Goal: Communication & Community: Answer question/provide support

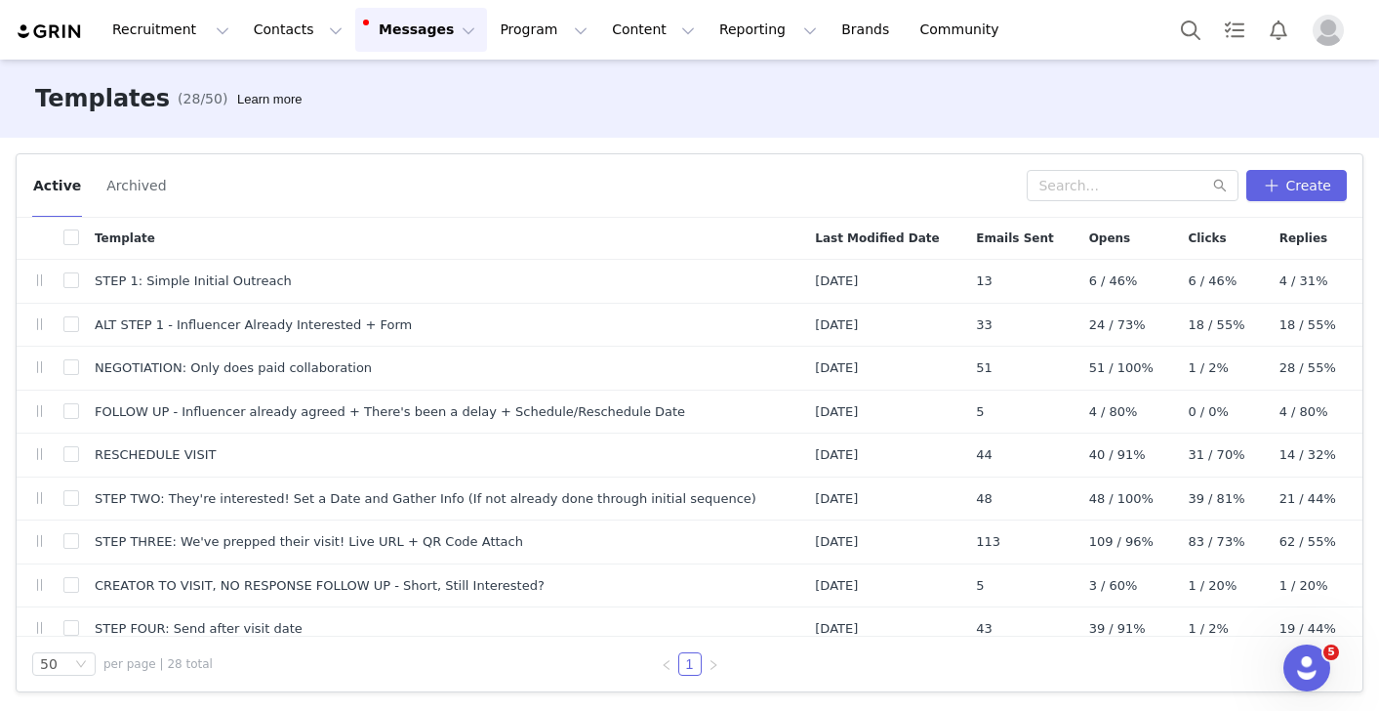
click at [389, 36] on button "Messages Messages" at bounding box center [421, 30] width 132 height 44
click at [419, 118] on div "Inbox 6" at bounding box center [411, 122] width 131 height 20
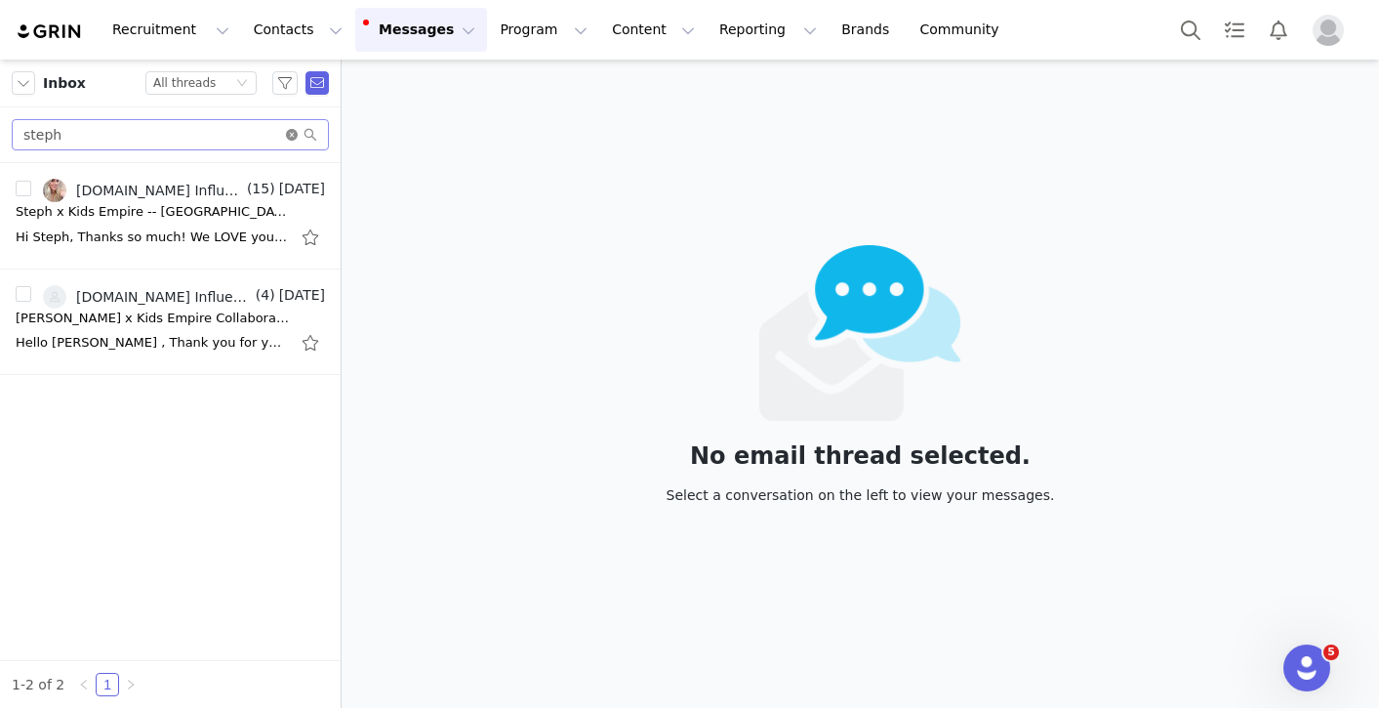
click at [292, 135] on icon "icon: close-circle" at bounding box center [292, 135] width 12 height 12
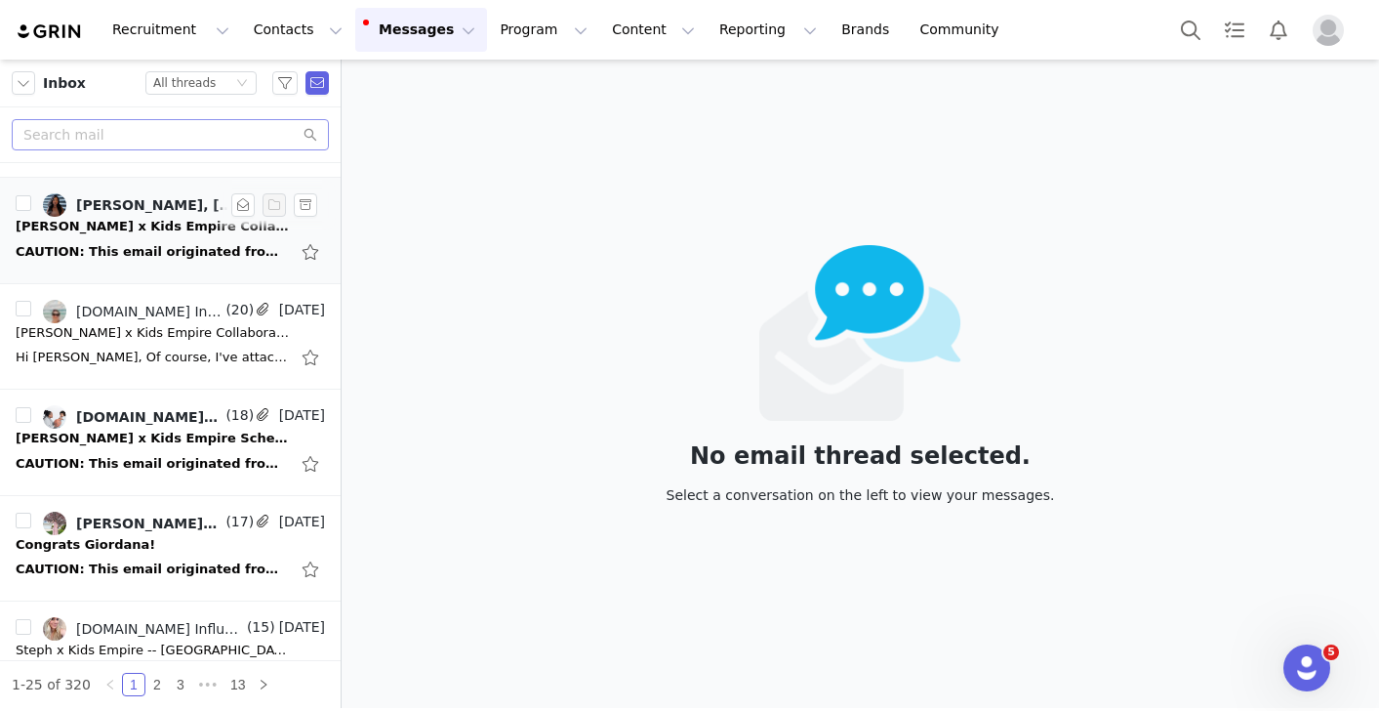
scroll to position [198, 0]
click at [167, 429] on div "[PERSON_NAME] x Kids Empire Schedule visit" at bounding box center [152, 438] width 273 height 20
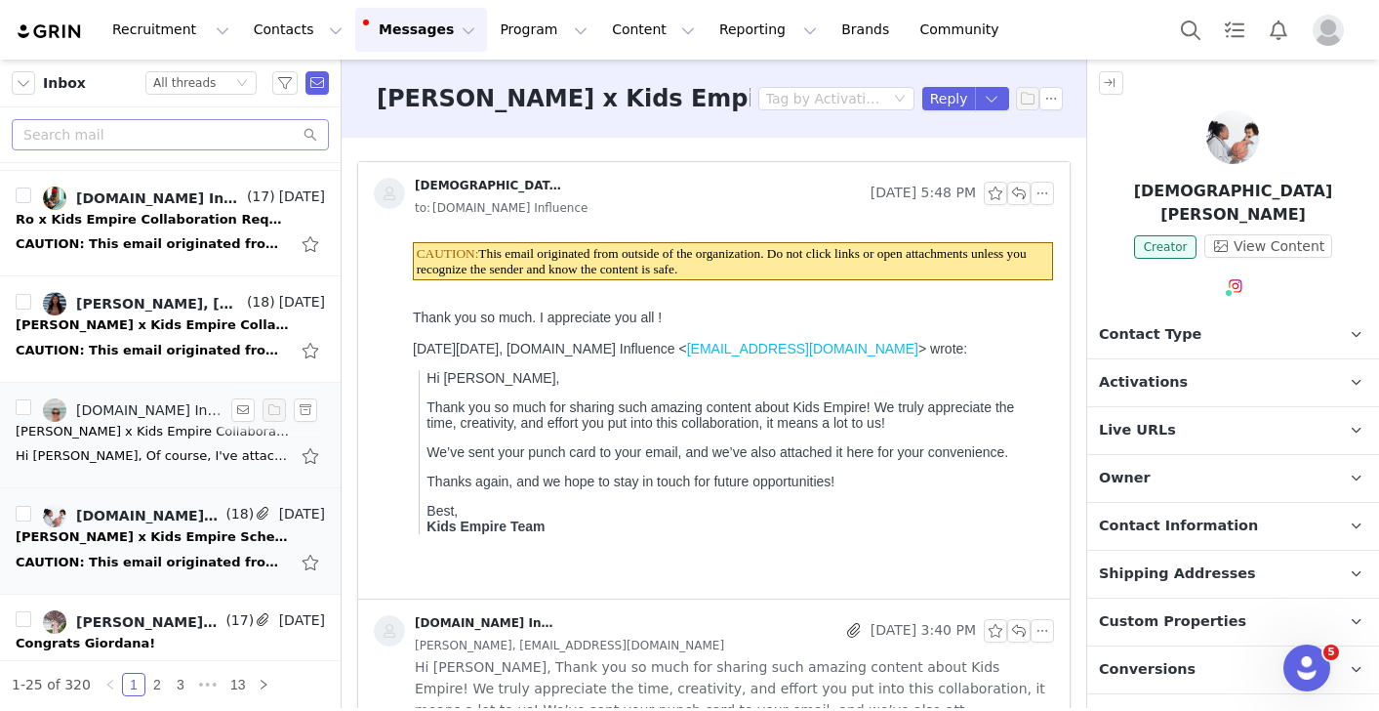
scroll to position [73, 0]
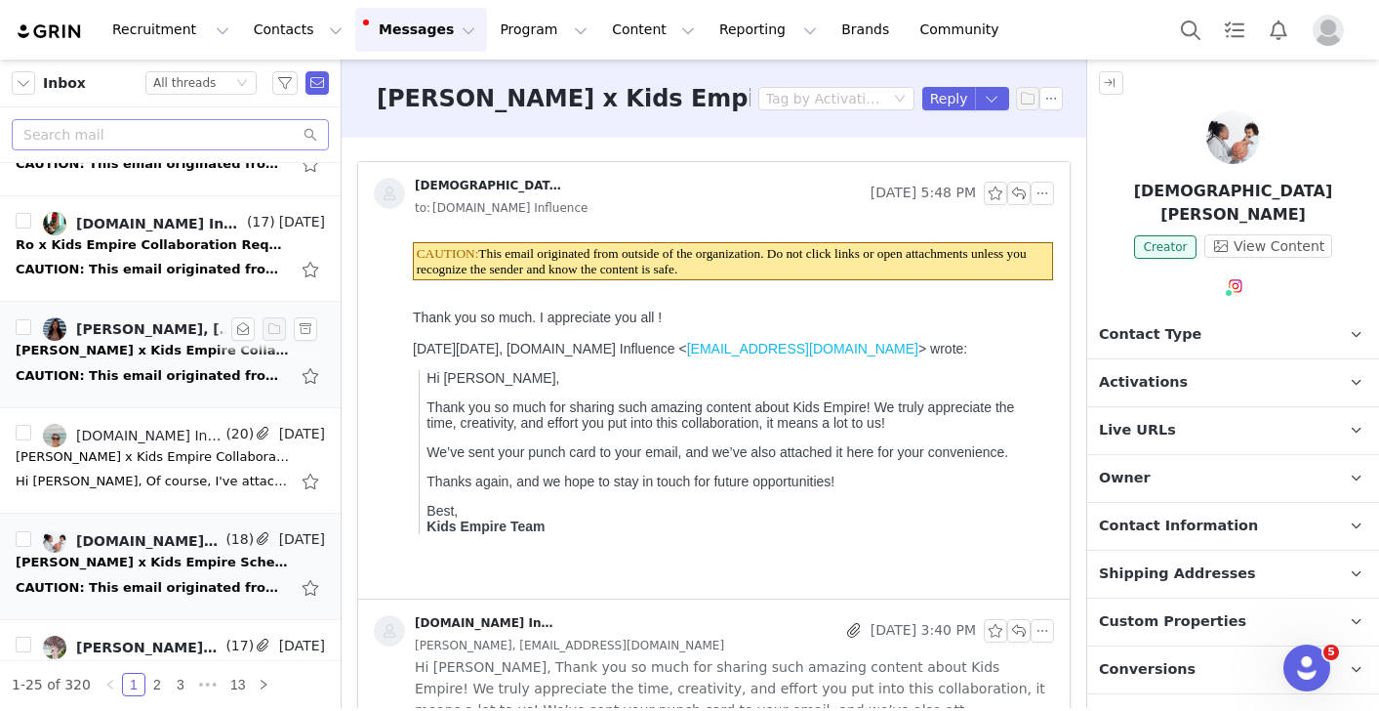
click at [161, 348] on div "[PERSON_NAME] x Kids Empire Collaboration Request." at bounding box center [152, 351] width 273 height 20
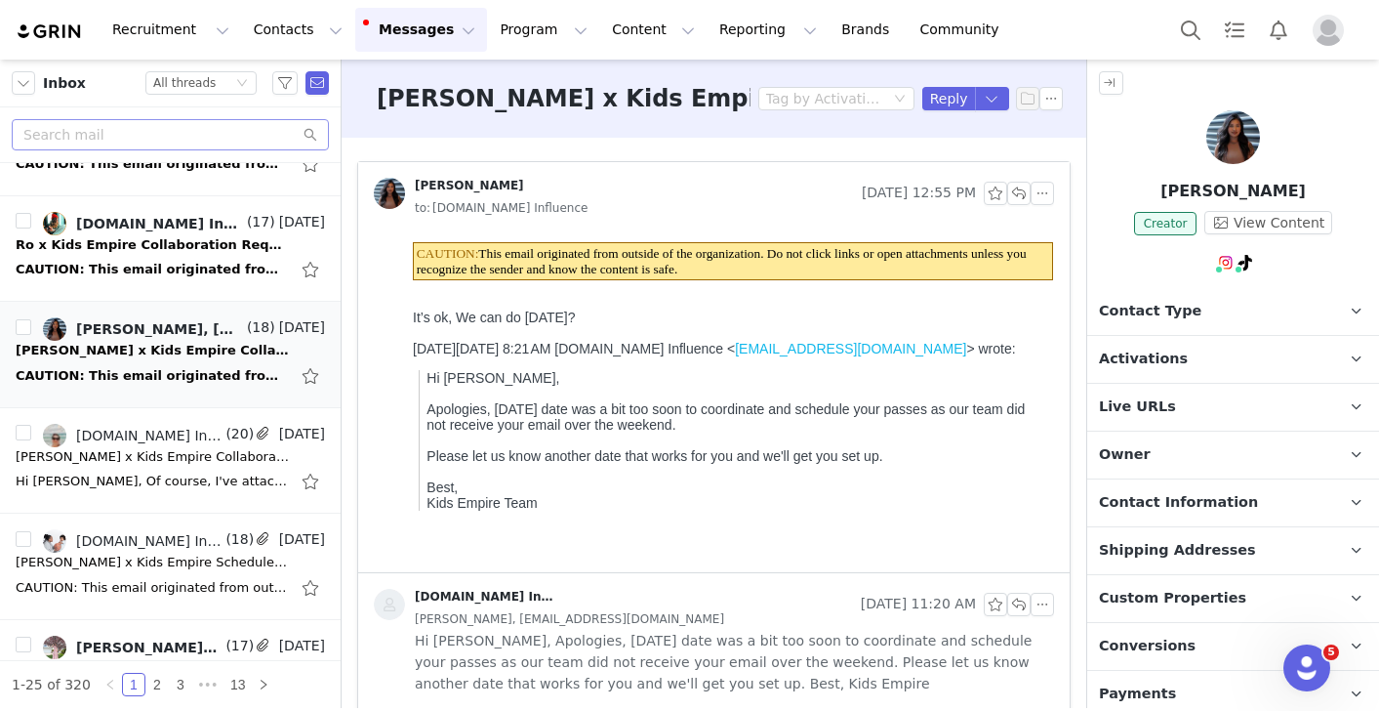
scroll to position [0, 0]
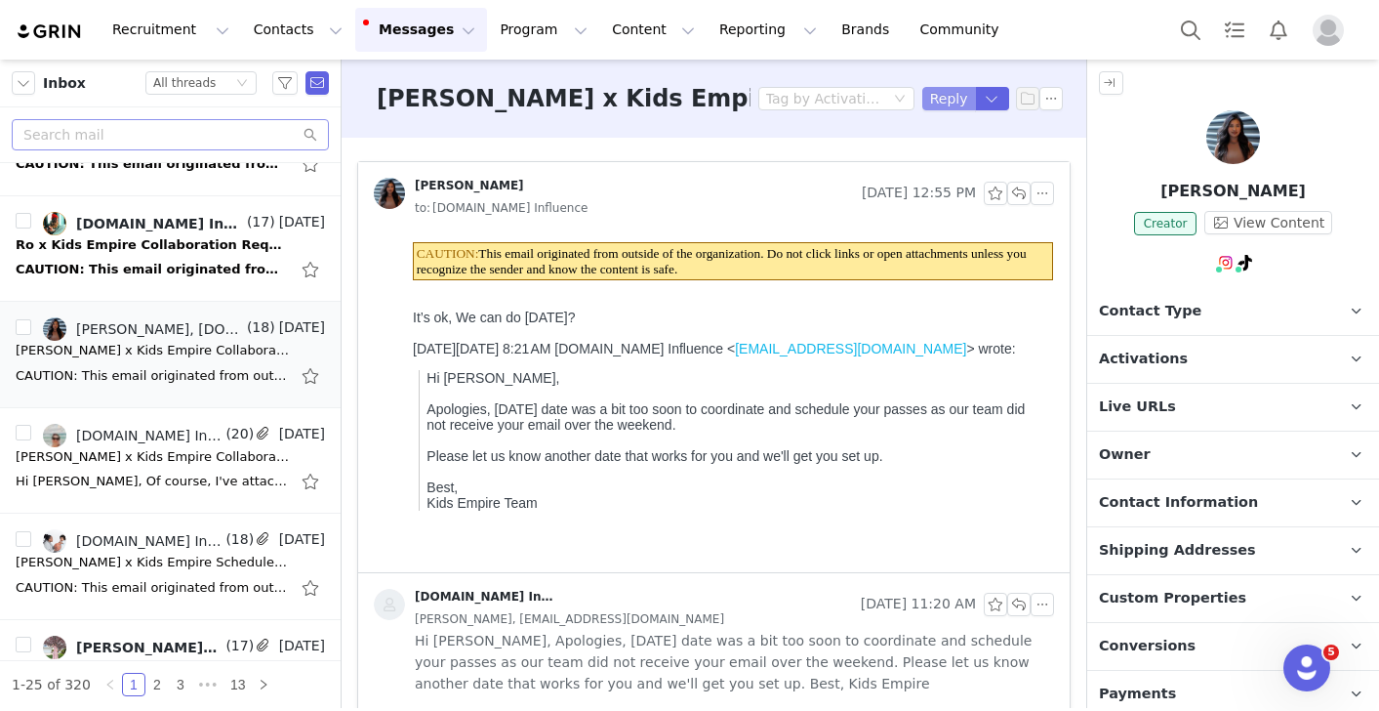
click at [944, 104] on button "Reply" at bounding box center [949, 98] width 54 height 23
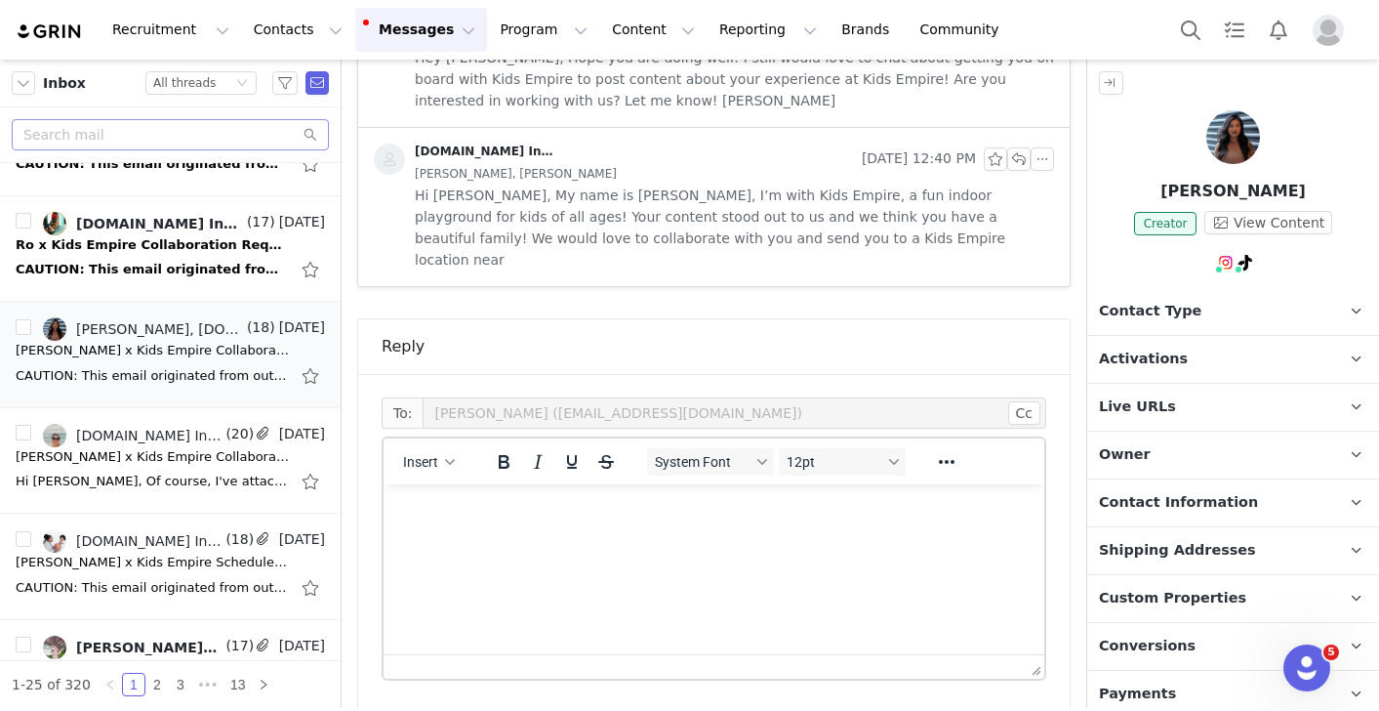
scroll to position [2801, 0]
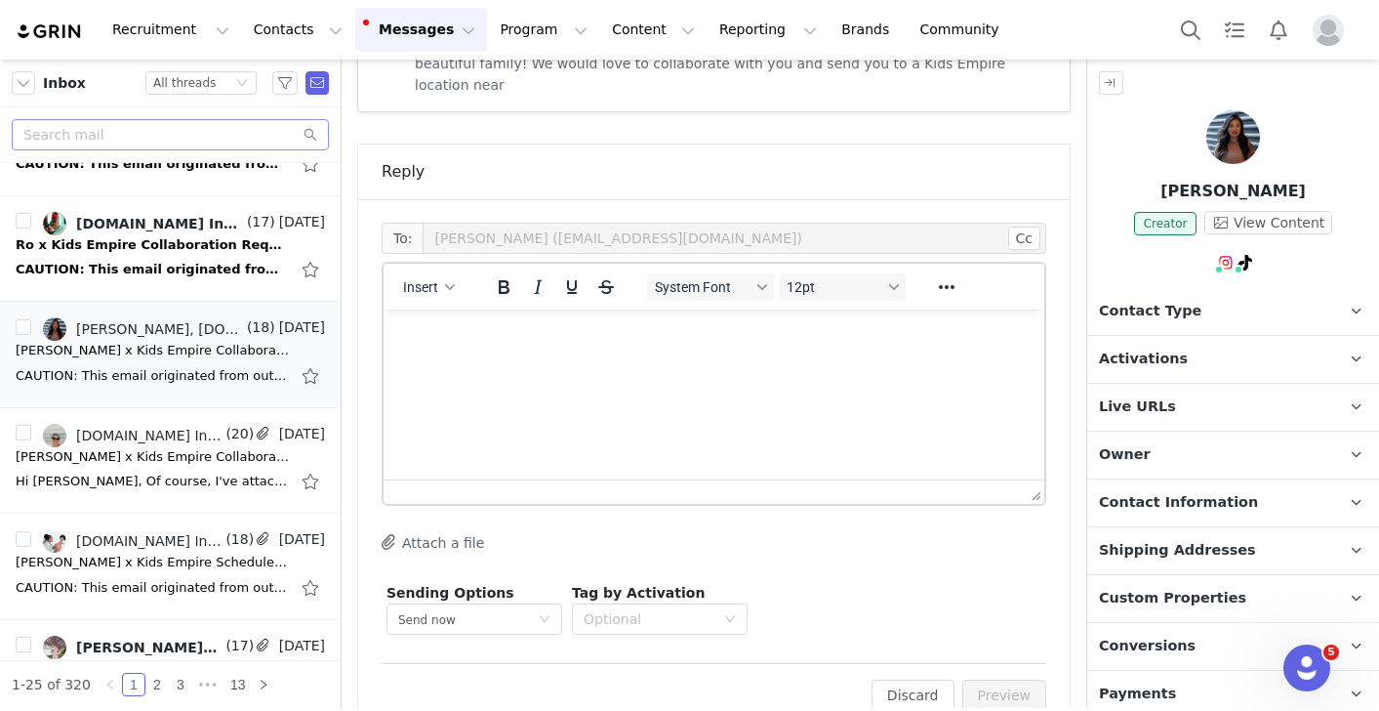
click at [568, 362] on html at bounding box center [714, 335] width 661 height 53
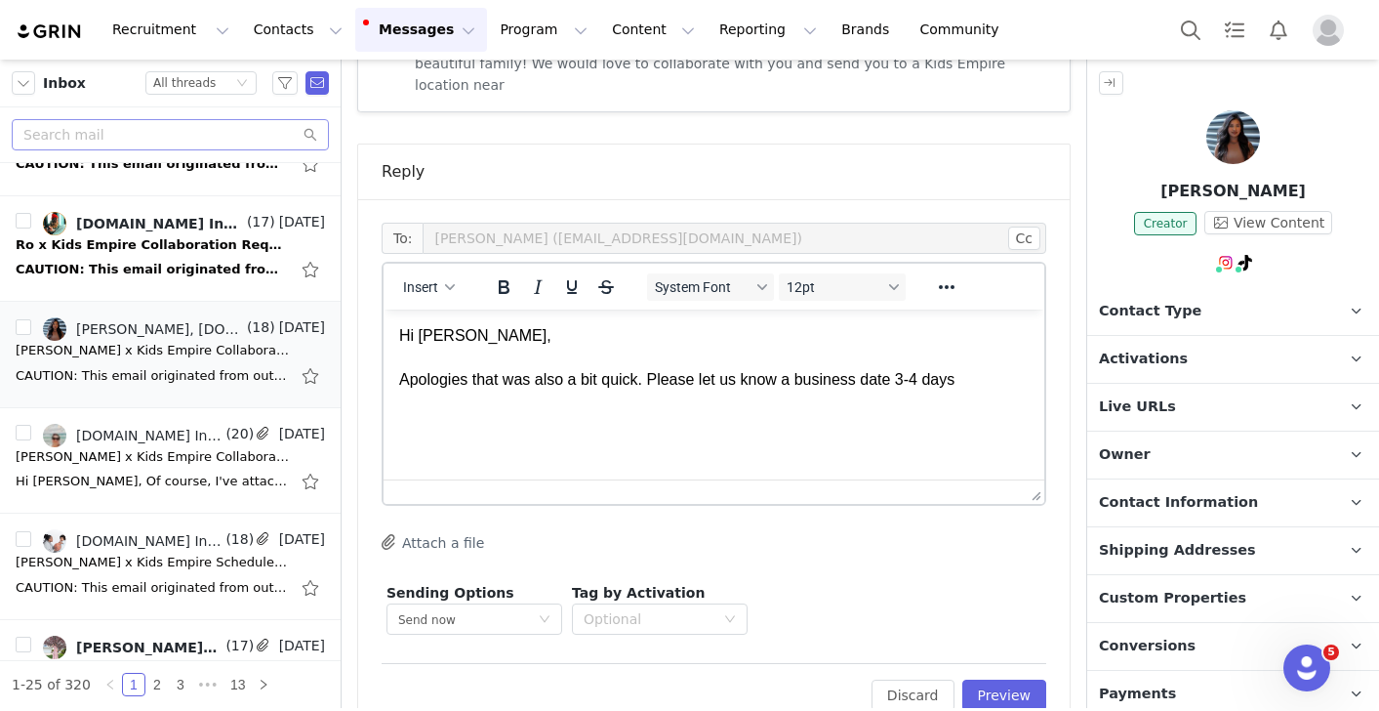
click at [810, 383] on p "Hi Danica, Apologies that was also a bit quick. Please let us know a business d…" at bounding box center [714, 357] width 630 height 65
click at [946, 381] on p "Hi Danica, Apologies that was also a bit quick. Please let us know a date 3-4 d…" at bounding box center [714, 357] width 630 height 65
click at [866, 382] on p "Hi Danica, Apologies that was also a bit quick. Please let us know a date 3-4 d…" at bounding box center [714, 357] width 630 height 65
click at [981, 377] on p "Hi Danica, Apologies that was also a bit quick. Please let us know a date 3-4 b…" at bounding box center [714, 357] width 630 height 65
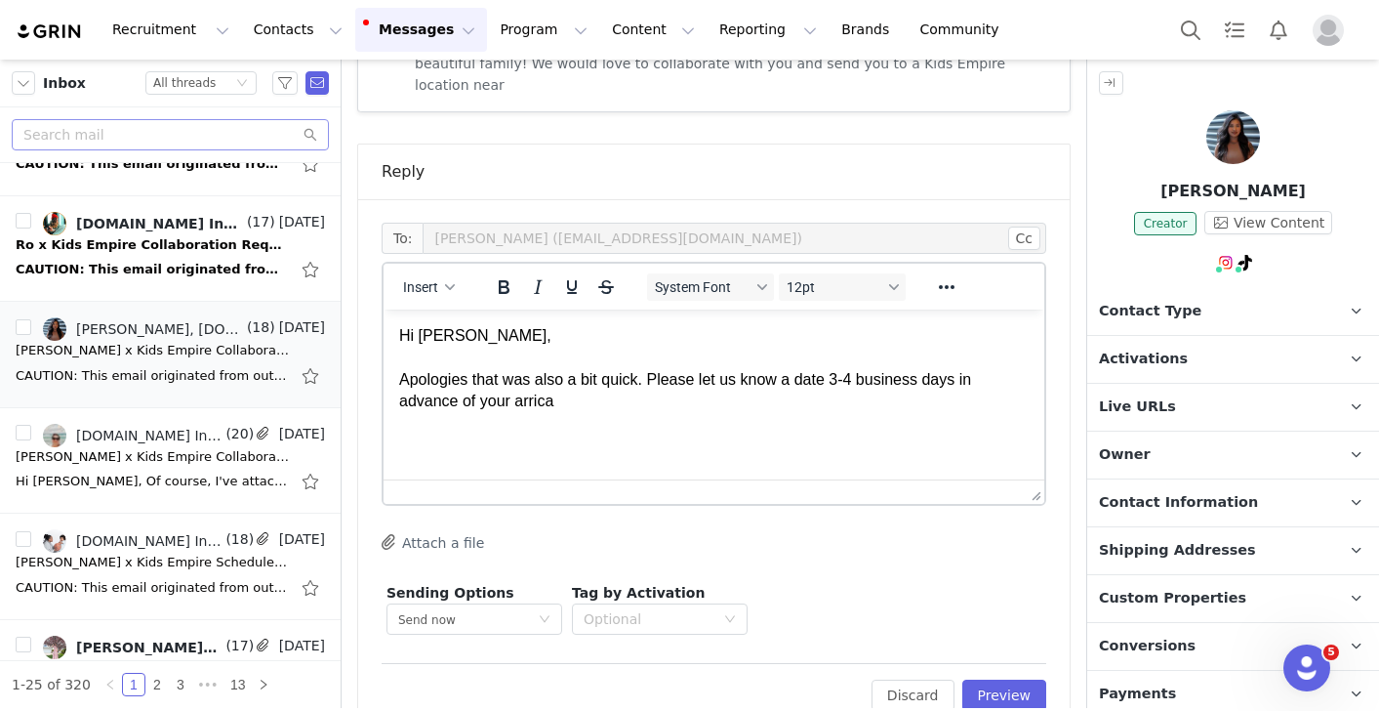
click at [813, 380] on p "Hi Danica, Apologies that was also a bit quick. Please let us know a date 3-4 b…" at bounding box center [714, 369] width 630 height 88
click at [792, 397] on p "Hi Danica, Apologies that was also a bit quick. Please let us know at least 3-4…" at bounding box center [714, 369] width 630 height 88
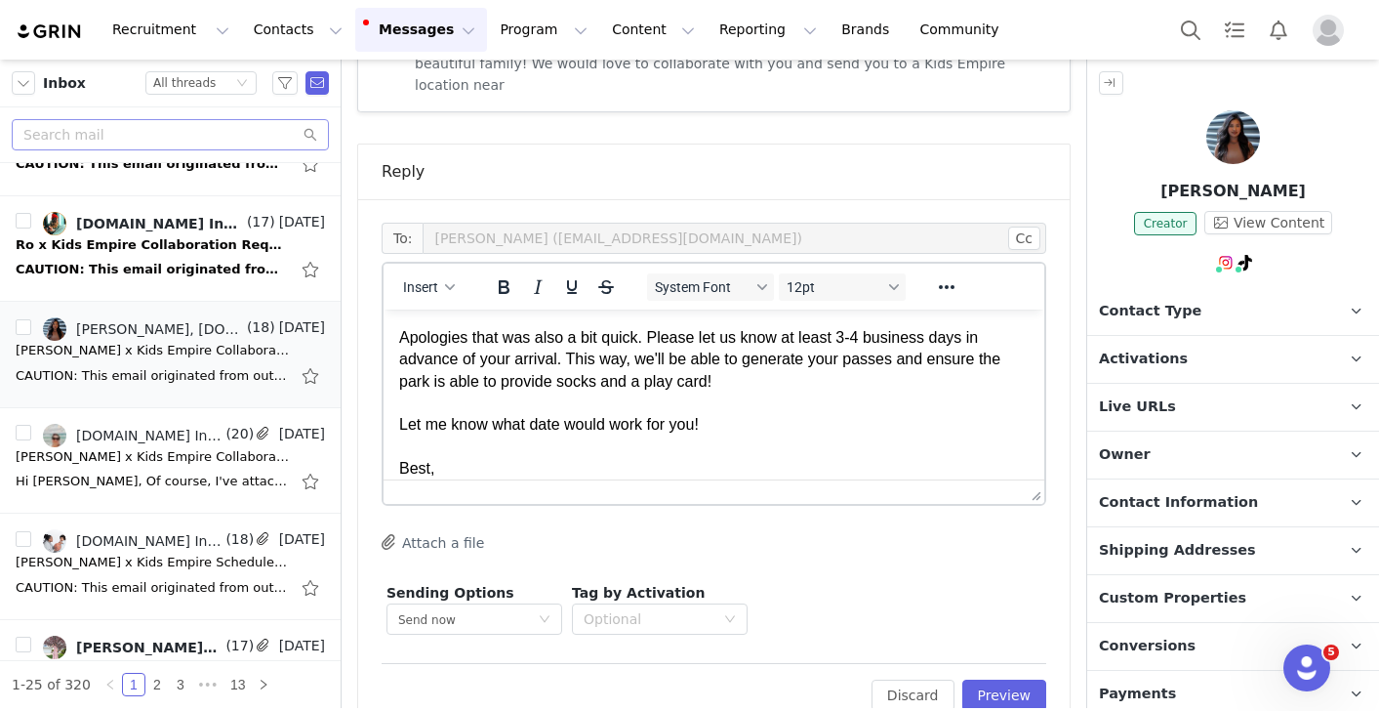
scroll to position [64, 0]
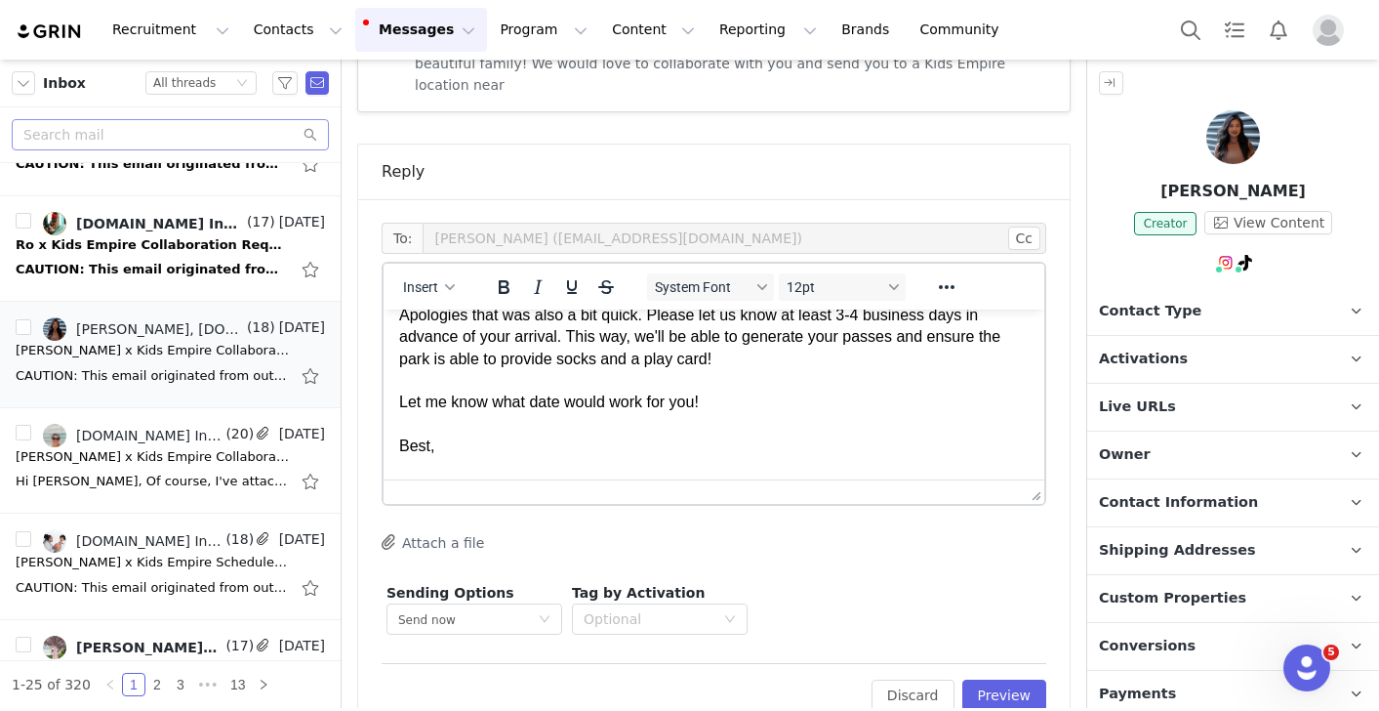
click at [834, 390] on p "Hi Danica, Apologies that was also a bit quick. Please let us know at least 3-4…" at bounding box center [714, 370] width 630 height 219
click at [567, 407] on p "Hi Danica, Apologies that was also a bit quick. Please let us know at least 3-4…" at bounding box center [714, 370] width 630 height 219
click at [617, 436] on p "Hi Danica, Apologies that was also a bit quick. Please let us know at least 3-4…" at bounding box center [714, 370] width 630 height 219
click at [995, 679] on button "Preview" at bounding box center [1004, 694] width 85 height 31
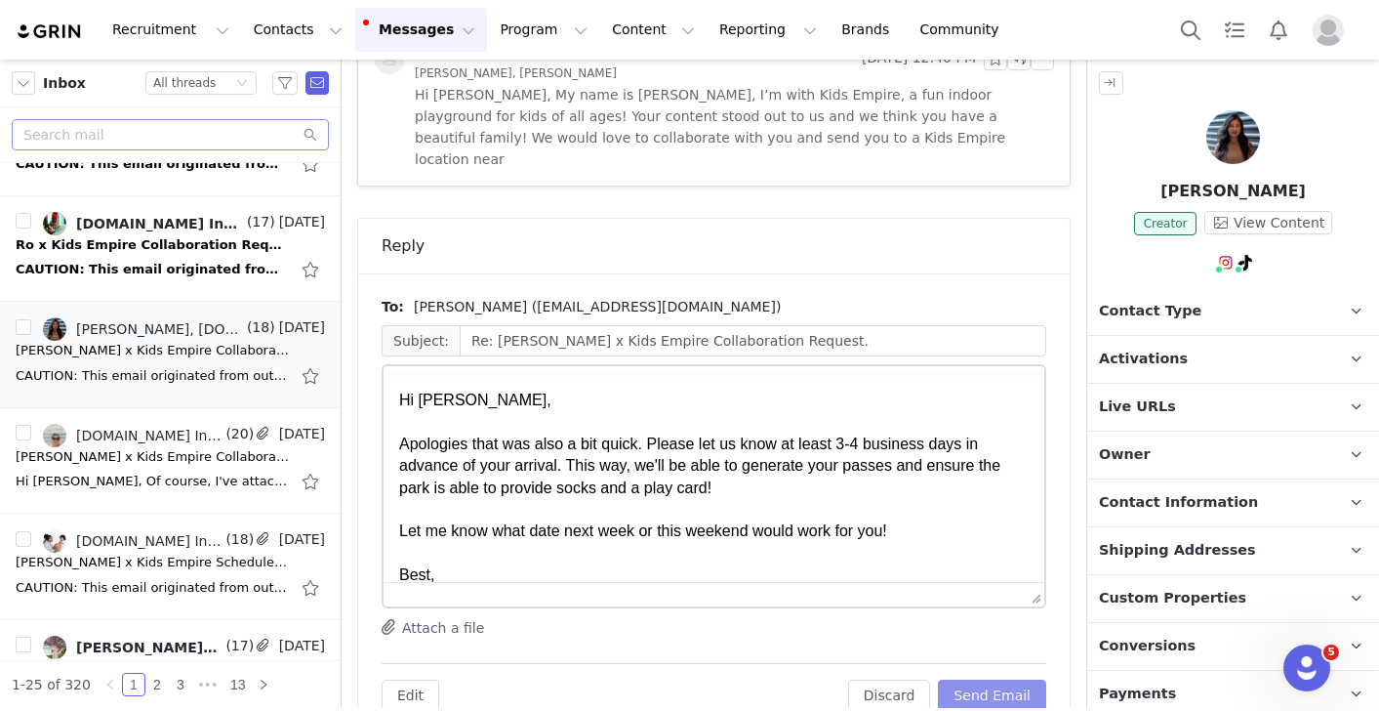
scroll to position [0, 0]
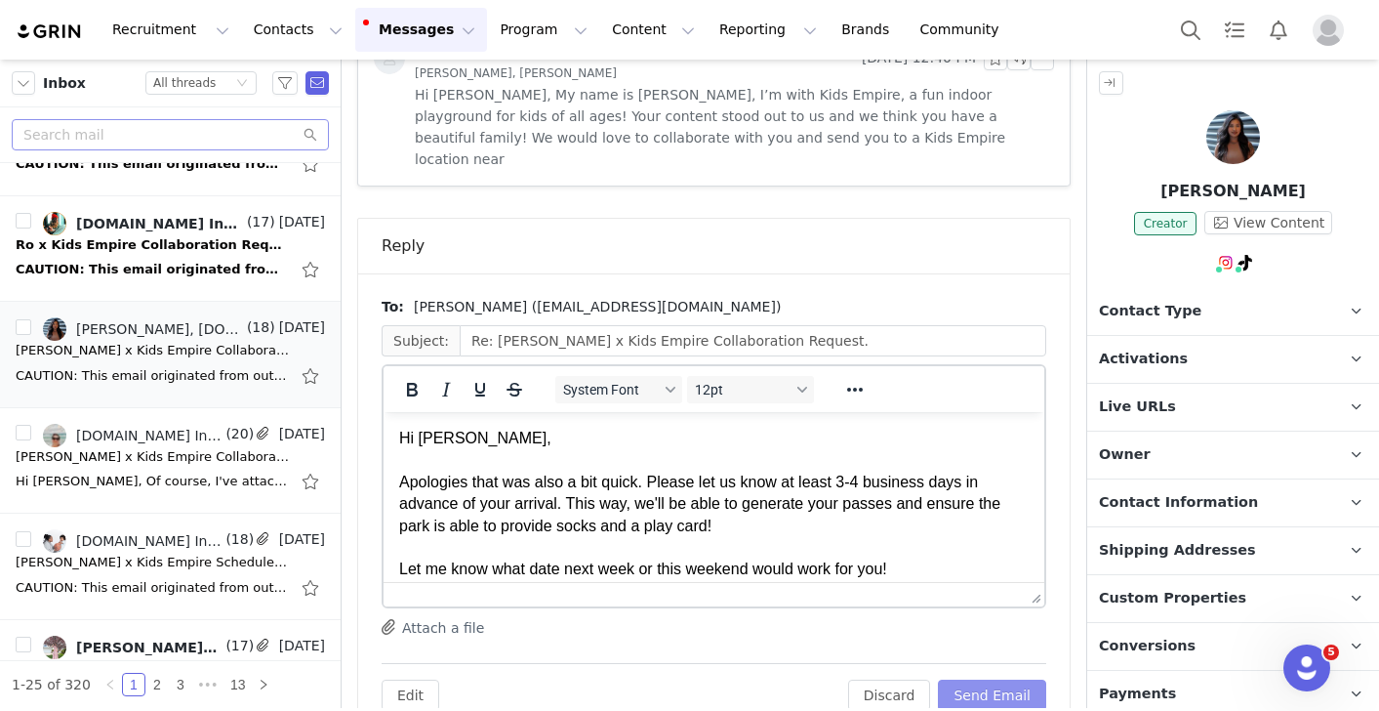
click at [989, 679] on button "Send Email" at bounding box center [992, 694] width 108 height 31
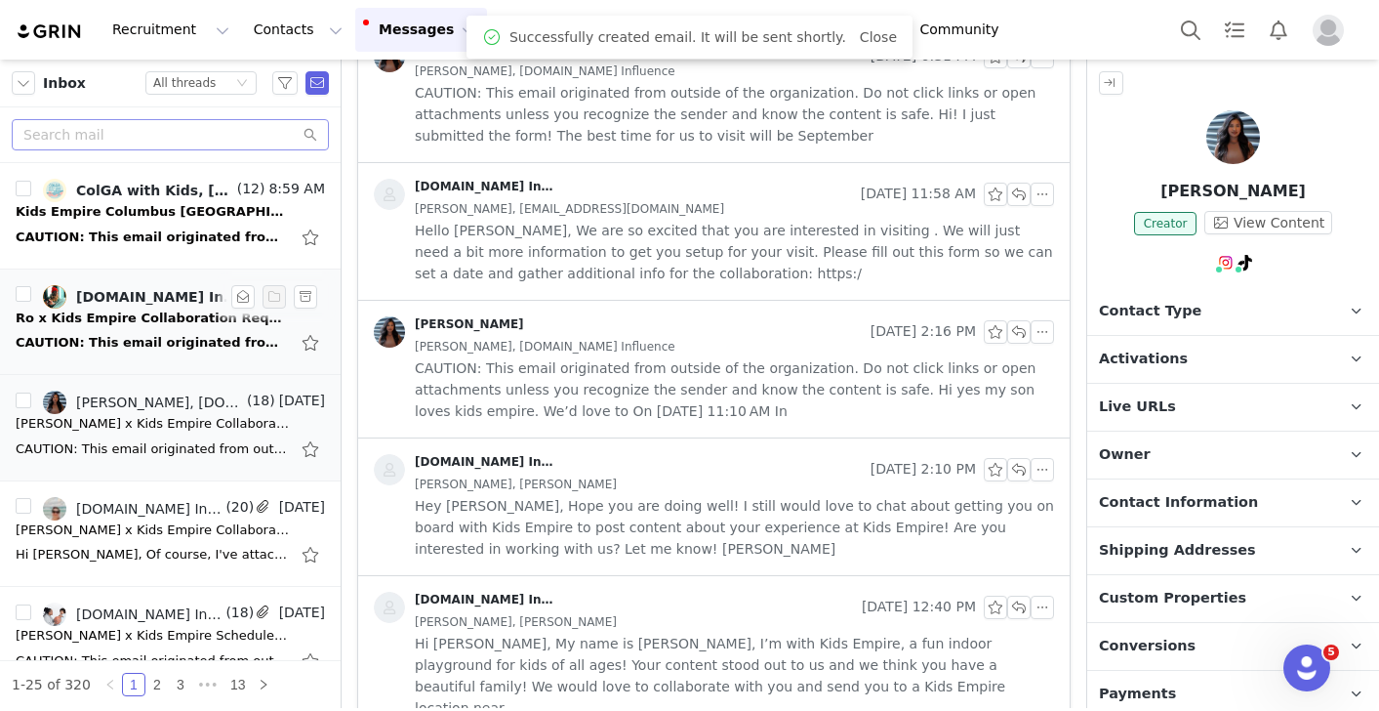
click at [136, 339] on div "CAUTION: This email originated from outside of the organization. Do not click l…" at bounding box center [152, 343] width 273 height 20
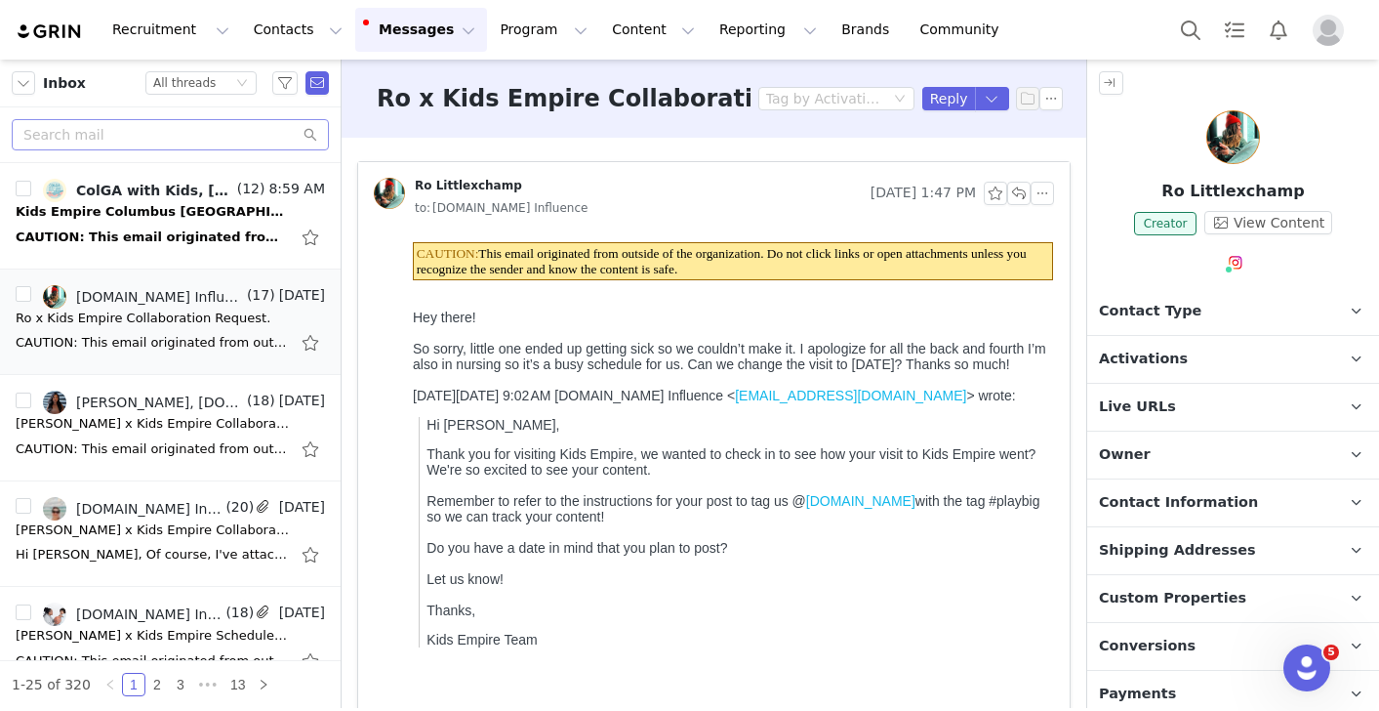
scroll to position [21, 0]
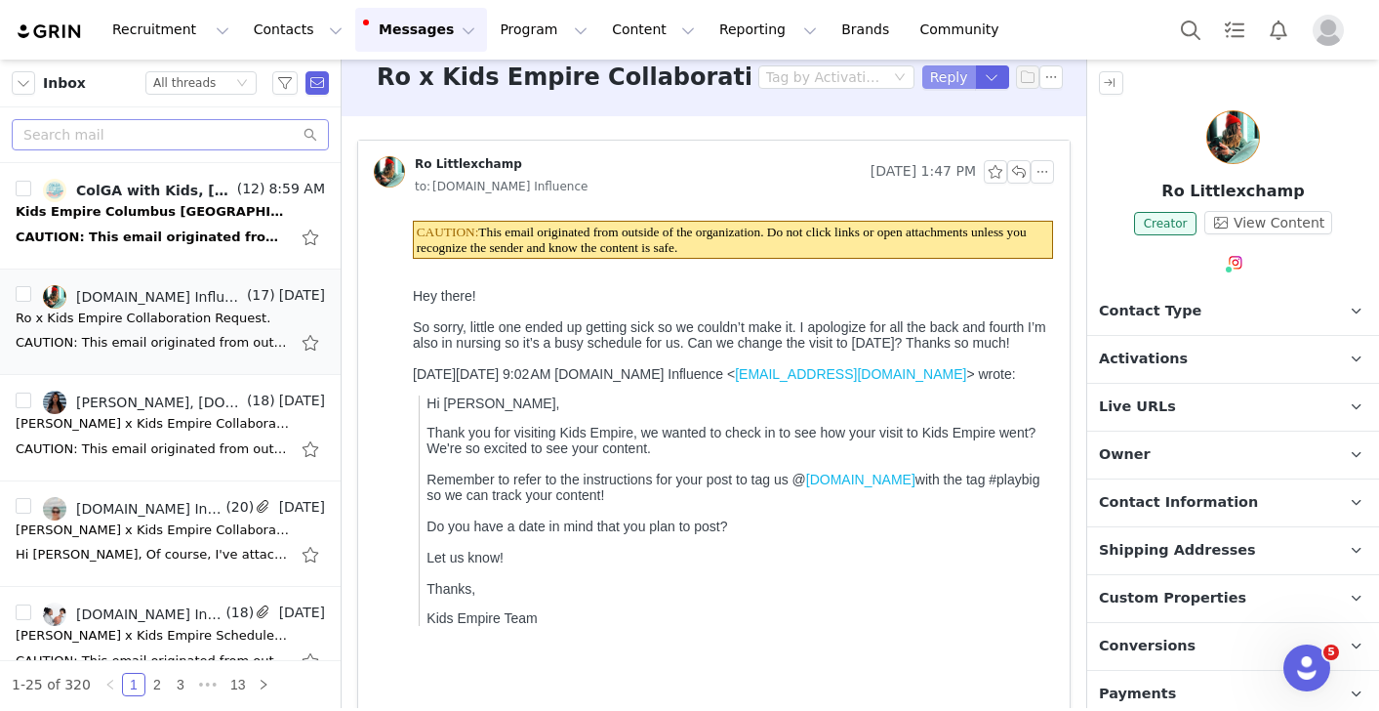
click at [937, 82] on button "Reply" at bounding box center [949, 76] width 54 height 23
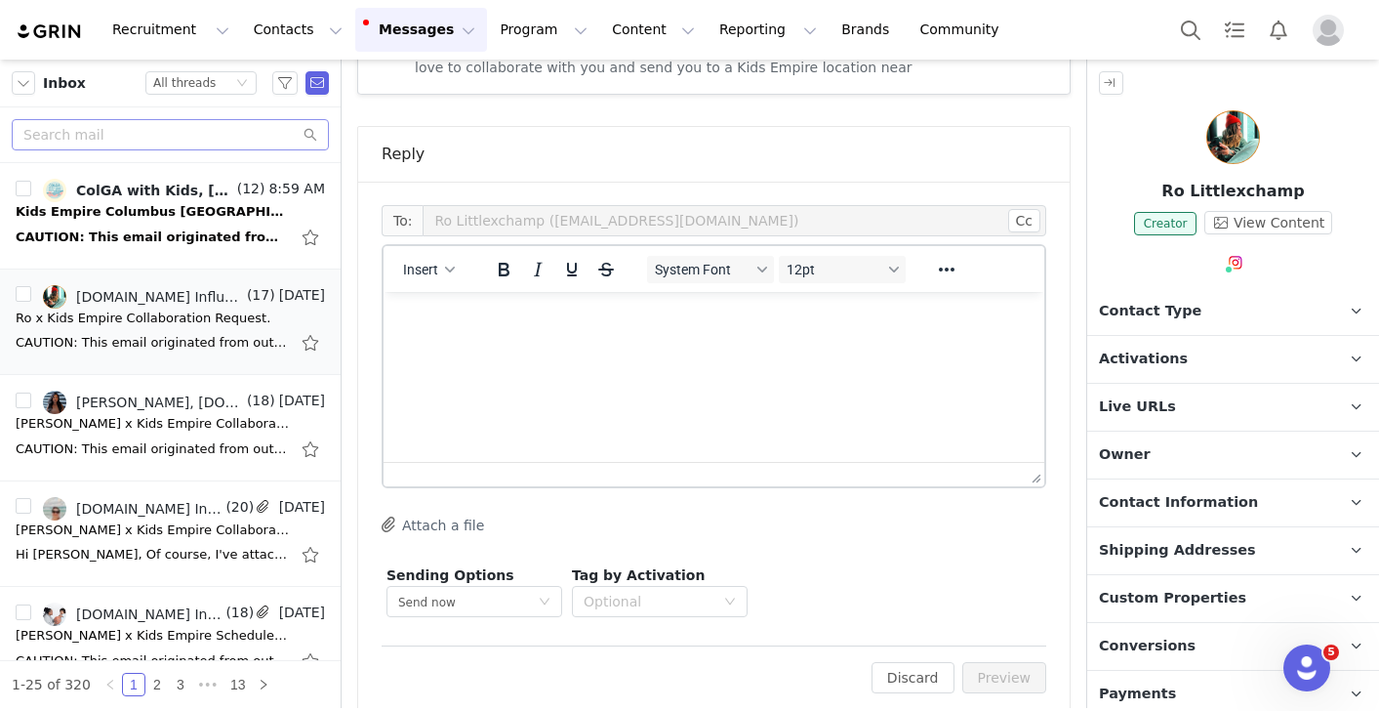
scroll to position [2882, 0]
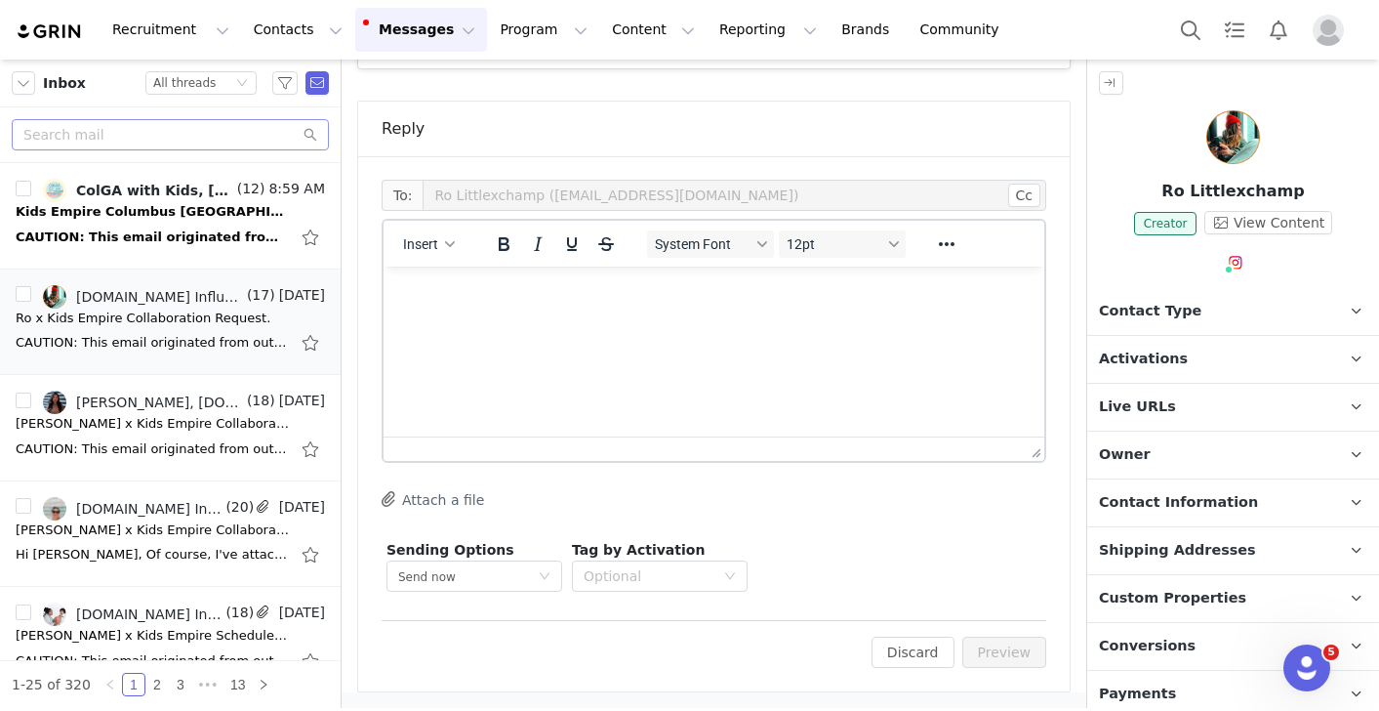
click at [526, 319] on html at bounding box center [714, 292] width 661 height 53
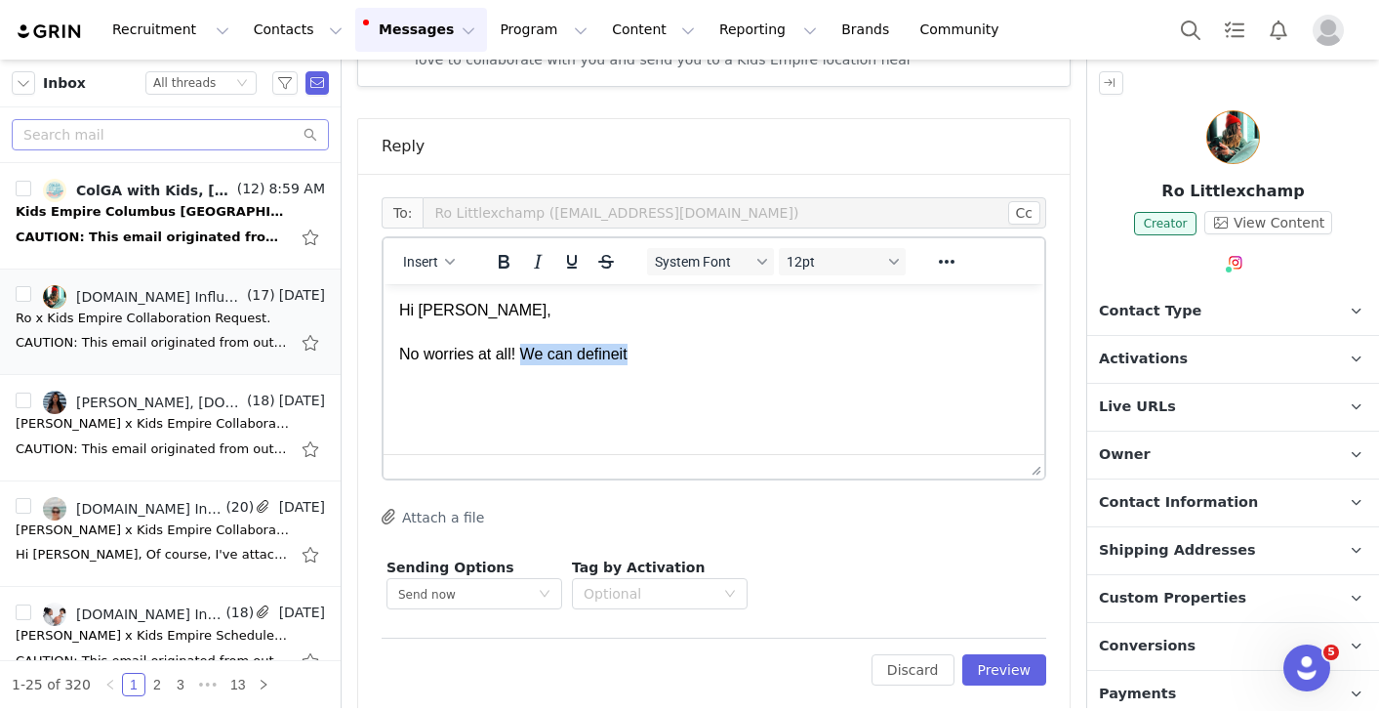
drag, startPoint x: 677, startPoint y: 356, endPoint x: 525, endPoint y: 356, distance: 152.3
click at [525, 356] on p "Hi Rachele, No worries at all! We can defineit" at bounding box center [714, 332] width 630 height 65
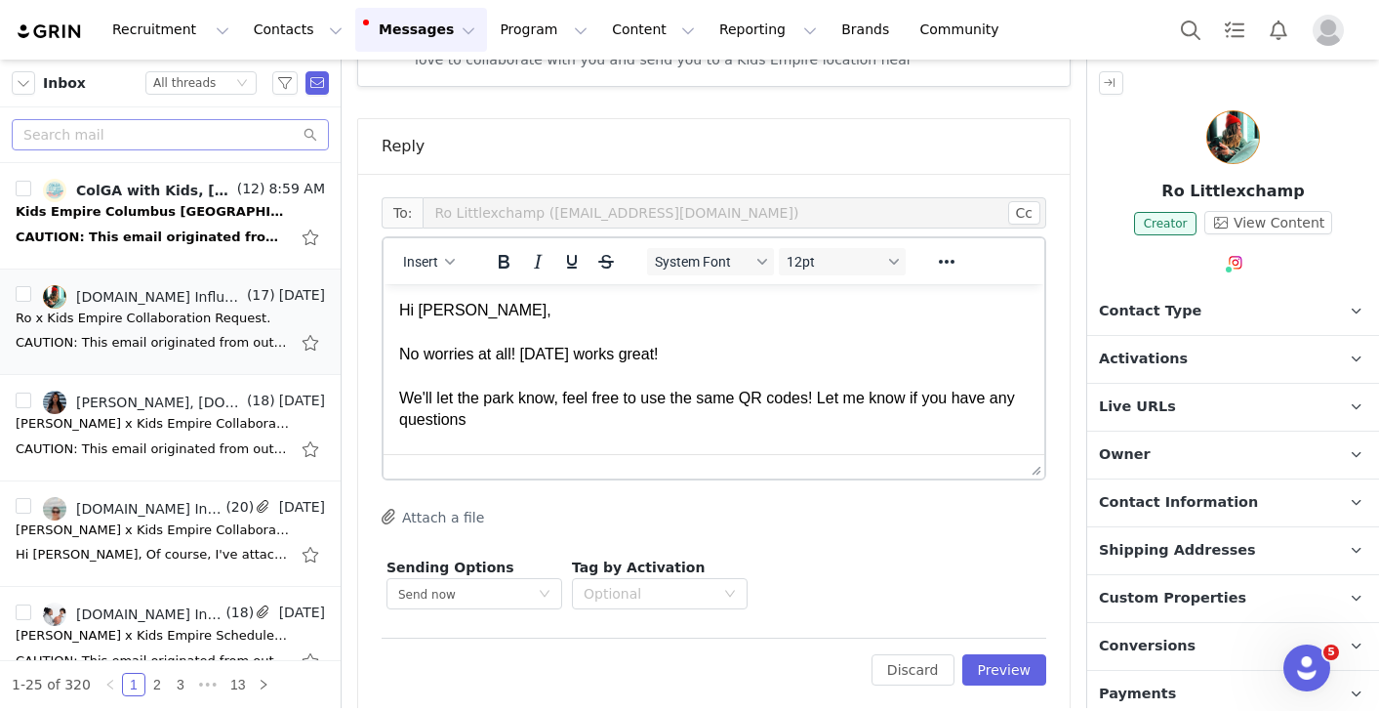
click at [519, 348] on p "Hi Rachele, No worries at all! October 3rd works great! We'll let the park know…" at bounding box center [714, 365] width 630 height 131
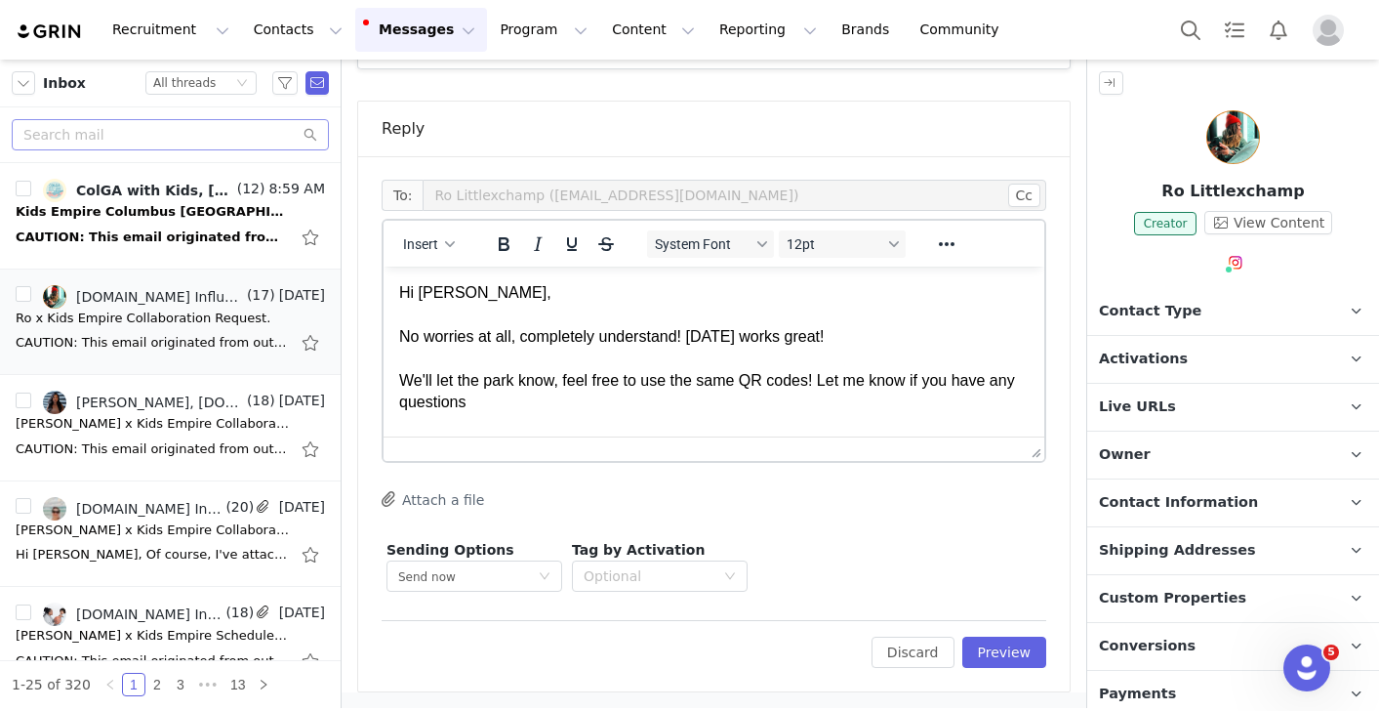
scroll to position [2853, 0]
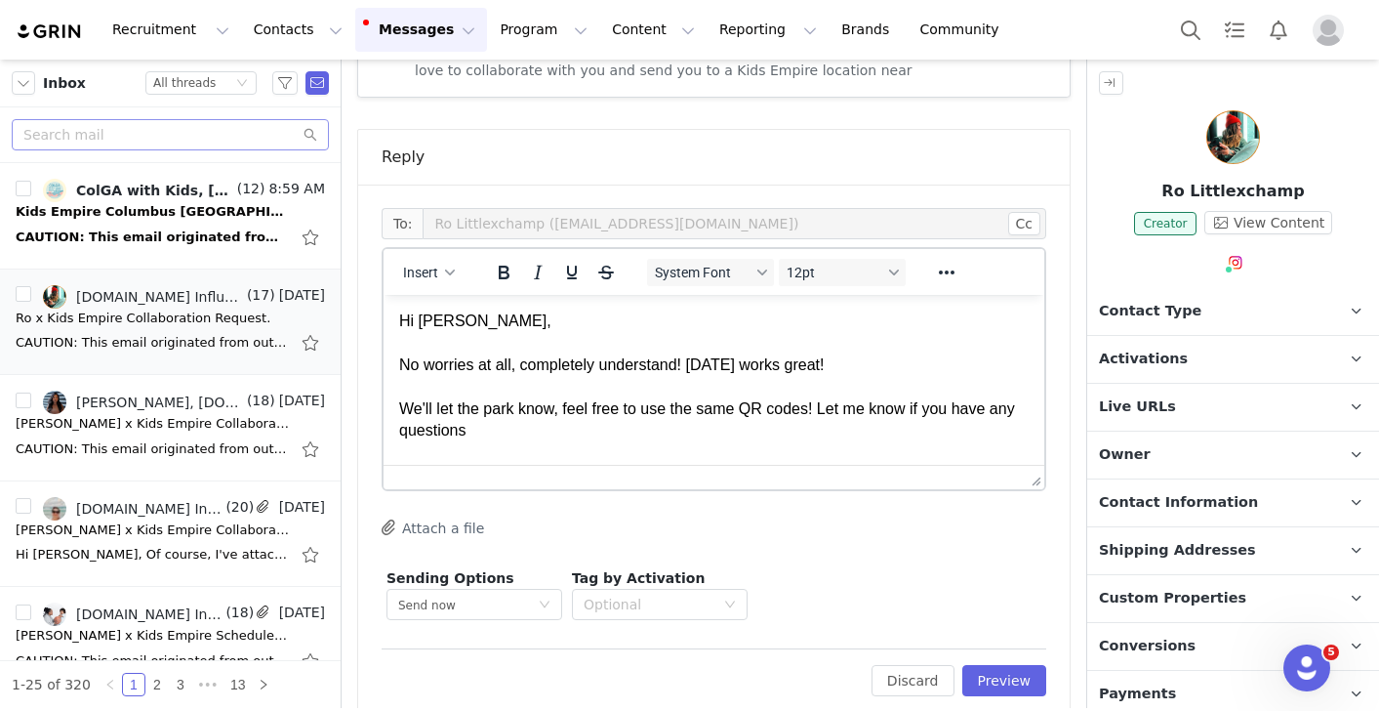
click at [877, 373] on p "Hi Rachele, No worries at all, completely understand! October 3rd works great! …" at bounding box center [714, 375] width 630 height 131
click at [649, 418] on p "Hi Rachele, No worries at all, completely understand! October 3rd works great! …" at bounding box center [714, 375] width 630 height 131
click at [636, 433] on p "Hi Rachele, No worries at all, completely understand! October 3rd works great! …" at bounding box center [714, 375] width 630 height 131
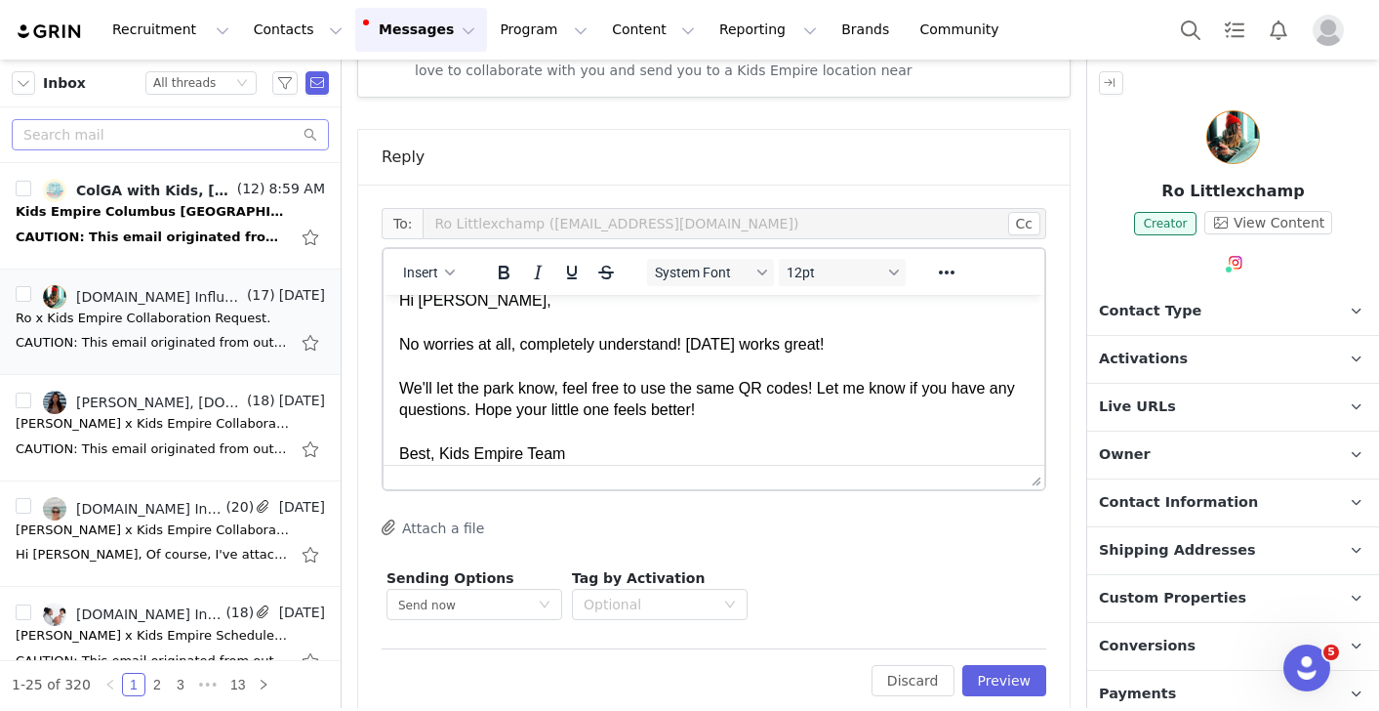
click at [436, 452] on p "Hi Rachele, No worries at all, completely understand! October 3rd works great! …" at bounding box center [714, 377] width 630 height 175
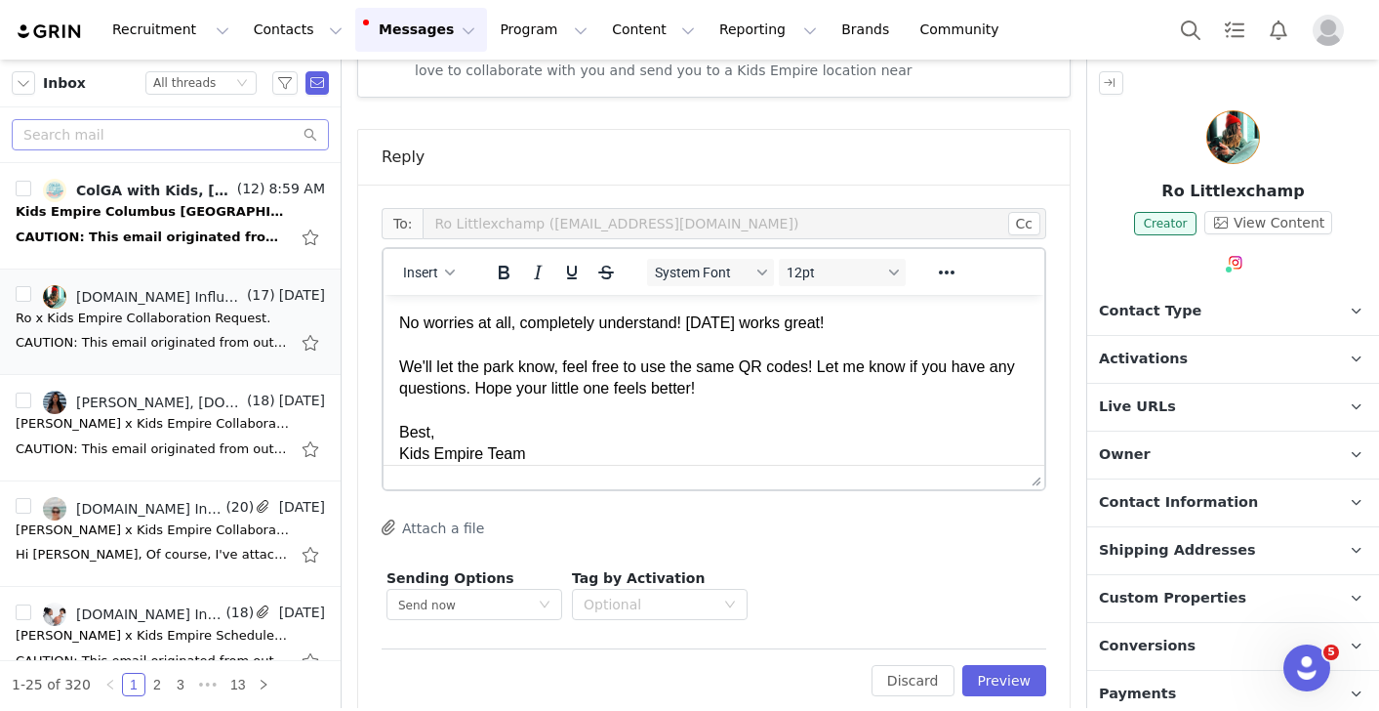
click at [820, 363] on p "Hi Rachele, No worries at all, completely understand! October 3rd works great! …" at bounding box center [714, 366] width 630 height 197
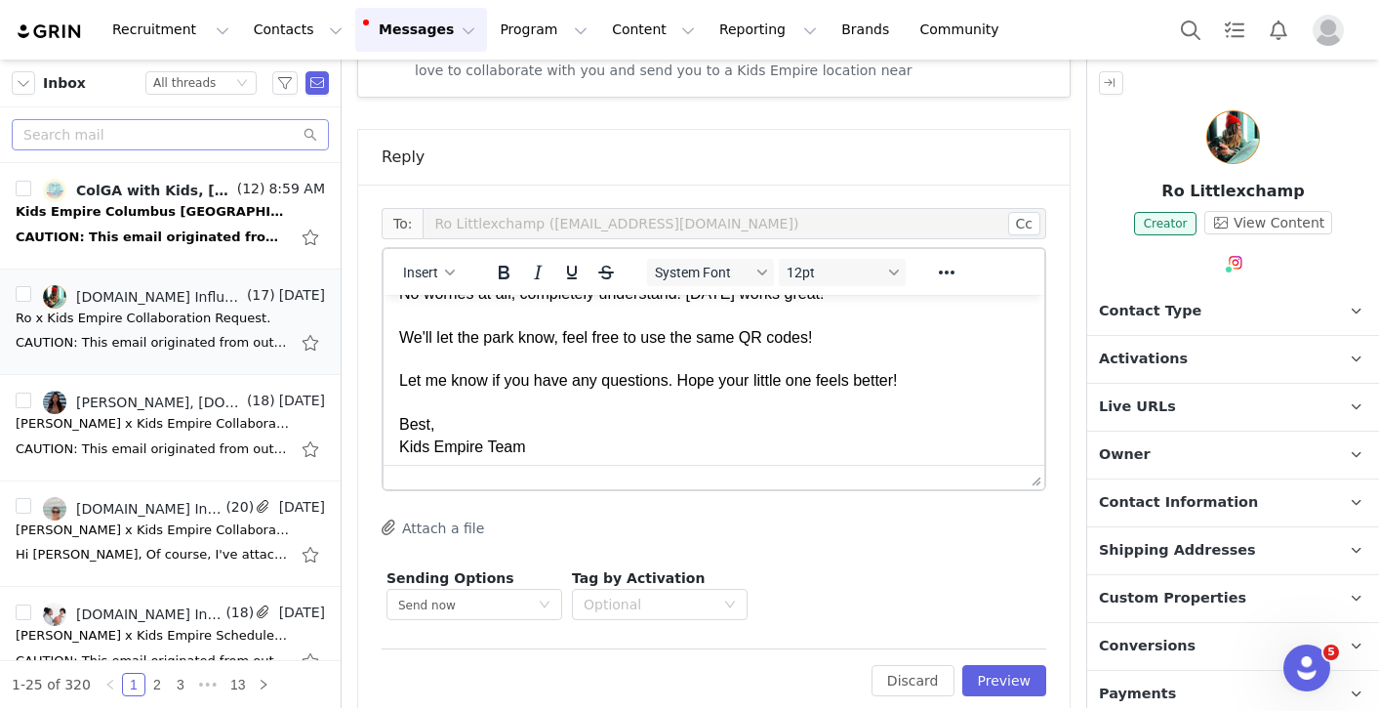
scroll to position [80, 0]
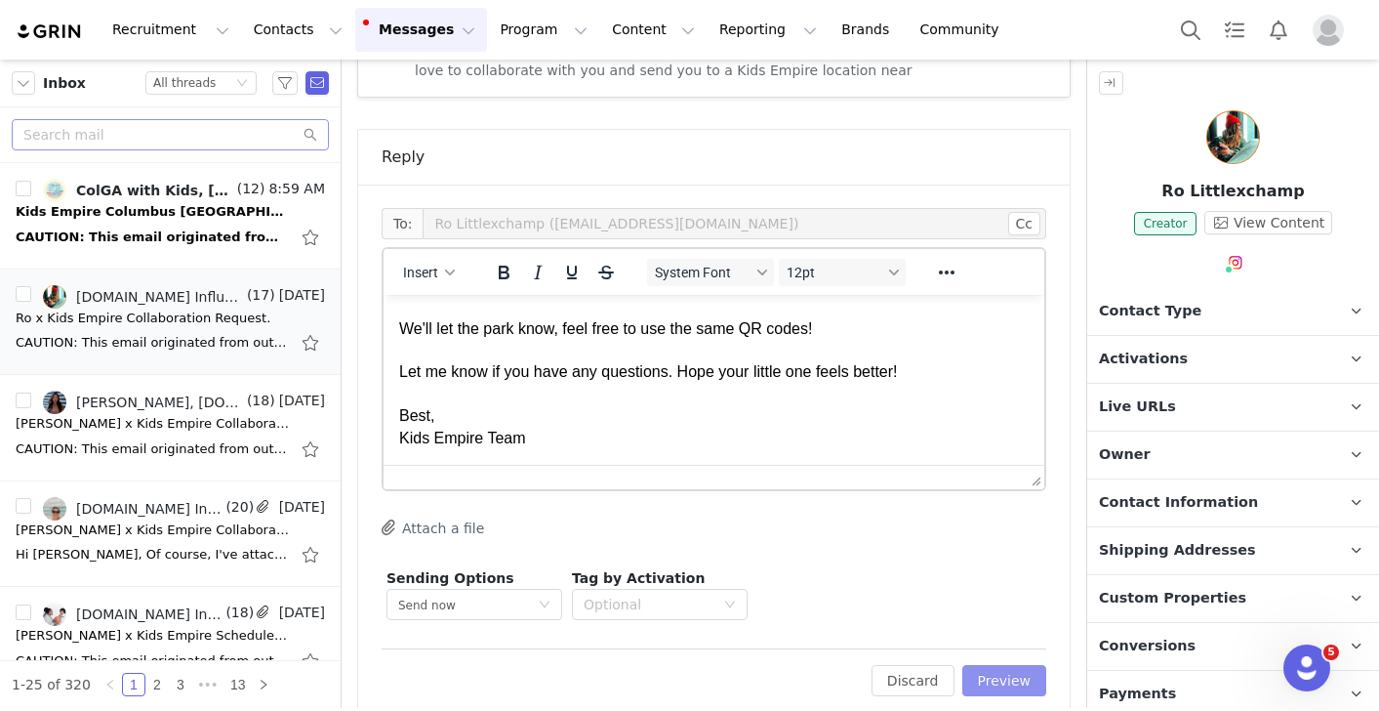
click at [1007, 687] on button "Preview" at bounding box center [1004, 680] width 85 height 31
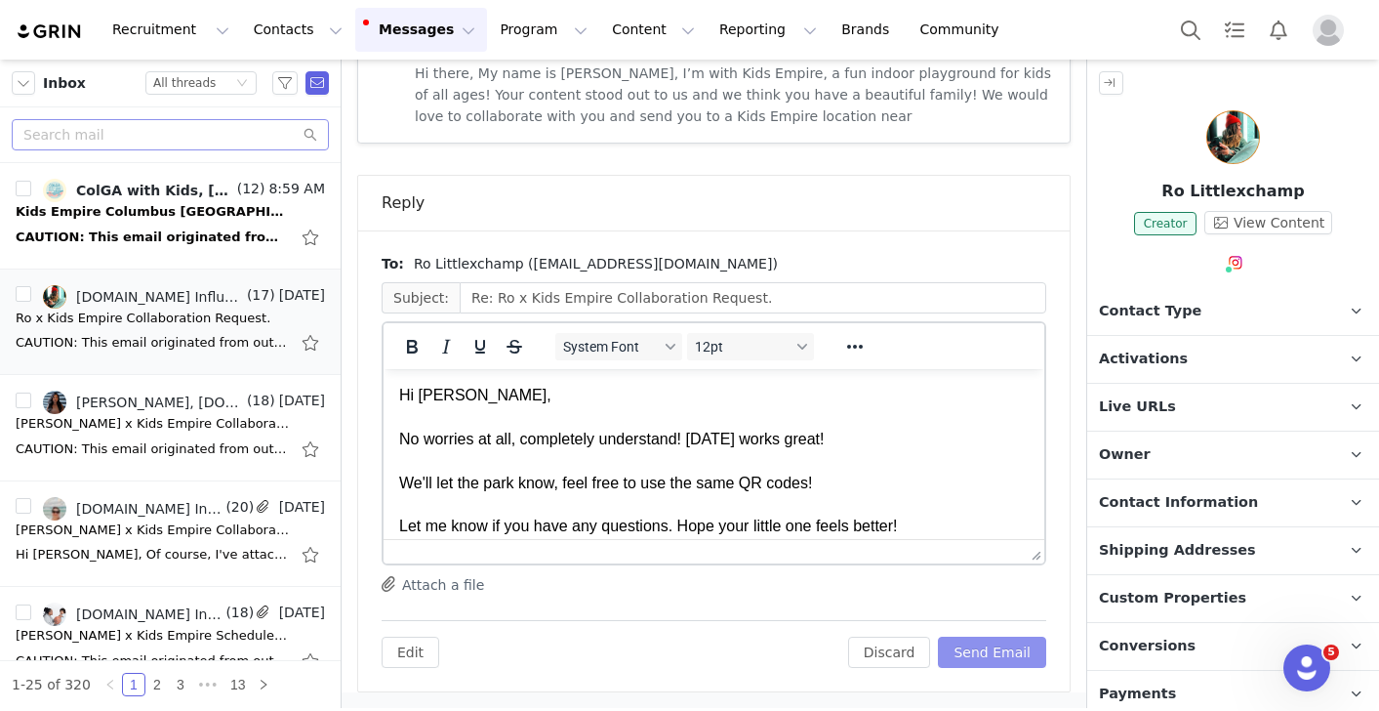
scroll to position [0, 0]
click at [988, 648] on button "Send Email" at bounding box center [992, 651] width 108 height 31
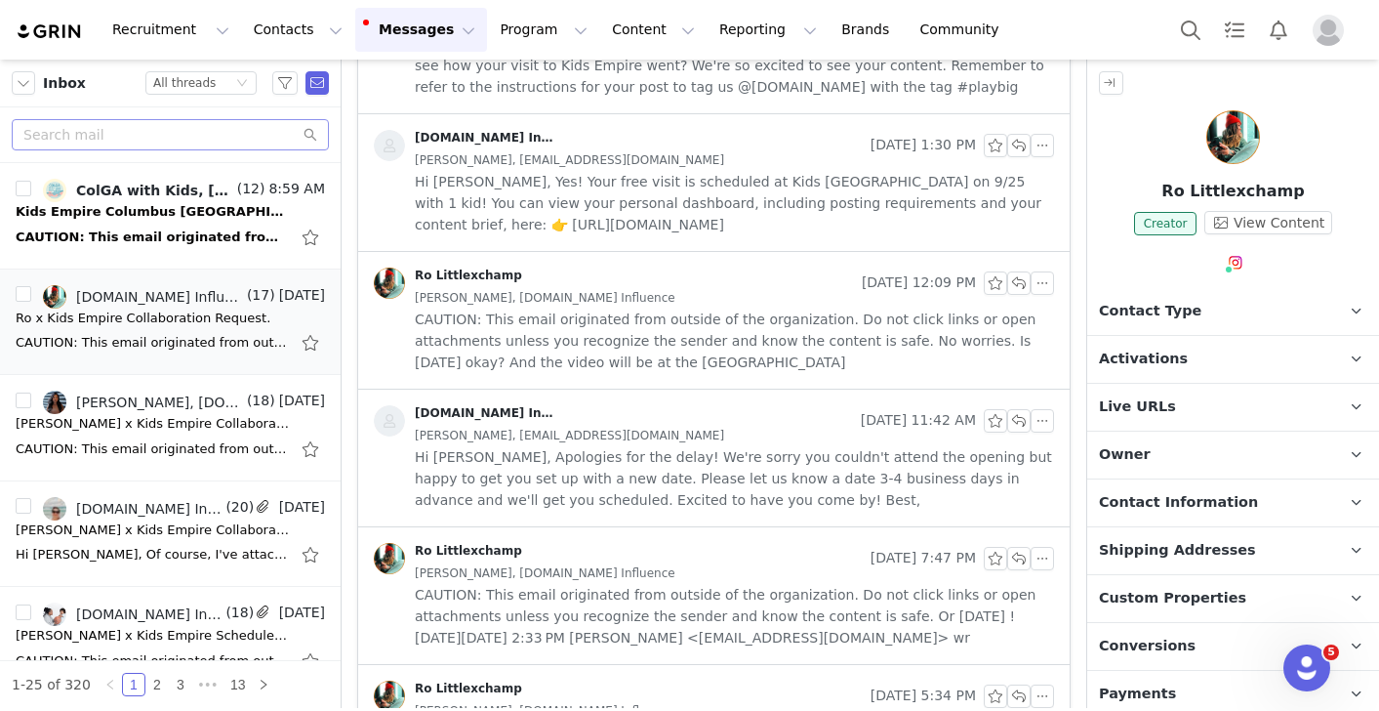
scroll to position [741, 0]
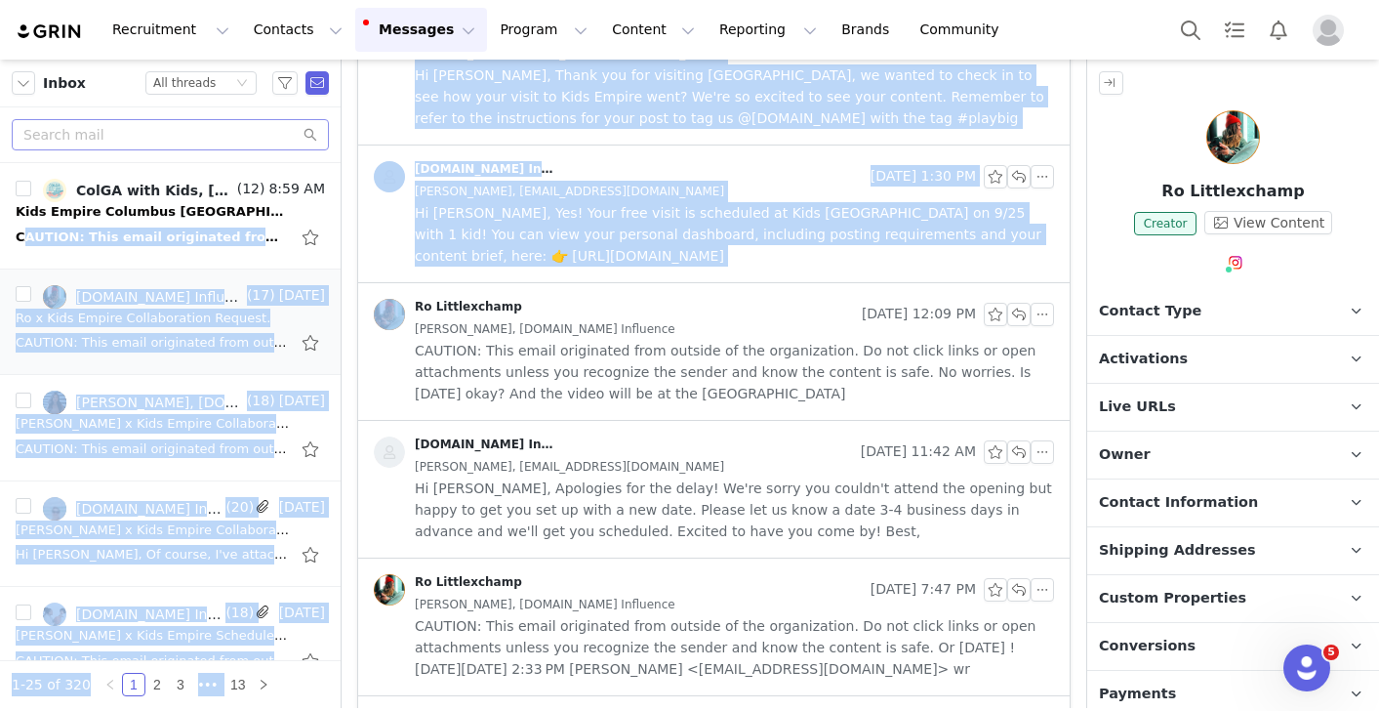
drag, startPoint x: 172, startPoint y: 223, endPoint x: 590, endPoint y: 296, distance: 424.2
click at [590, 296] on section "Filters Filter Logic And Or Owner Select Contact Tag Select Email Date ~ Relati…" at bounding box center [689, 384] width 1379 height 648
click at [590, 296] on div "Ro Littlexchamp Sep 16, 2025 12:09 PM Ro Littlexchamp, Insign.la Influence CAUT…" at bounding box center [714, 351] width 712 height 137
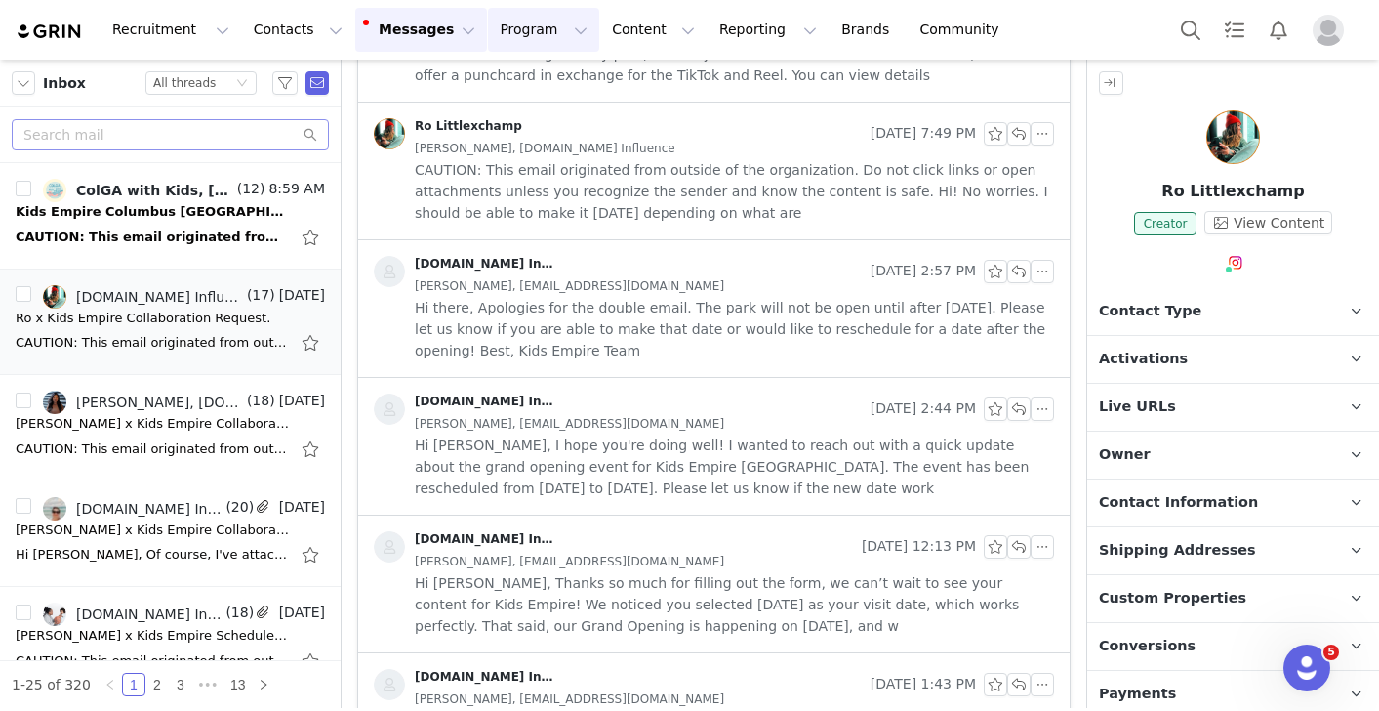
scroll to position [2214, 0]
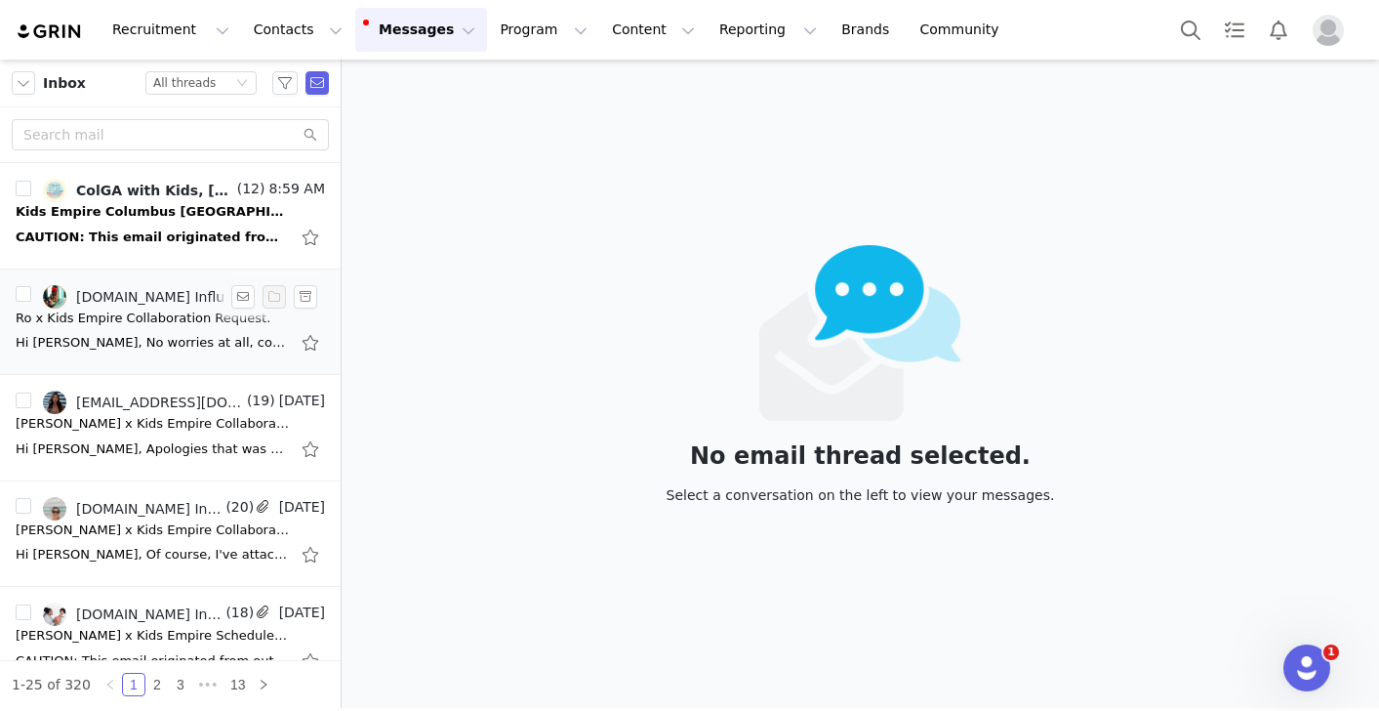
click at [139, 327] on div "Hi [PERSON_NAME], No worries at all, completely understand! [DATE] works great!…" at bounding box center [170, 342] width 309 height 31
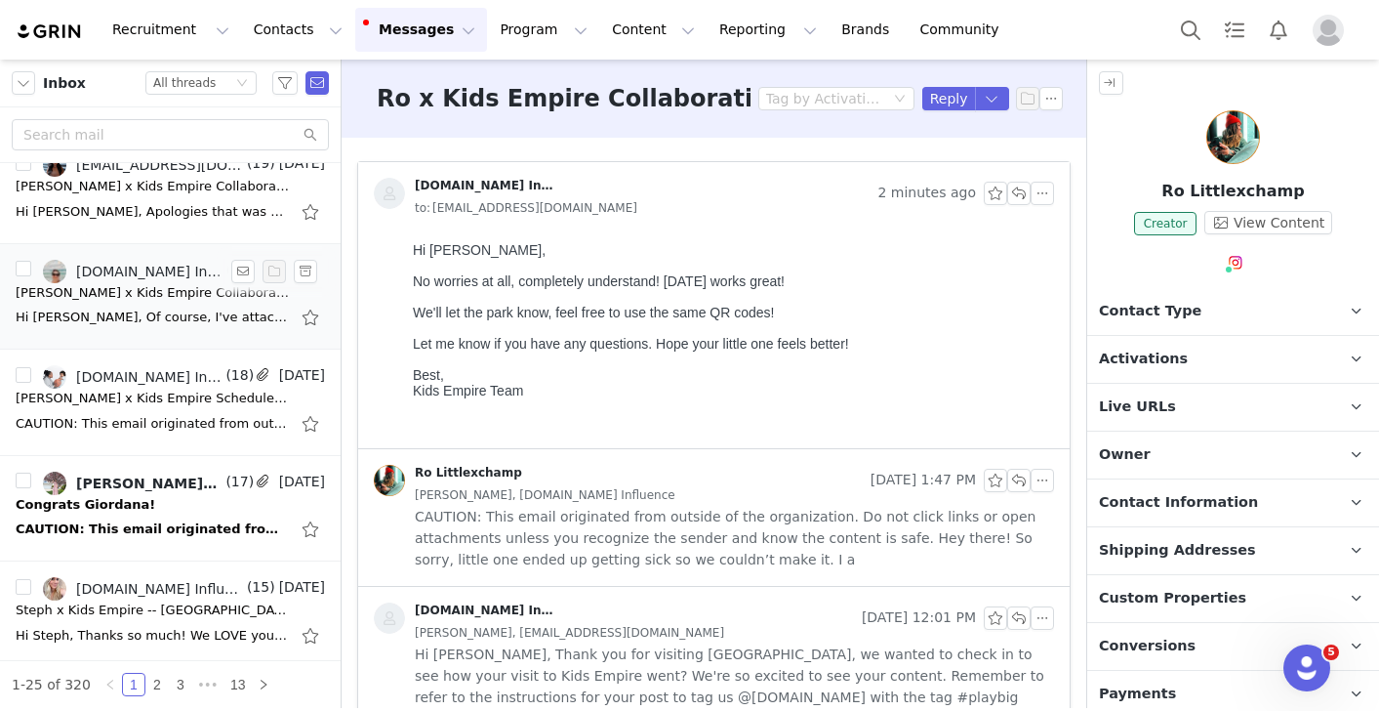
scroll to position [270, 0]
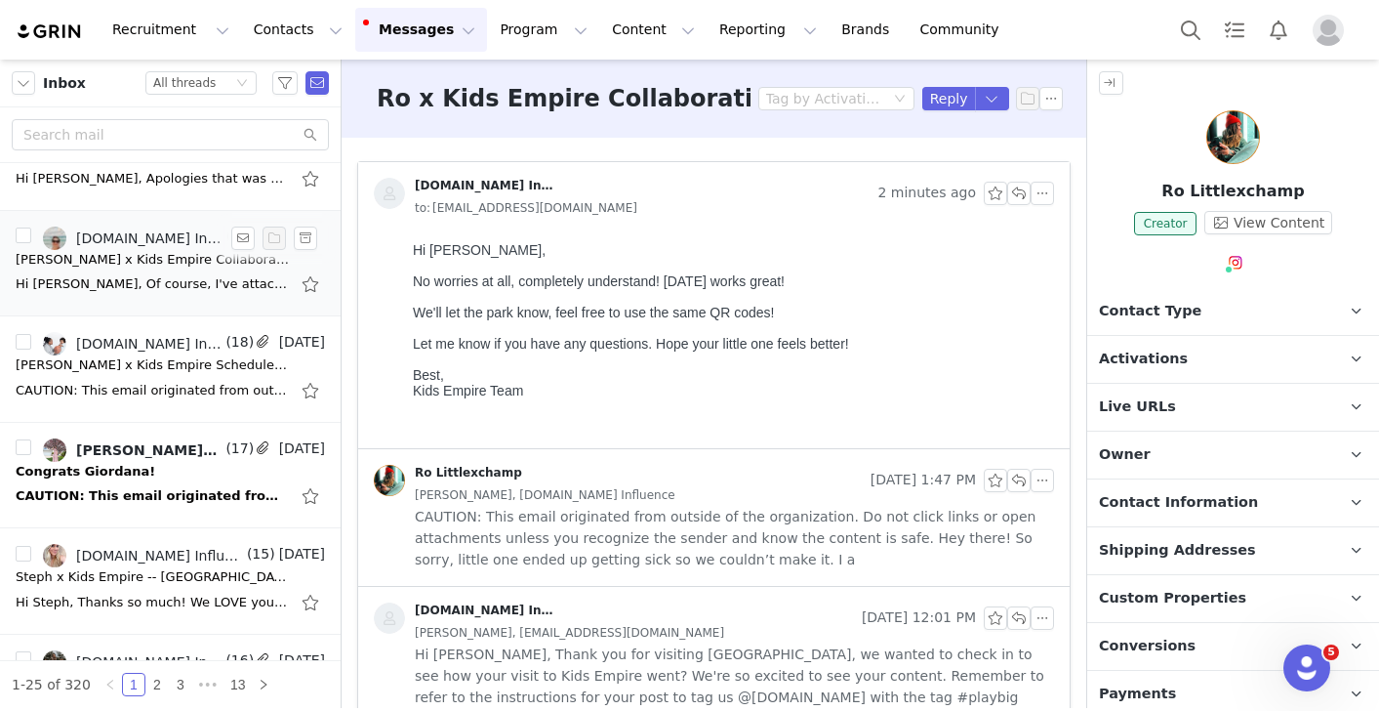
click at [135, 495] on div "CAUTION: This email originated from outside of the organization. Do not click l…" at bounding box center [152, 496] width 273 height 20
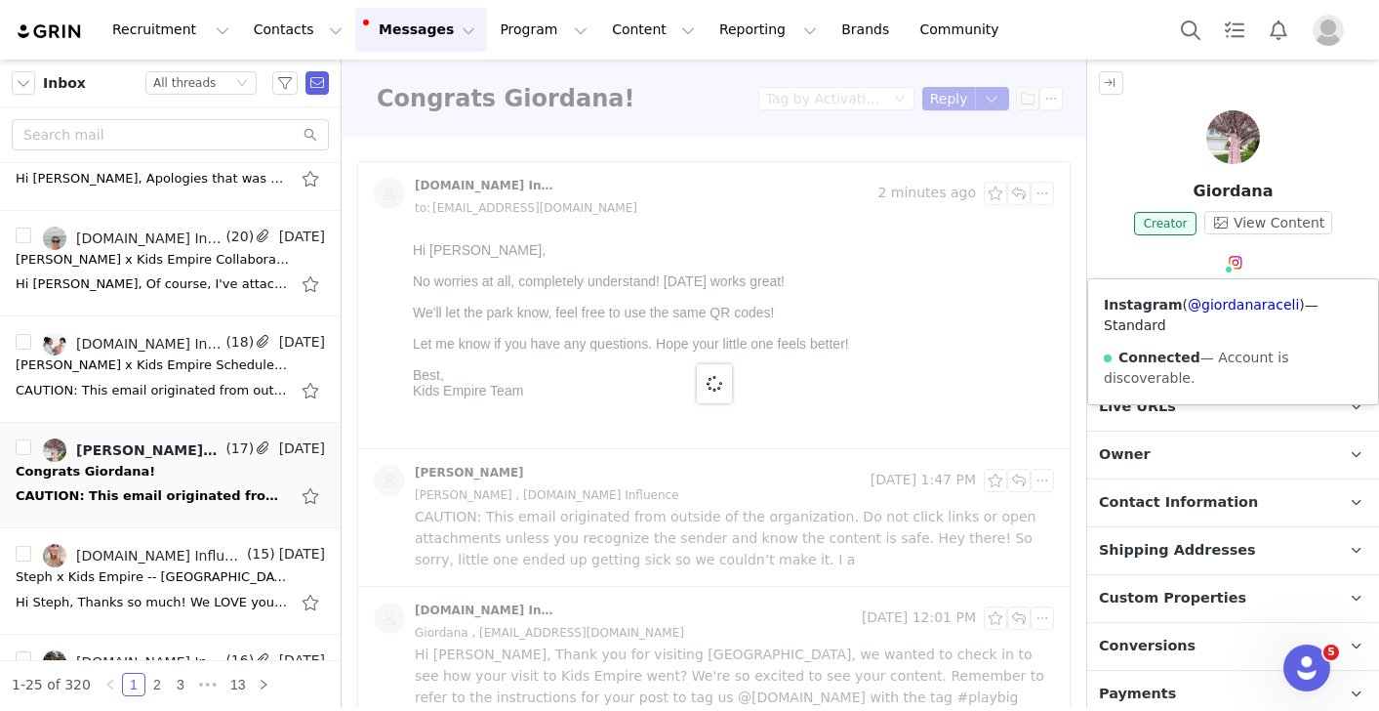
click at [1232, 266] on span at bounding box center [1229, 270] width 10 height 10
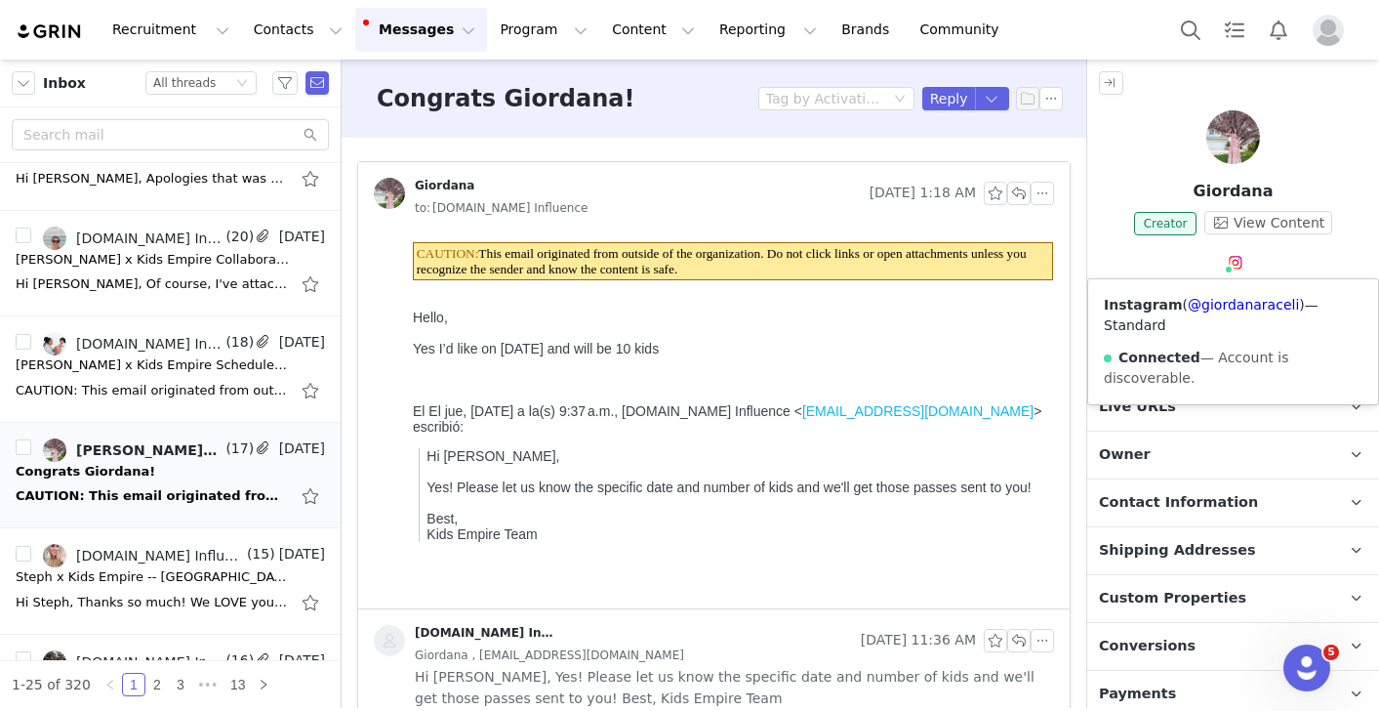
scroll to position [0, 0]
click at [1220, 303] on link "@giordanaraceli" at bounding box center [1243, 305] width 111 height 16
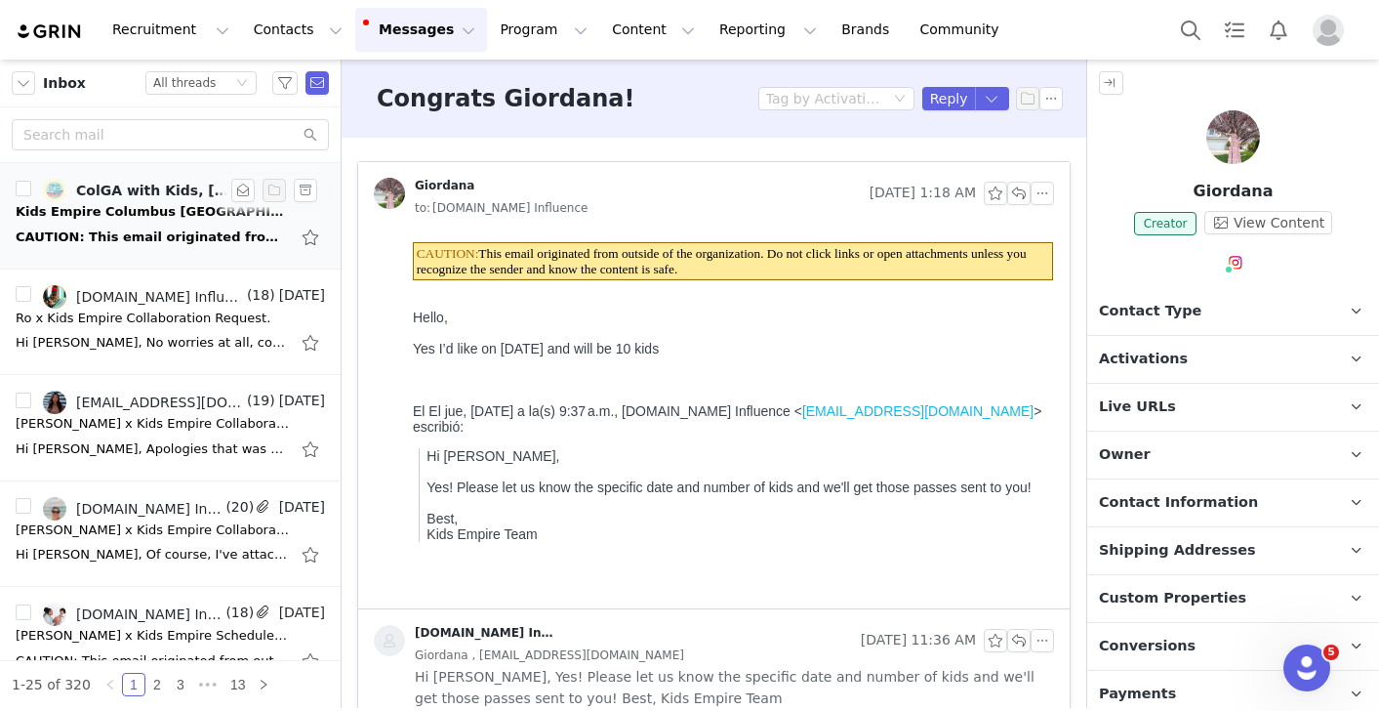
click at [229, 213] on div "Kids Empire Columbus [GEOGRAPHIC_DATA] Opening!" at bounding box center [152, 212] width 273 height 20
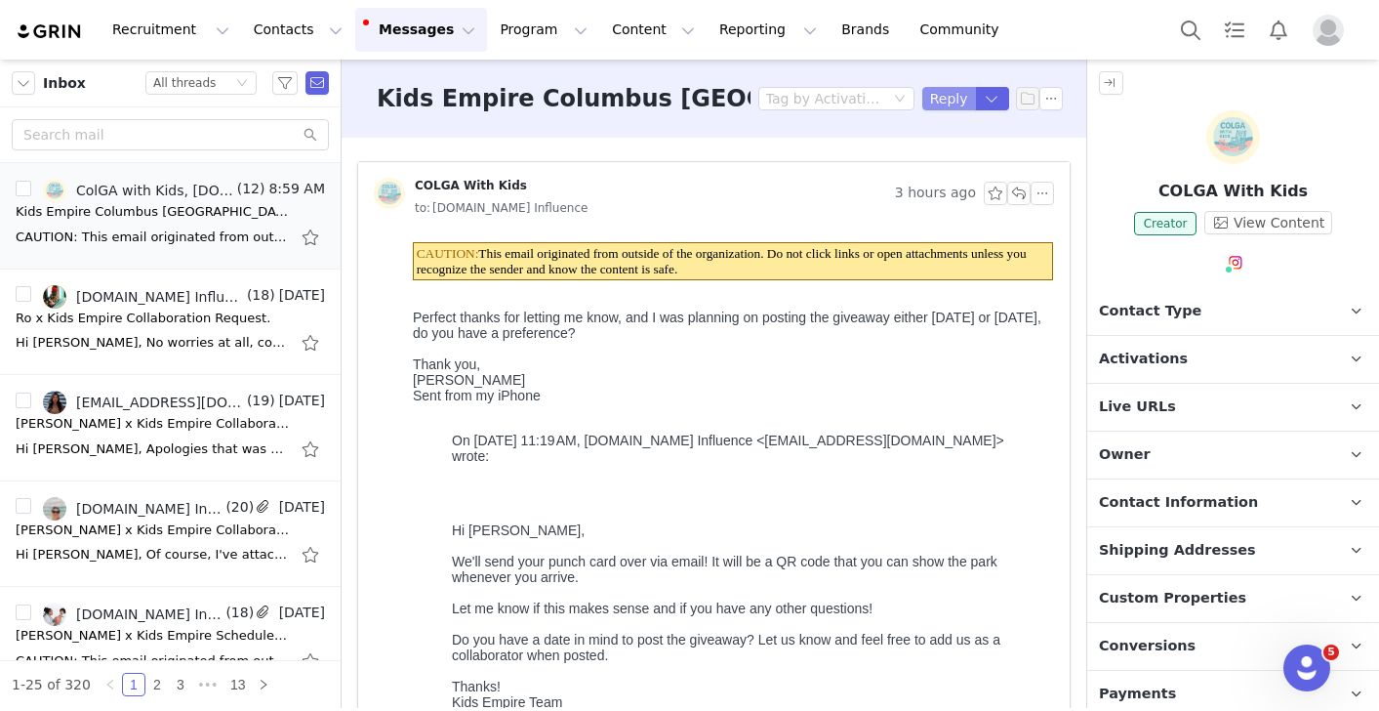
click at [937, 104] on button "Reply" at bounding box center [949, 98] width 54 height 23
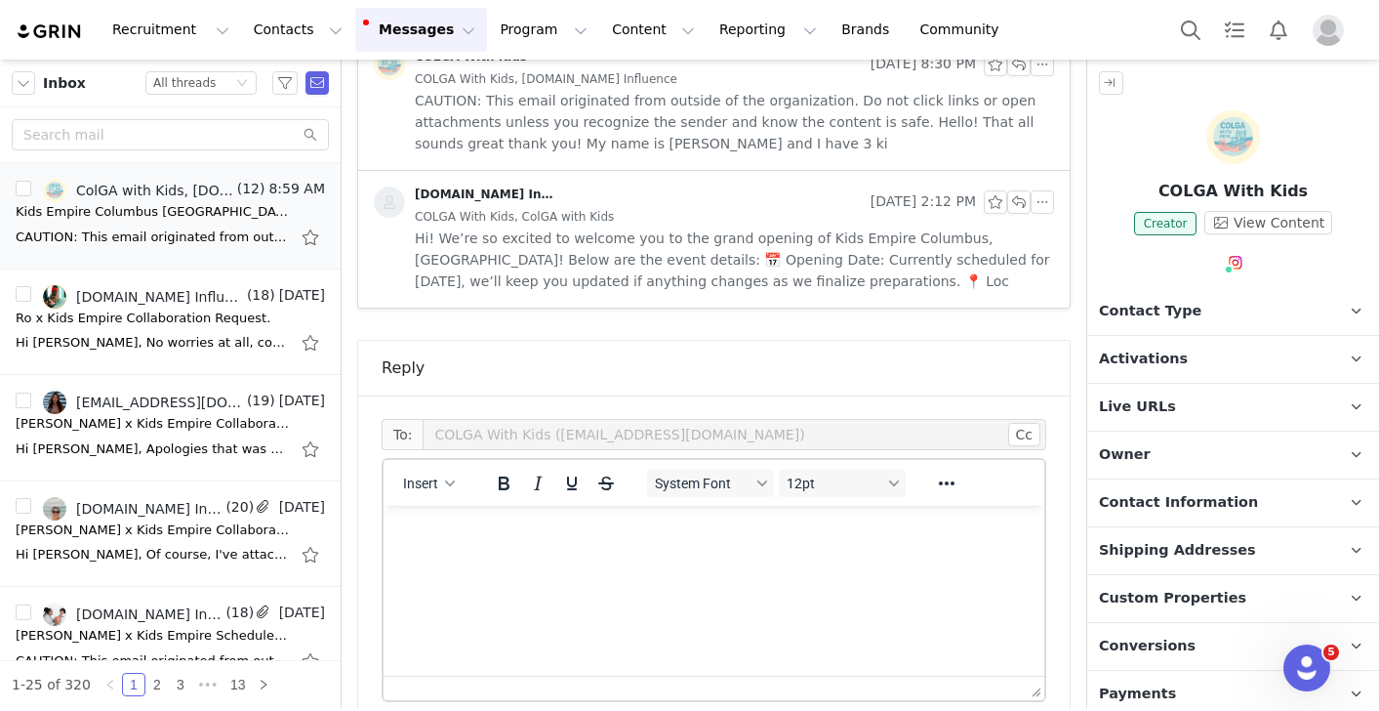
scroll to position [2230, 0]
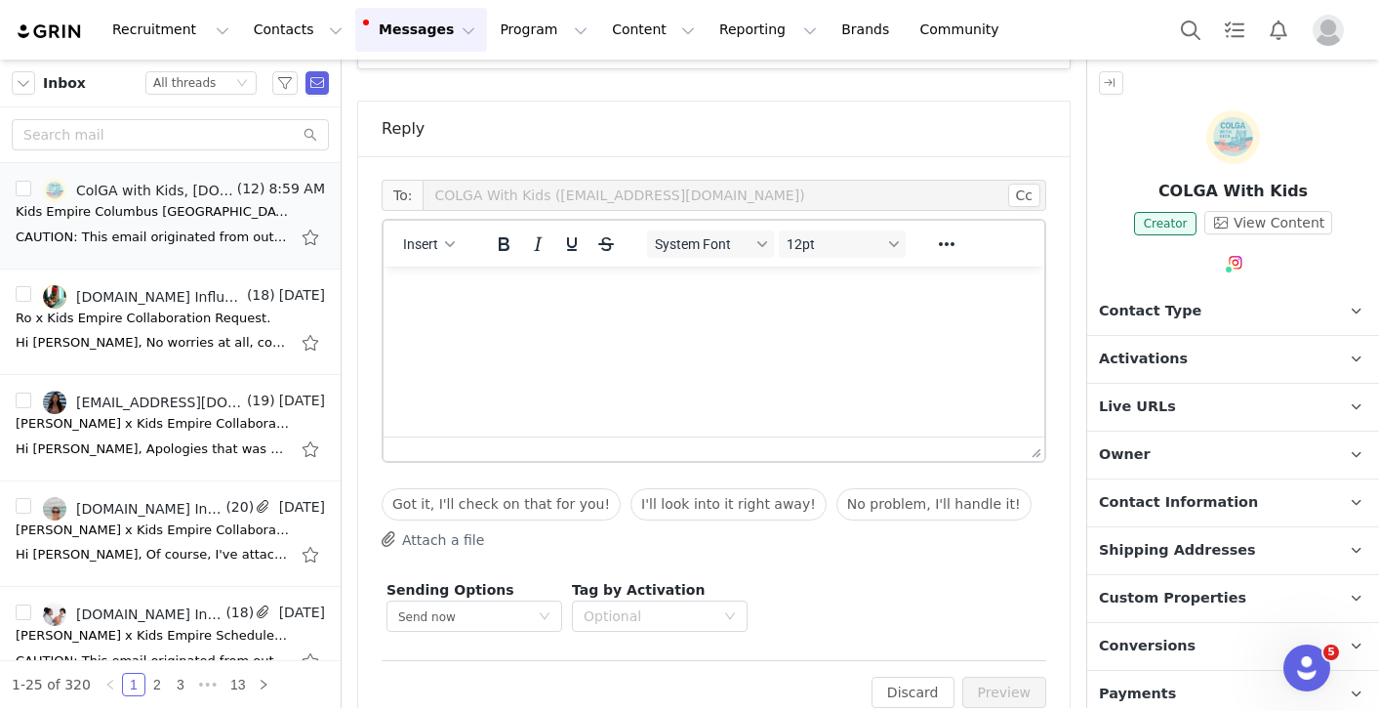
click at [568, 319] on html at bounding box center [714, 292] width 661 height 53
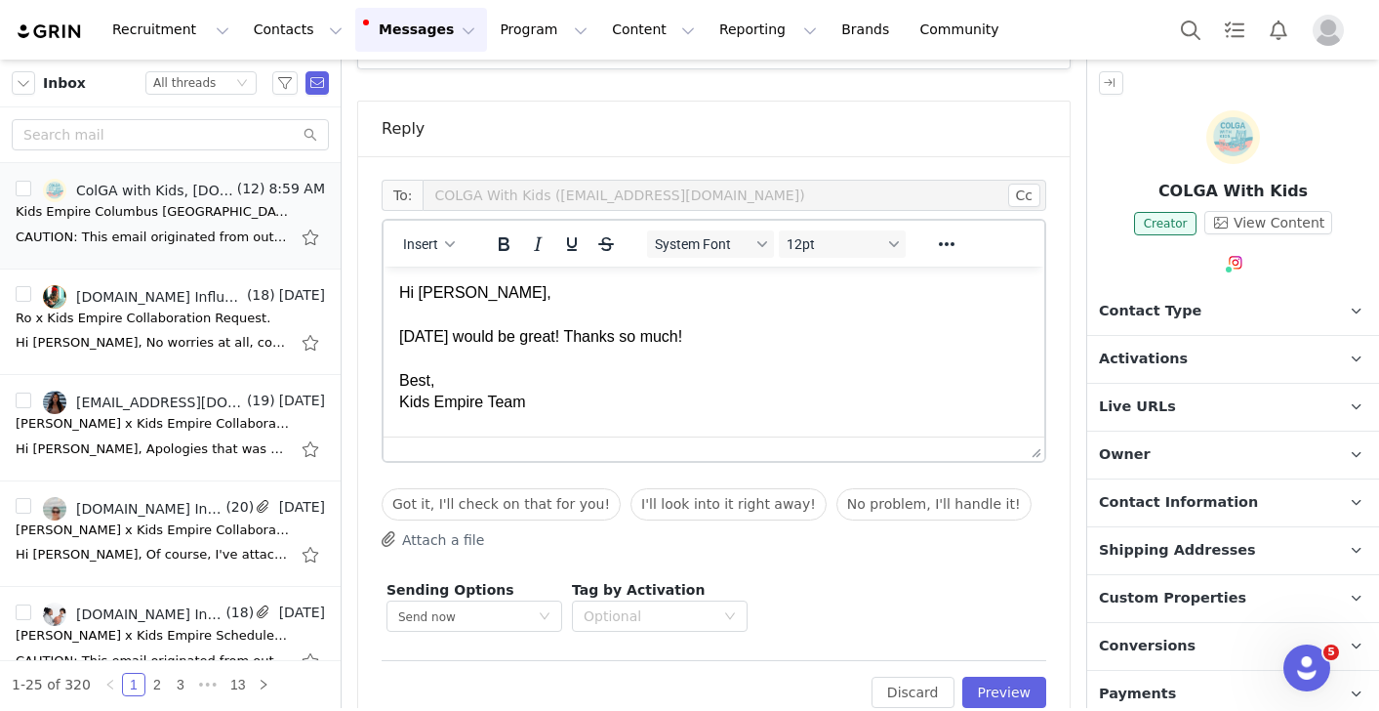
scroll to position [2270, 0]
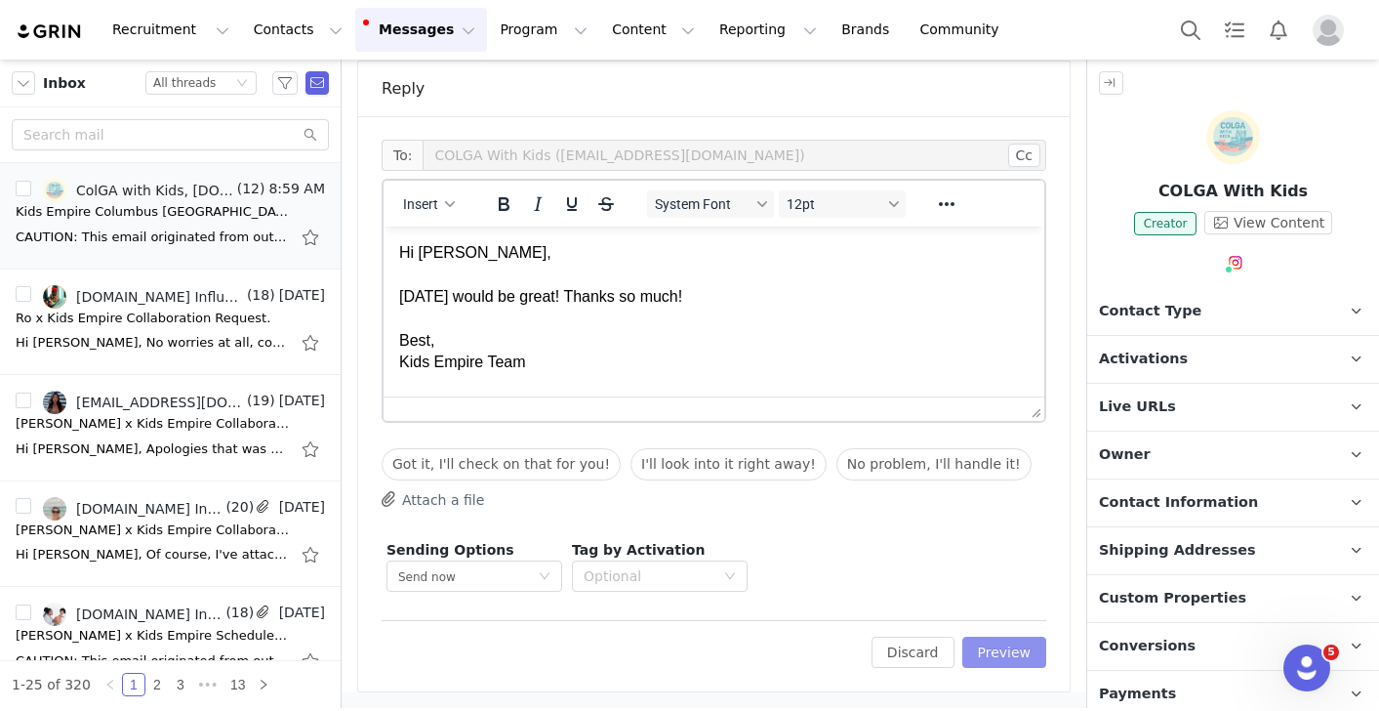
click at [1004, 659] on button "Preview" at bounding box center [1004, 651] width 85 height 31
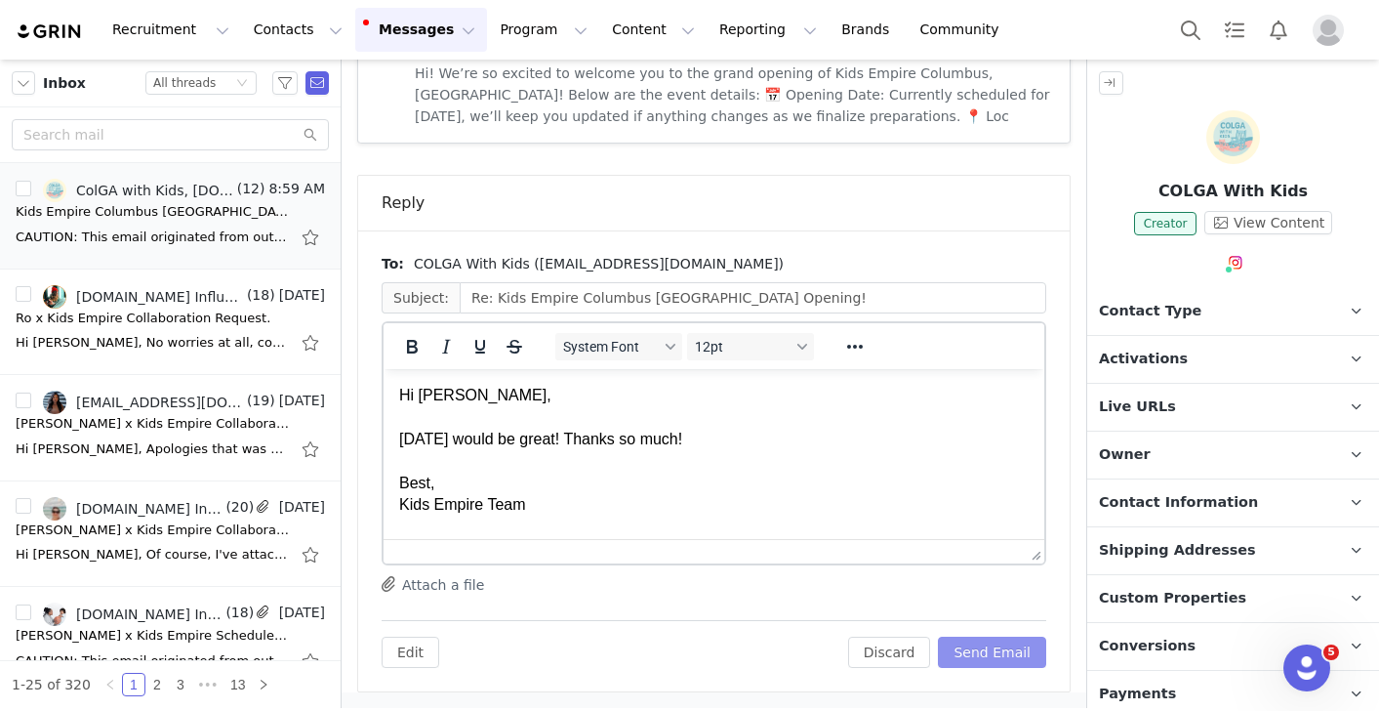
scroll to position [0, 0]
click at [994, 662] on button "Send Email" at bounding box center [992, 651] width 108 height 31
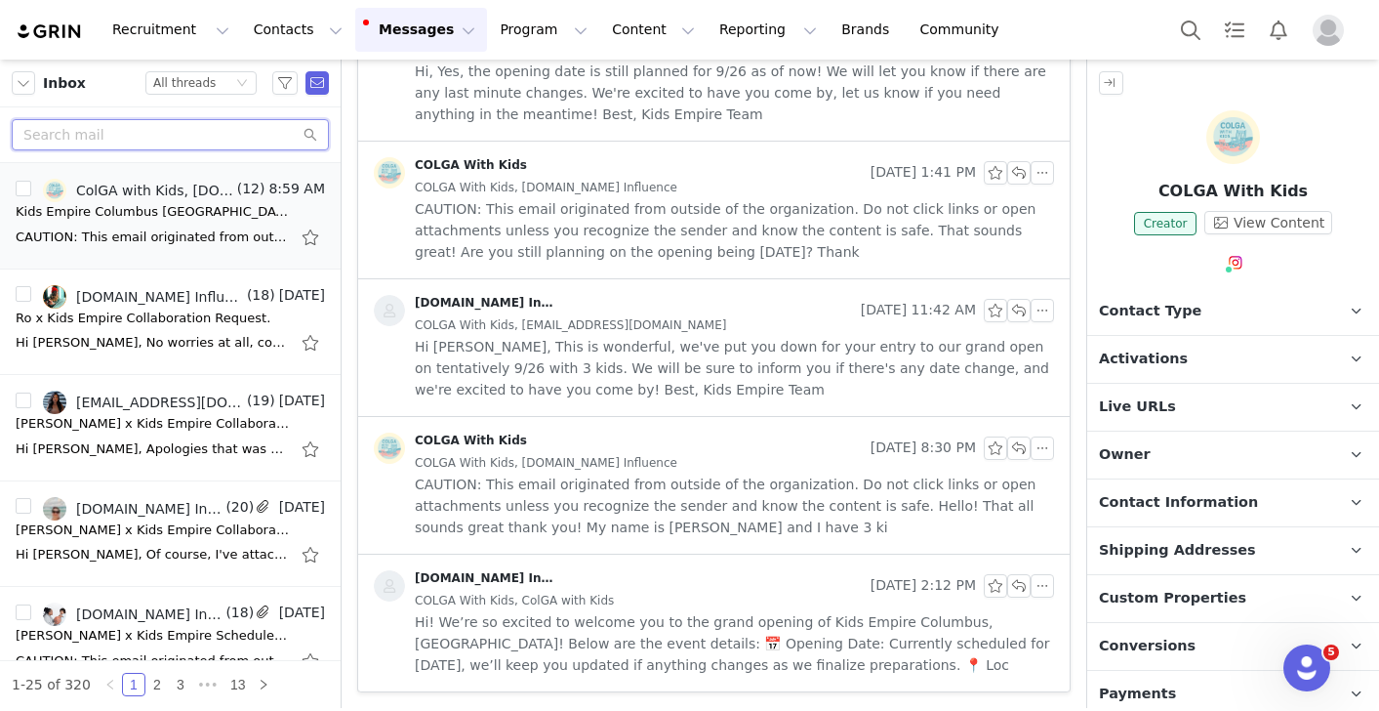
click at [241, 139] on input "text" at bounding box center [170, 134] width 317 height 31
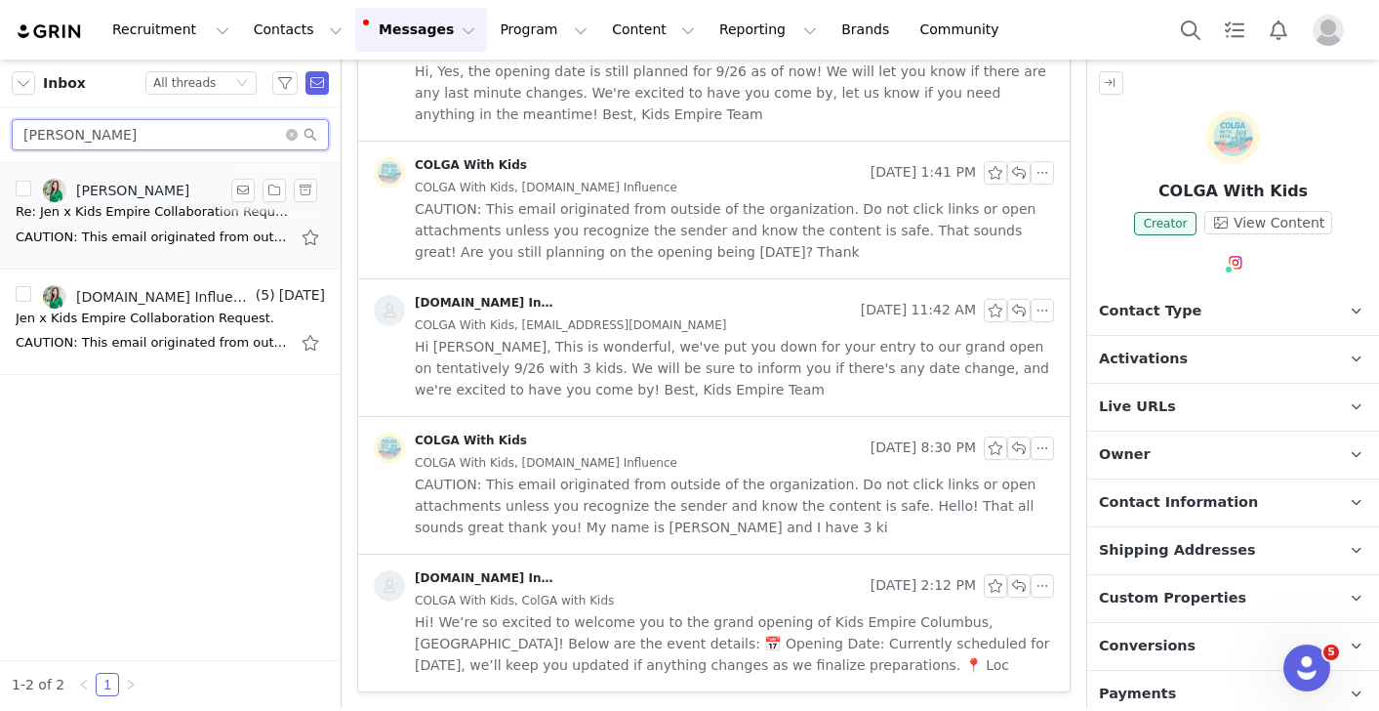
type input "[PERSON_NAME]"
click at [160, 226] on div "CAUTION: This email originated from outside of the organization. Do not click l…" at bounding box center [170, 237] width 309 height 31
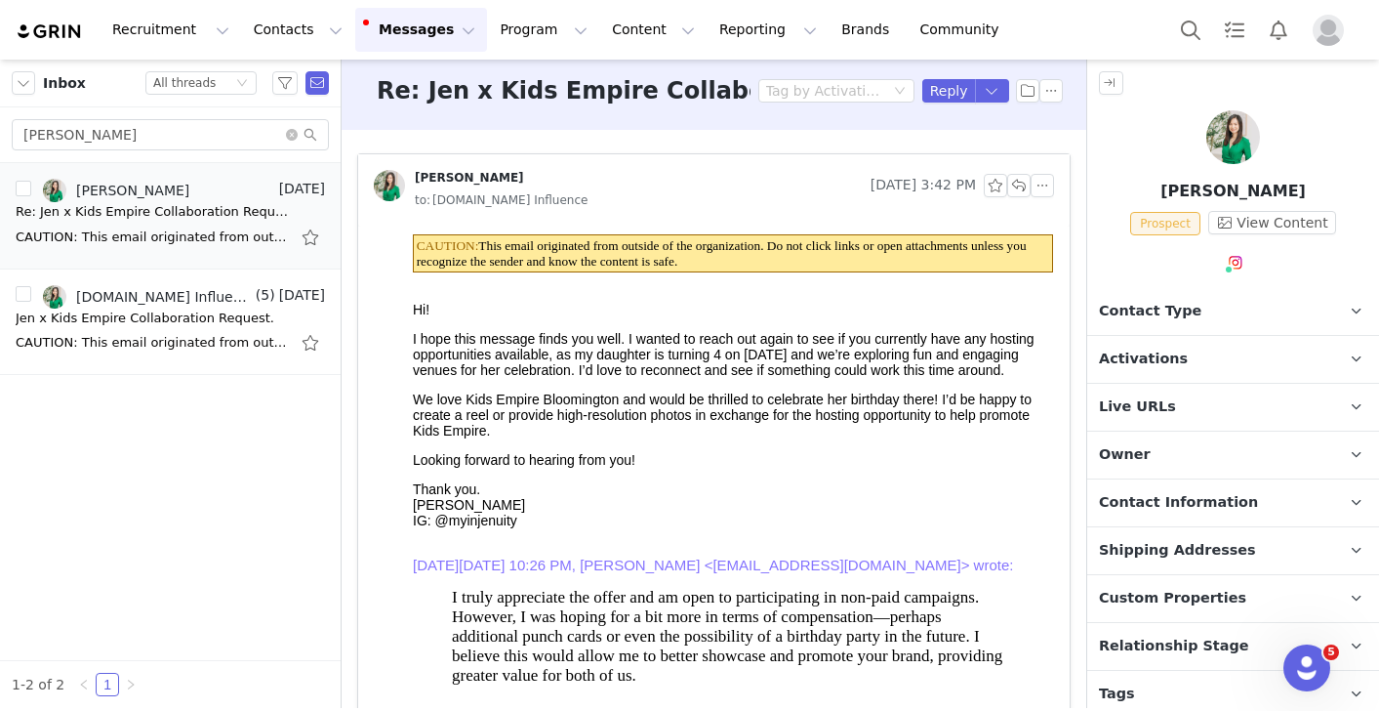
scroll to position [0, 0]
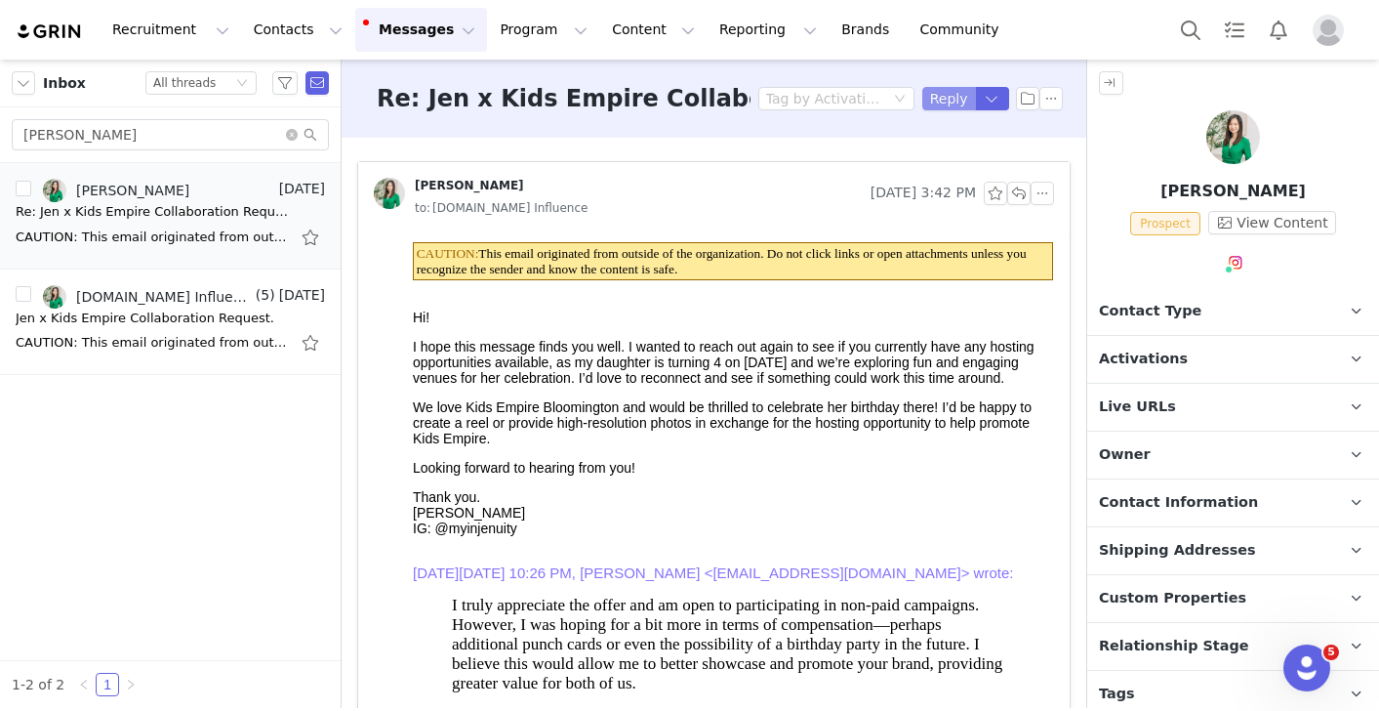
click at [949, 95] on button "Reply" at bounding box center [949, 98] width 54 height 23
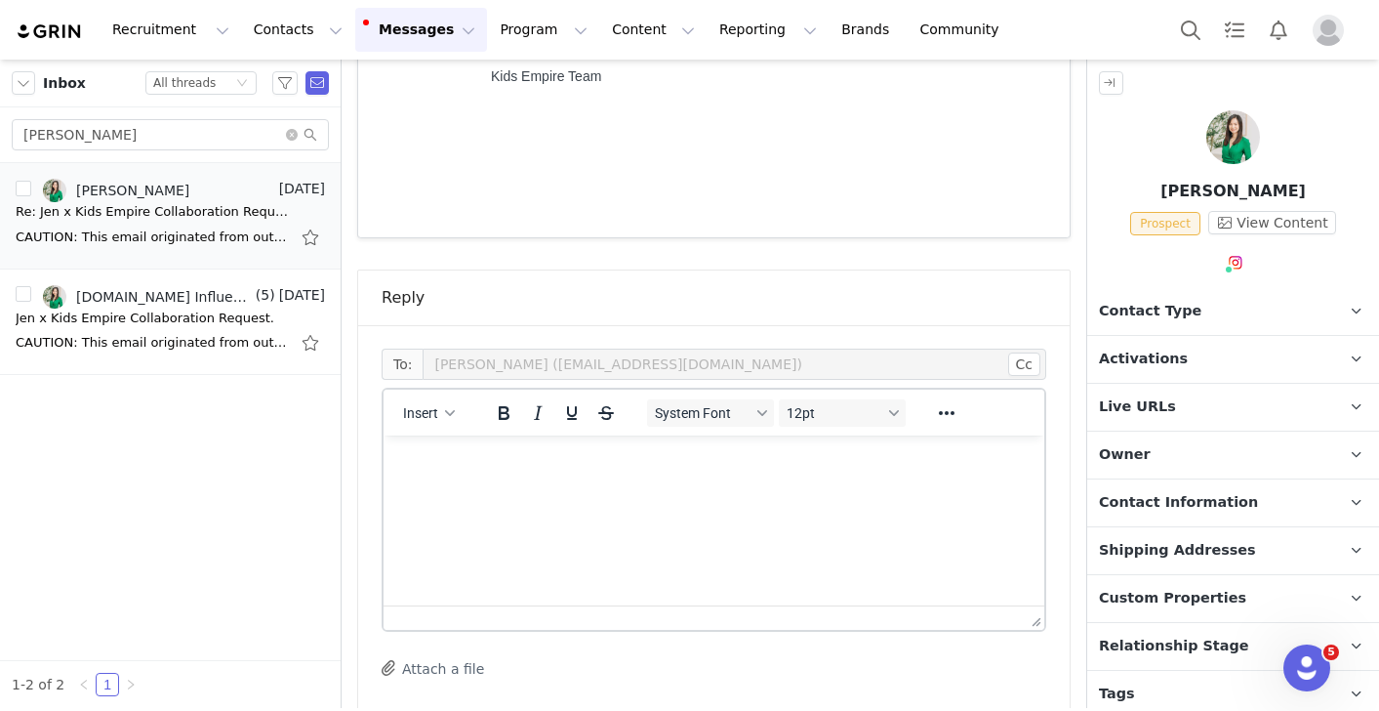
scroll to position [1237, 0]
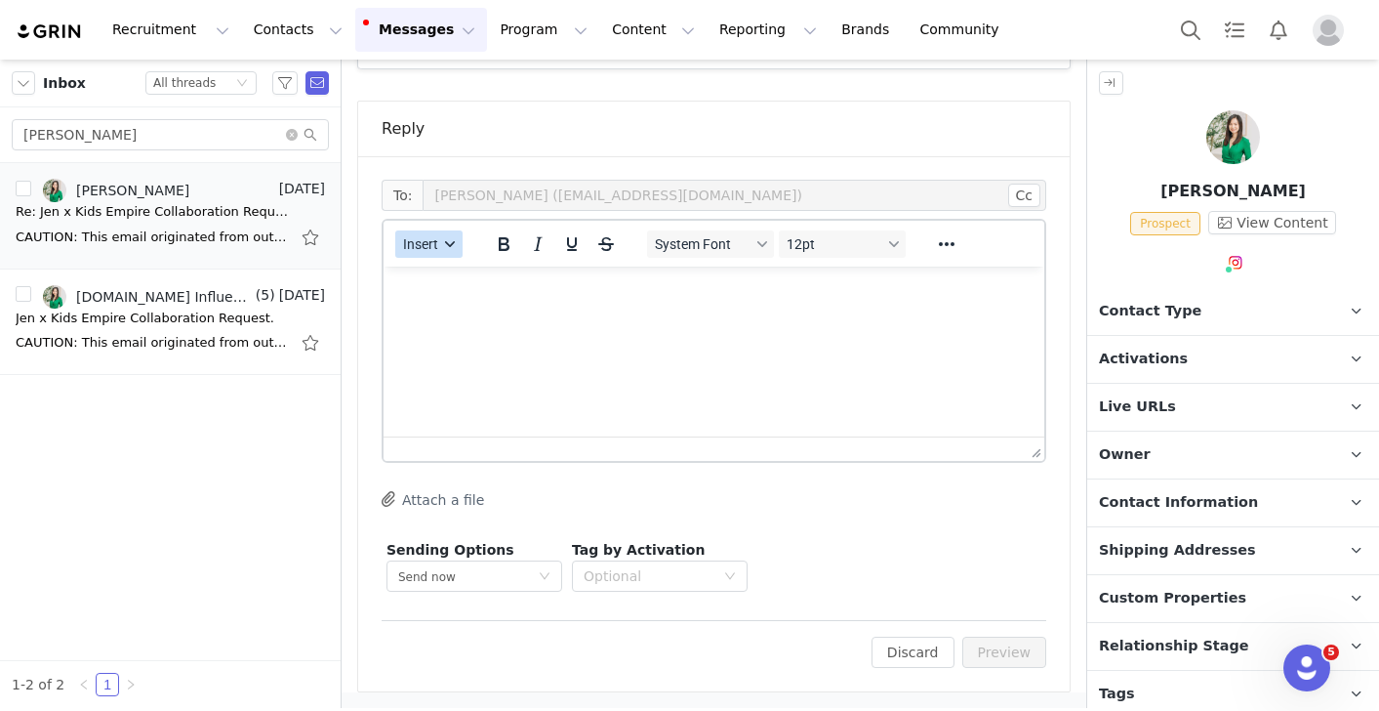
click at [440, 240] on button "Insert" at bounding box center [428, 243] width 67 height 27
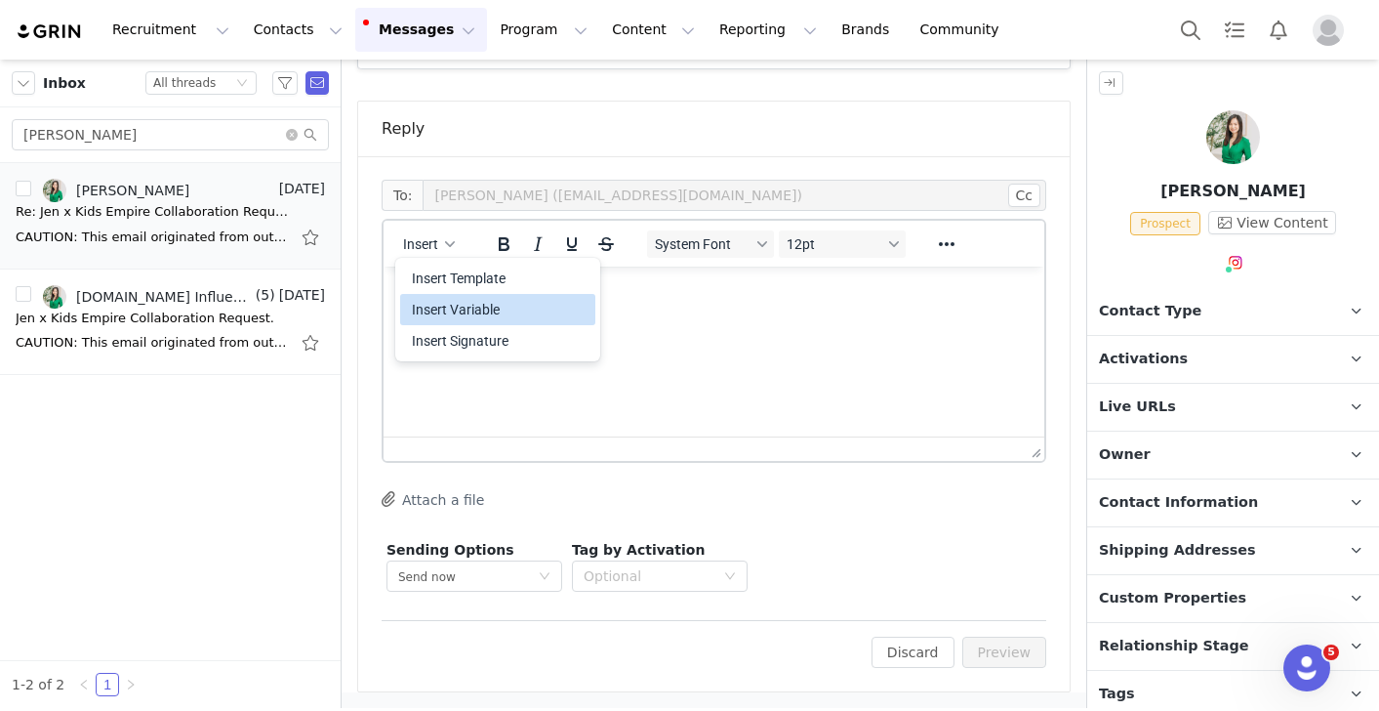
click at [444, 310] on div "Insert Variable" at bounding box center [500, 309] width 176 height 23
select select
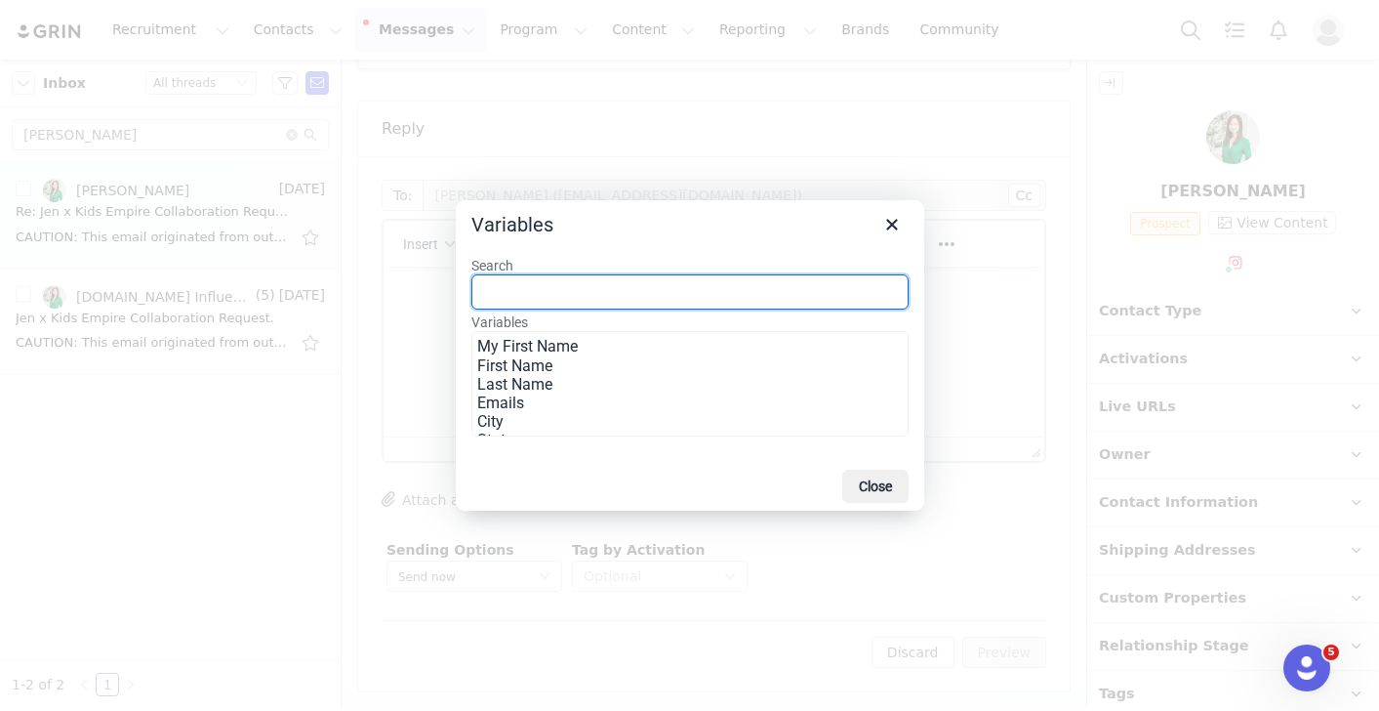
click at [465, 256] on div "Search Variables My First Name First Name Last Name Emails City State Country Z…" at bounding box center [690, 351] width 469 height 221
click at [442, 260] on div at bounding box center [689, 355] width 1379 height 711
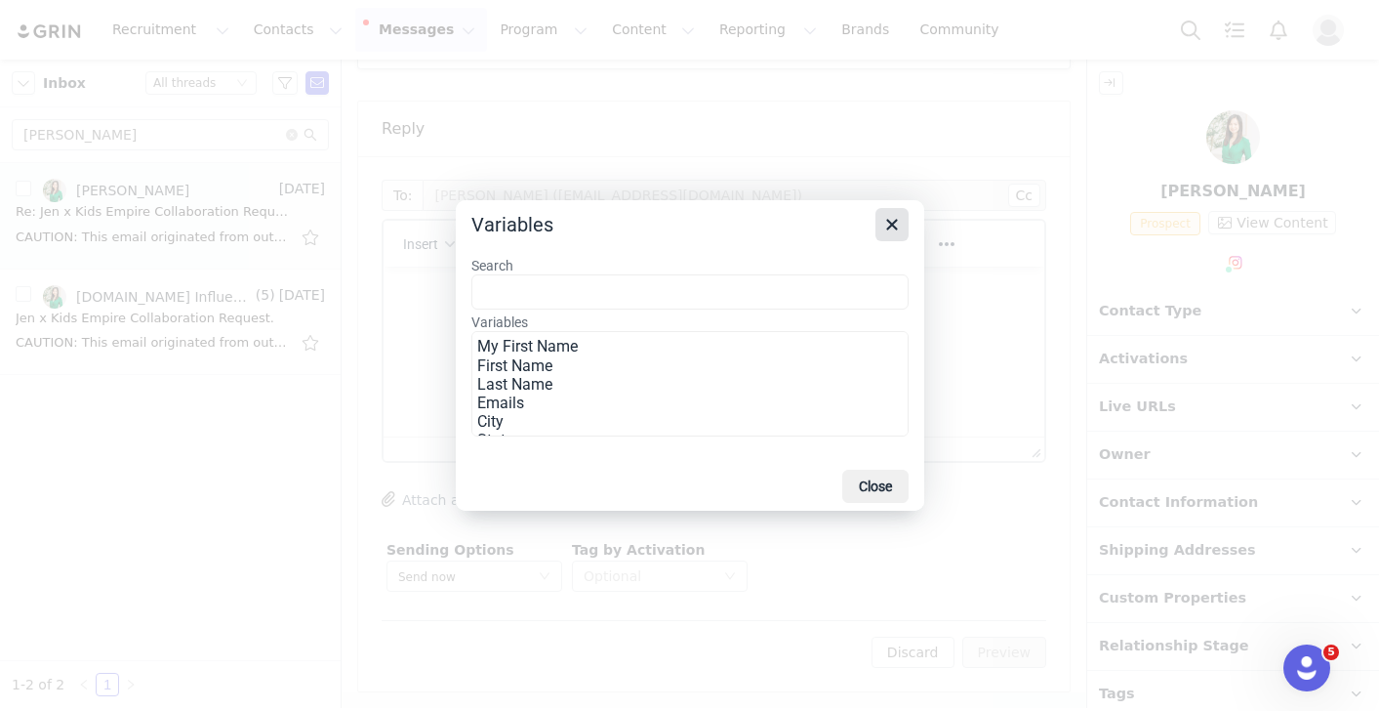
click at [895, 238] on button "Close" at bounding box center [892, 224] width 33 height 33
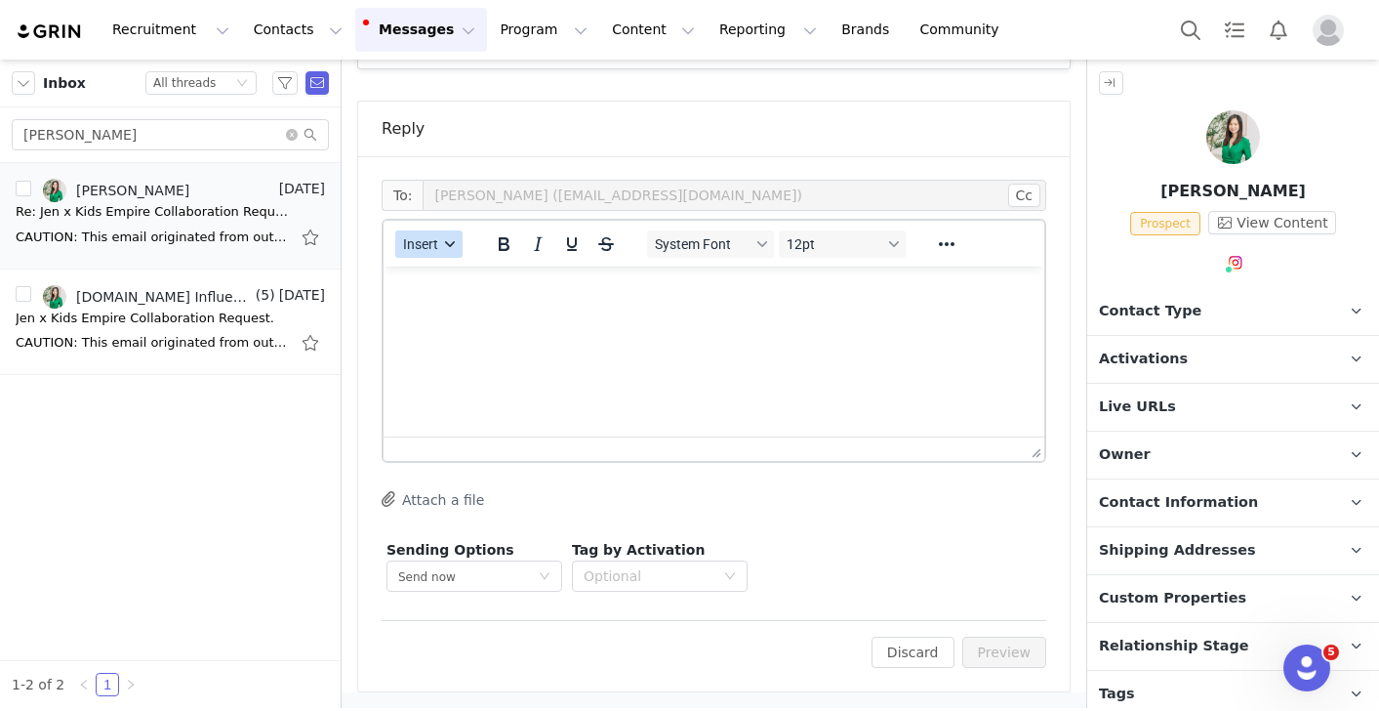
click at [461, 234] on button "Insert" at bounding box center [428, 243] width 67 height 27
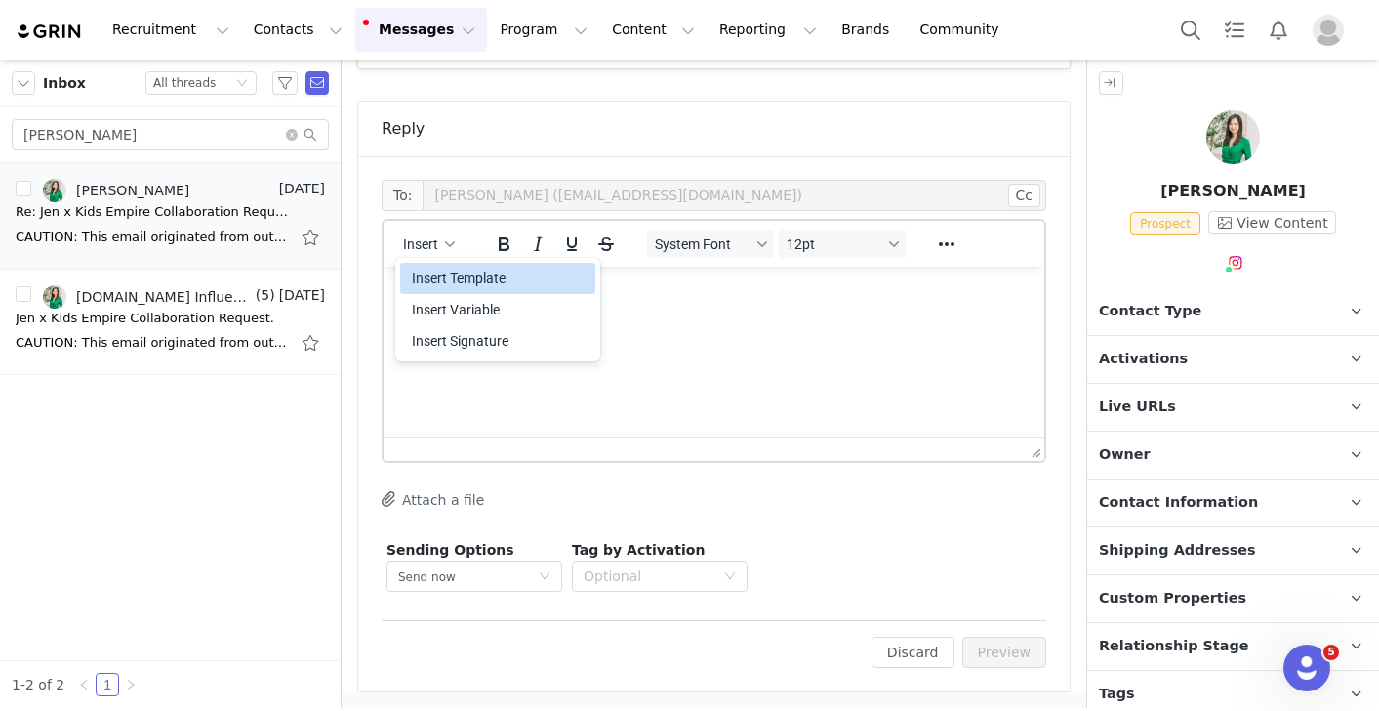
click at [435, 280] on div "Insert Template" at bounding box center [500, 277] width 176 height 23
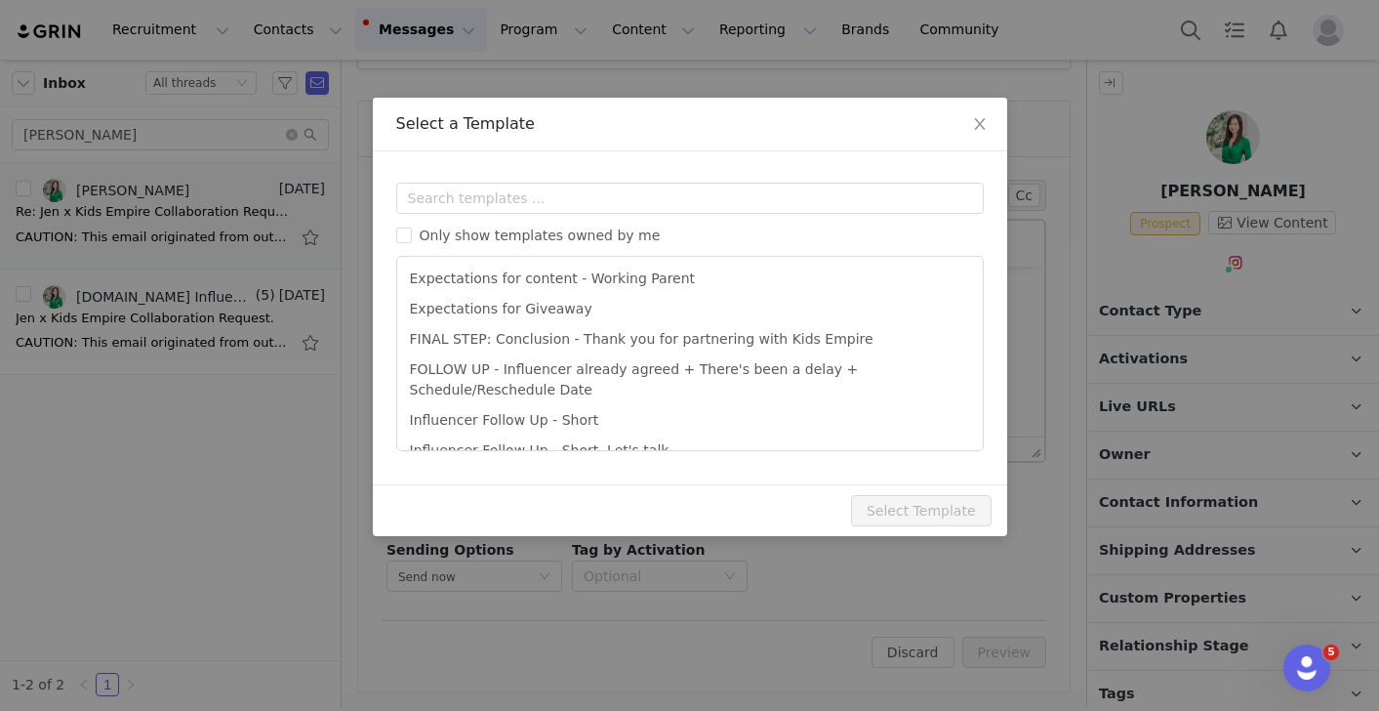
scroll to position [218, 0]
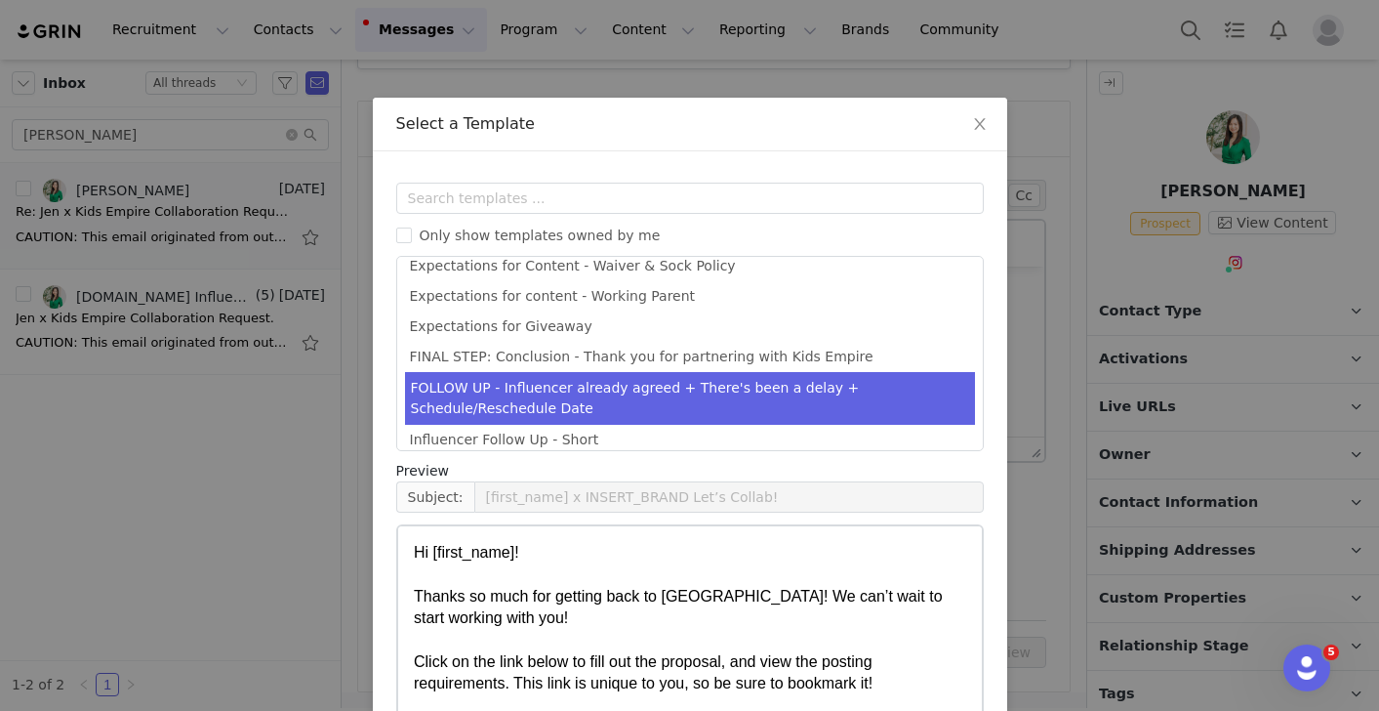
click at [622, 387] on li "FOLLOW UP - Influencer already agreed + There's been a delay + Schedule/Resched…" at bounding box center [690, 398] width 570 height 53
type input "We'd still love to partner!"
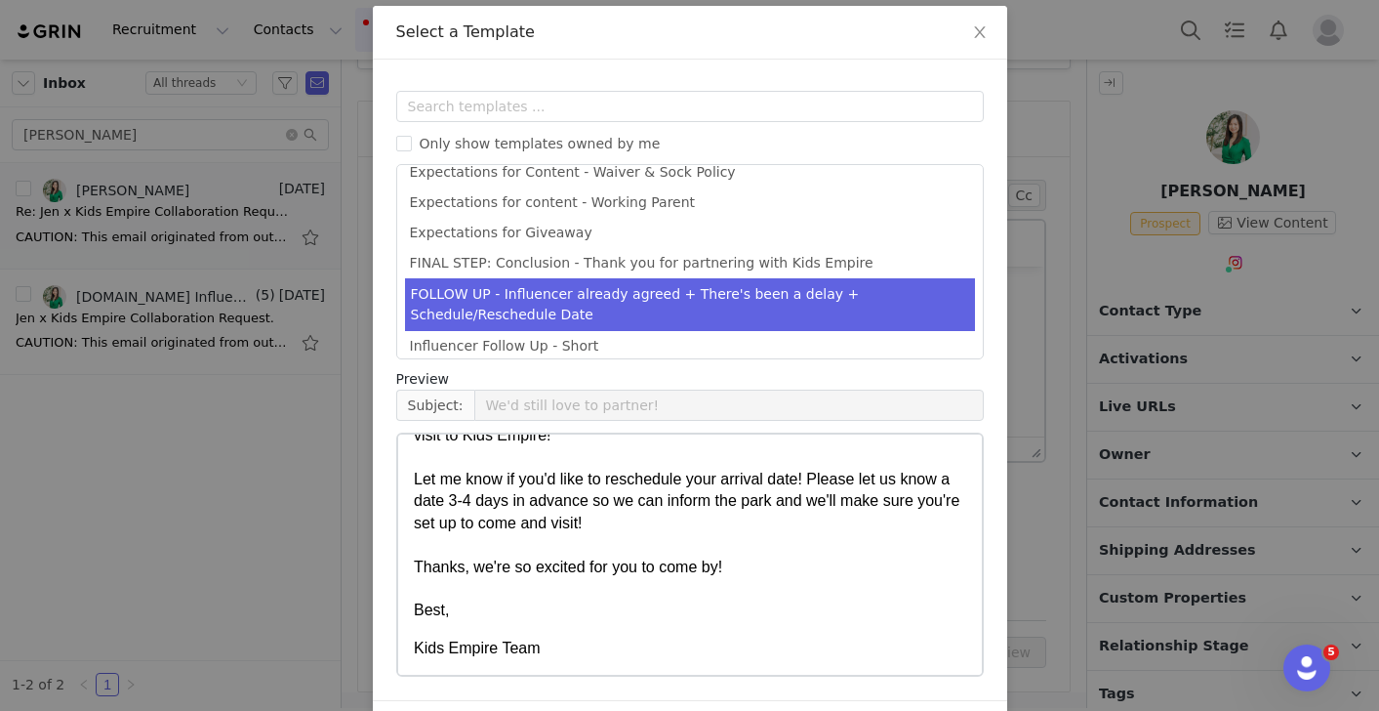
scroll to position [156, 0]
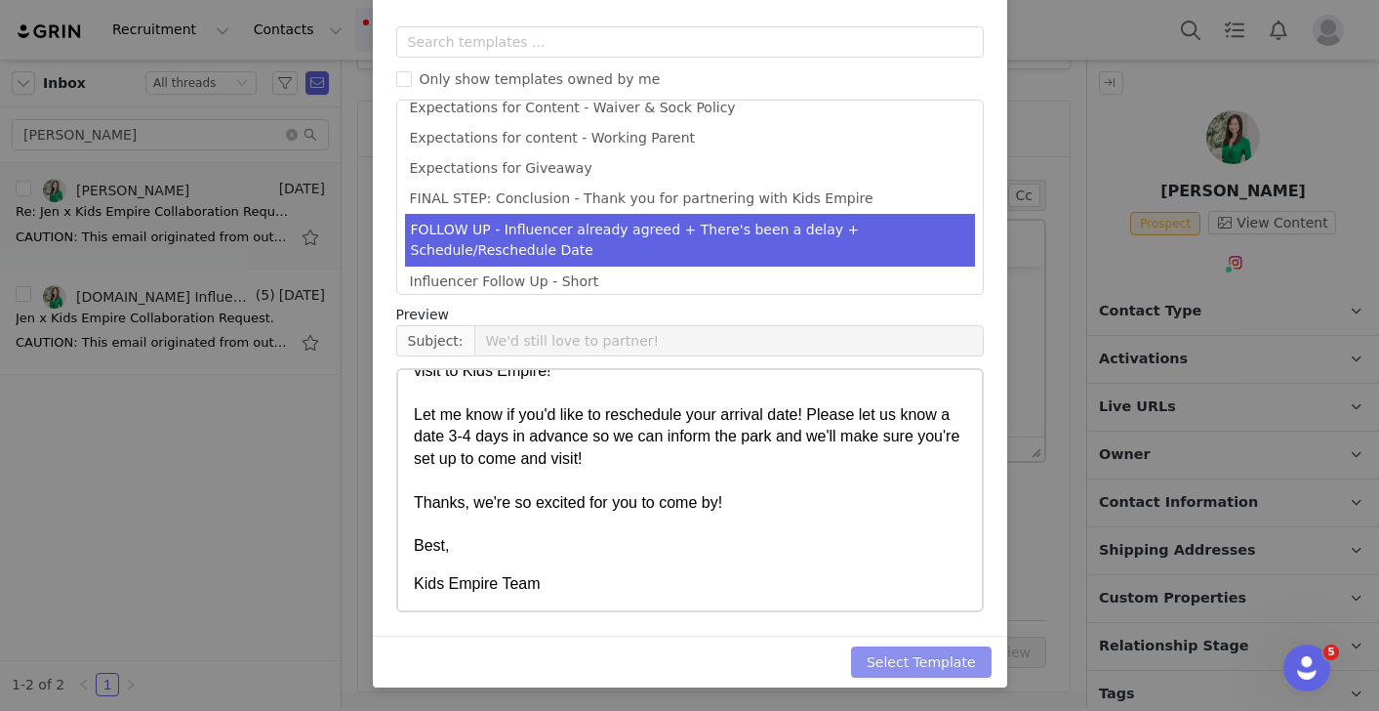
click at [937, 668] on button "Select Template" at bounding box center [921, 661] width 141 height 31
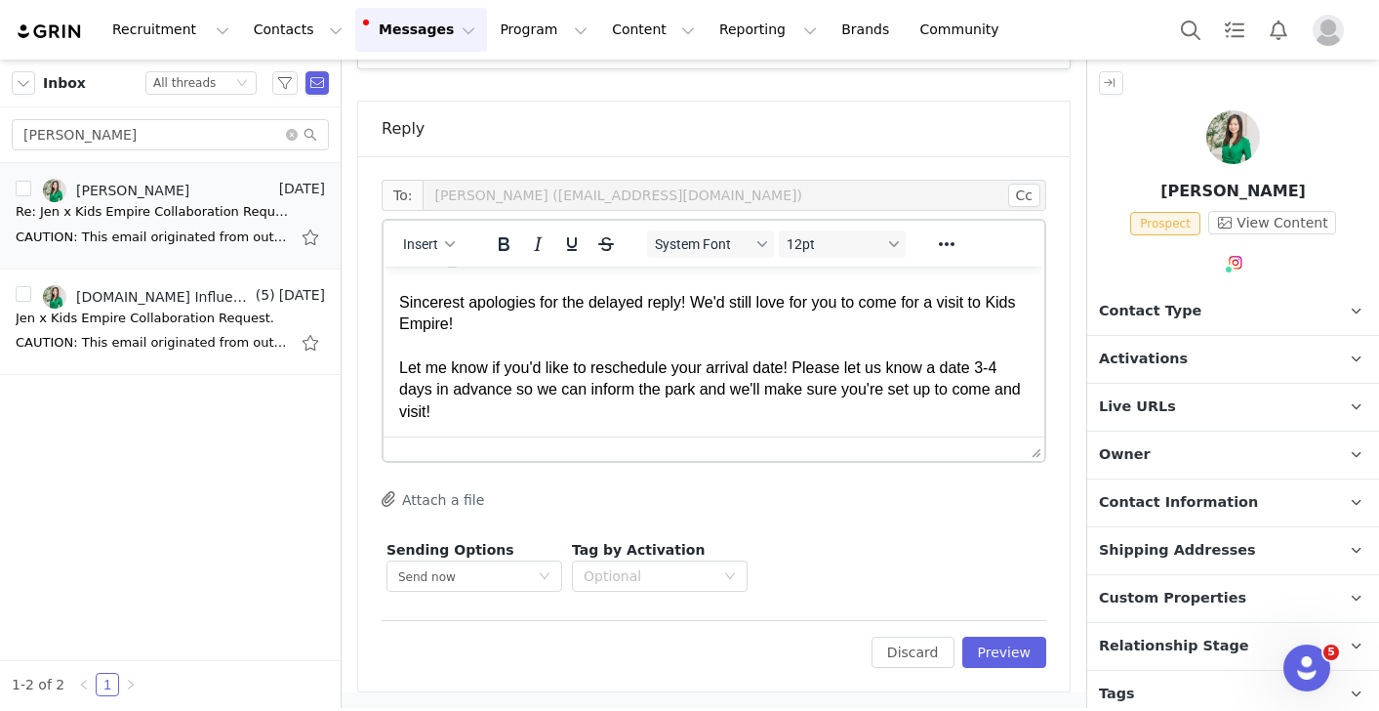
scroll to position [35, 0]
click at [634, 330] on p "Hi [first_name], Sincerest apologies for the delayed reply! We'd still love for…" at bounding box center [714, 378] width 630 height 263
click at [622, 320] on p "Hi First Name , Sincerest apologies for the delayed reply! We'd still love for …" at bounding box center [714, 378] width 630 height 263
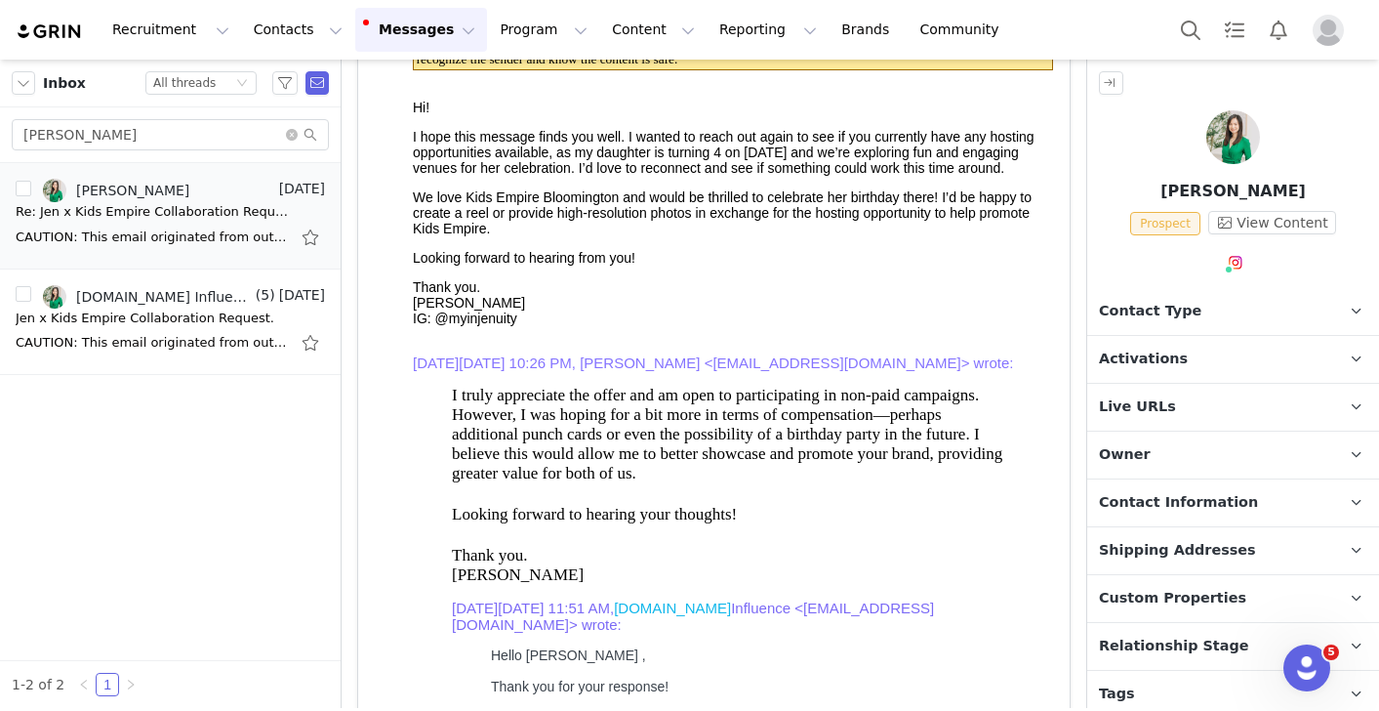
scroll to position [212, 0]
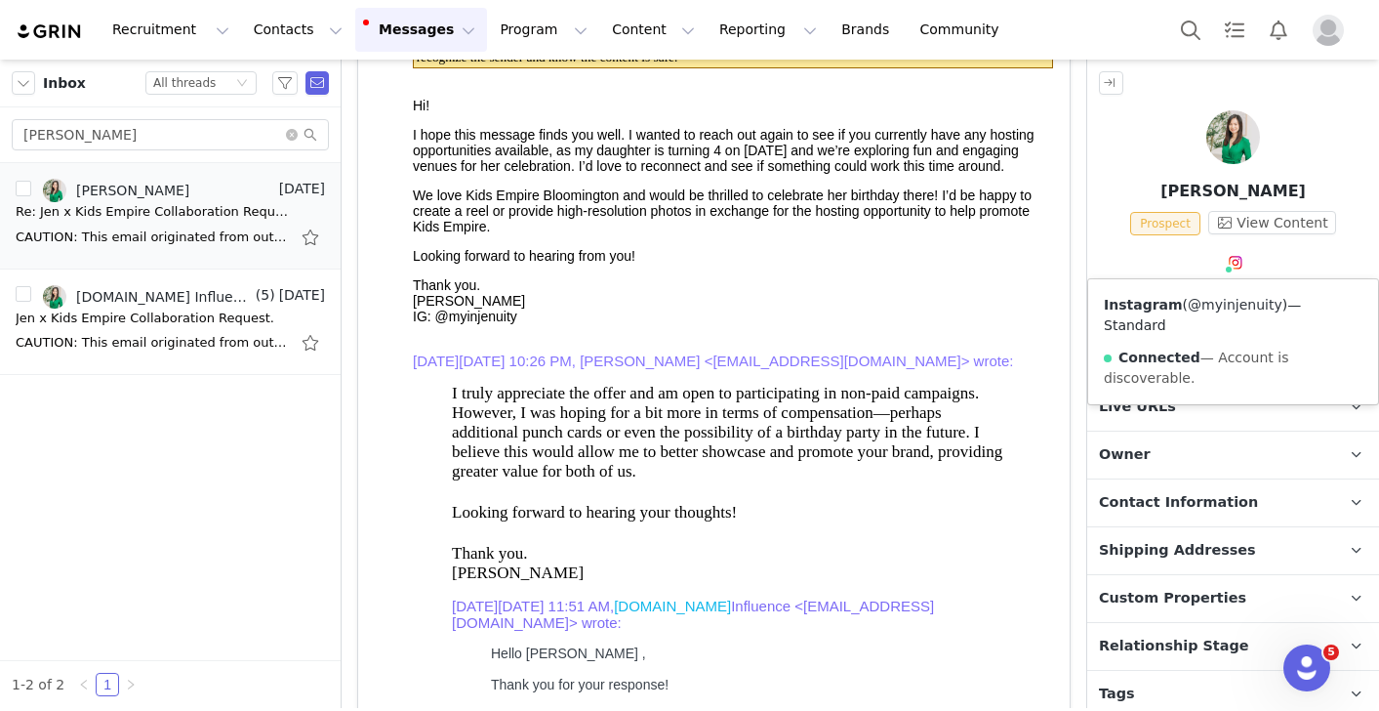
click at [1222, 305] on link "@myinjenuity" at bounding box center [1235, 305] width 95 height 16
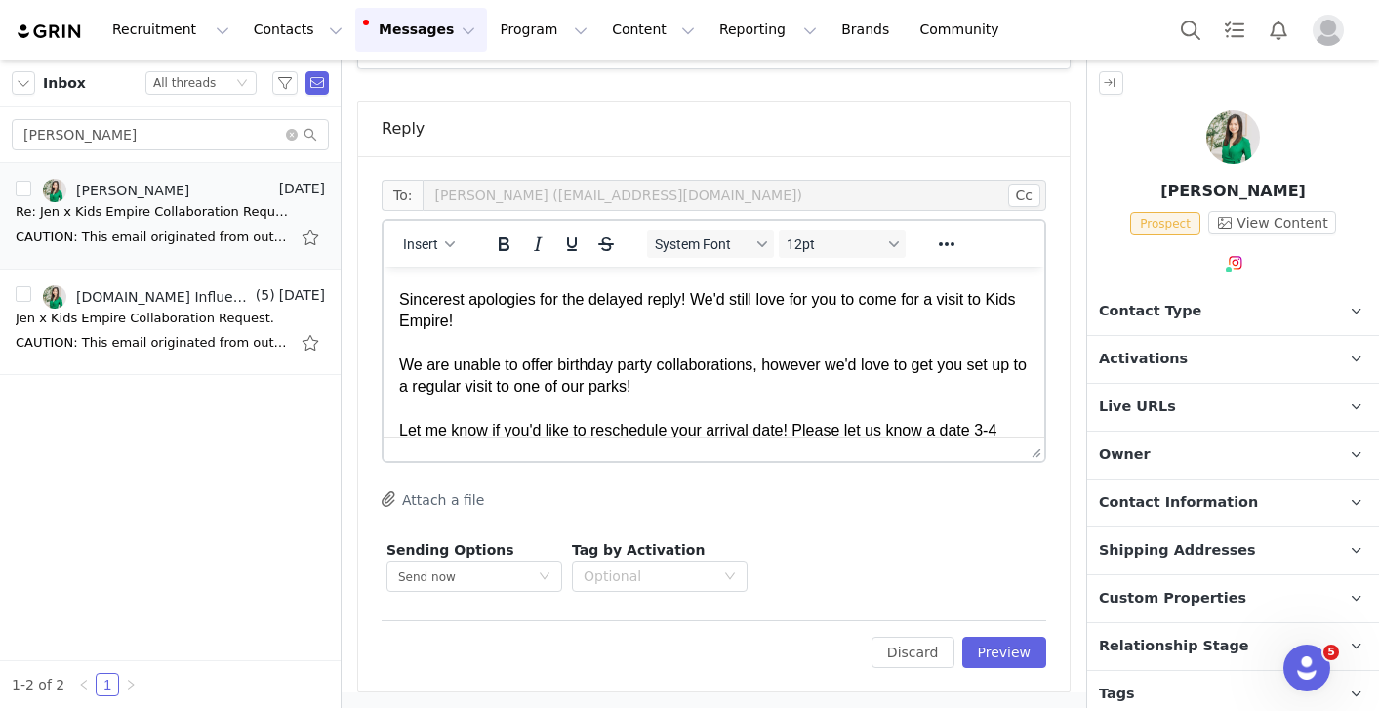
scroll to position [41, 0]
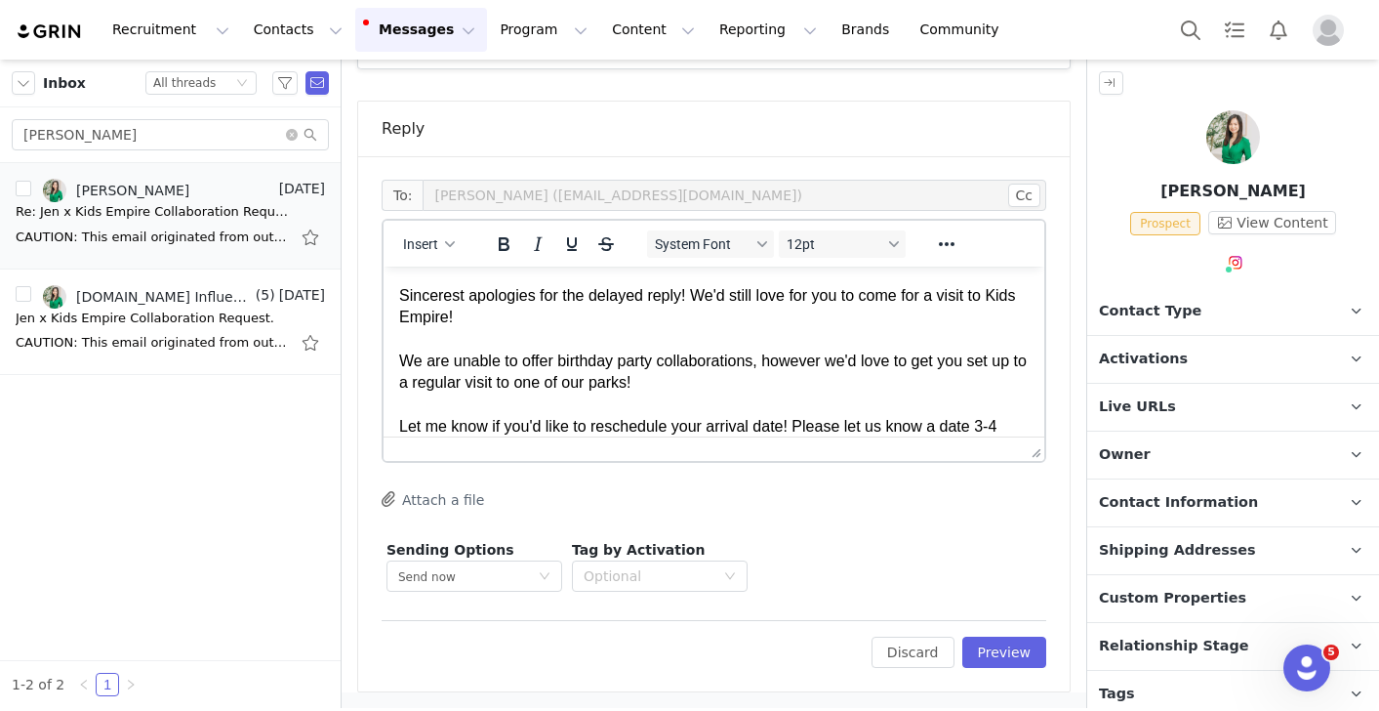
click at [747, 383] on p "Hi First Name , Sincerest apologies for the delayed reply! We'd still love for …" at bounding box center [714, 405] width 630 height 328
click at [729, 383] on p "Hi First Name , Sincerest apologies for the delayed reply! We'd still love for …" at bounding box center [714, 405] width 630 height 328
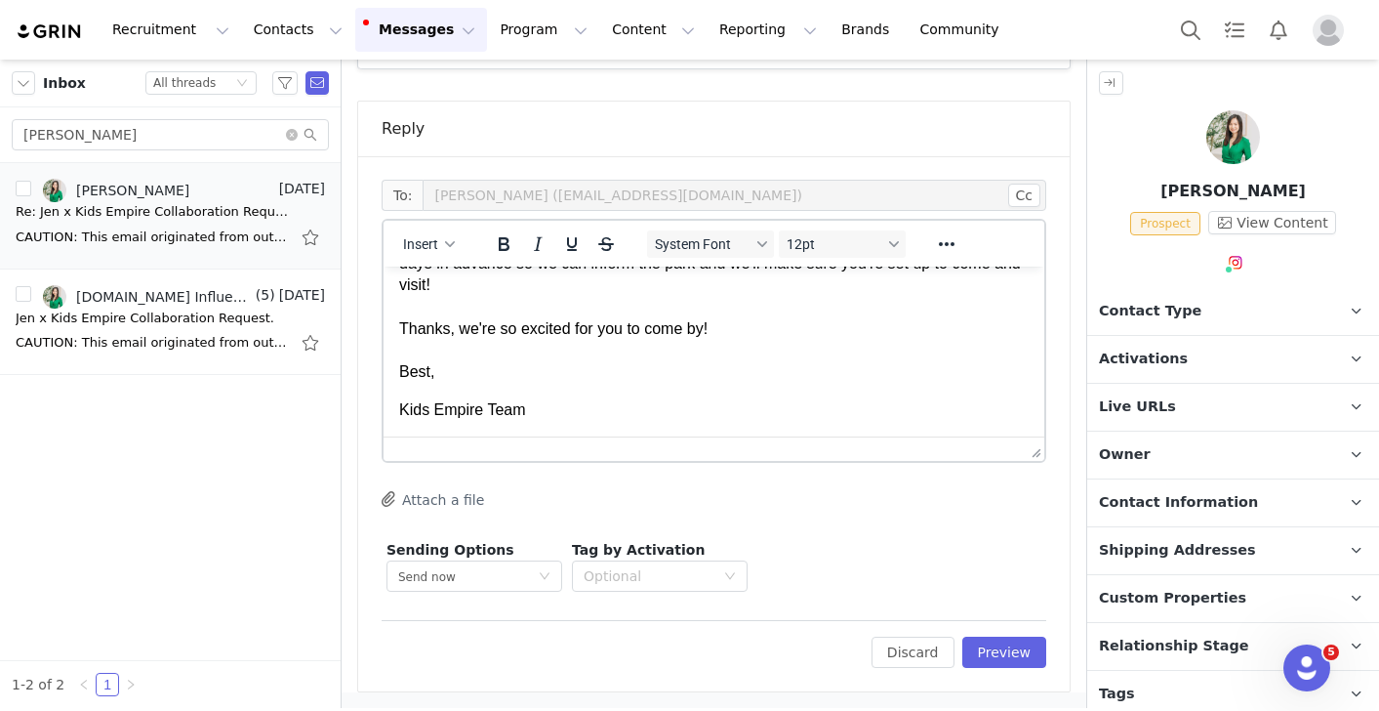
scroll to position [225, 0]
drag, startPoint x: 755, startPoint y: 331, endPoint x: 453, endPoint y: 331, distance: 301.6
click at [453, 331] on p "Hi First Name , Sincerest apologies for the delayed reply! We'd still love for …" at bounding box center [714, 221] width 630 height 328
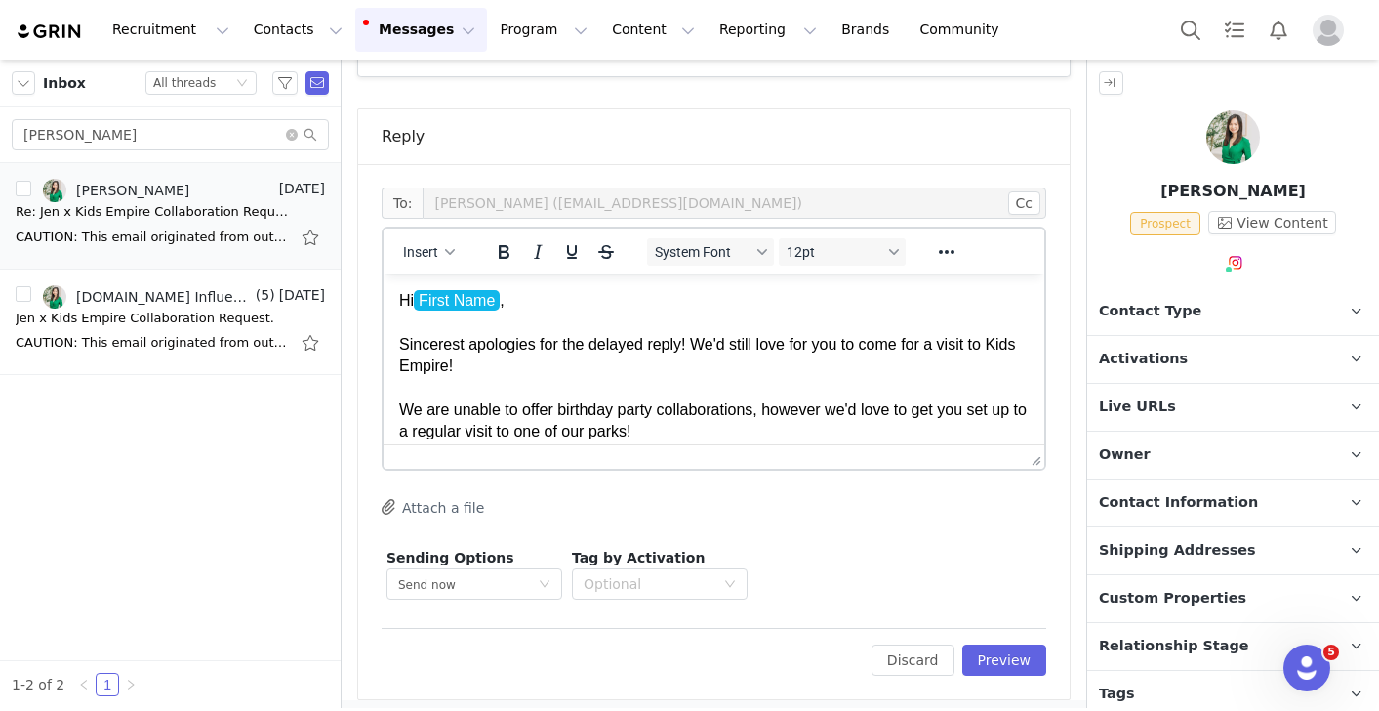
scroll to position [1237, 0]
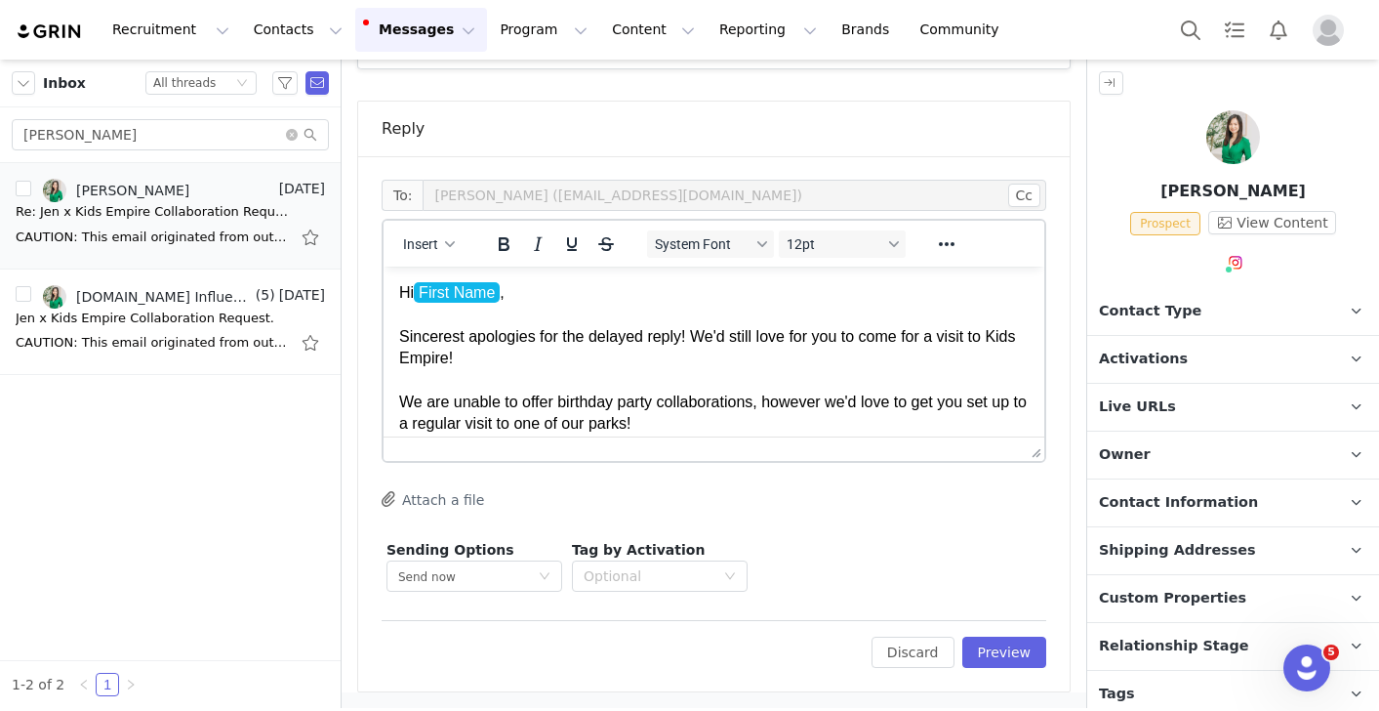
click at [589, 352] on p "Hi First Name , Sincerest apologies for the delayed reply! We'd still love for …" at bounding box center [714, 446] width 630 height 328
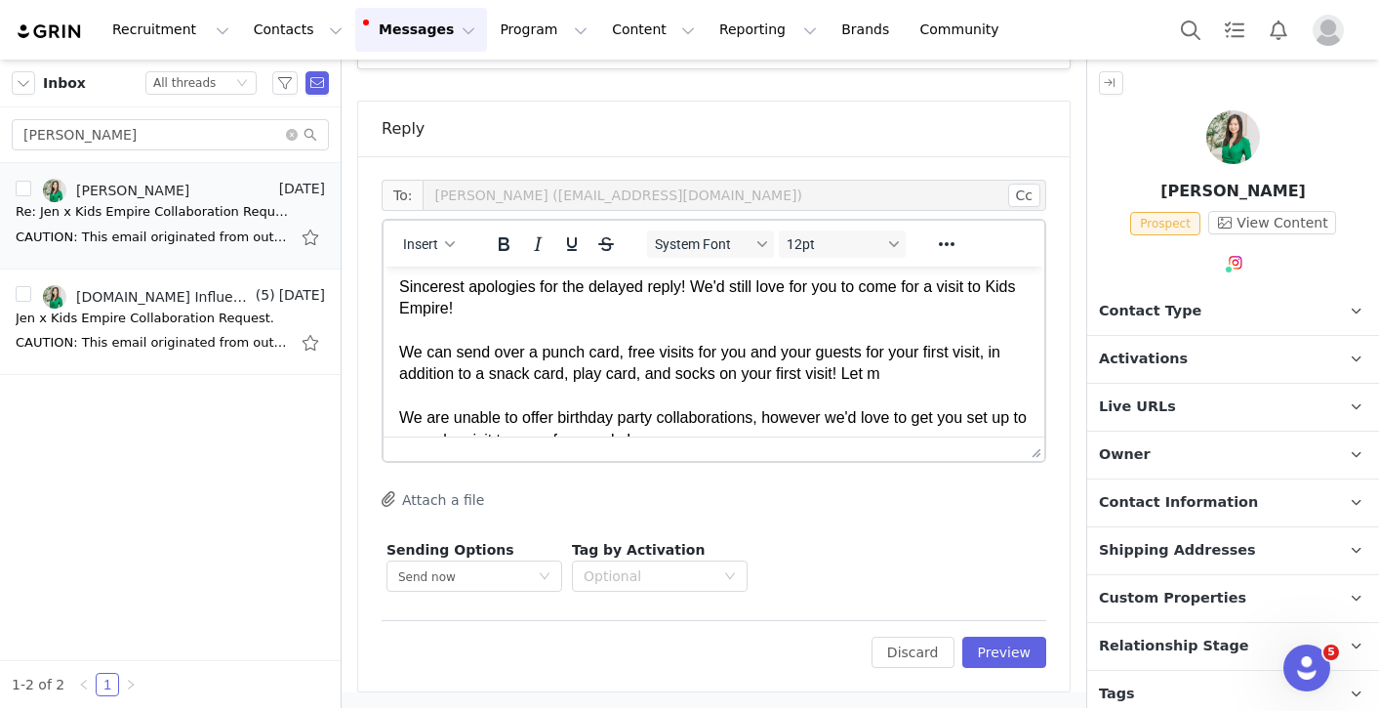
scroll to position [73, 0]
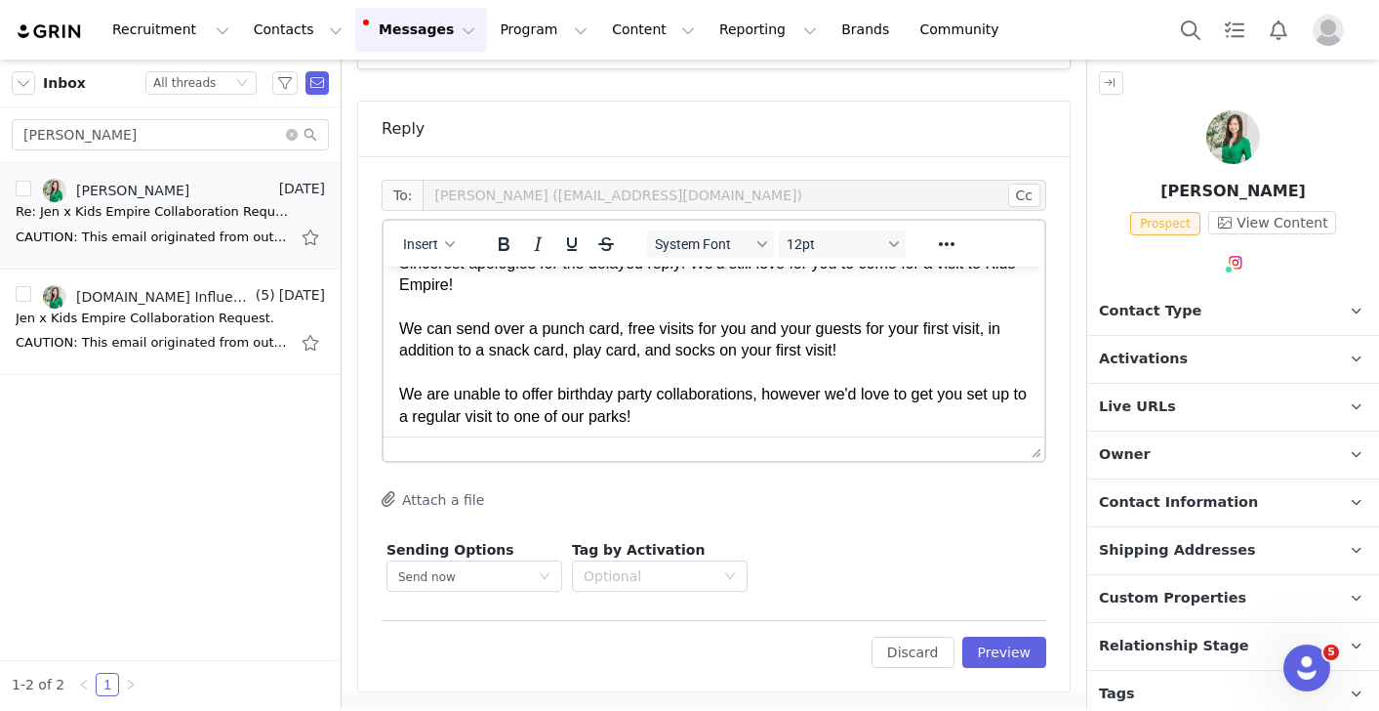
drag, startPoint x: 672, startPoint y: 410, endPoint x: 390, endPoint y: 395, distance: 281.5
click at [390, 395] on html "Hi First Name , Sincerest apologies for the delayed reply! We'd still love for …" at bounding box center [714, 424] width 661 height 462
copy p "We are unable to offer birthday party collaborations, however we'd love to get …"
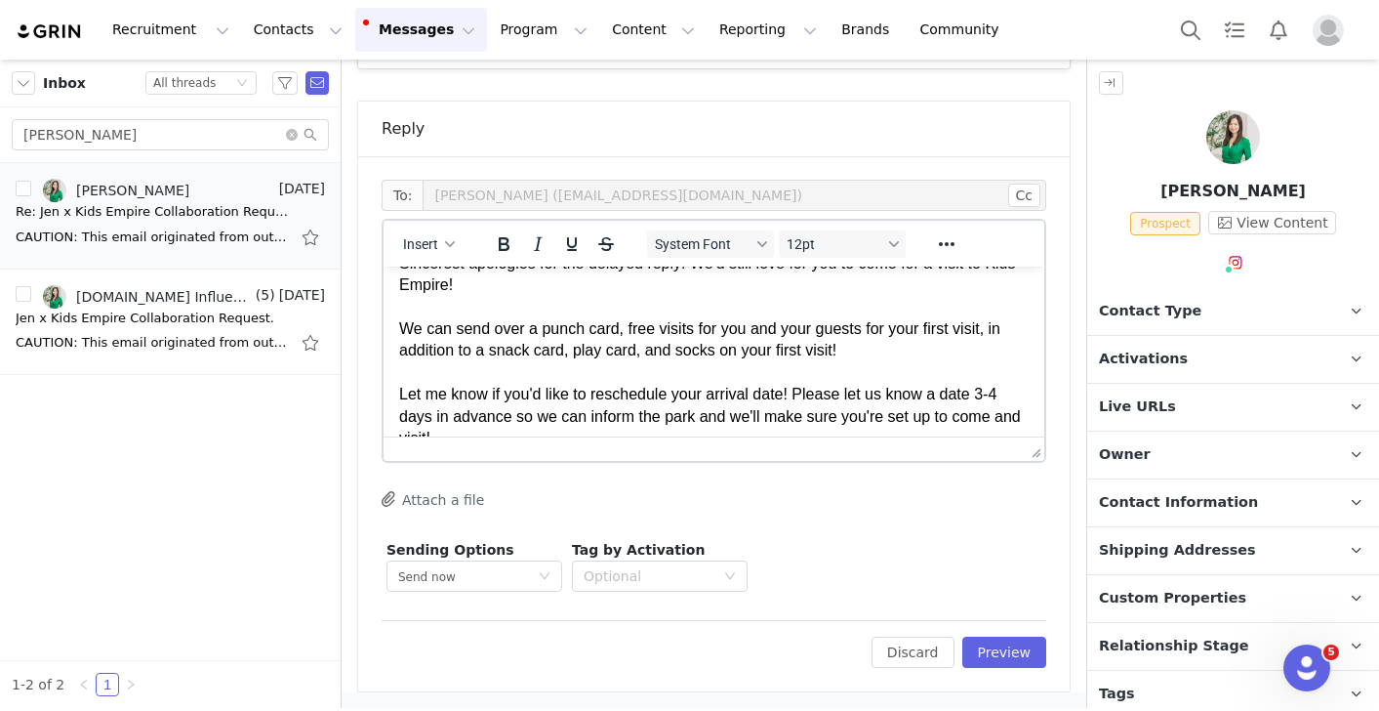
click at [497, 284] on p "Hi First Name , Sincerest apologies for the delayed reply! We'd still love for …" at bounding box center [714, 373] width 630 height 328
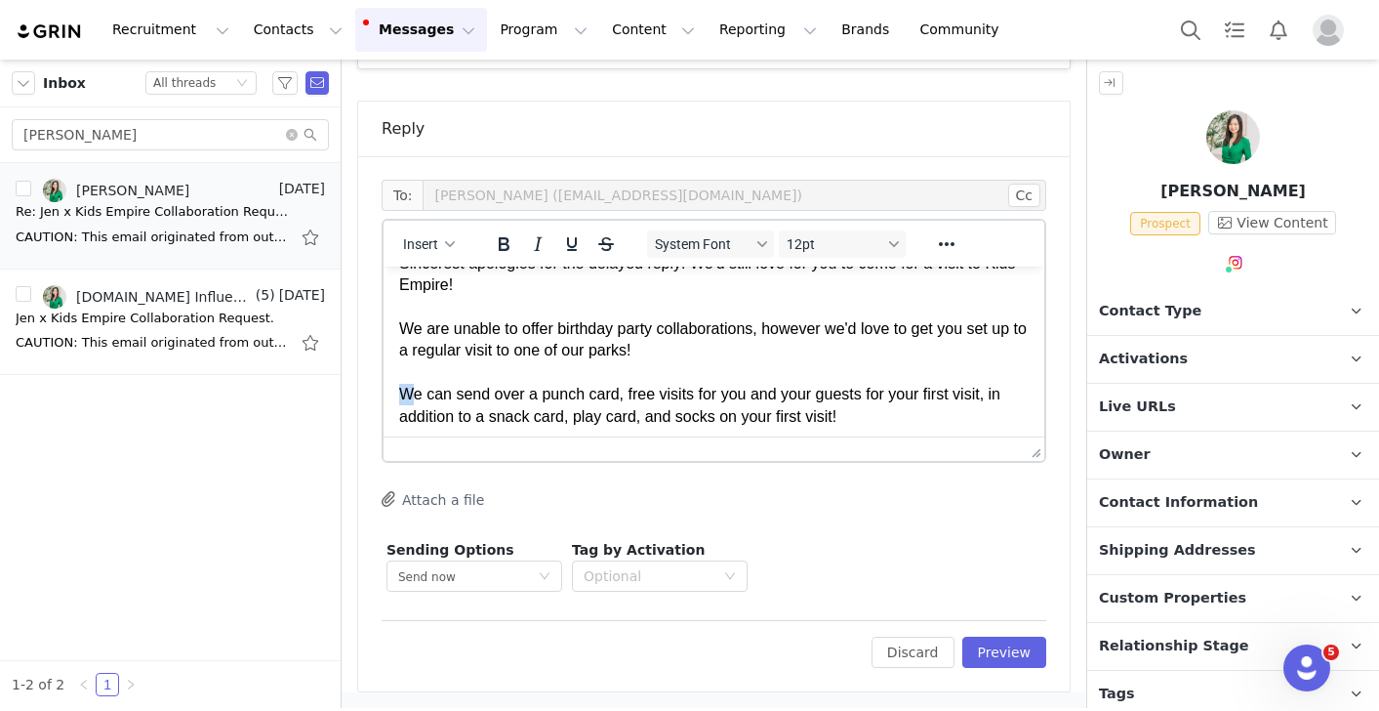
drag, startPoint x: 410, startPoint y: 395, endPoint x: 399, endPoint y: 395, distance: 10.7
click at [399, 395] on p "Hi First Name , Sincerest apologies for the delayed reply! We'd still love for …" at bounding box center [714, 405] width 630 height 393
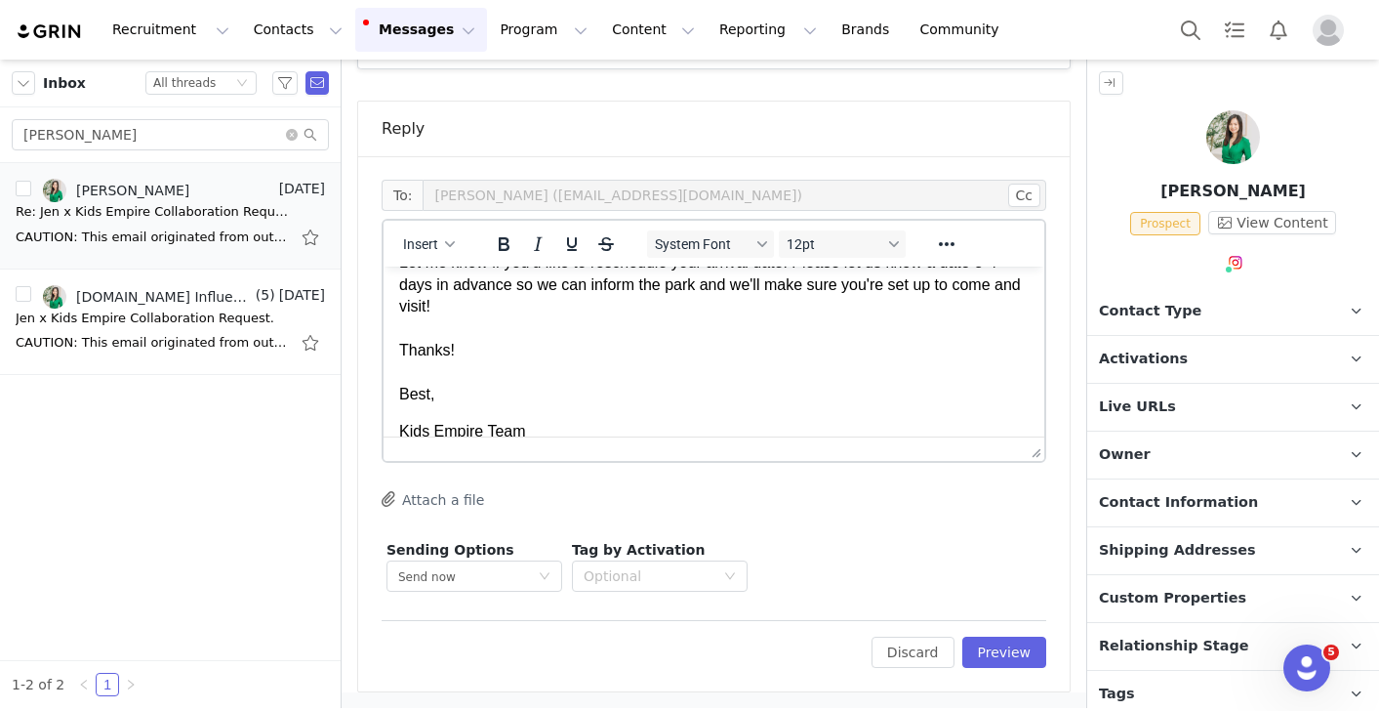
click at [512, 370] on p "Hi First Name , Sincerest apologies for the delayed reply! We'd still love for …" at bounding box center [714, 208] width 630 height 393
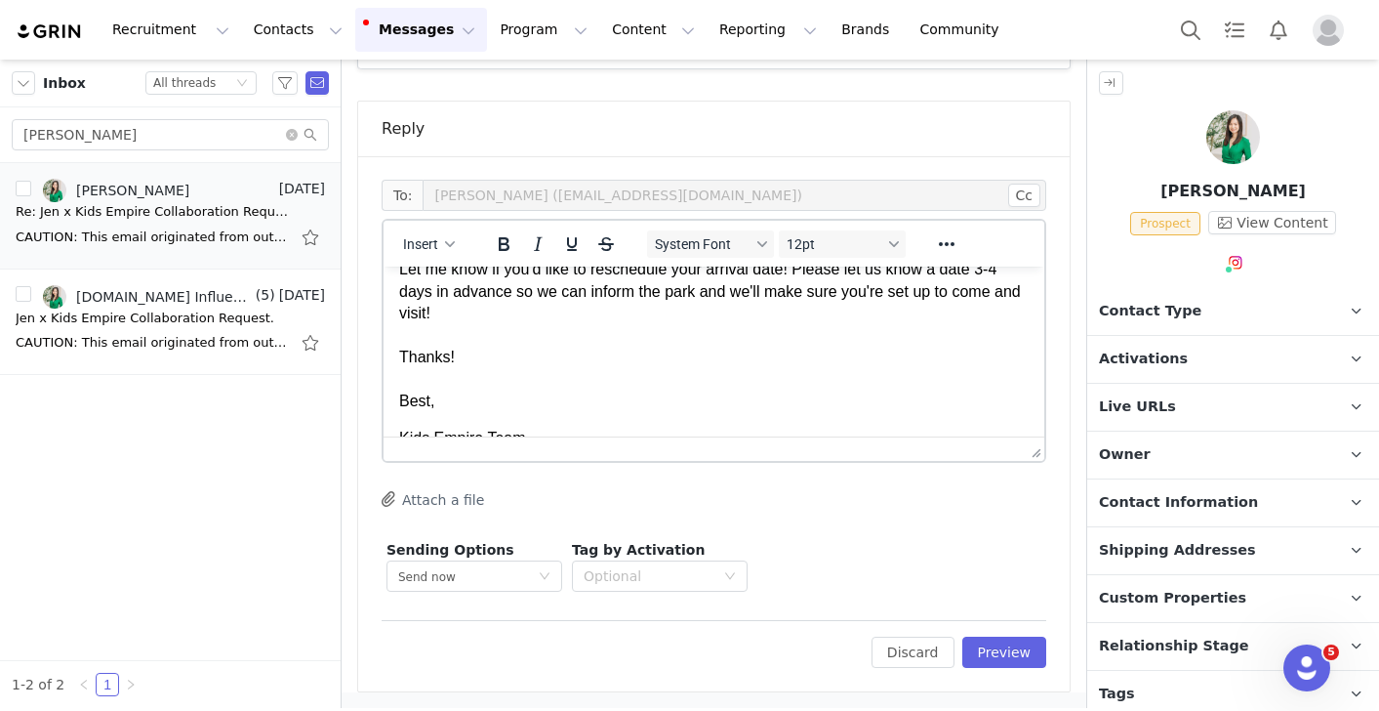
scroll to position [262, 0]
click at [509, 294] on p "Hi First Name , Sincerest apologies for the delayed reply! We'd still love for …" at bounding box center [714, 216] width 630 height 393
click at [568, 390] on p "Hi First Name , Sincerest apologies for the delayed reply! We'd still love for …" at bounding box center [714, 216] width 630 height 393
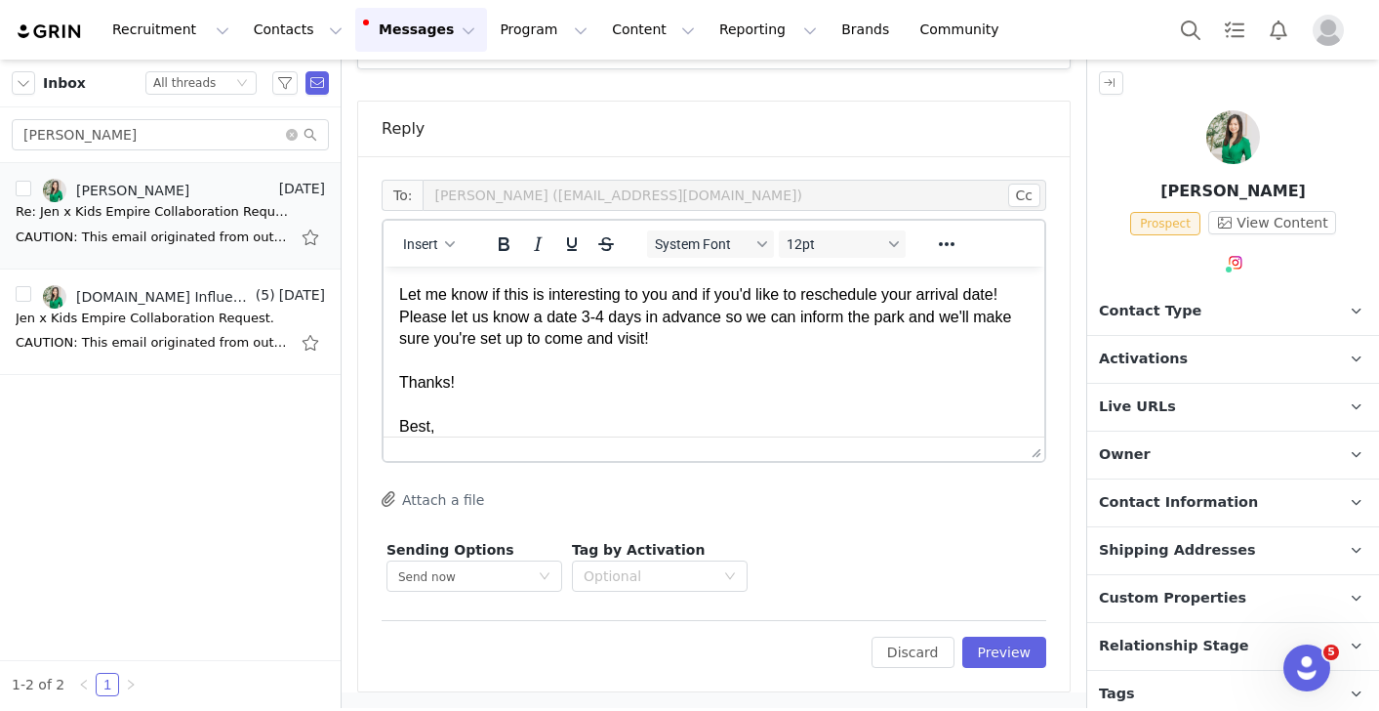
scroll to position [234, 0]
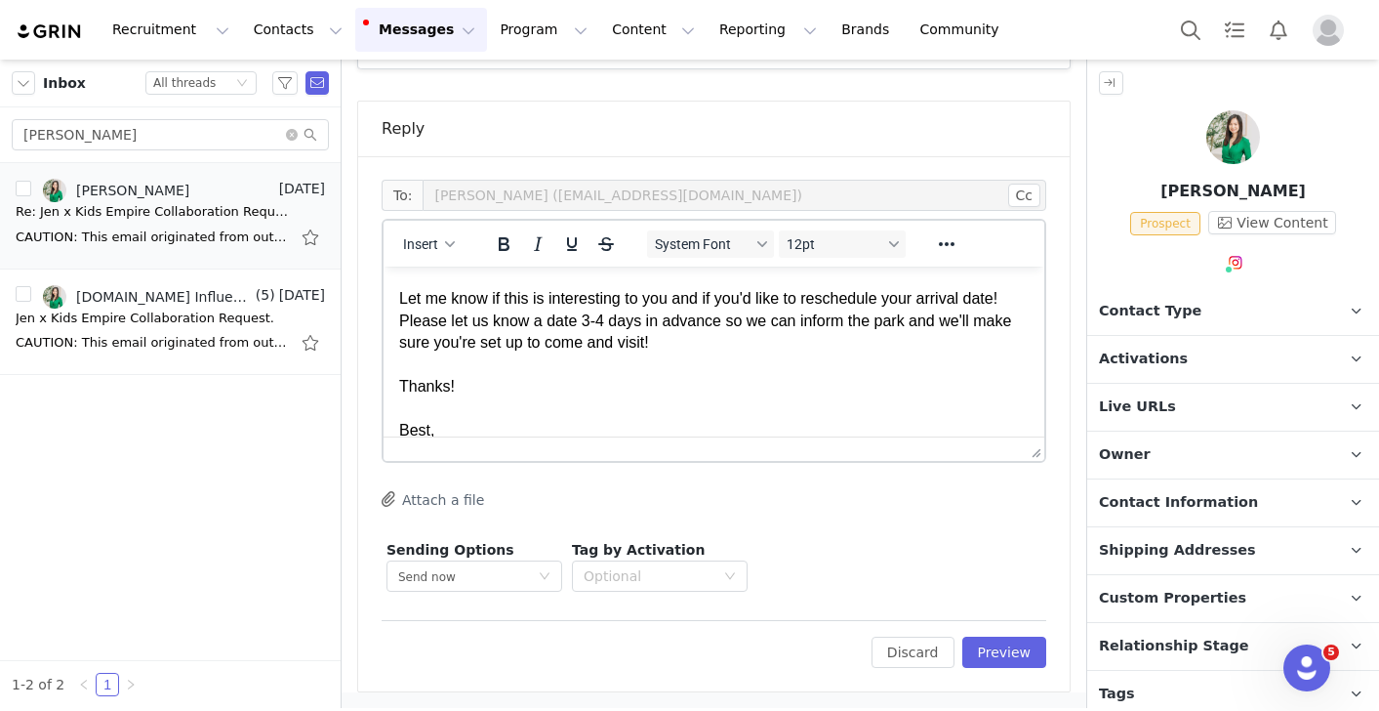
click at [403, 343] on p "Hi First Name , Sincerest apologies for the delayed reply! We'd still love for …" at bounding box center [714, 244] width 630 height 393
click at [674, 343] on p "Hi First Name , Sincerest apologies for the delayed reply! We'd still love for …" at bounding box center [714, 244] width 630 height 393
click at [761, 411] on p "Hi First Name , Sincerest apologies for the delayed reply! We'd still love for …" at bounding box center [714, 244] width 630 height 393
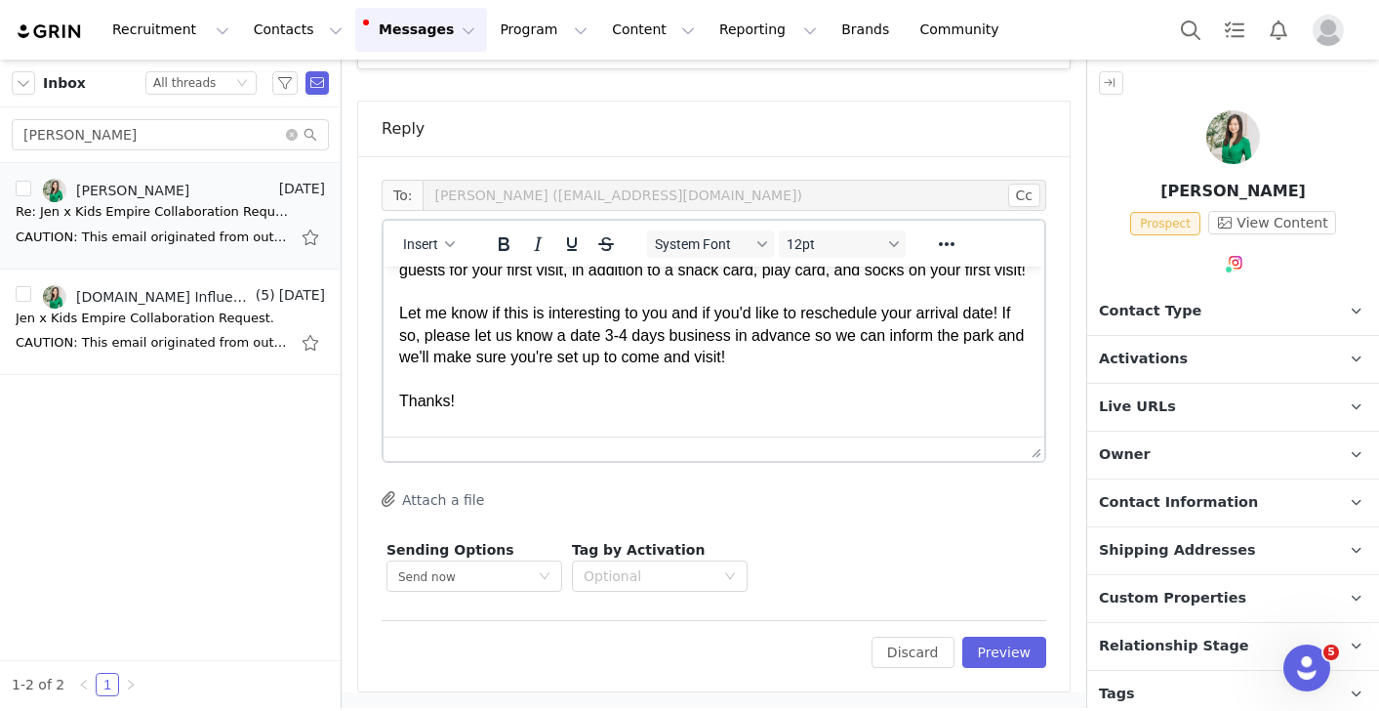
scroll to position [314, 0]
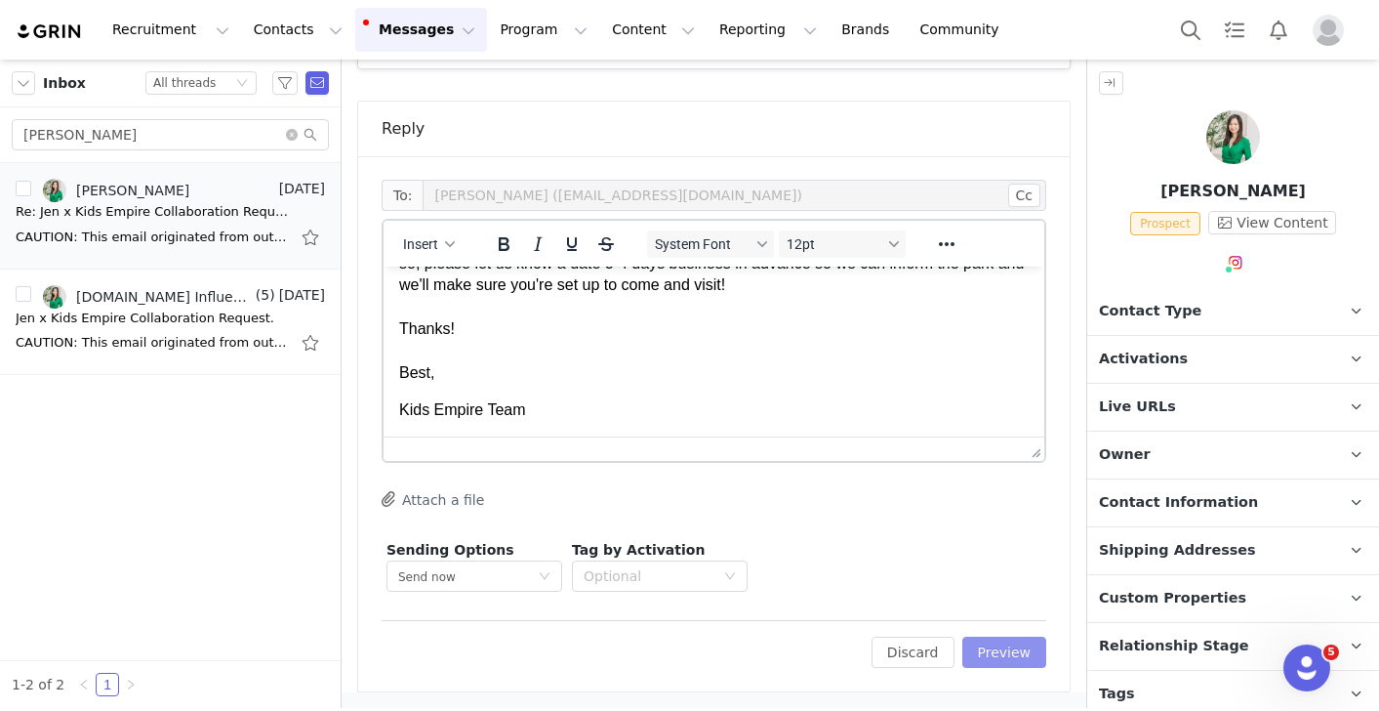
click at [1006, 639] on button "Preview" at bounding box center [1004, 651] width 85 height 31
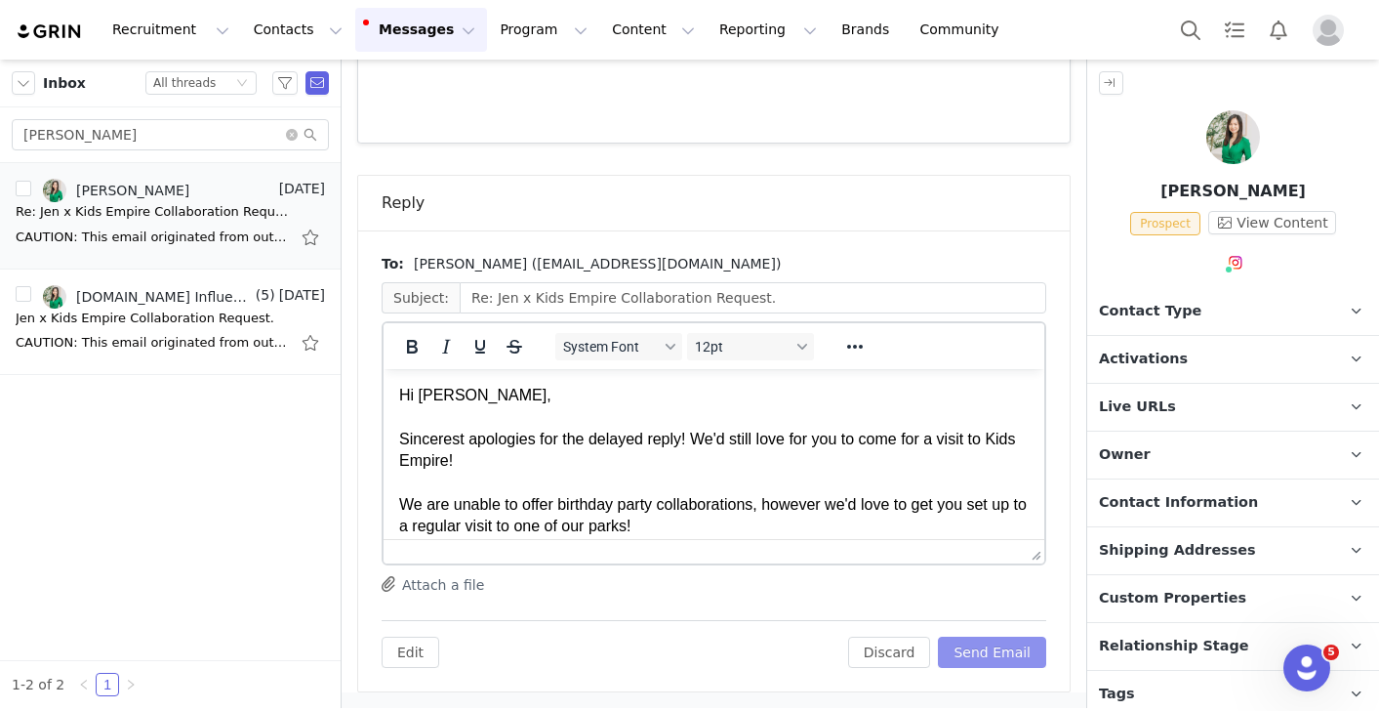
scroll to position [0, 0]
click at [1006, 647] on button "Send Email" at bounding box center [992, 651] width 108 height 31
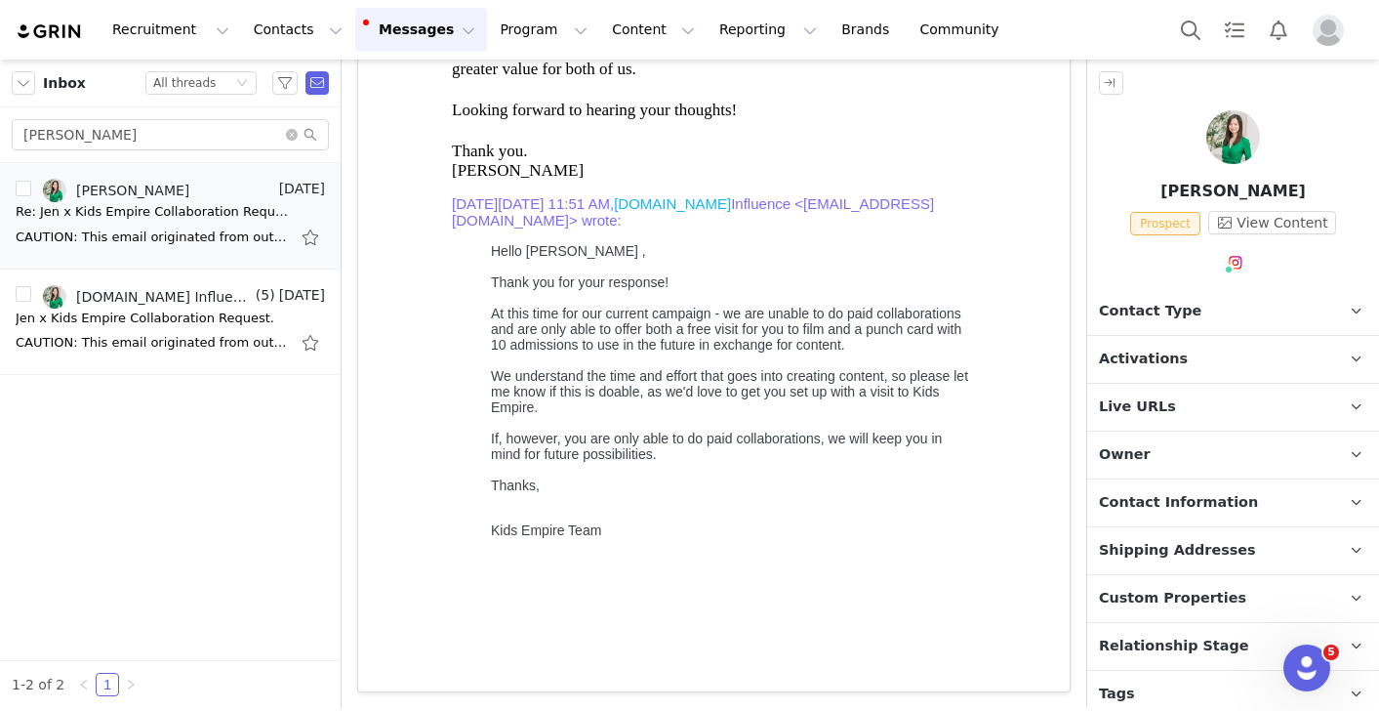
click at [1180, 494] on span "Contact Information" at bounding box center [1178, 502] width 159 height 21
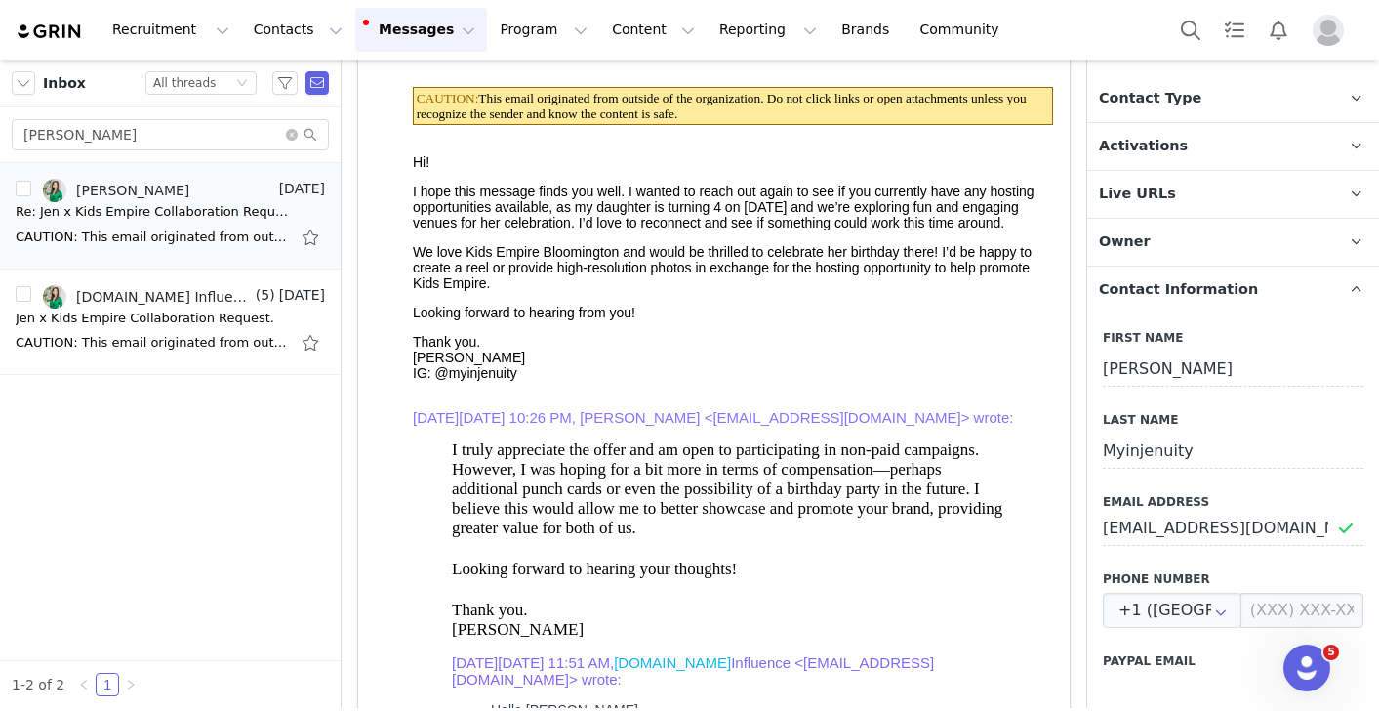
scroll to position [157, 0]
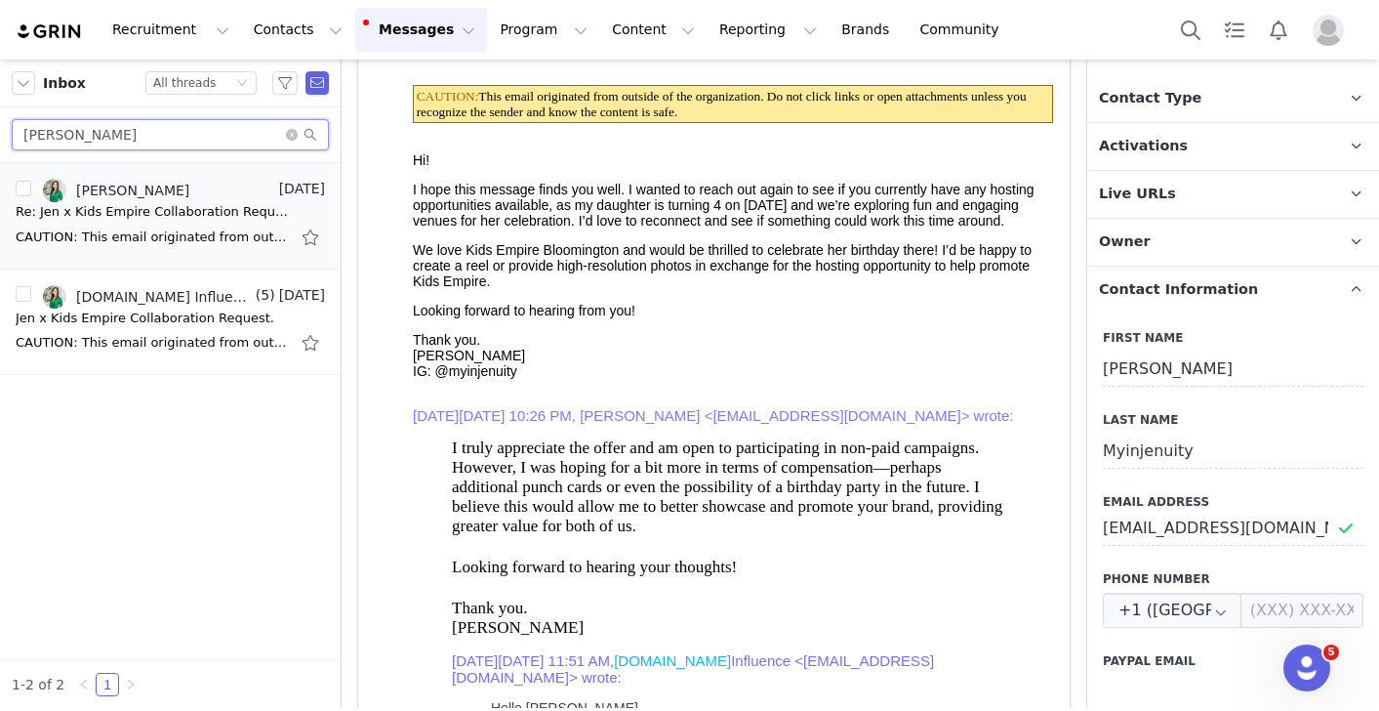
click at [240, 137] on input "[PERSON_NAME]" at bounding box center [170, 134] width 317 height 31
type input "eryn"
click at [160, 225] on div "CAUTION: This email originated from outside of the organization. Do not click l…" at bounding box center [170, 237] width 309 height 31
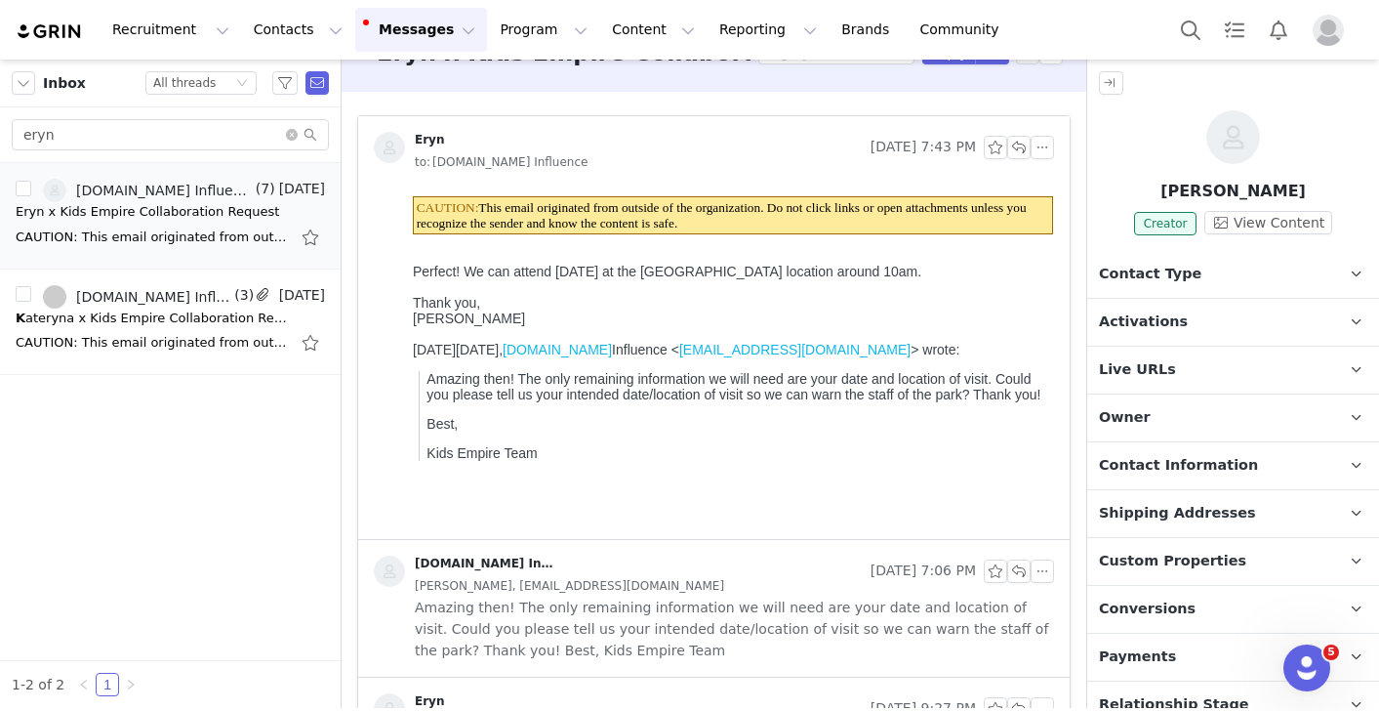
scroll to position [0, 0]
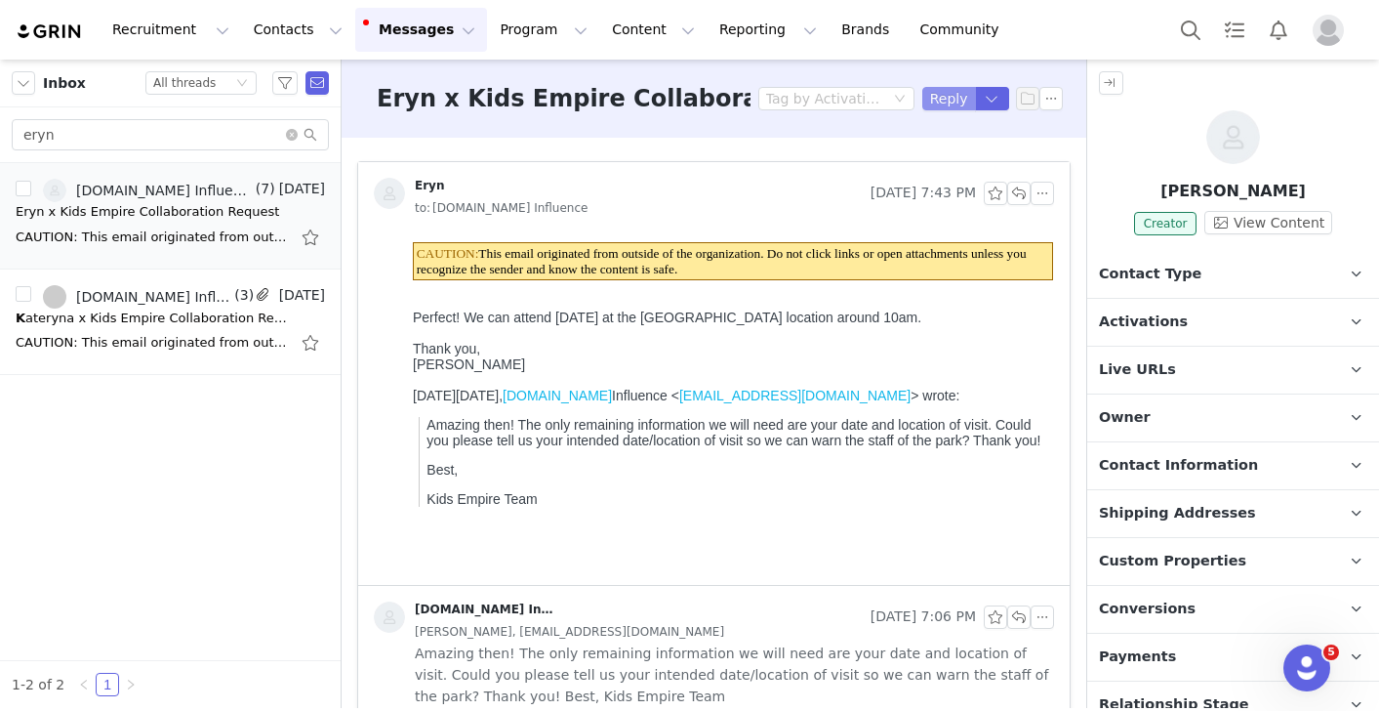
click at [934, 102] on button "Reply" at bounding box center [949, 98] width 54 height 23
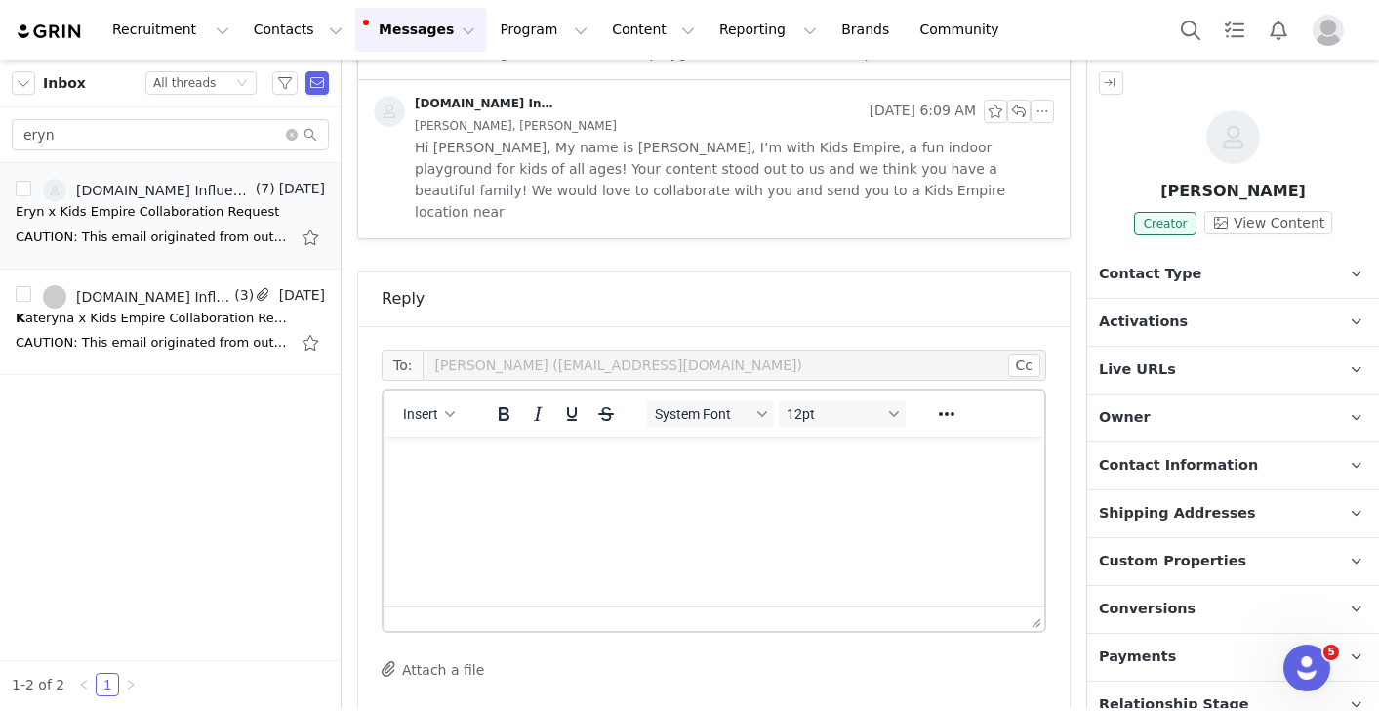
scroll to position [1342, 0]
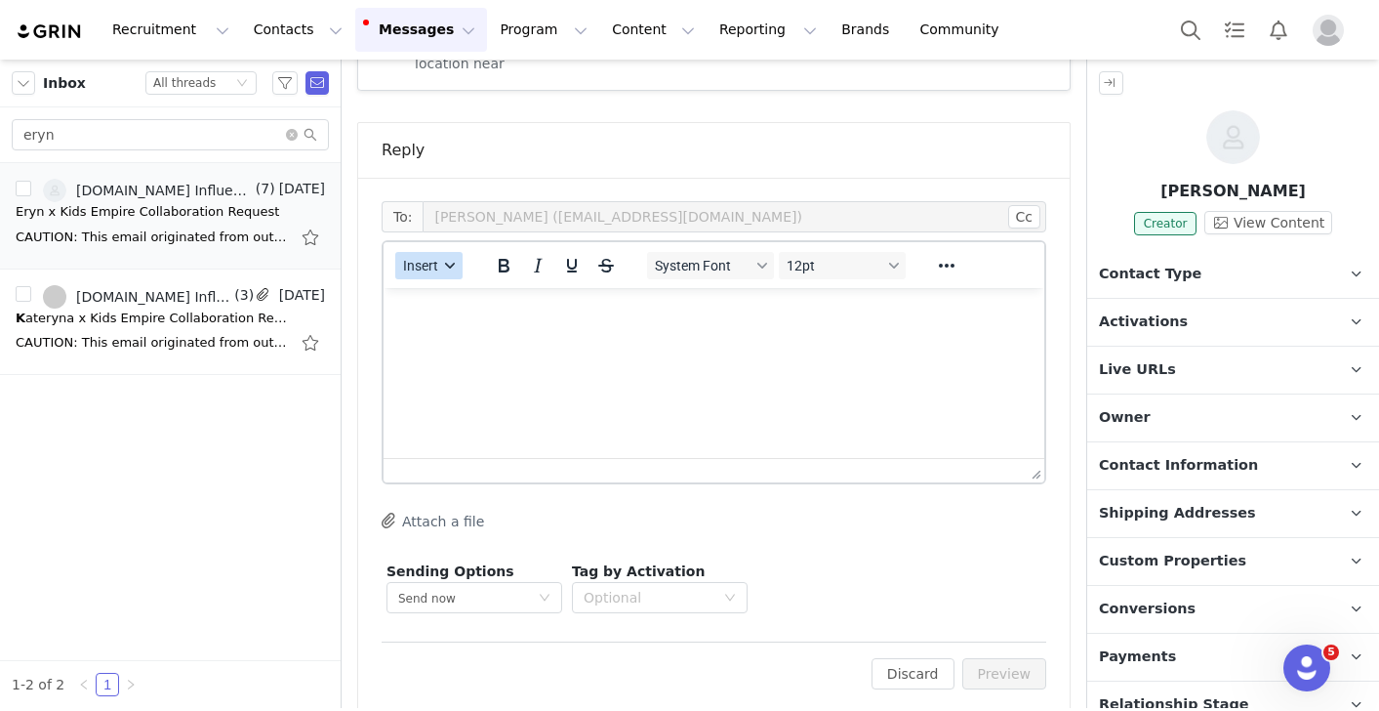
click at [428, 252] on button "Insert" at bounding box center [428, 265] width 67 height 27
click at [440, 281] on div "Insert Template" at bounding box center [500, 277] width 176 height 23
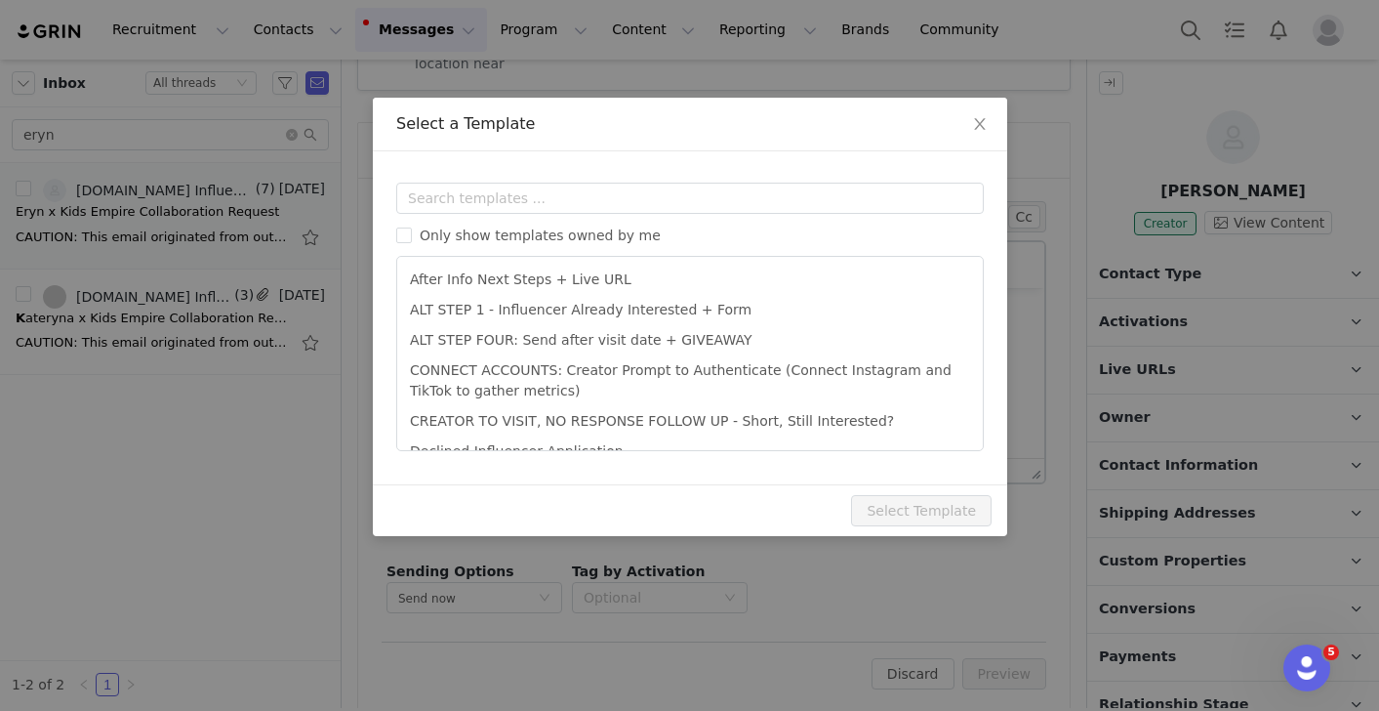
scroll to position [0, 0]
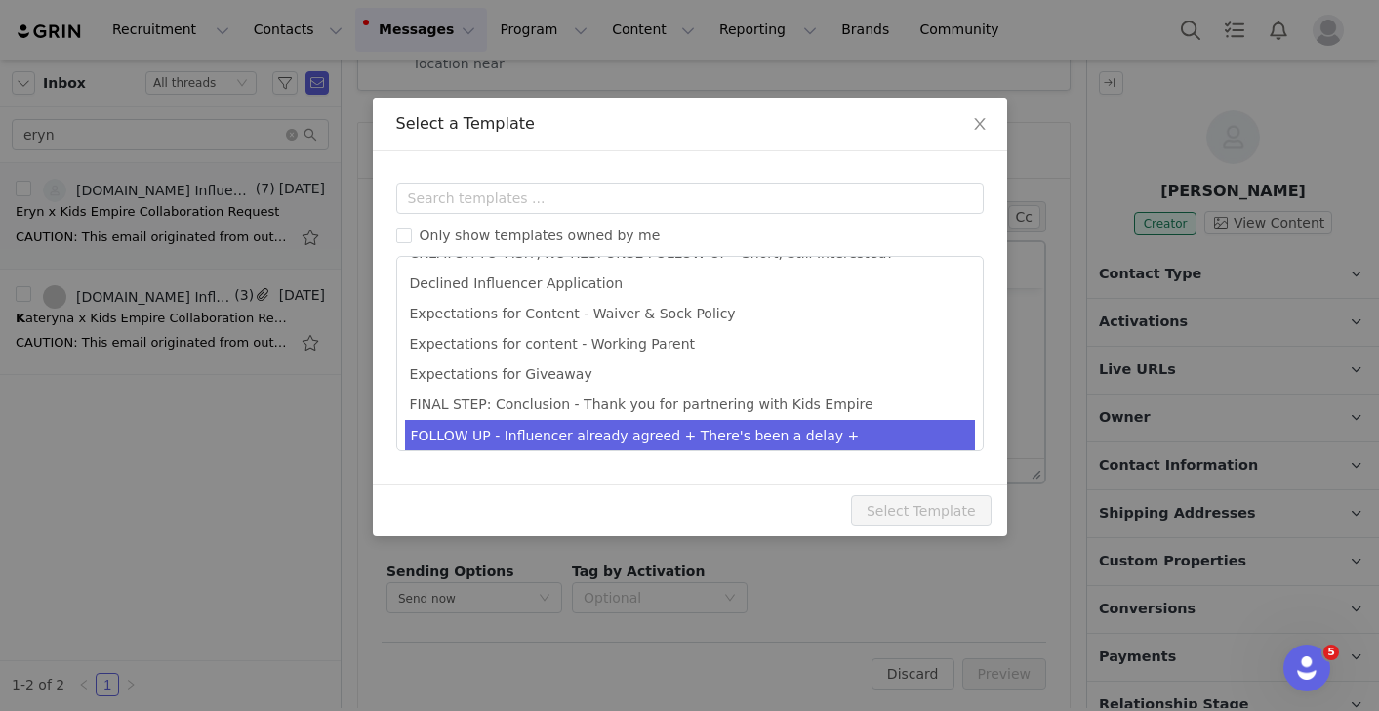
click at [530, 427] on li "FOLLOW UP - Influencer already agreed + There's been a delay + Schedule/Resched…" at bounding box center [690, 446] width 570 height 53
type input "We'd still love to partner!"
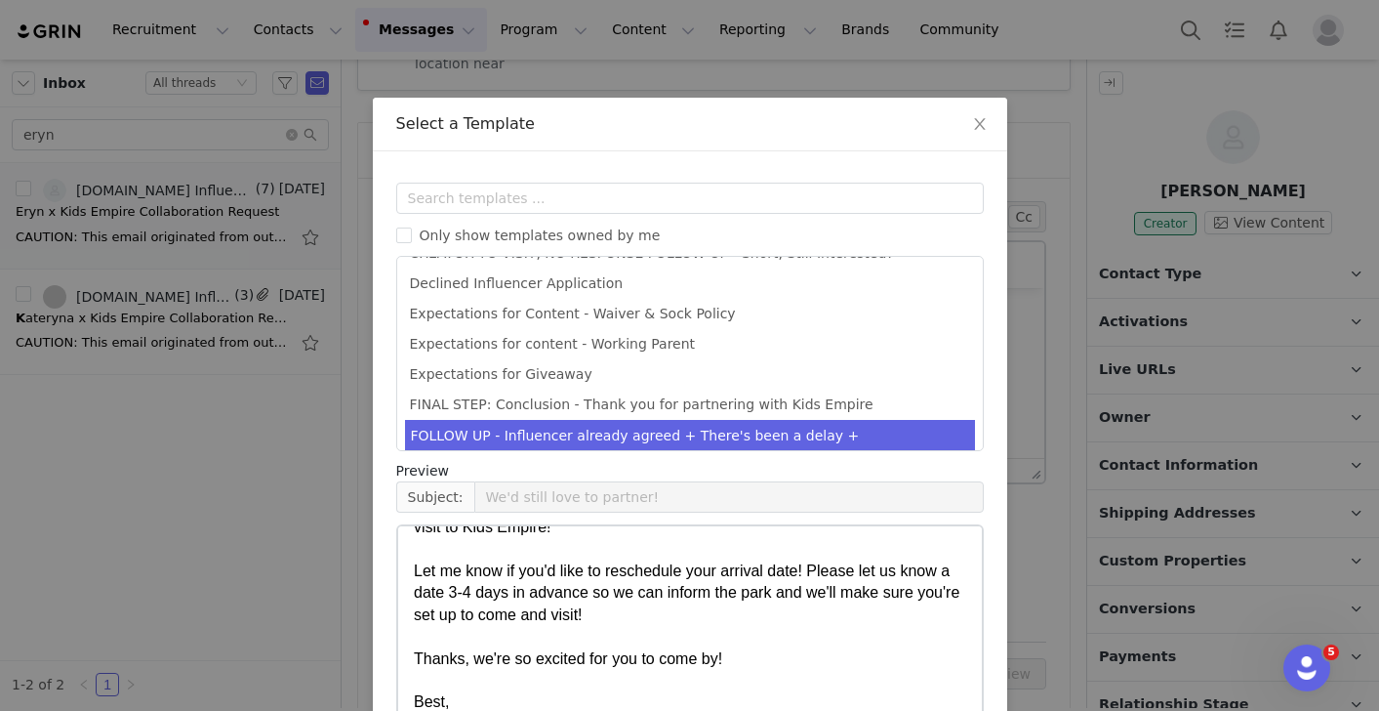
scroll to position [156, 0]
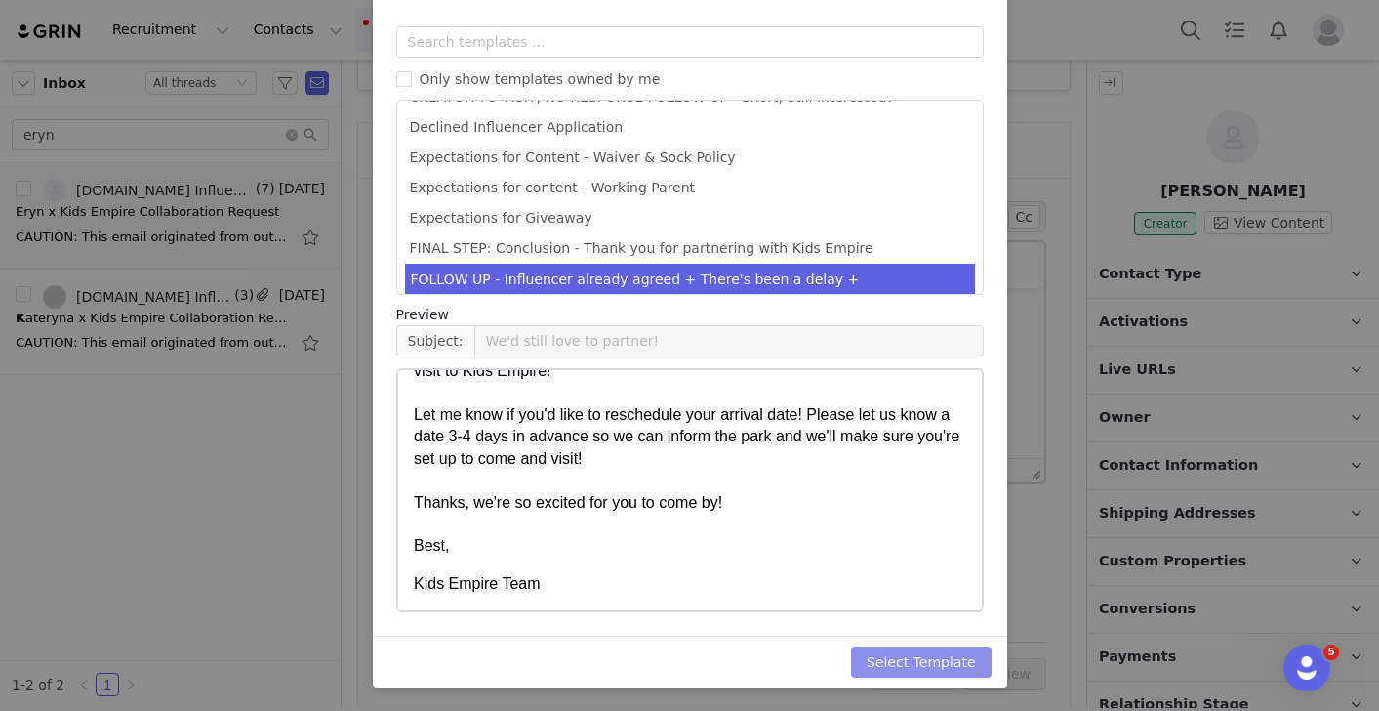
click at [891, 668] on button "Select Template" at bounding box center [921, 661] width 141 height 31
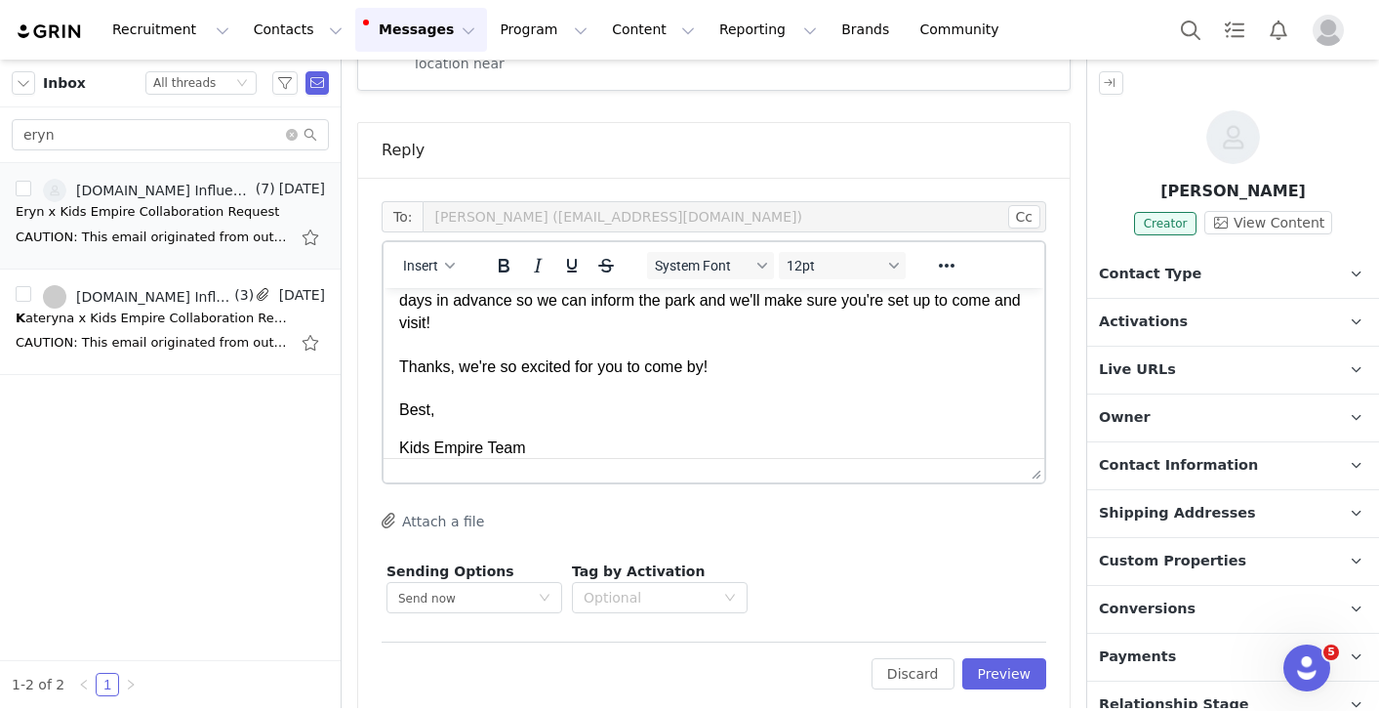
scroll to position [161, 0]
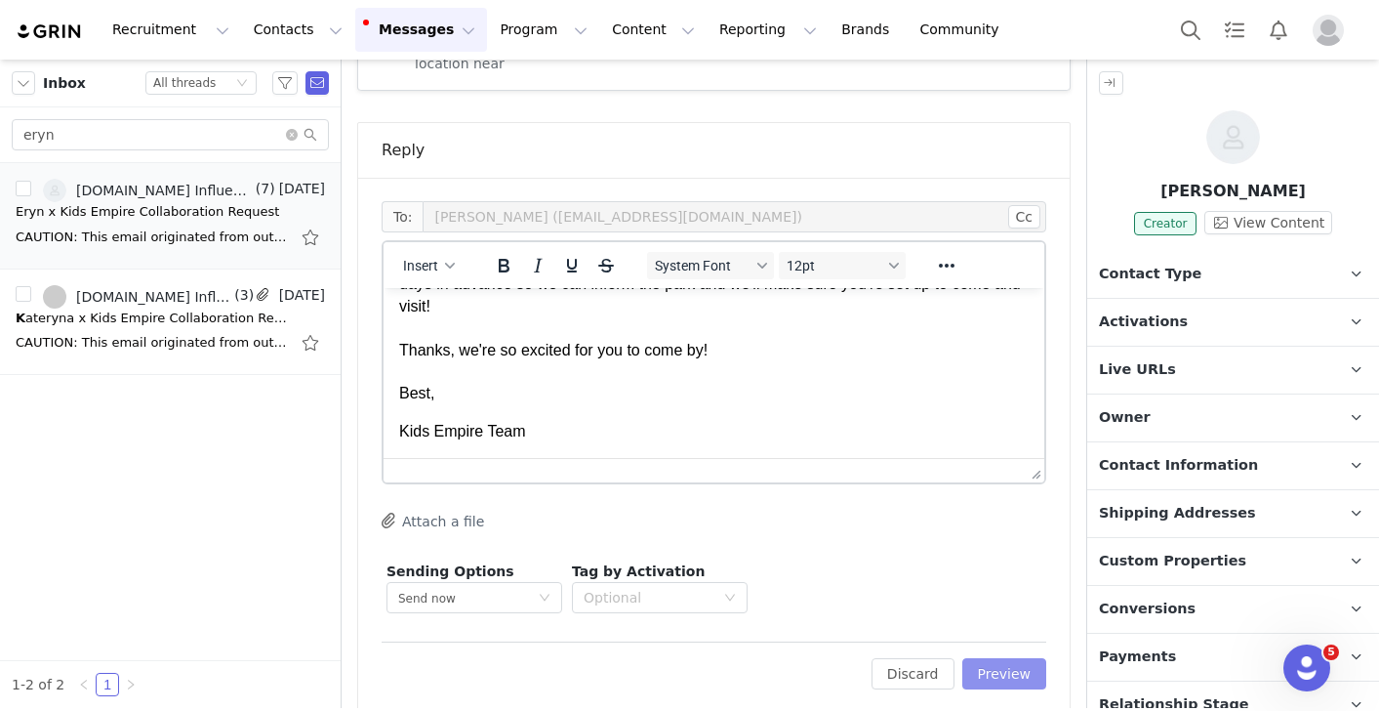
click at [1014, 658] on button "Preview" at bounding box center [1004, 673] width 85 height 31
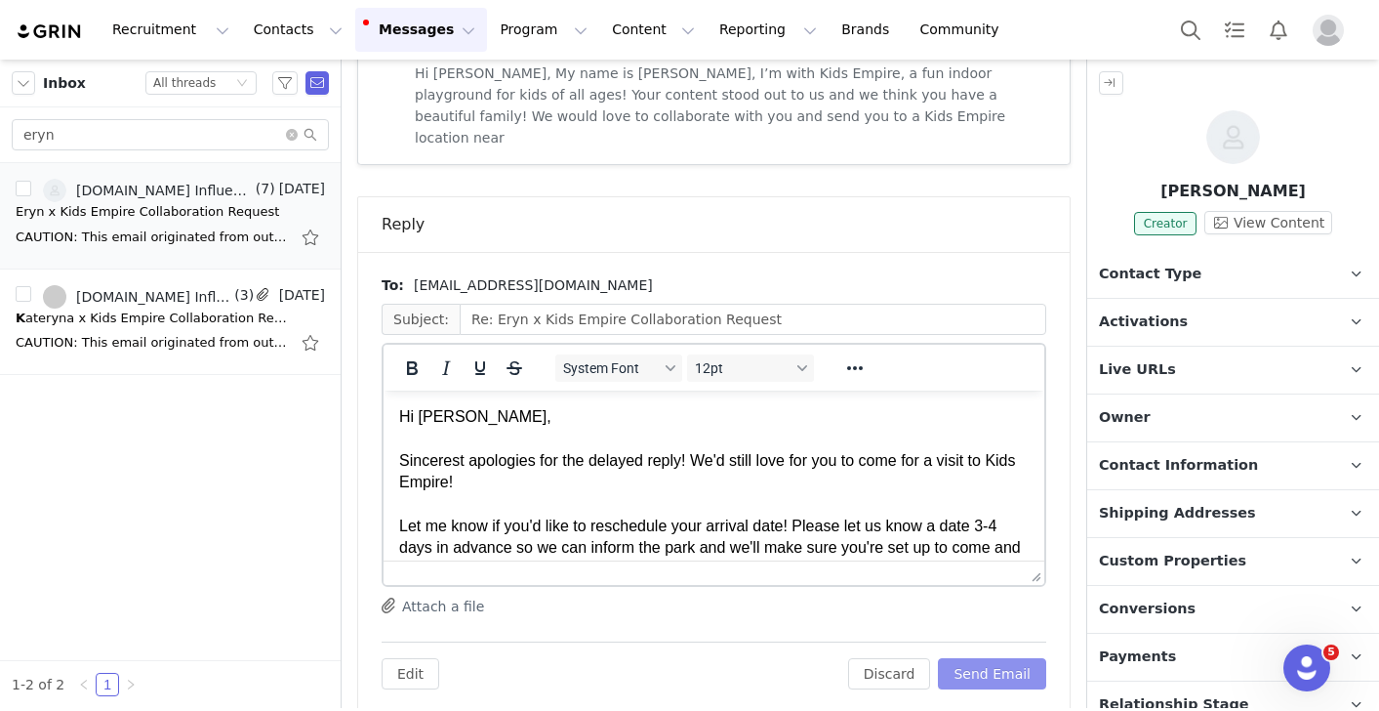
scroll to position [0, 0]
click at [694, 462] on p "Hi [PERSON_NAME], Sincerest apologies for the delayed reply! We'd still love fo…" at bounding box center [714, 537] width 630 height 263
click at [908, 481] on p "Hi [PERSON_NAME], Sincerest apologies for the delayed reply! Were you able to a…" at bounding box center [714, 537] width 630 height 263
click at [861, 475] on p "Hi [PERSON_NAME], Sincerest apologies for the delayed reply! Were you able to a…" at bounding box center [714, 537] width 630 height 263
click at [851, 468] on p "Hi [PERSON_NAME], Sincerest apologies for the delayed reply! Were you able to a…" at bounding box center [714, 537] width 630 height 263
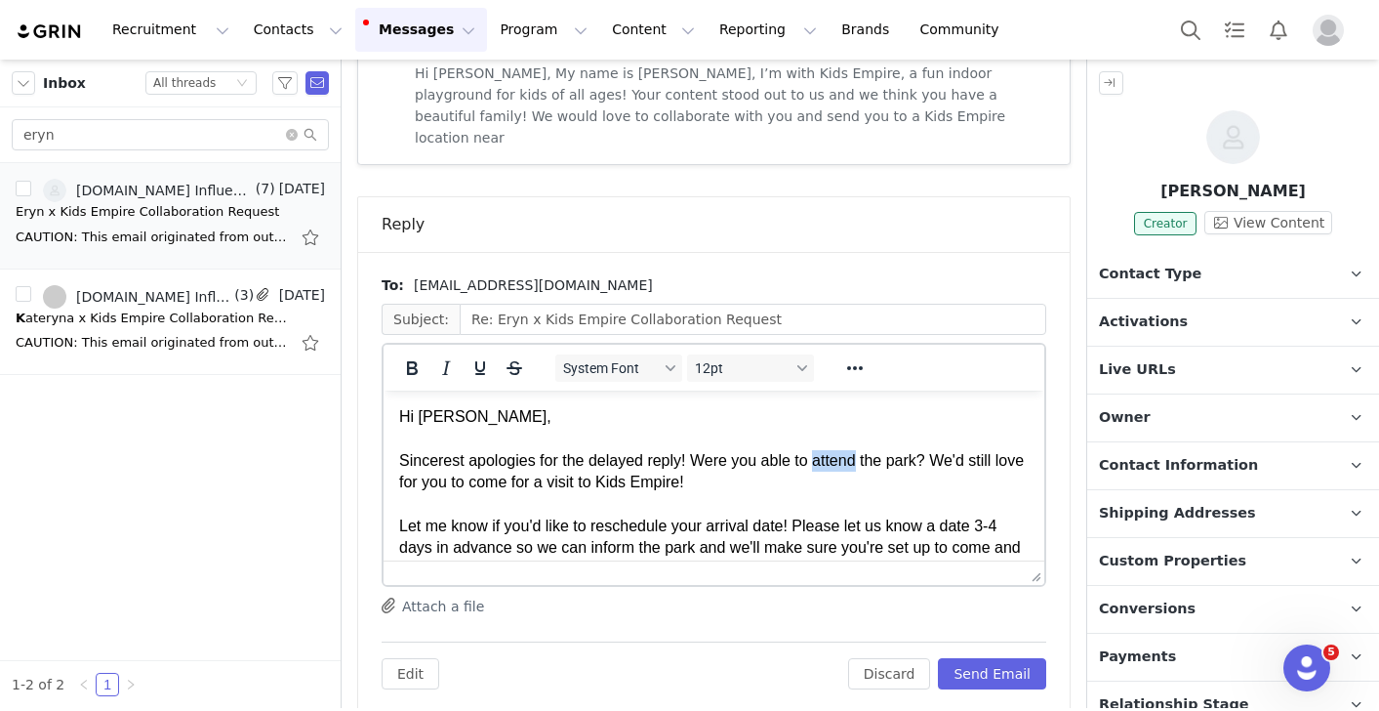
click at [851, 468] on p "Hi [PERSON_NAME], Sincerest apologies for the delayed reply! Were you able to a…" at bounding box center [714, 537] width 630 height 263
click at [850, 512] on p "Hi [PERSON_NAME], Sincerest apologies for the delayed reply! Were you able to v…" at bounding box center [714, 537] width 630 height 263
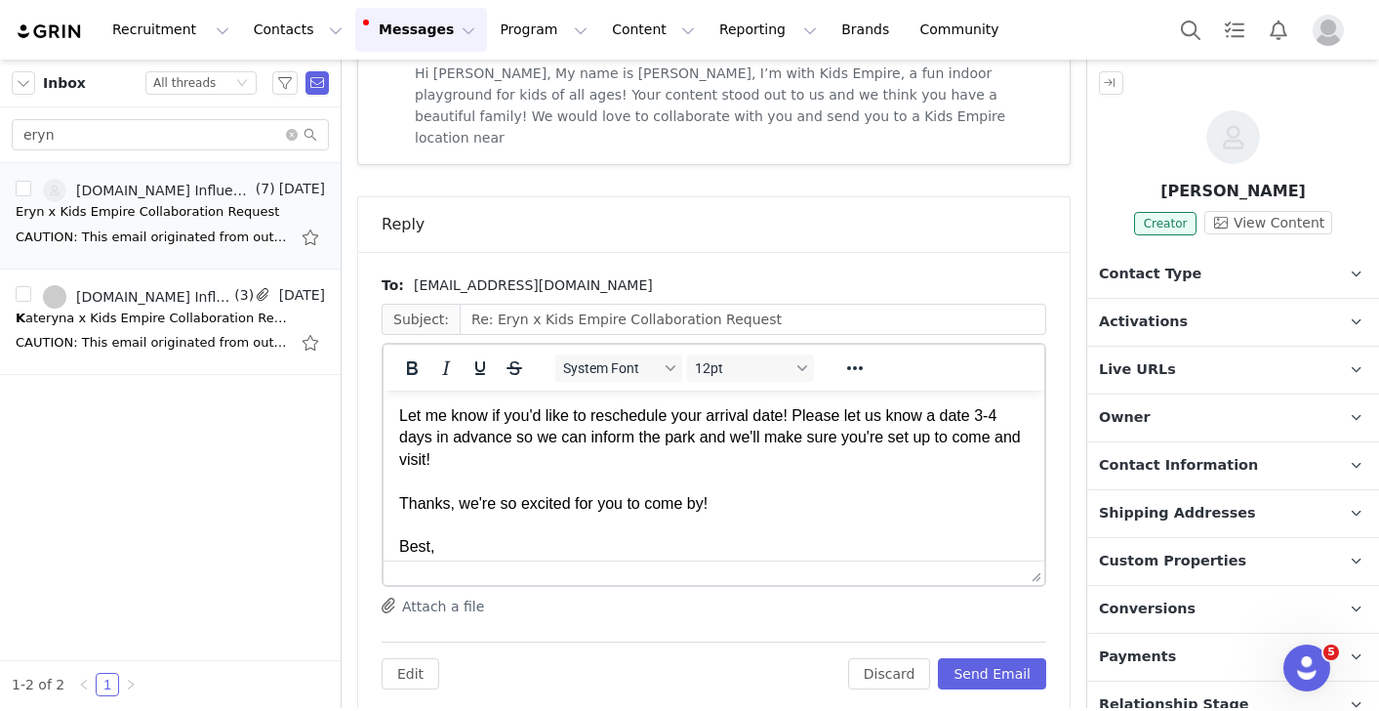
scroll to position [161, 0]
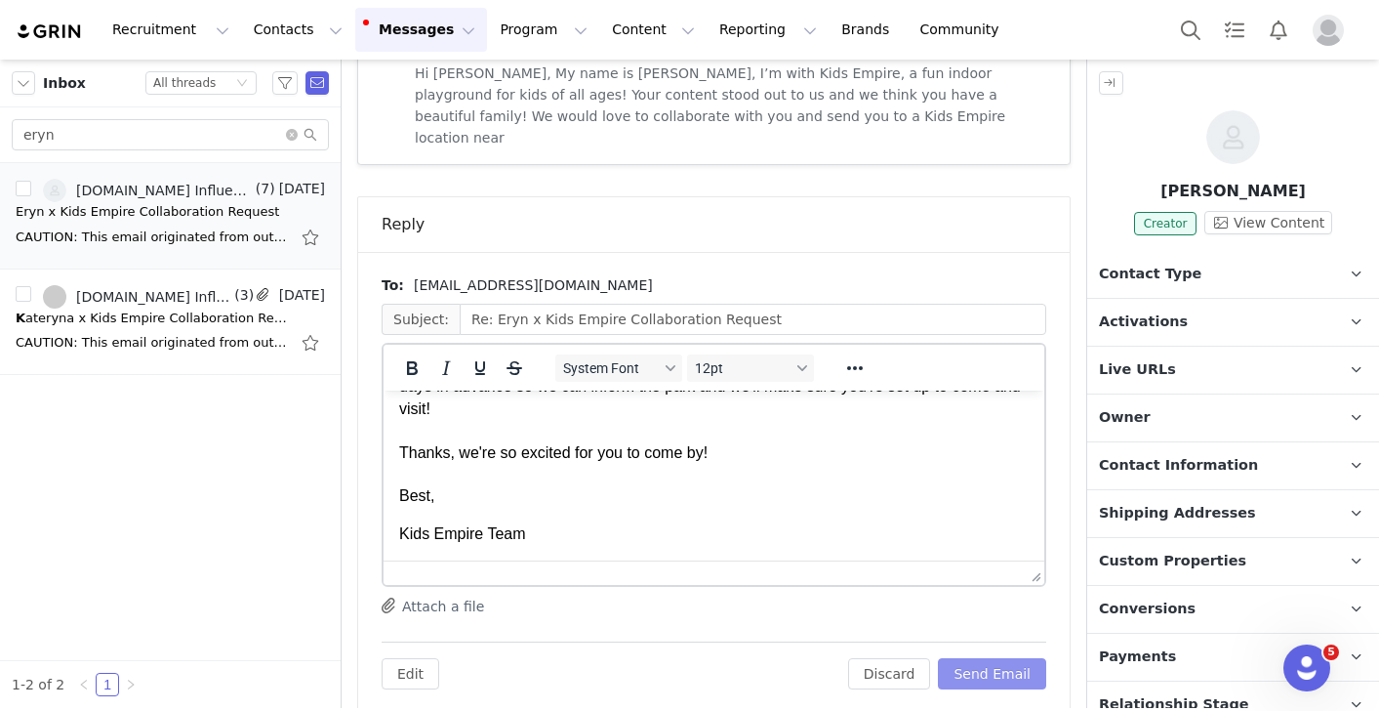
click at [1019, 658] on button "Send Email" at bounding box center [992, 673] width 108 height 31
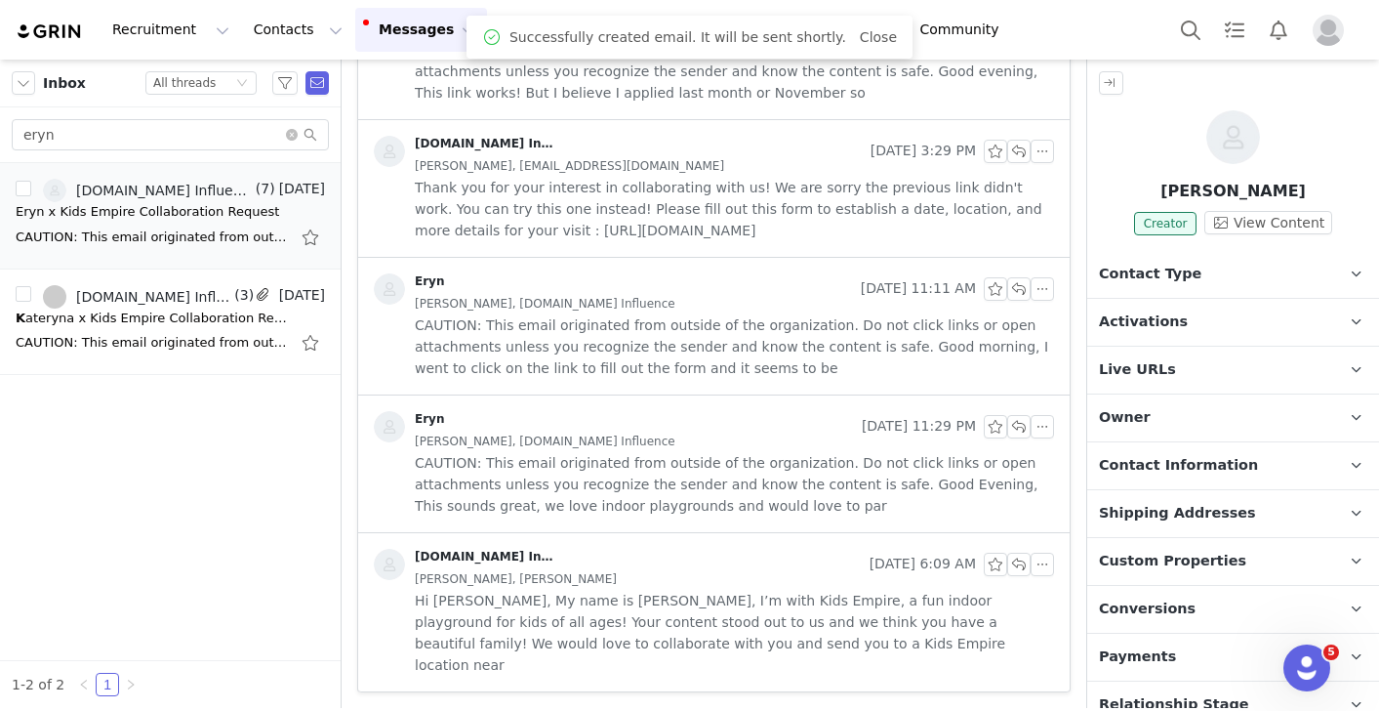
scroll to position [719, 0]
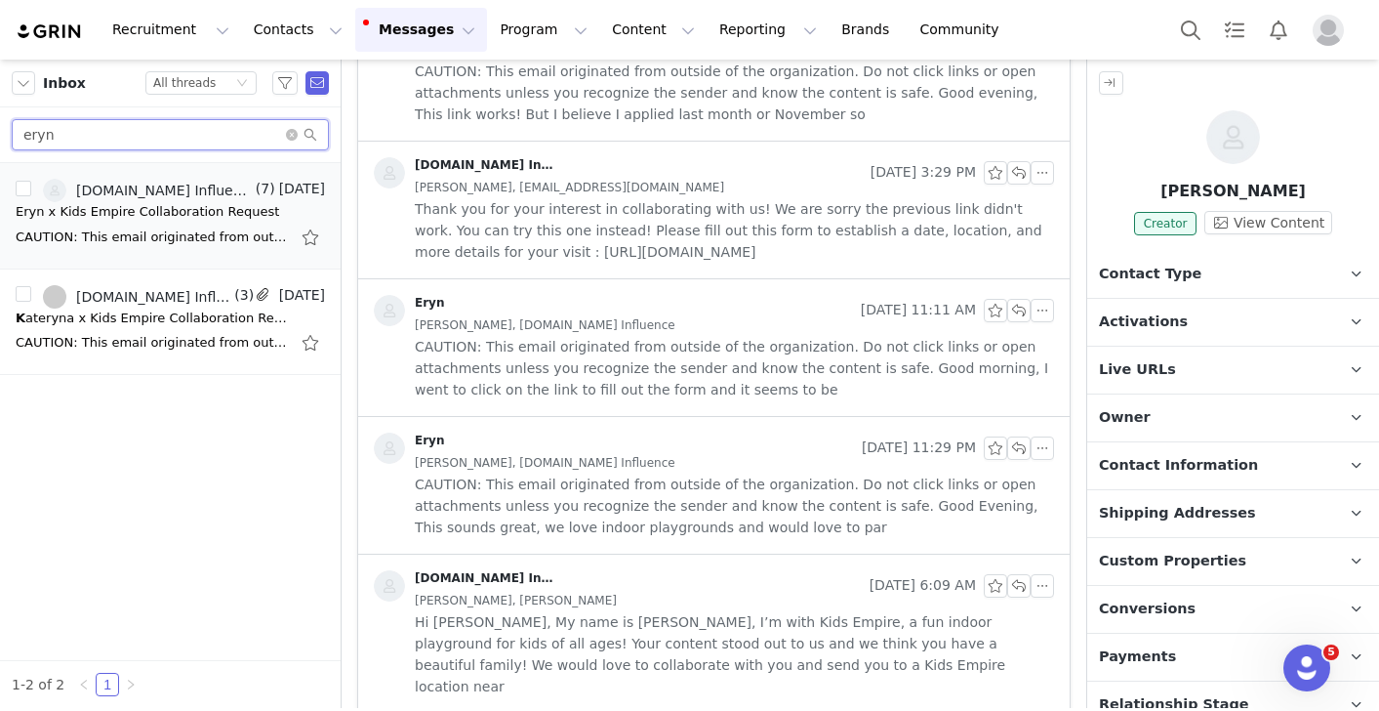
click at [271, 135] on input "eryn" at bounding box center [170, 134] width 317 height 31
type input "ebony"
click at [159, 227] on div "CAUTION: This email originated from outside of the organization. Do not click l…" at bounding box center [152, 237] width 273 height 20
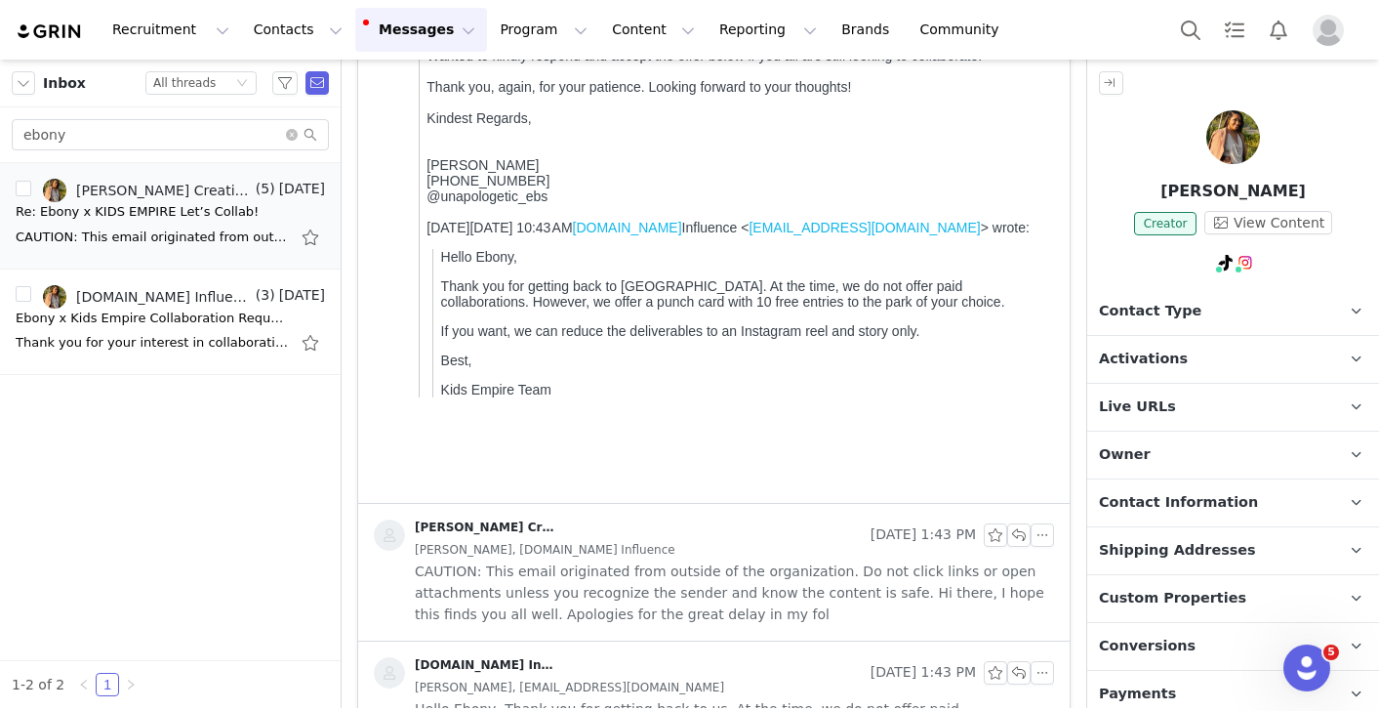
scroll to position [599, 0]
click at [662, 572] on span "CAUTION: This email originated from outside of the organization. Do not click l…" at bounding box center [734, 590] width 639 height 64
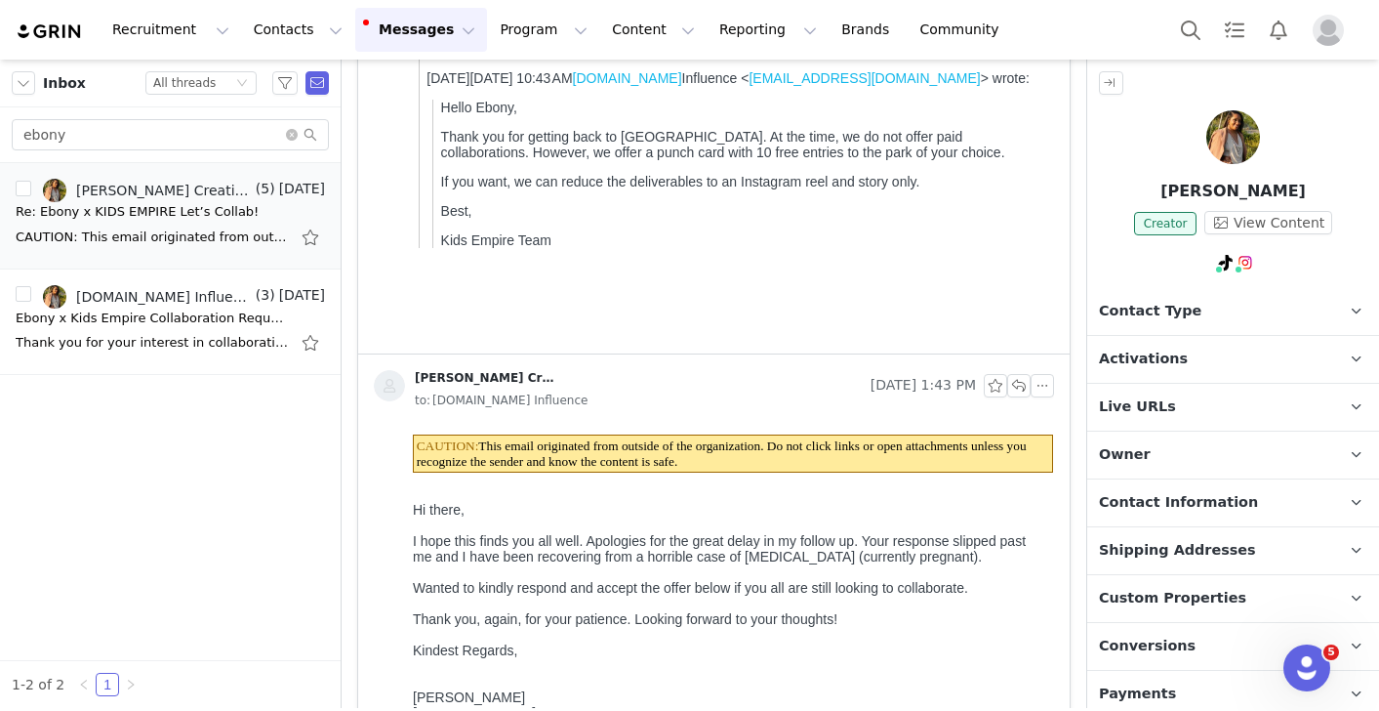
scroll to position [0, 0]
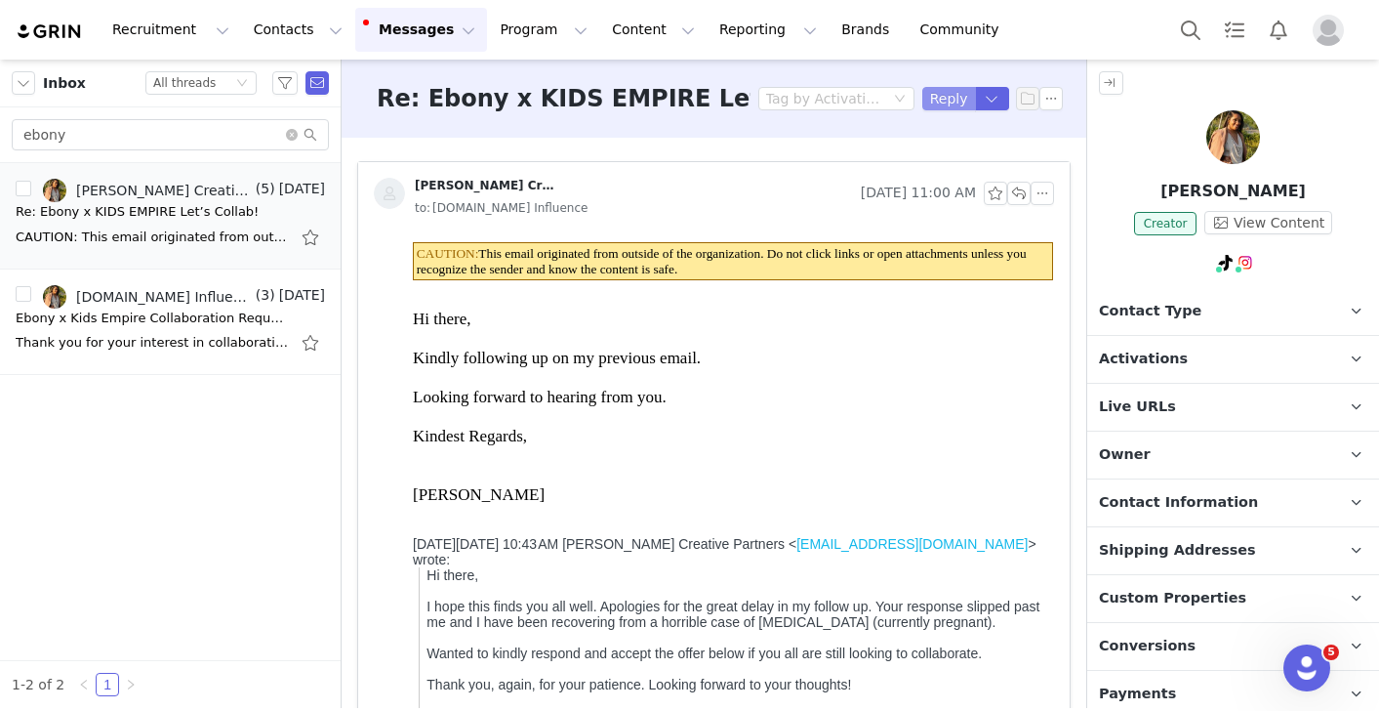
click at [935, 102] on button "Reply" at bounding box center [949, 98] width 54 height 23
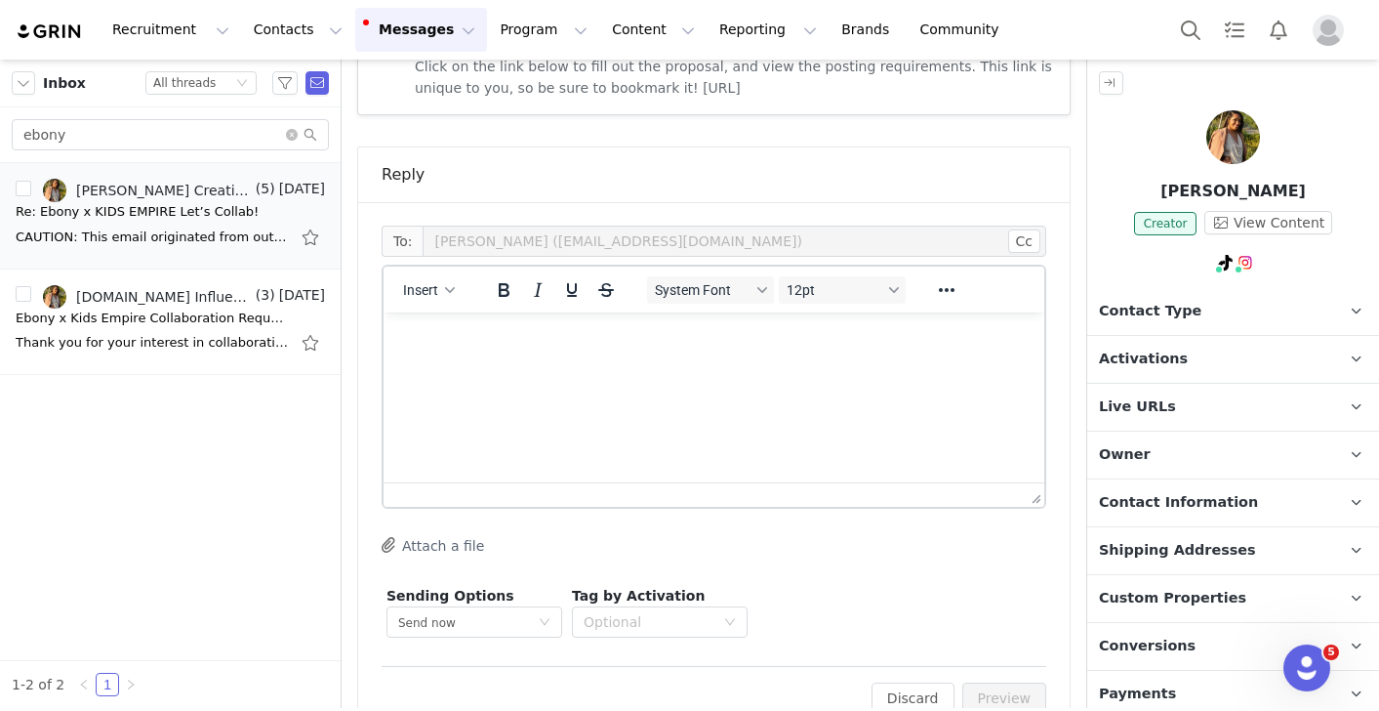
scroll to position [2116, 0]
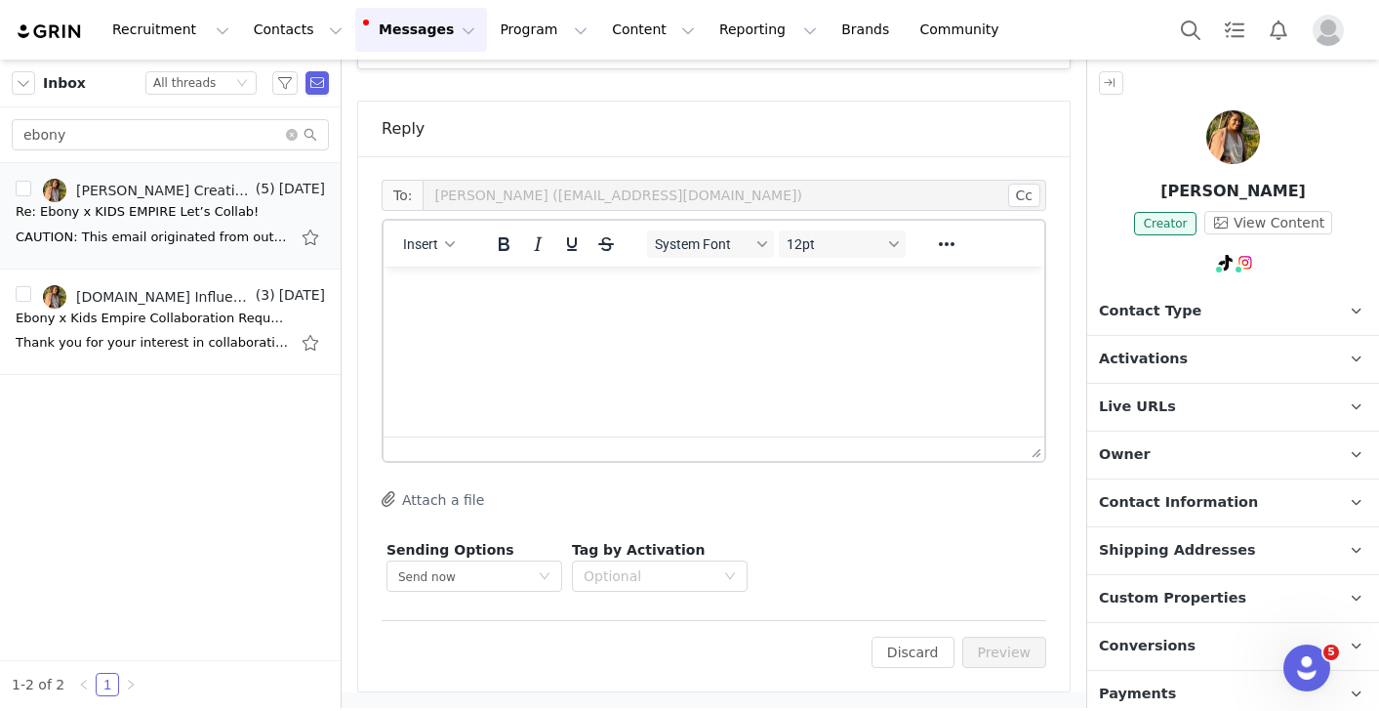
click at [458, 228] on div "Insert" at bounding box center [430, 244] width 92 height 38
click at [446, 262] on div "Insert System Font 12pt To open the popup, press Shift+Enter To open the popup,…" at bounding box center [714, 244] width 661 height 46
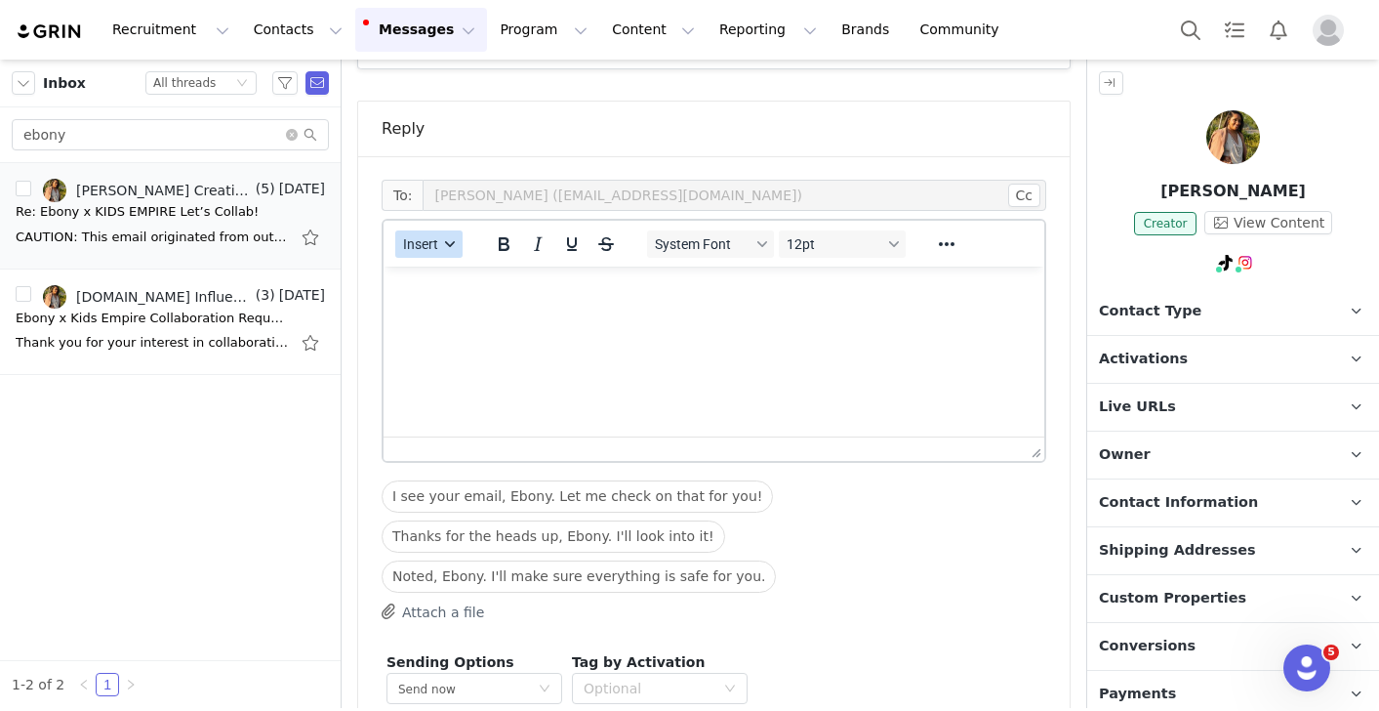
click at [440, 249] on button "Insert" at bounding box center [428, 243] width 67 height 27
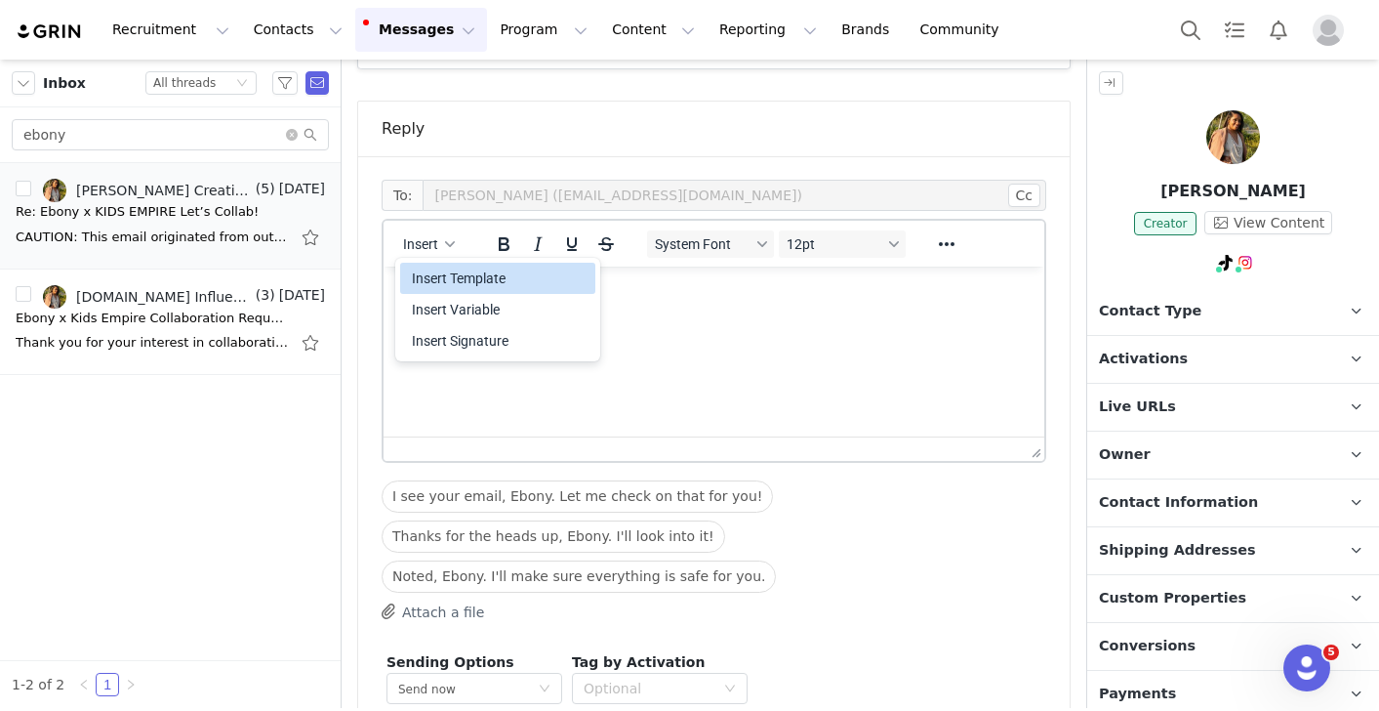
click at [454, 279] on div "Insert Template" at bounding box center [500, 277] width 176 height 23
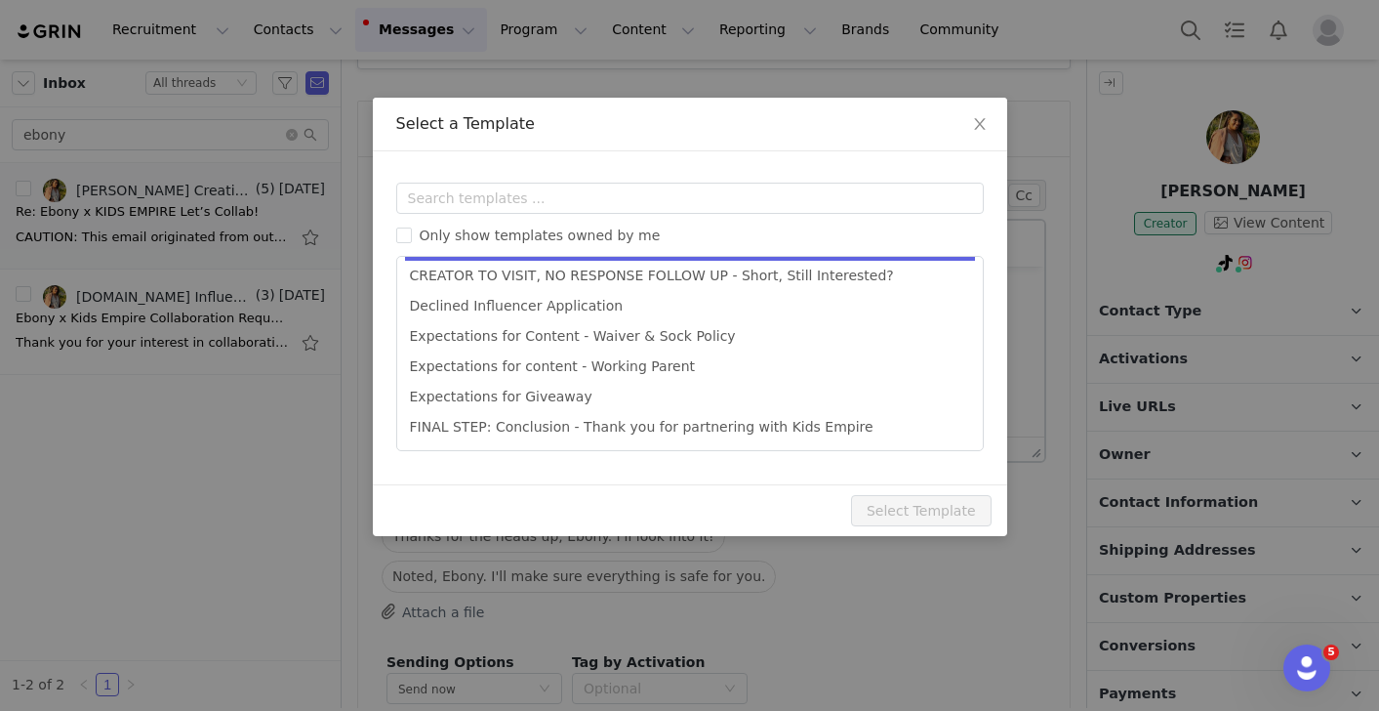
scroll to position [197, 0]
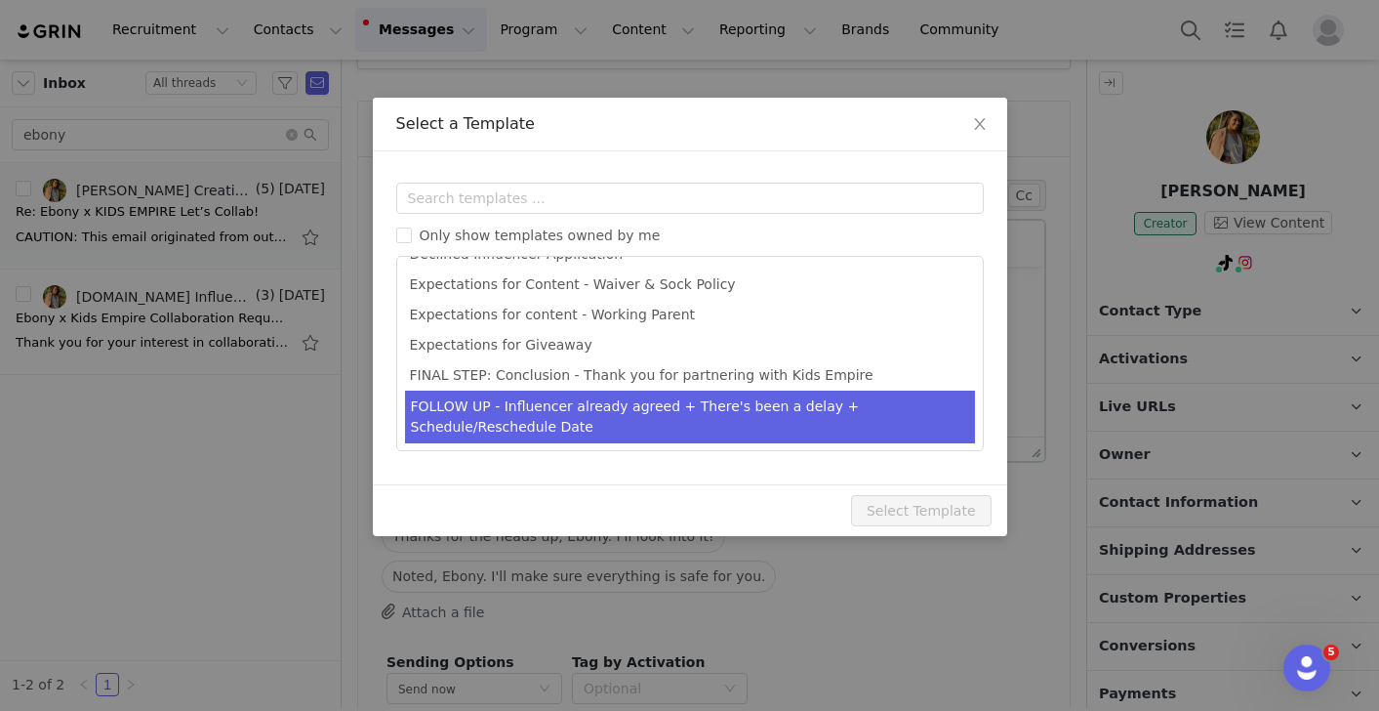
click at [610, 401] on li "FOLLOW UP - Influencer already agreed + There's been a delay + Schedule/Resched…" at bounding box center [690, 416] width 570 height 53
type input "We'd still love to partner!"
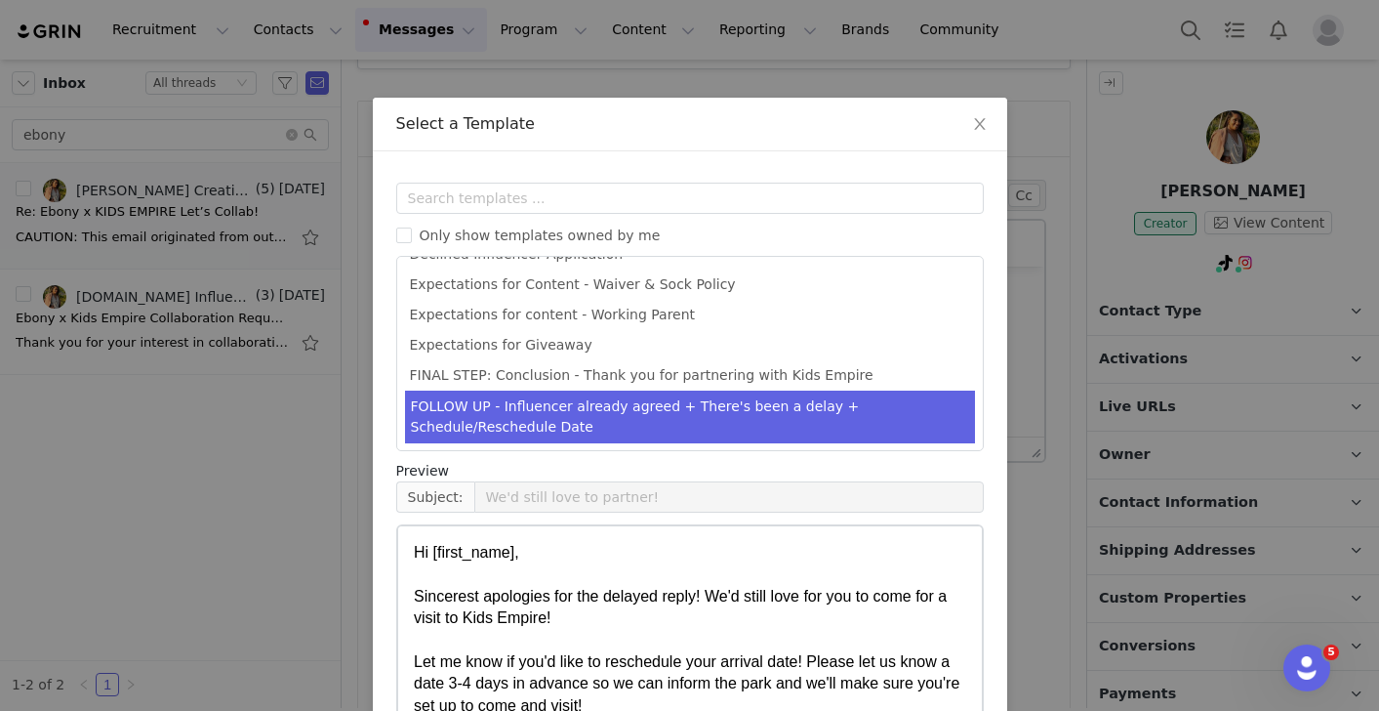
scroll to position [156, 0]
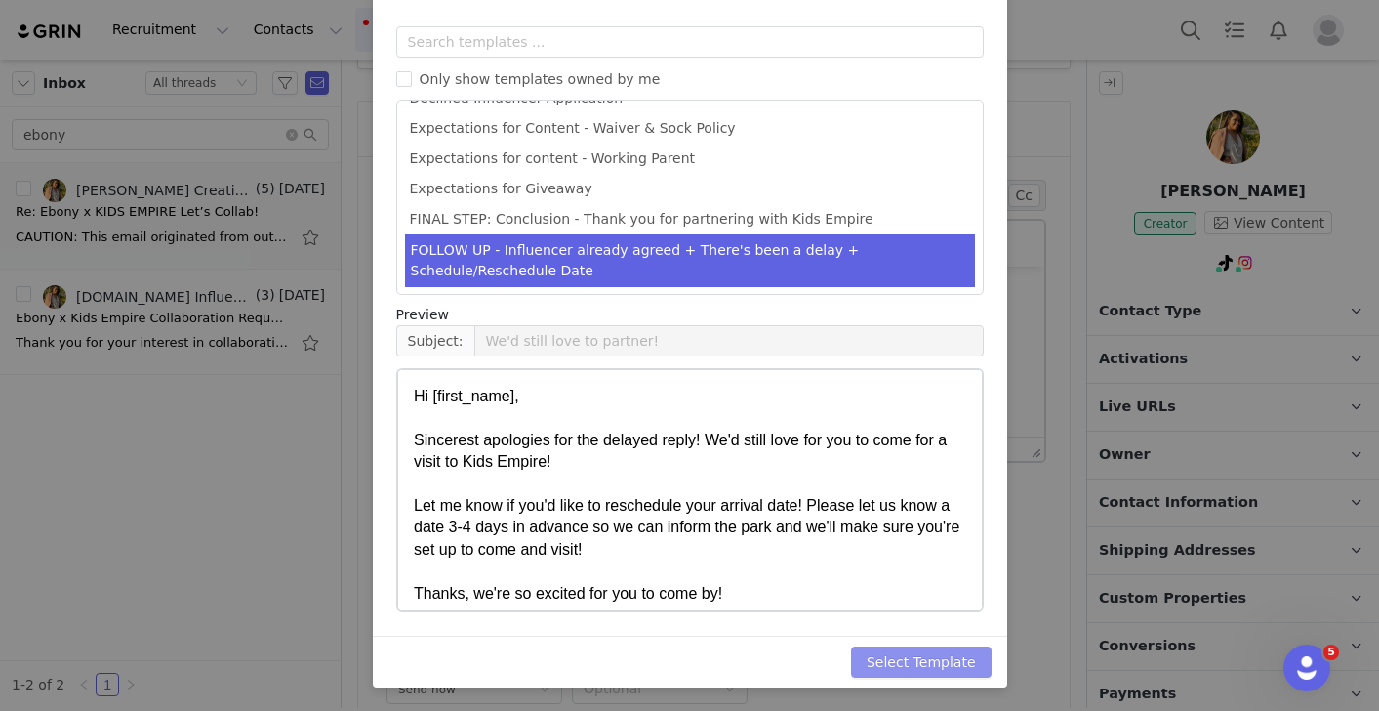
click at [923, 658] on button "Select Template" at bounding box center [921, 661] width 141 height 31
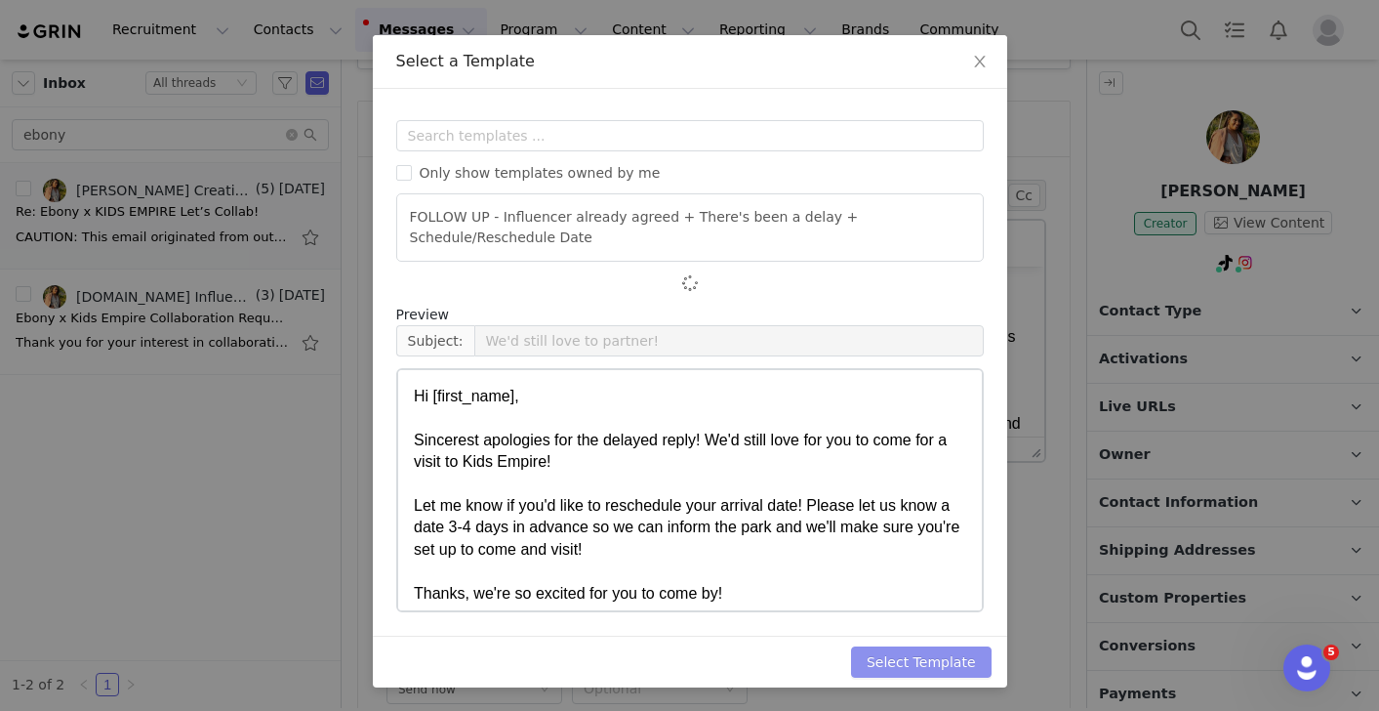
scroll to position [0, 0]
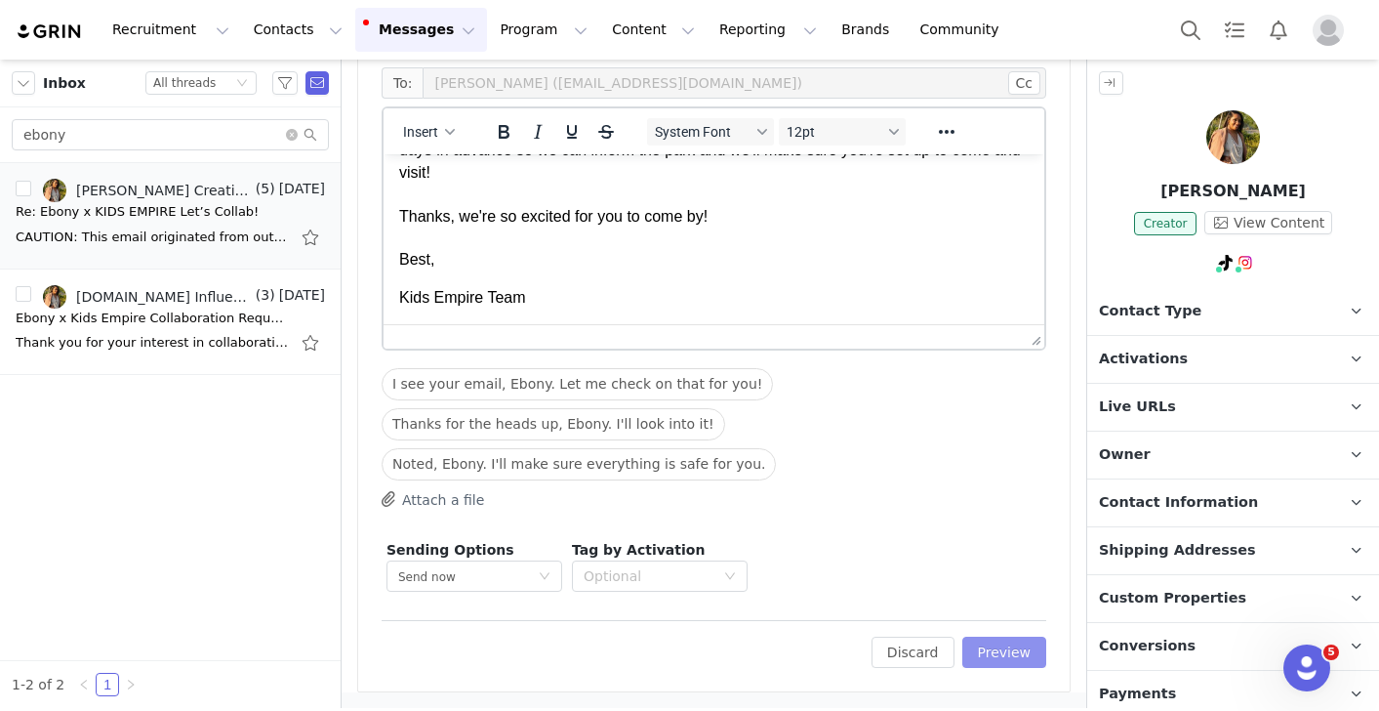
click at [1018, 650] on button "Preview" at bounding box center [1004, 651] width 85 height 31
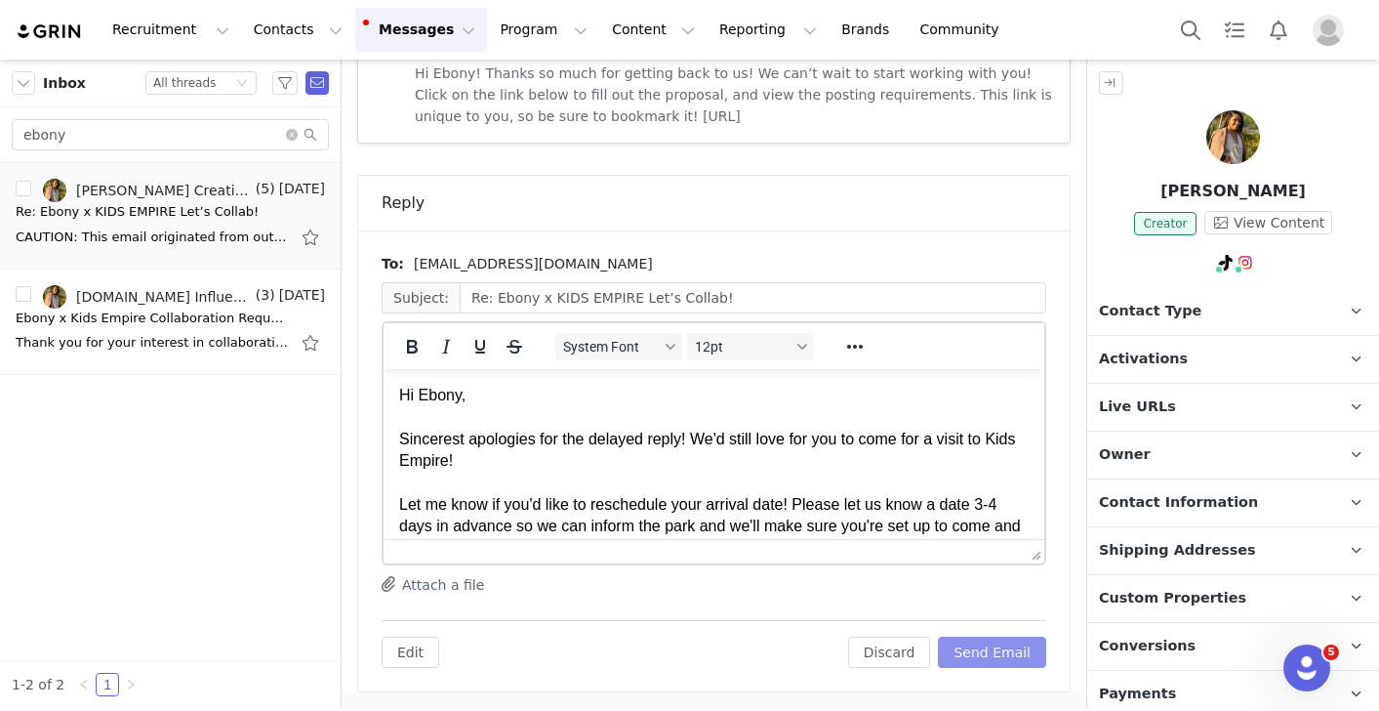
click at [1018, 652] on button "Send Email" at bounding box center [992, 651] width 108 height 31
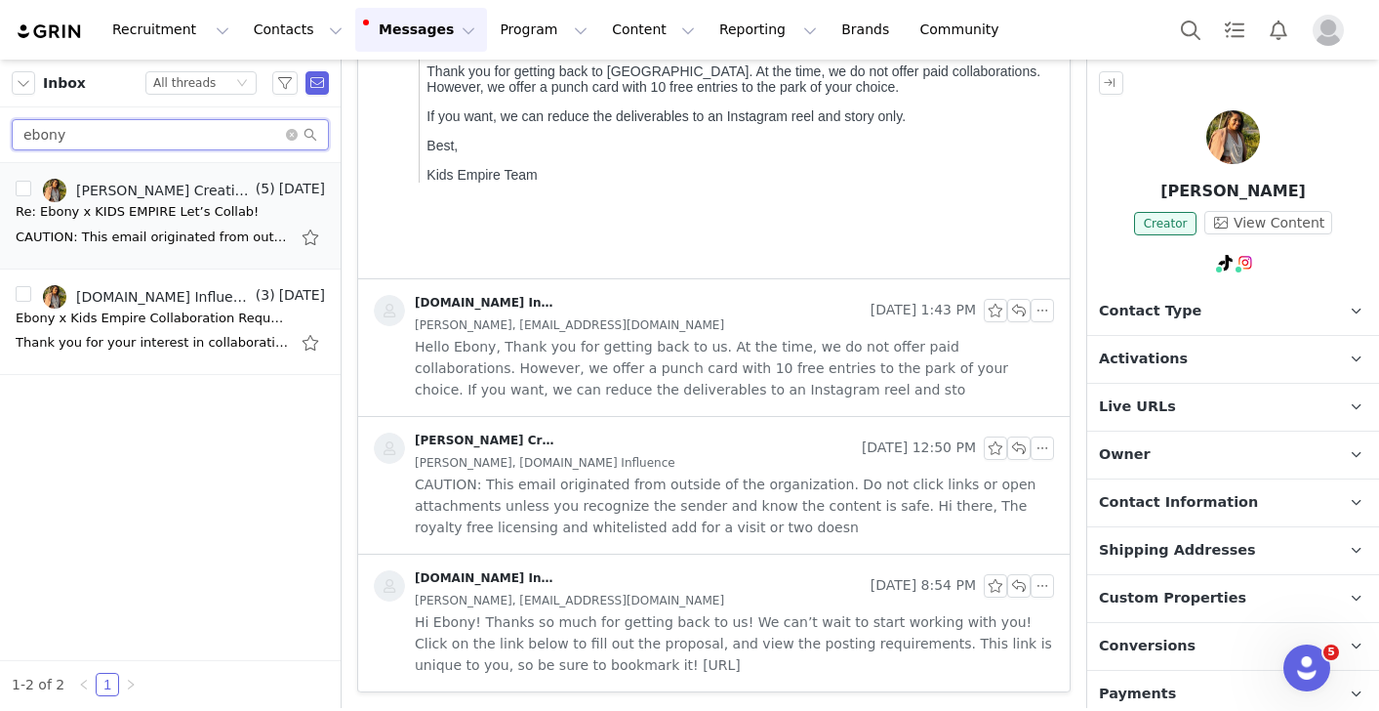
click at [204, 134] on input "ebony" at bounding box center [170, 134] width 317 height 31
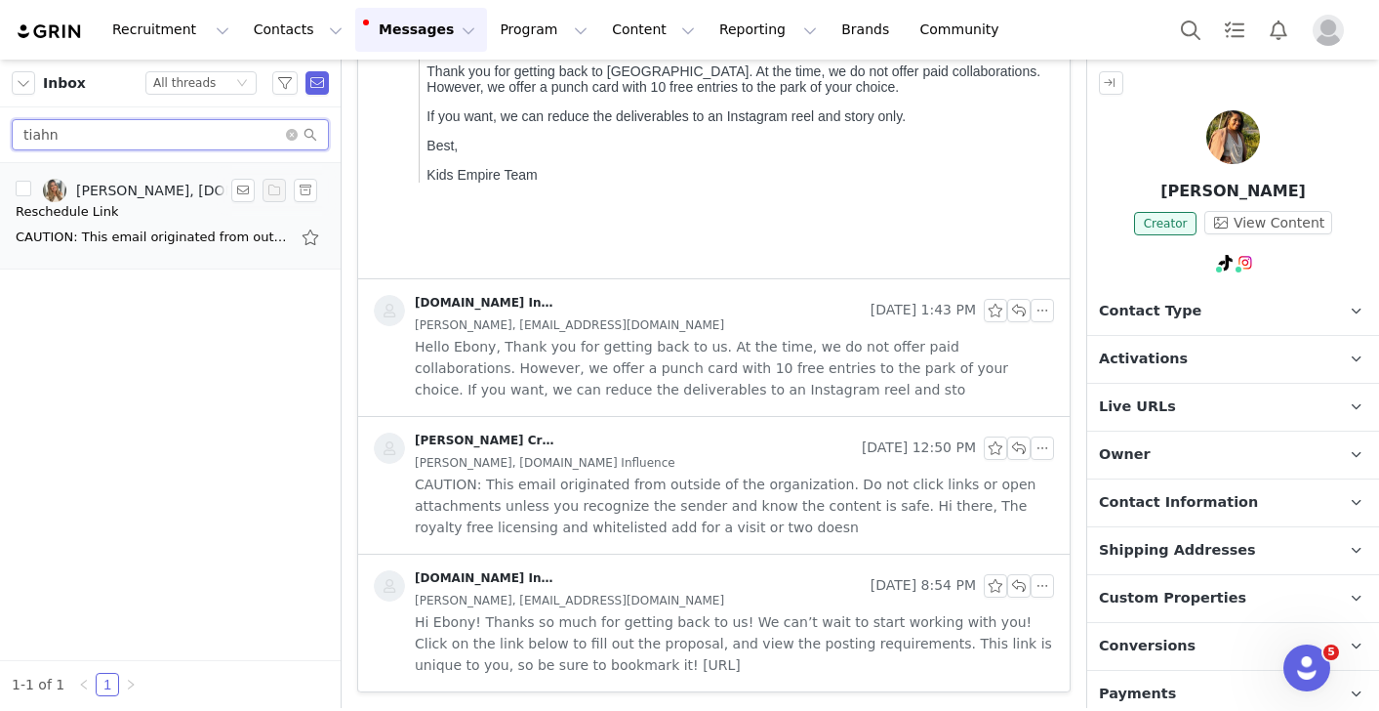
type input "tiahn"
click at [150, 197] on div "[PERSON_NAME], [DOMAIN_NAME] Influence" at bounding box center [164, 191] width 176 height 16
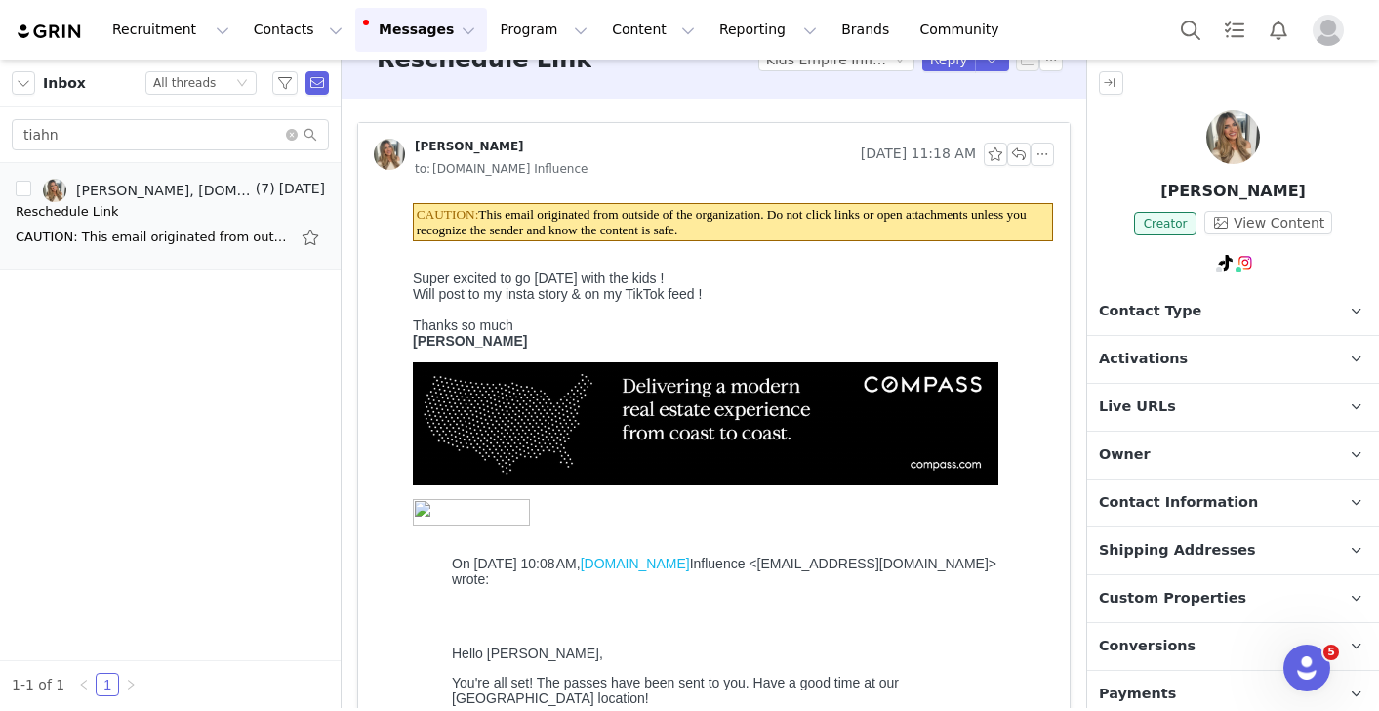
scroll to position [56, 0]
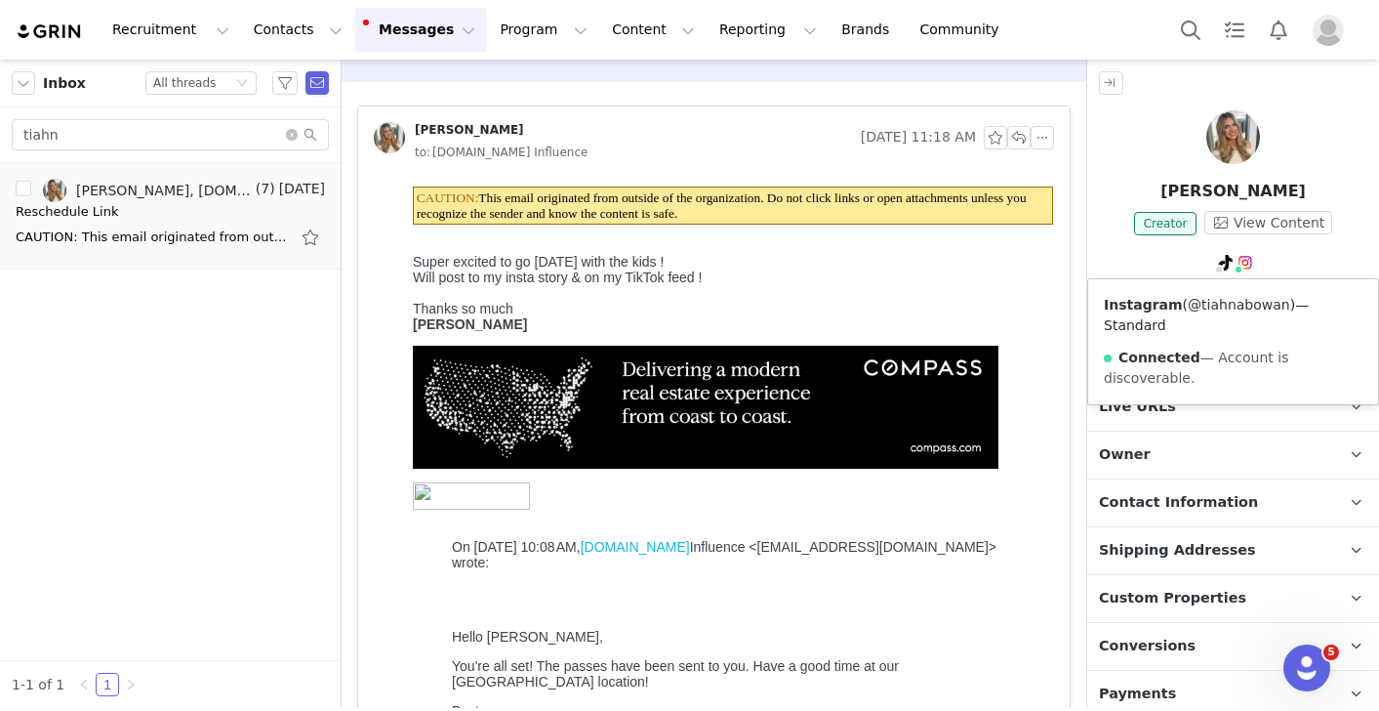
click at [1247, 305] on link "@tiahnabowan" at bounding box center [1239, 305] width 102 height 16
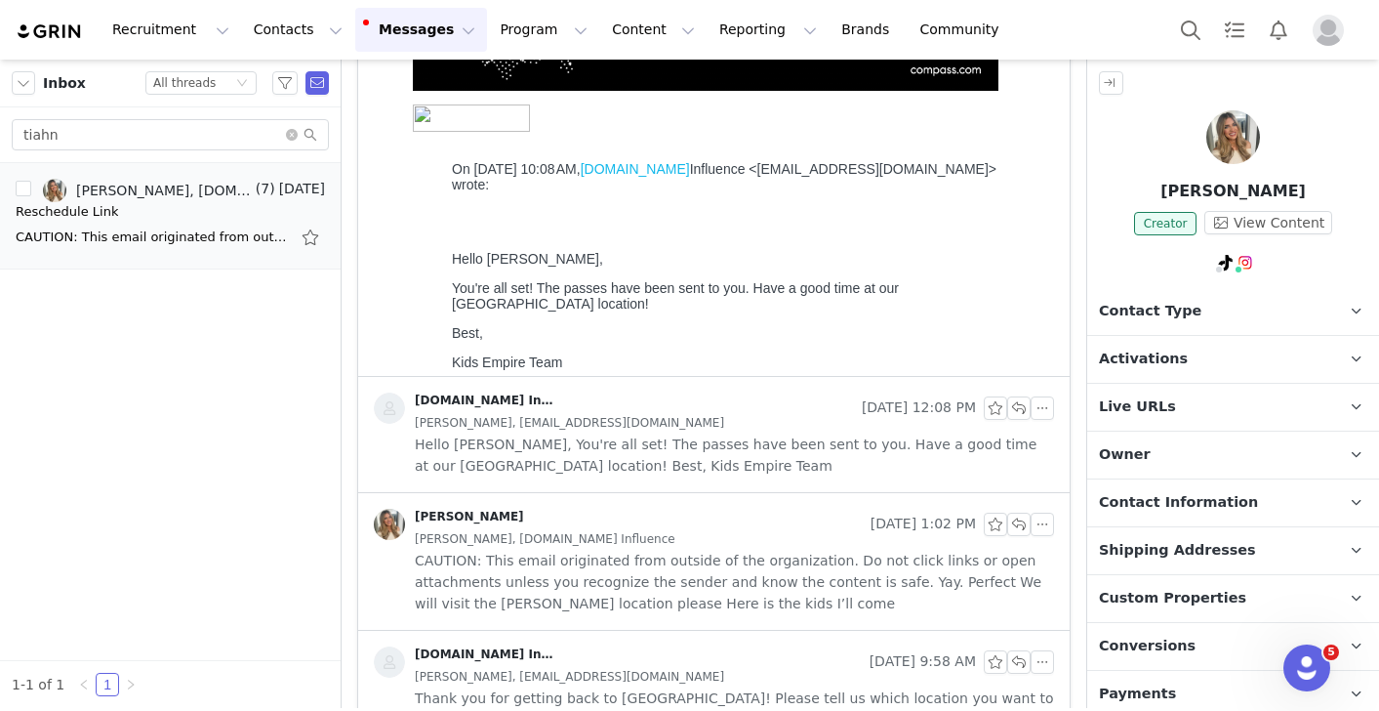
scroll to position [0, 0]
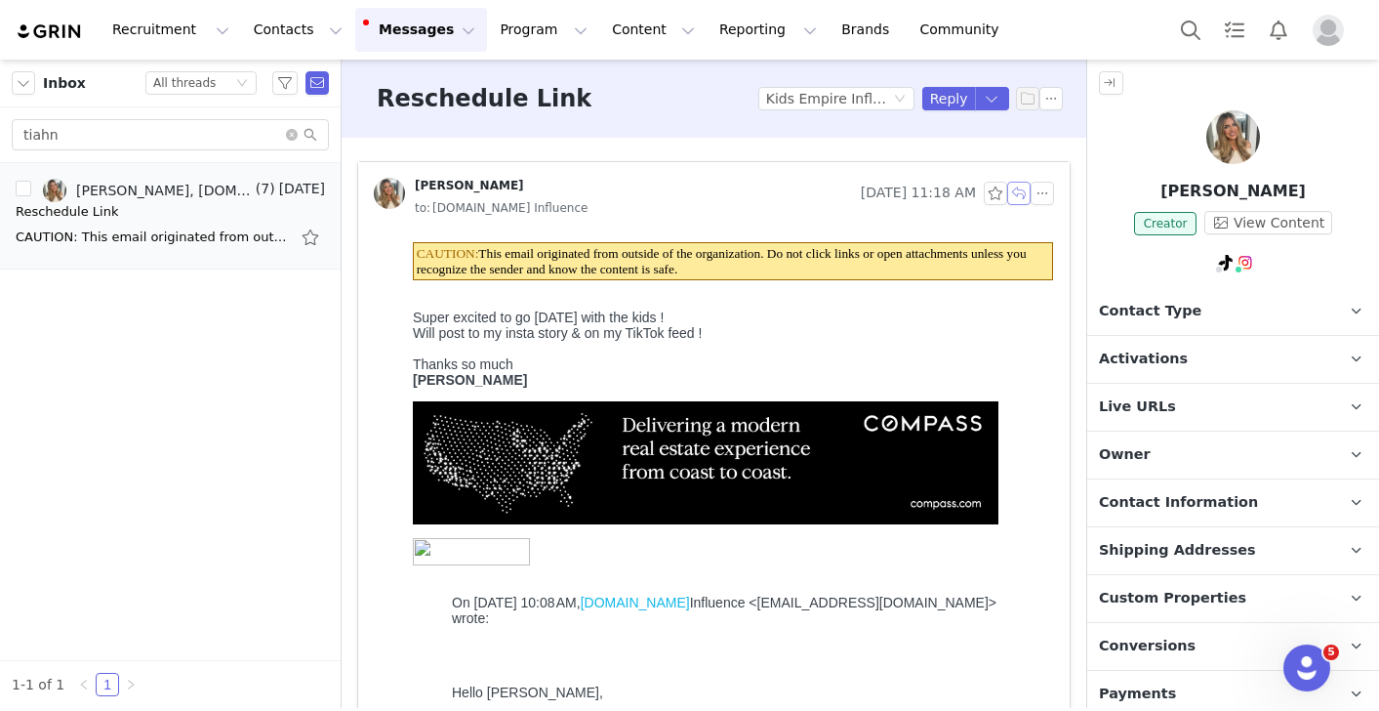
click at [1018, 195] on button "button" at bounding box center [1018, 193] width 23 height 23
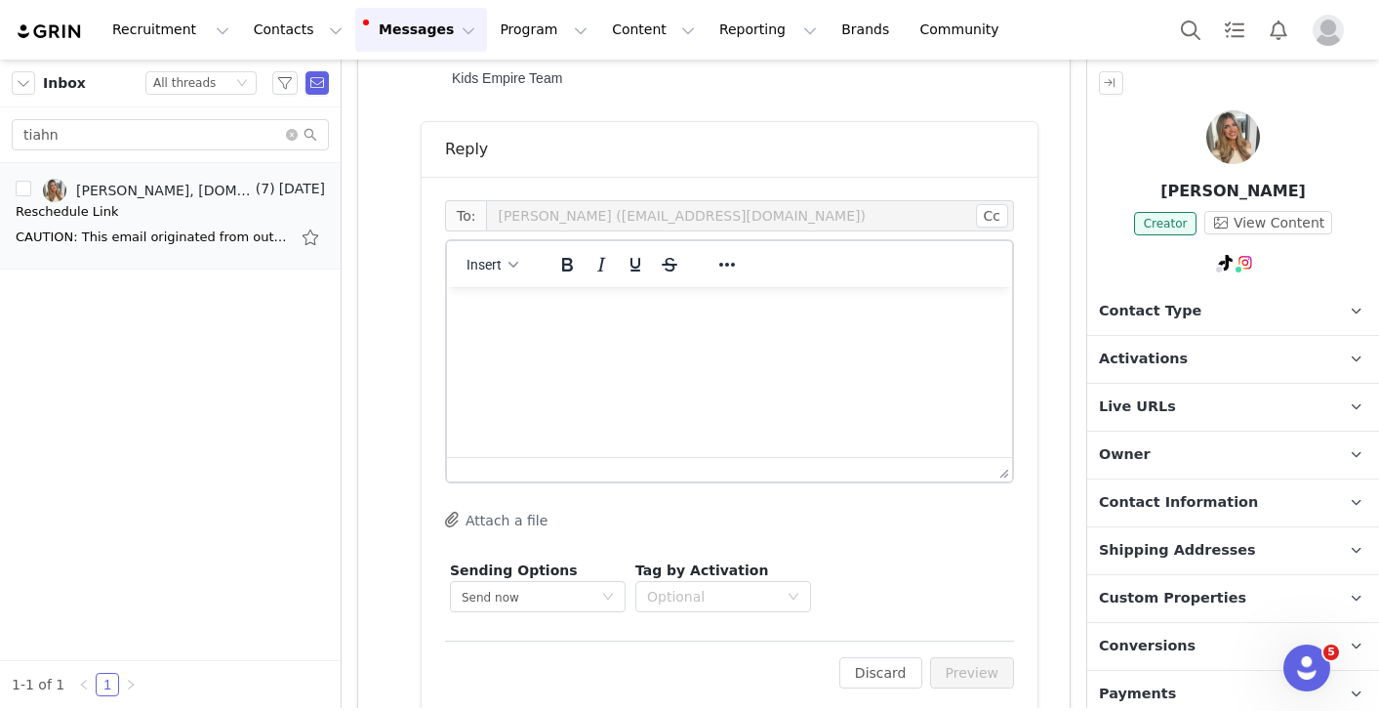
scroll to position [782, 0]
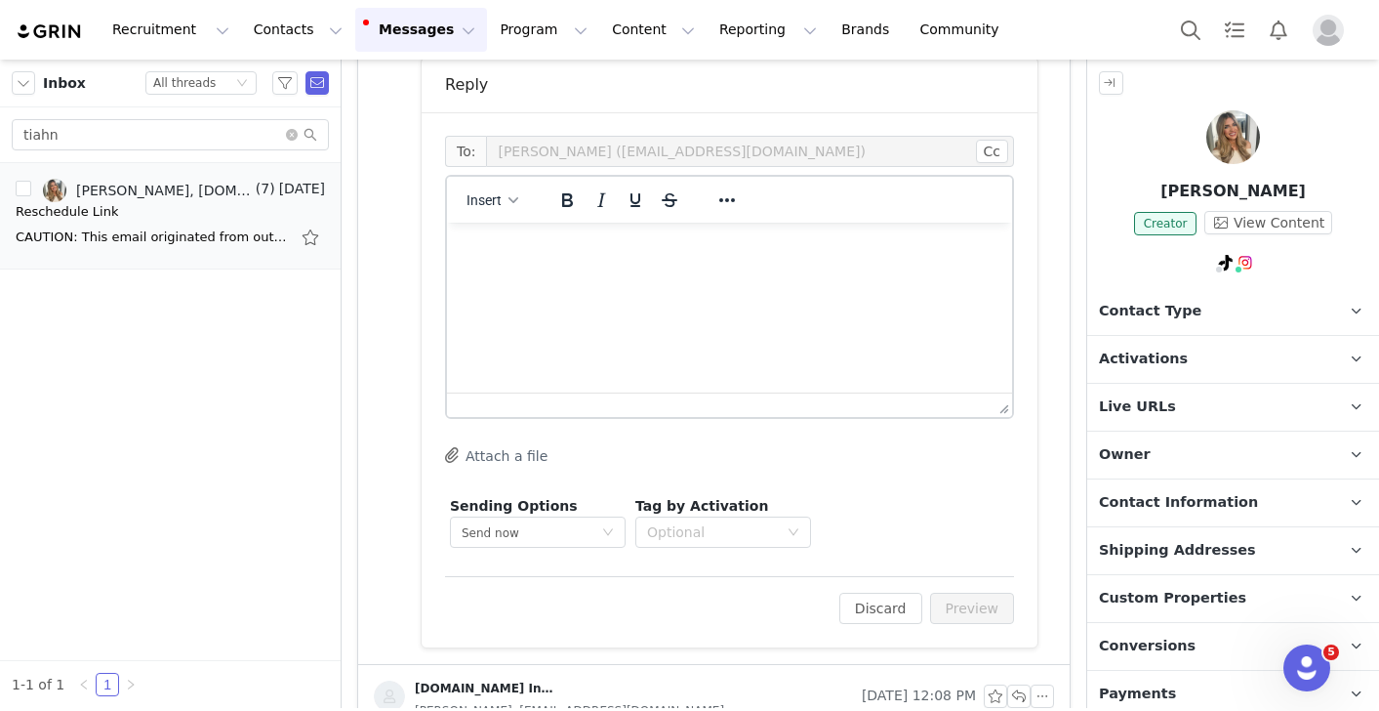
drag, startPoint x: 492, startPoint y: 216, endPoint x: 48, endPoint y: 0, distance: 493.8
click at [492, 216] on div "Insert" at bounding box center [493, 200] width 92 height 38
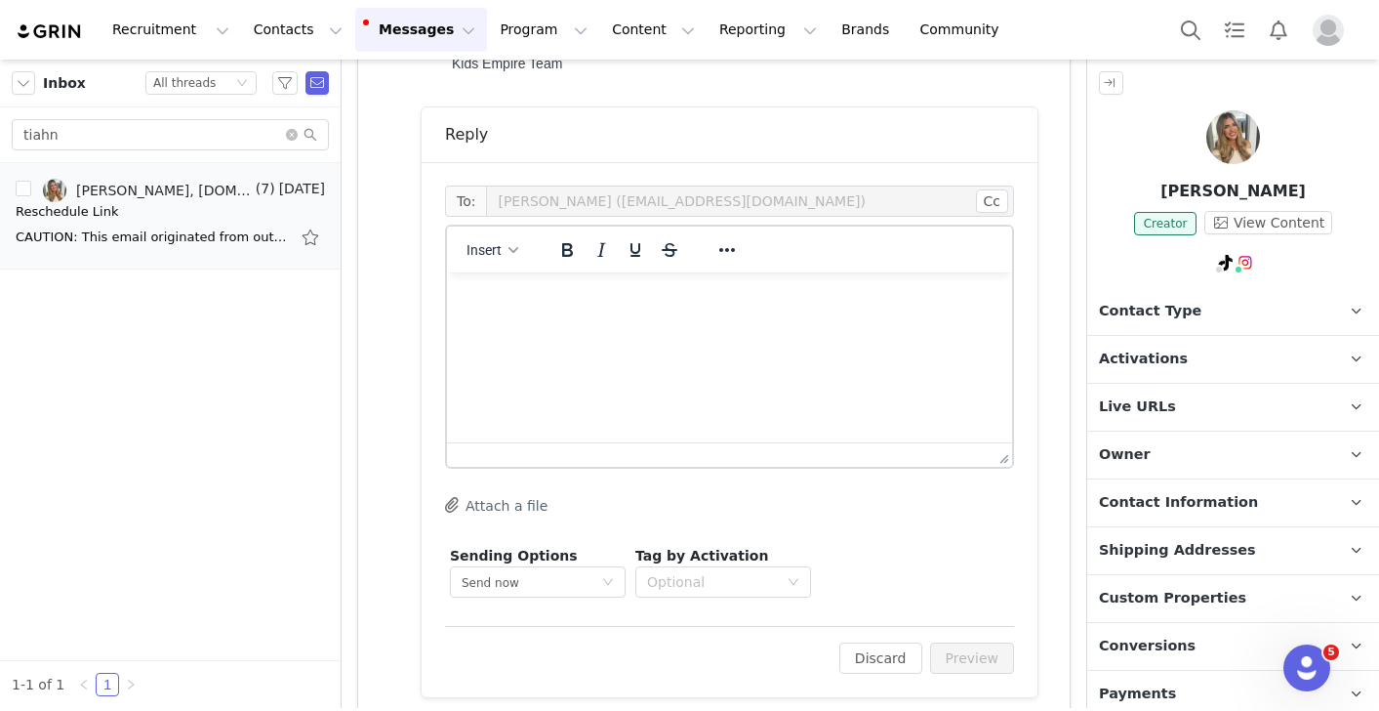
scroll to position [715, 0]
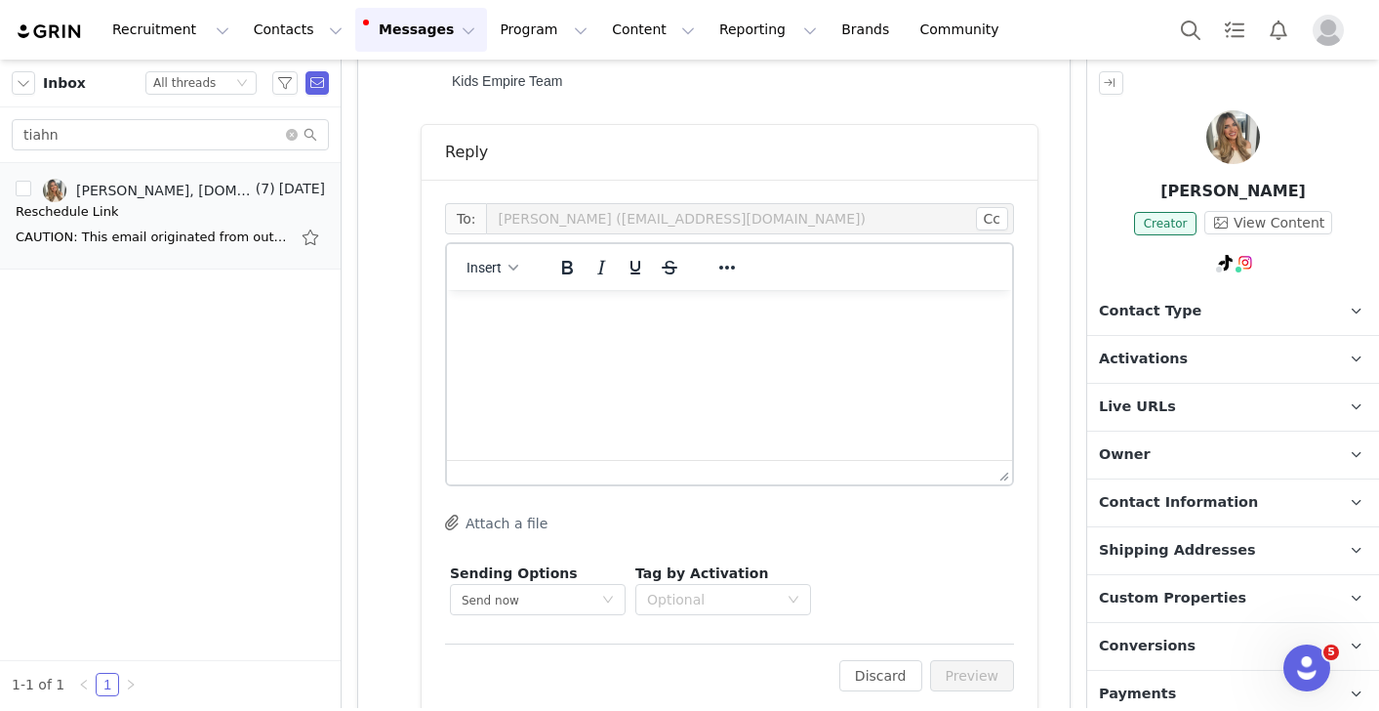
click at [499, 250] on div "Insert" at bounding box center [493, 267] width 92 height 38
click at [499, 259] on button "Insert" at bounding box center [492, 267] width 67 height 27
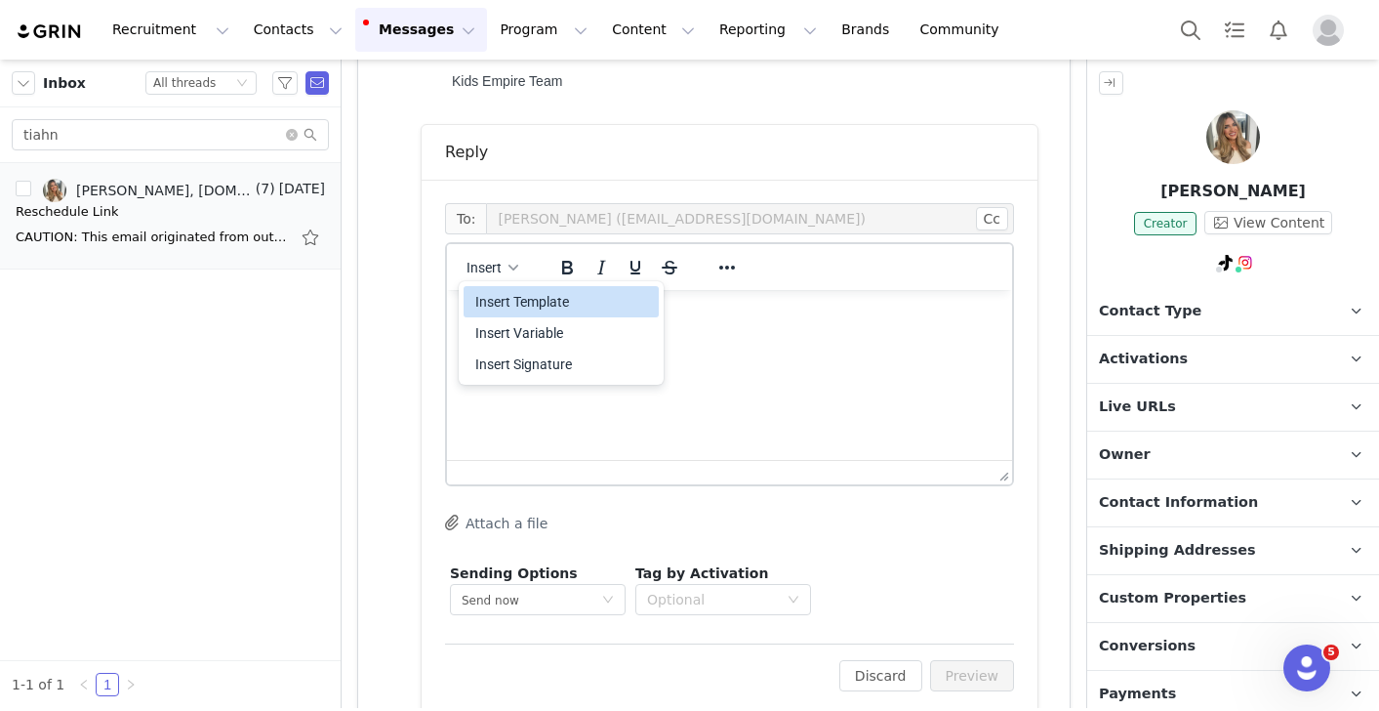
click at [512, 304] on div "Insert Template" at bounding box center [563, 301] width 176 height 23
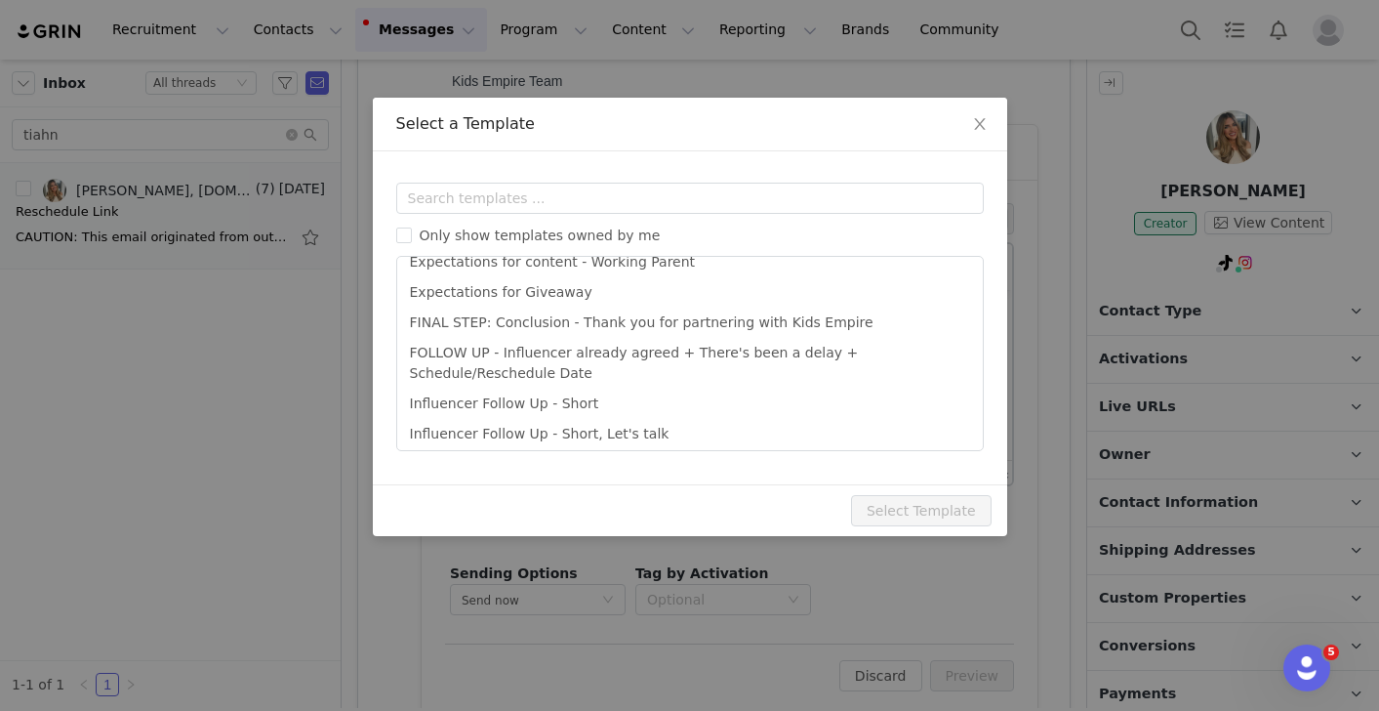
scroll to position [251, 0]
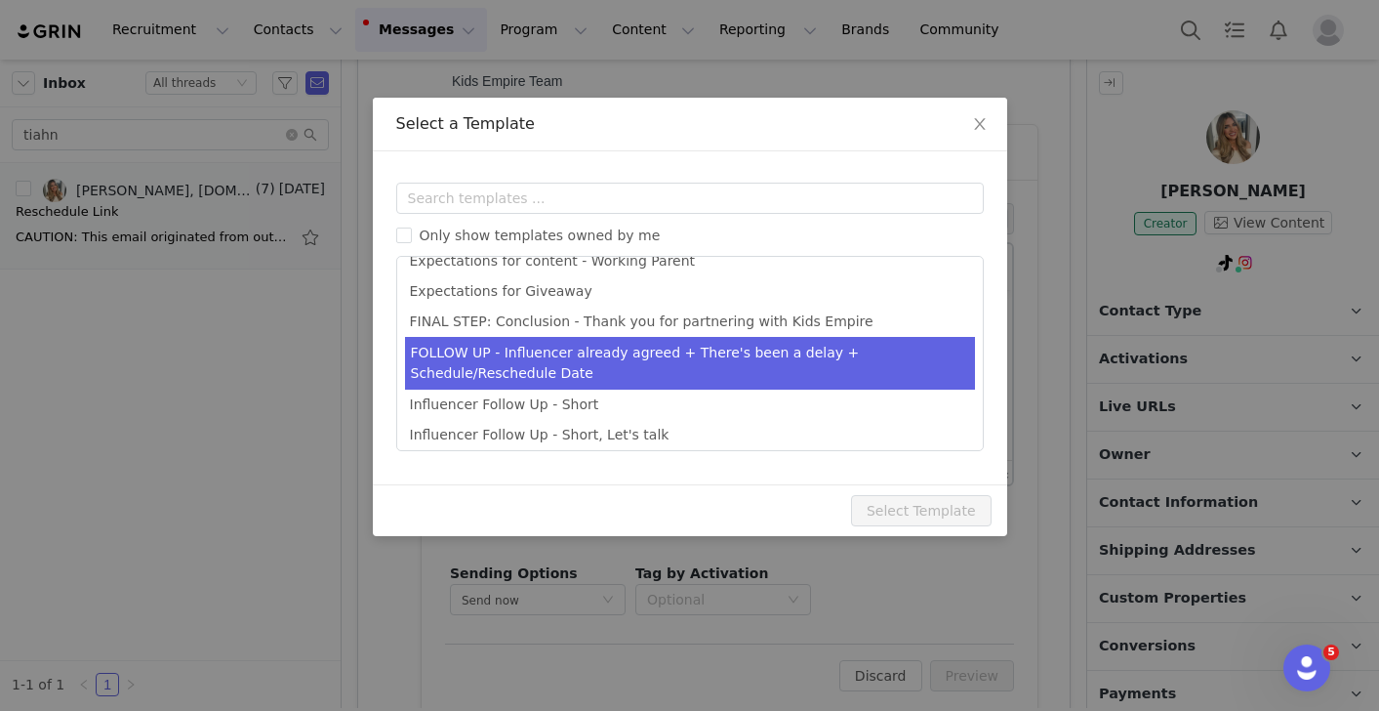
click at [639, 361] on li "FOLLOW UP - Influencer already agreed + There's been a delay + Schedule/Resched…" at bounding box center [690, 363] width 570 height 53
type input "We'd still love to partner!"
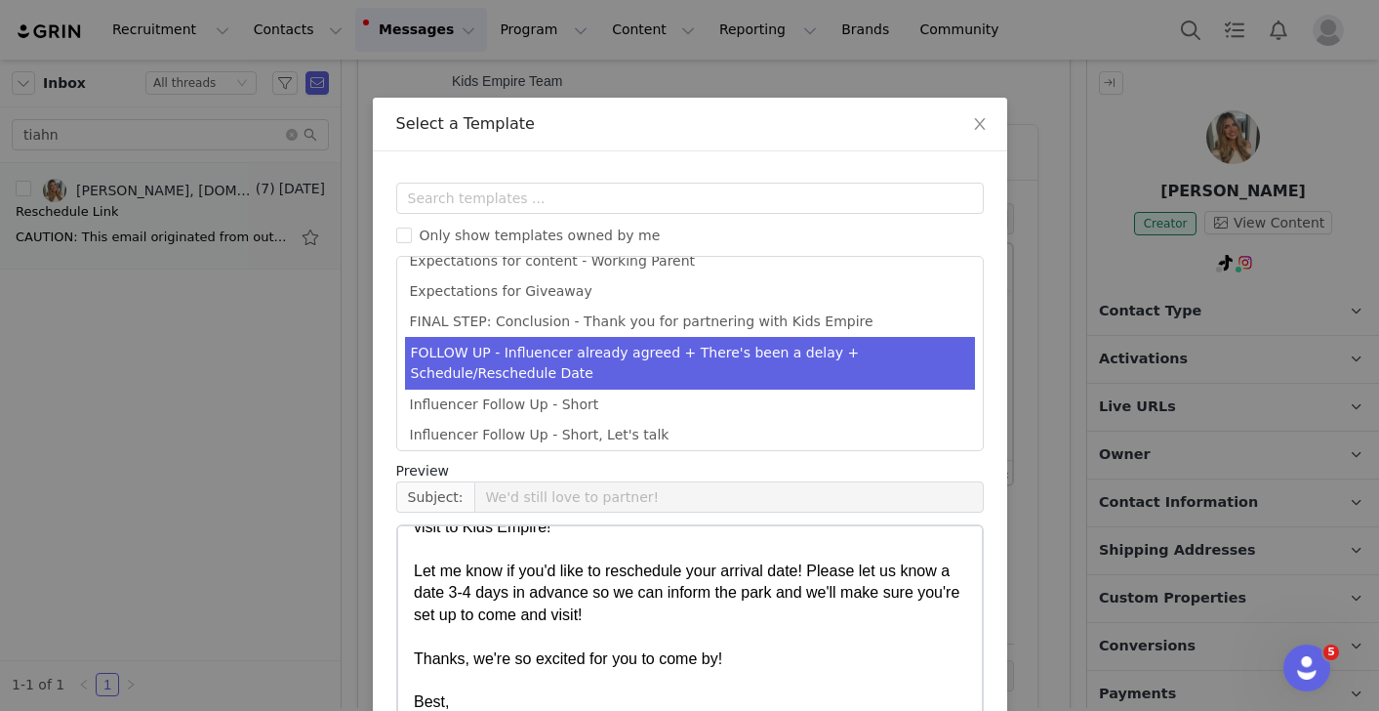
scroll to position [156, 0]
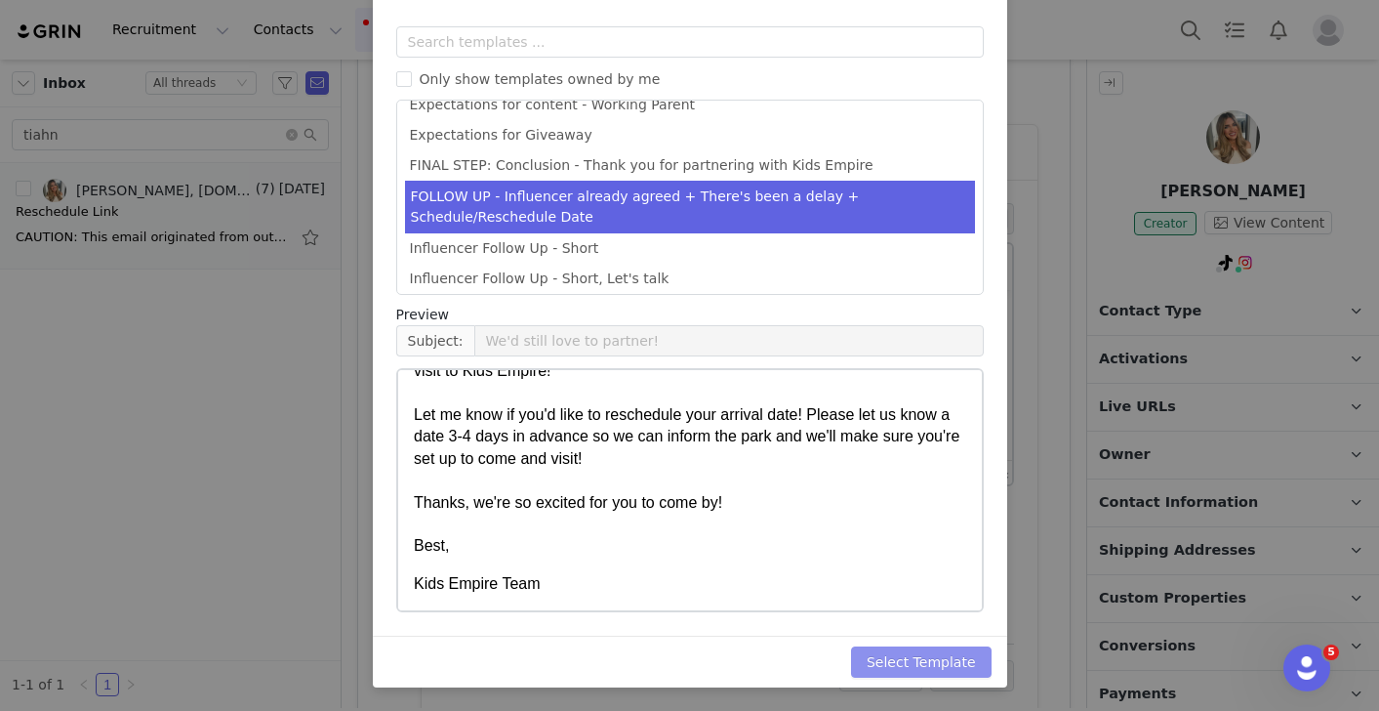
click at [924, 662] on button "Select Template" at bounding box center [921, 661] width 141 height 31
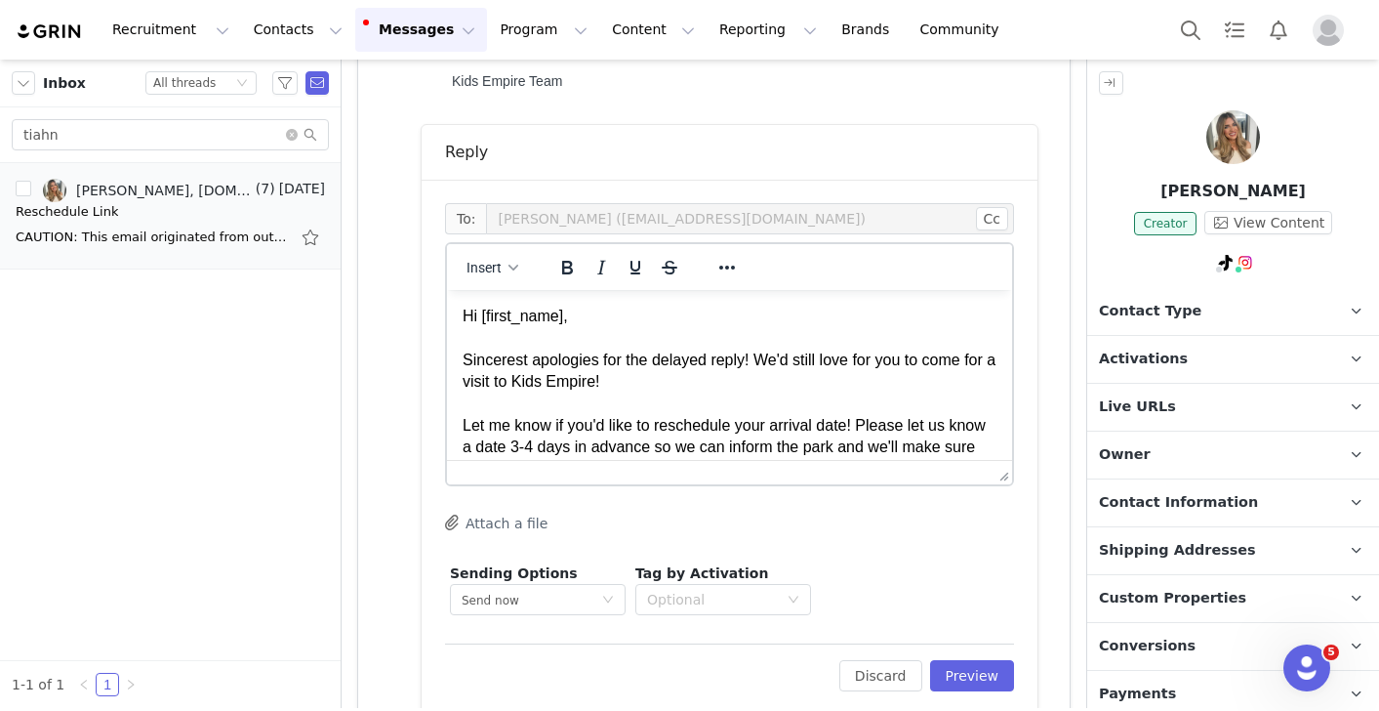
scroll to position [0, 0]
click at [610, 366] on p "Hi [first_name], Sincerest apologies for the delayed reply! We'd still love for…" at bounding box center [730, 437] width 534 height 263
click at [800, 367] on p "Hi First Name ﻿ , Sincerest apologies for the delayed reply! We'd still love fo…" at bounding box center [730, 437] width 534 height 263
click at [758, 358] on p "Hi First Name , Sincerest apologies for the delayed reply! We'd still love for …" at bounding box center [730, 437] width 534 height 263
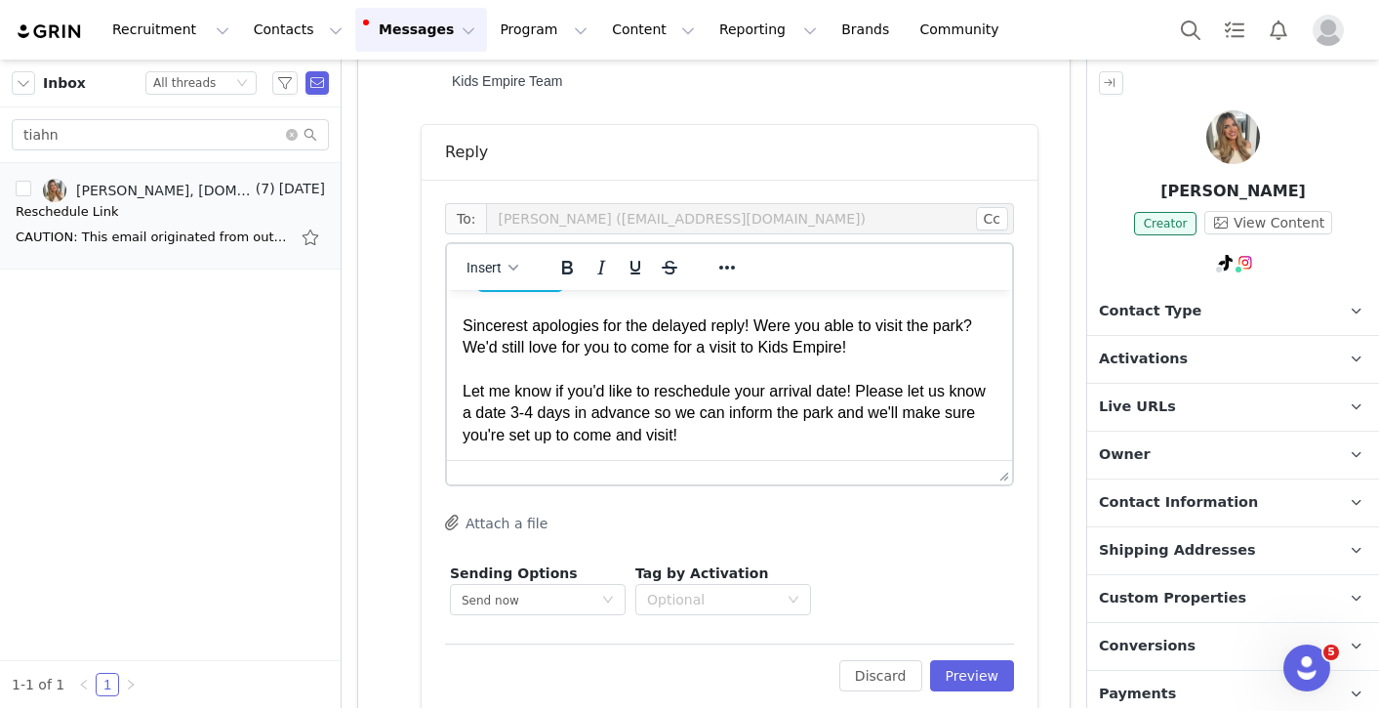
click at [853, 356] on p "Hi First Name , Sincerest apologies for the delayed reply! Were you able to vis…" at bounding box center [730, 402] width 534 height 263
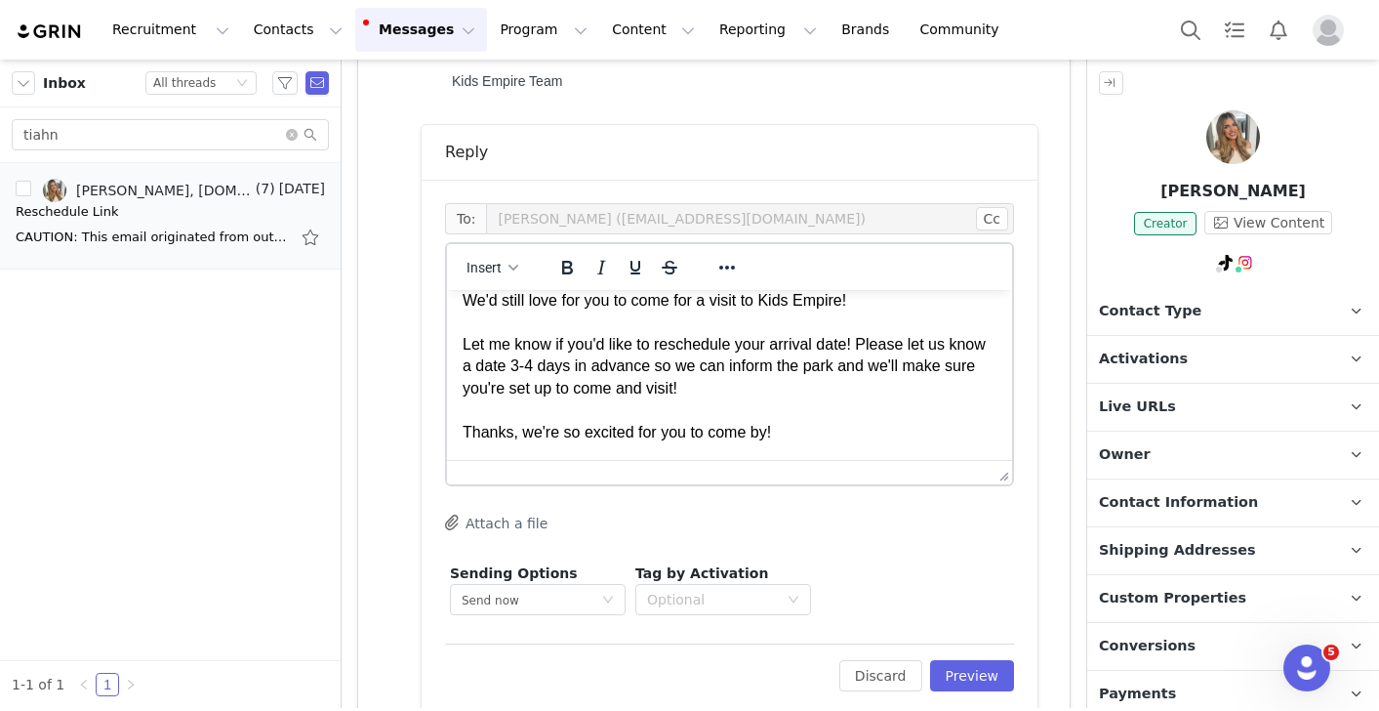
scroll to position [83, 0]
click at [852, 350] on p "Hi First Name , Sincerest apologies for the delayed reply! Were you able to vis…" at bounding box center [730, 354] width 534 height 263
click at [741, 373] on p "Hi First Name , Sincerest apologies for the delayed reply! Were you able to vis…" at bounding box center [730, 354] width 534 height 263
click at [745, 389] on p "Hi First Name , Sincerest apologies for the delayed reply! Were you able to vis…" at bounding box center [730, 354] width 534 height 263
click at [1233, 496] on span "Contact Information" at bounding box center [1178, 502] width 159 height 21
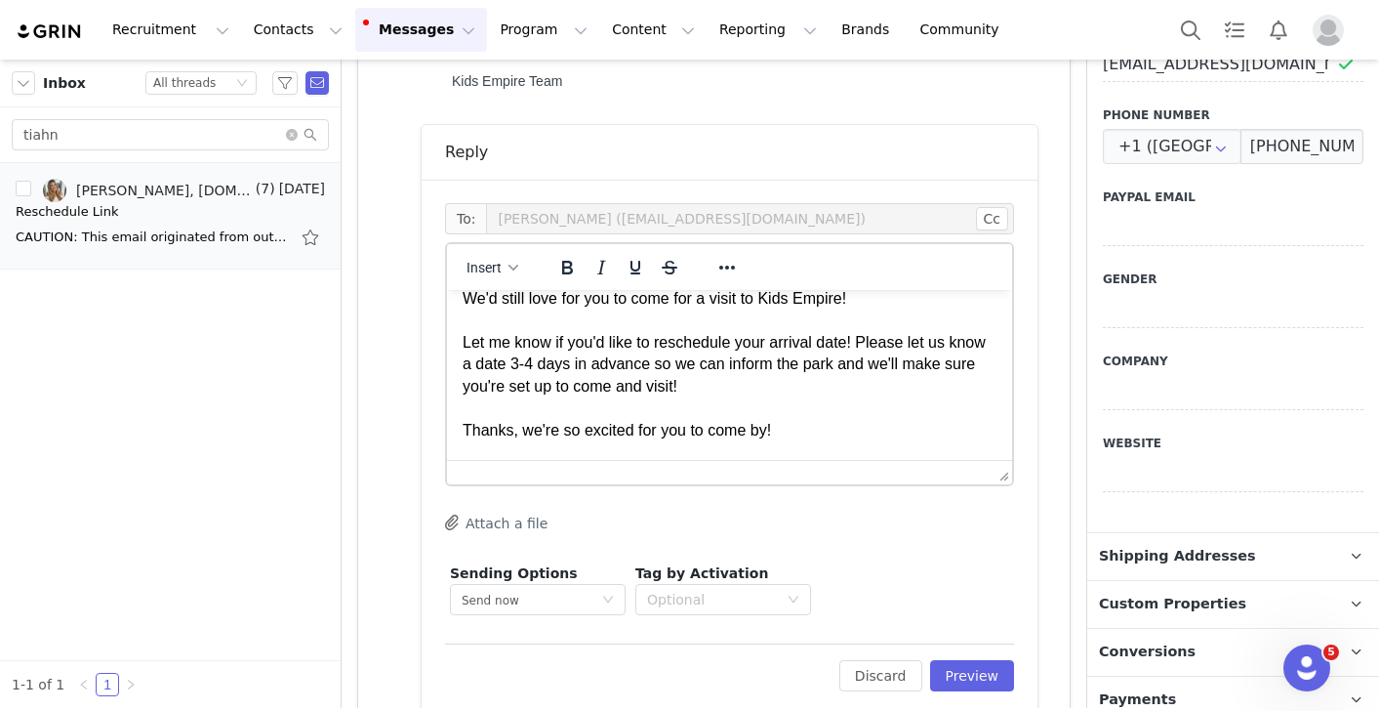
scroll to position [680, 0]
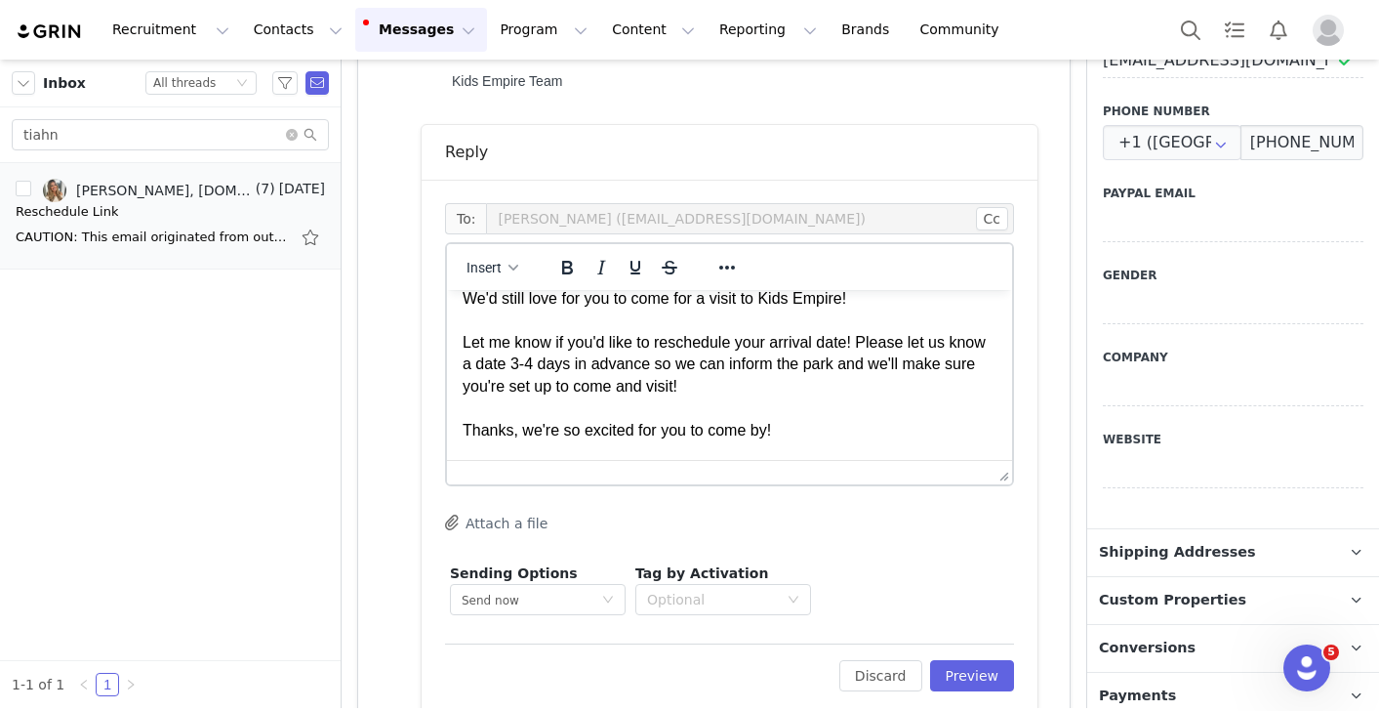
click at [751, 391] on p "Hi First Name , Sincerest apologies for the delayed reply! Were you able to vis…" at bounding box center [730, 354] width 534 height 263
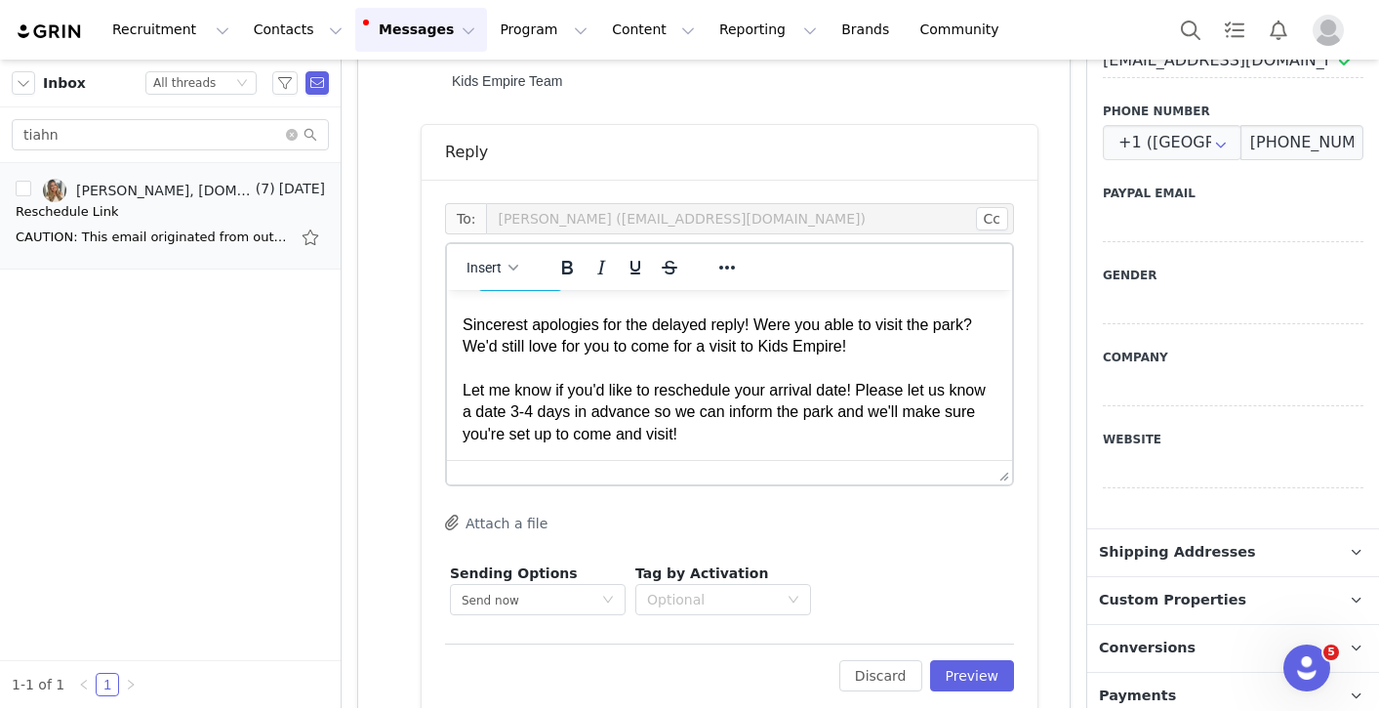
scroll to position [26, 0]
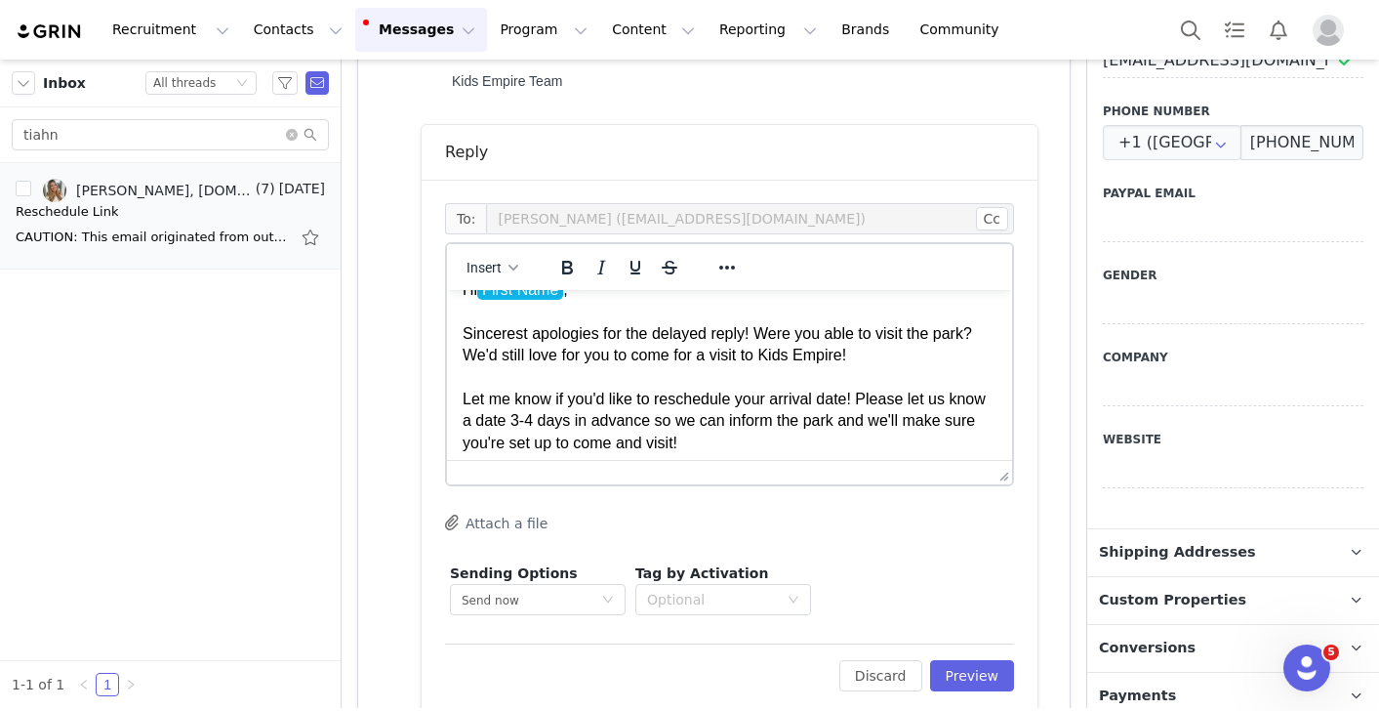
click at [888, 367] on p "Hi First Name , Sincerest apologies for the delayed reply! Were you able to vis…" at bounding box center [730, 410] width 534 height 263
click at [463, 399] on p "Hi First Name , Sincerest apologies for the delayed reply! Were you able to vis…" at bounding box center [730, 410] width 534 height 263
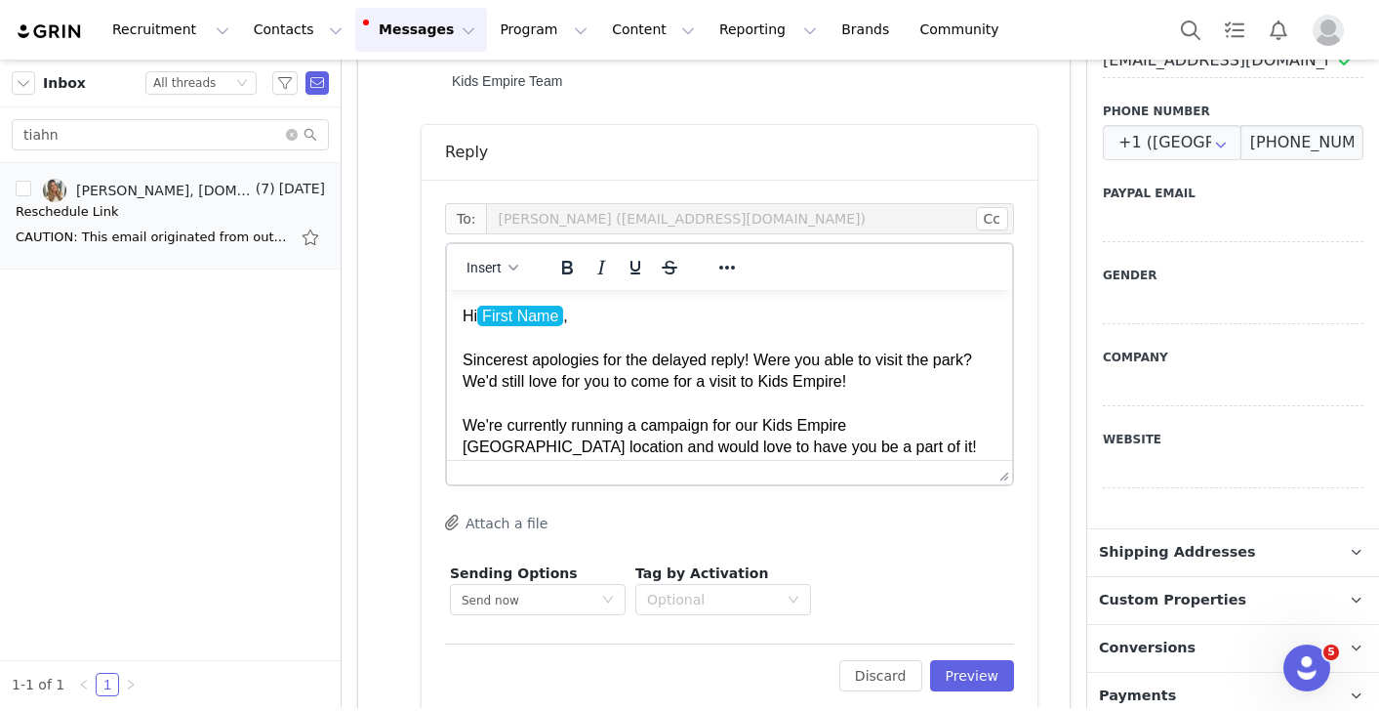
scroll to position [226, 0]
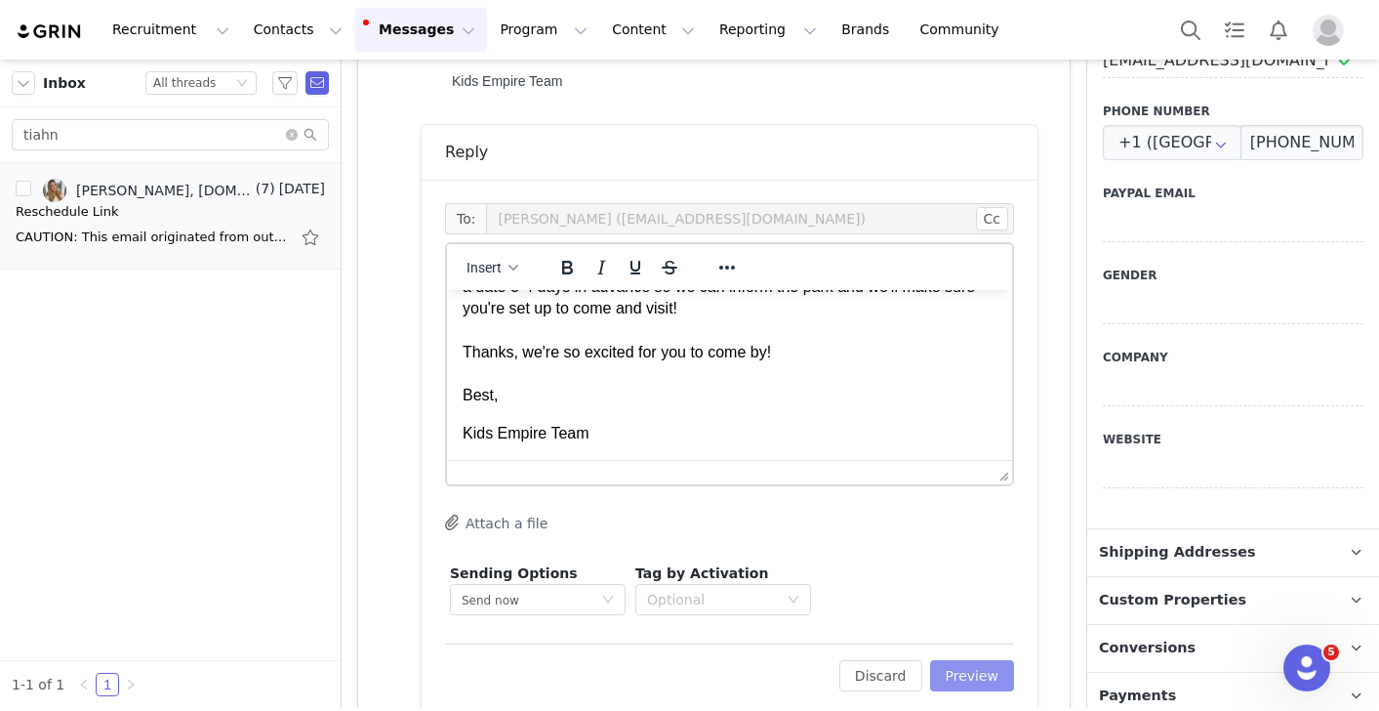
click at [974, 688] on button "Preview" at bounding box center [972, 675] width 85 height 31
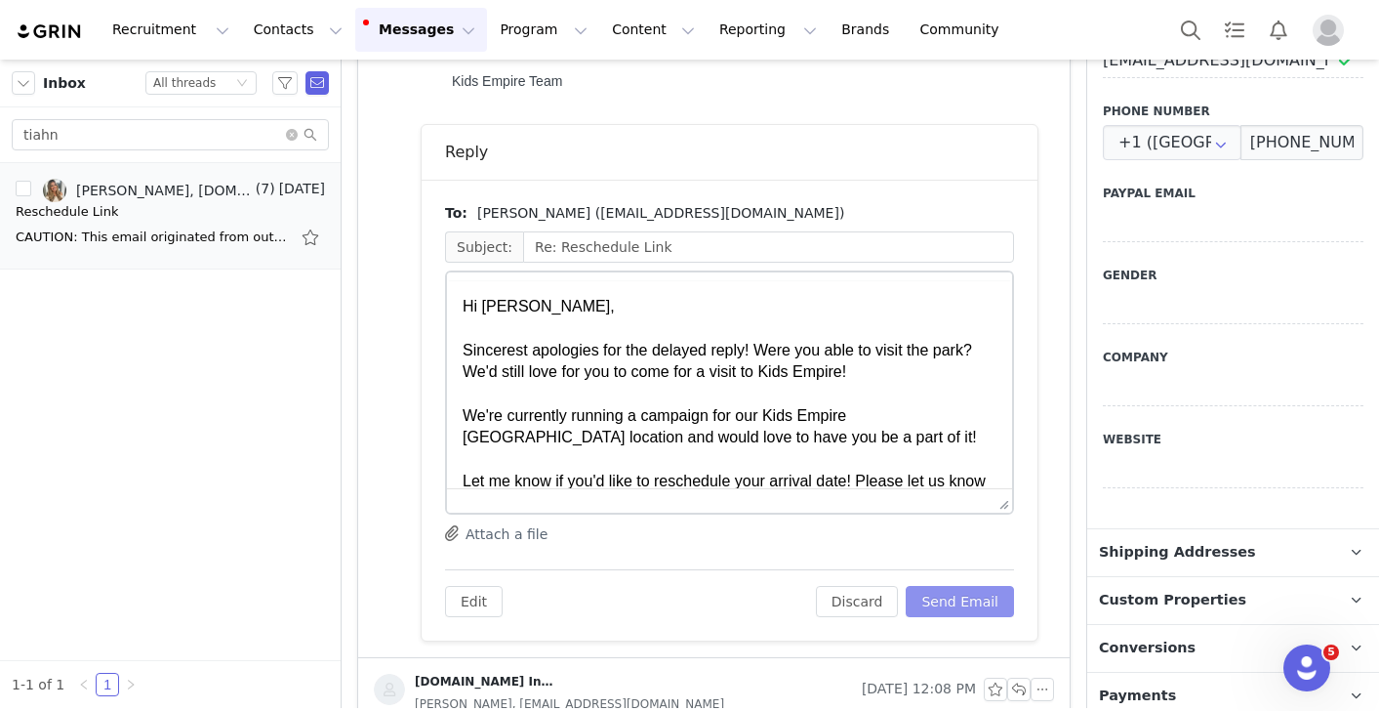
scroll to position [0, 0]
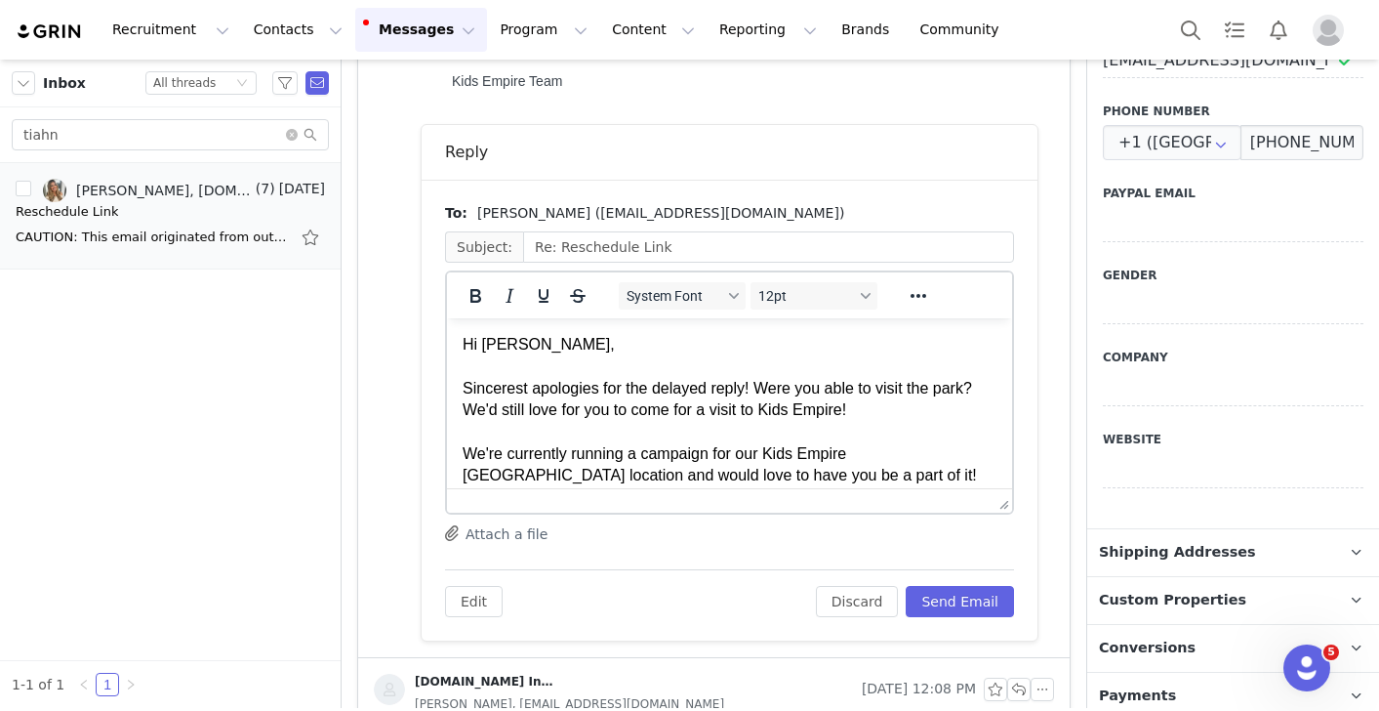
click at [975, 670] on div "[DOMAIN_NAME] Influence [DATE] 12:08 PM [PERSON_NAME], [EMAIL_ADDRESS][DOMAIN_N…" at bounding box center [714, 715] width 712 height 115
click at [962, 601] on button "Send Email" at bounding box center [960, 601] width 108 height 31
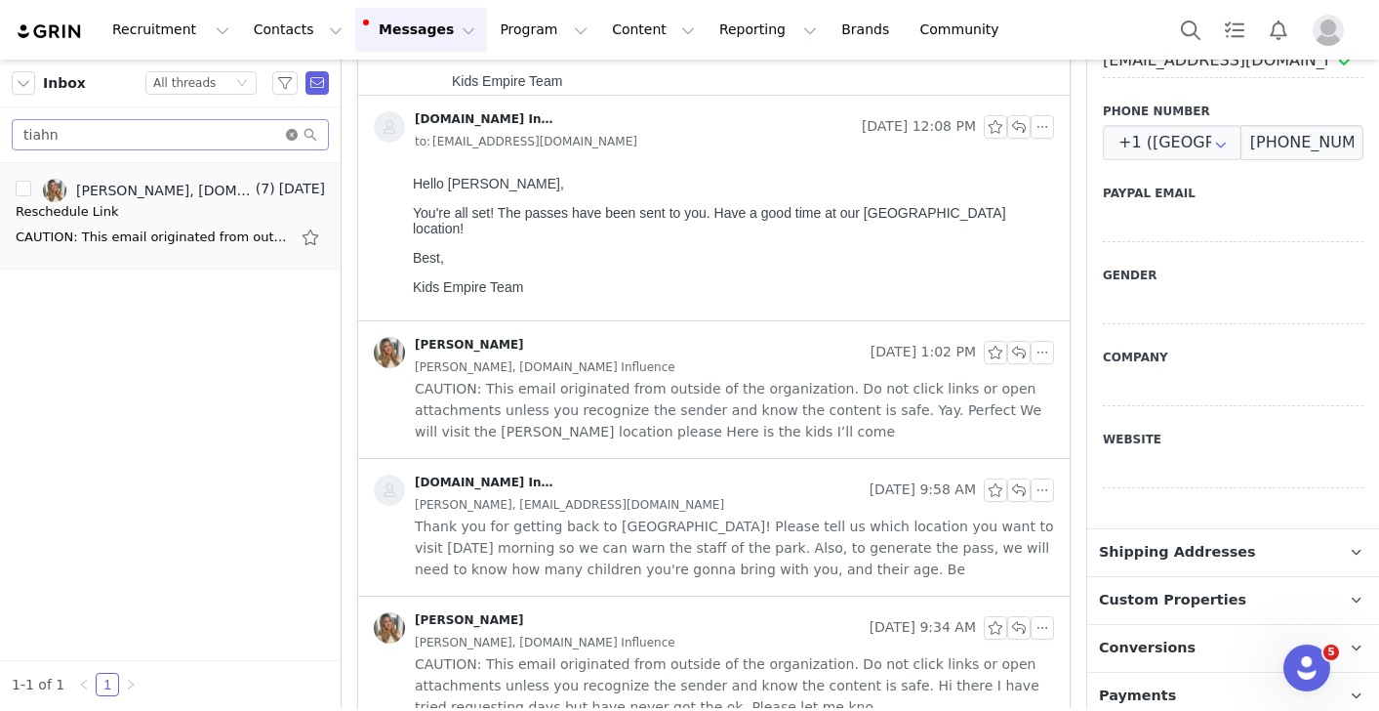
click at [290, 135] on icon "icon: close-circle" at bounding box center [292, 135] width 12 height 12
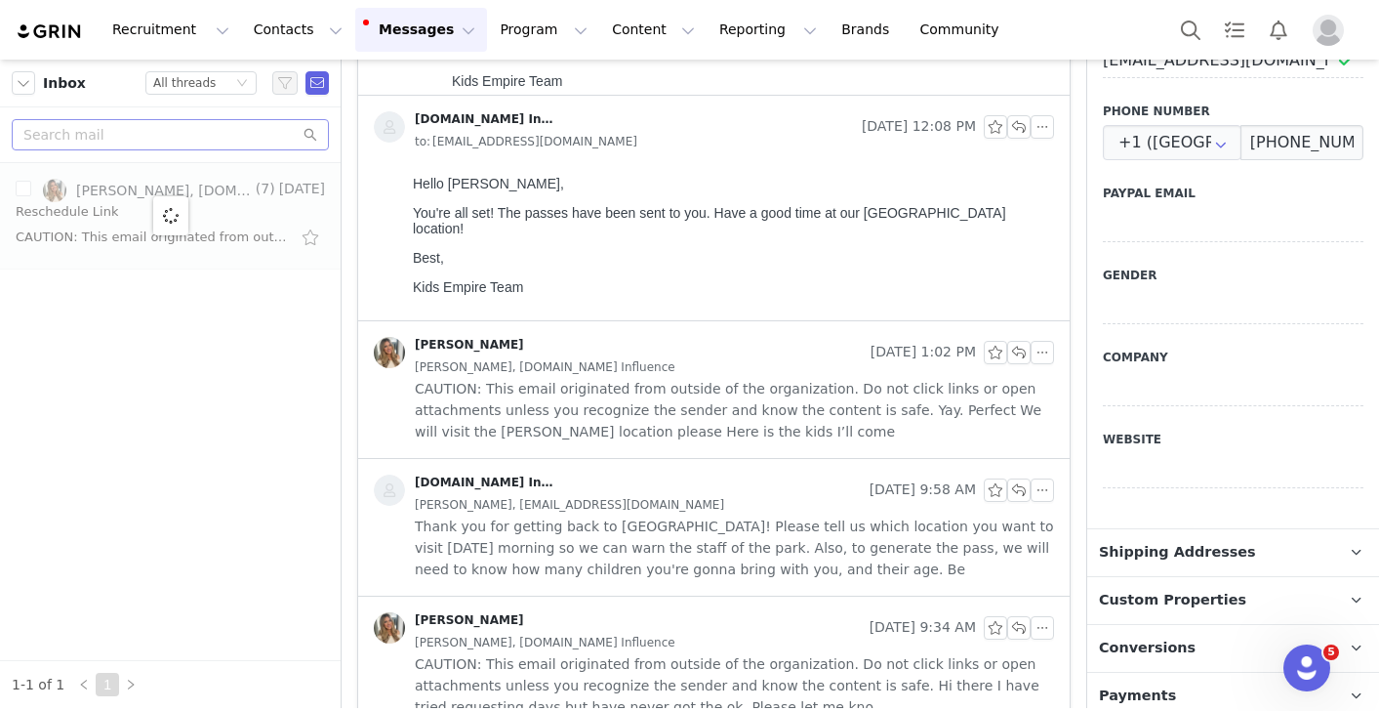
click at [415, 36] on button "Messages Messages" at bounding box center [421, 30] width 132 height 44
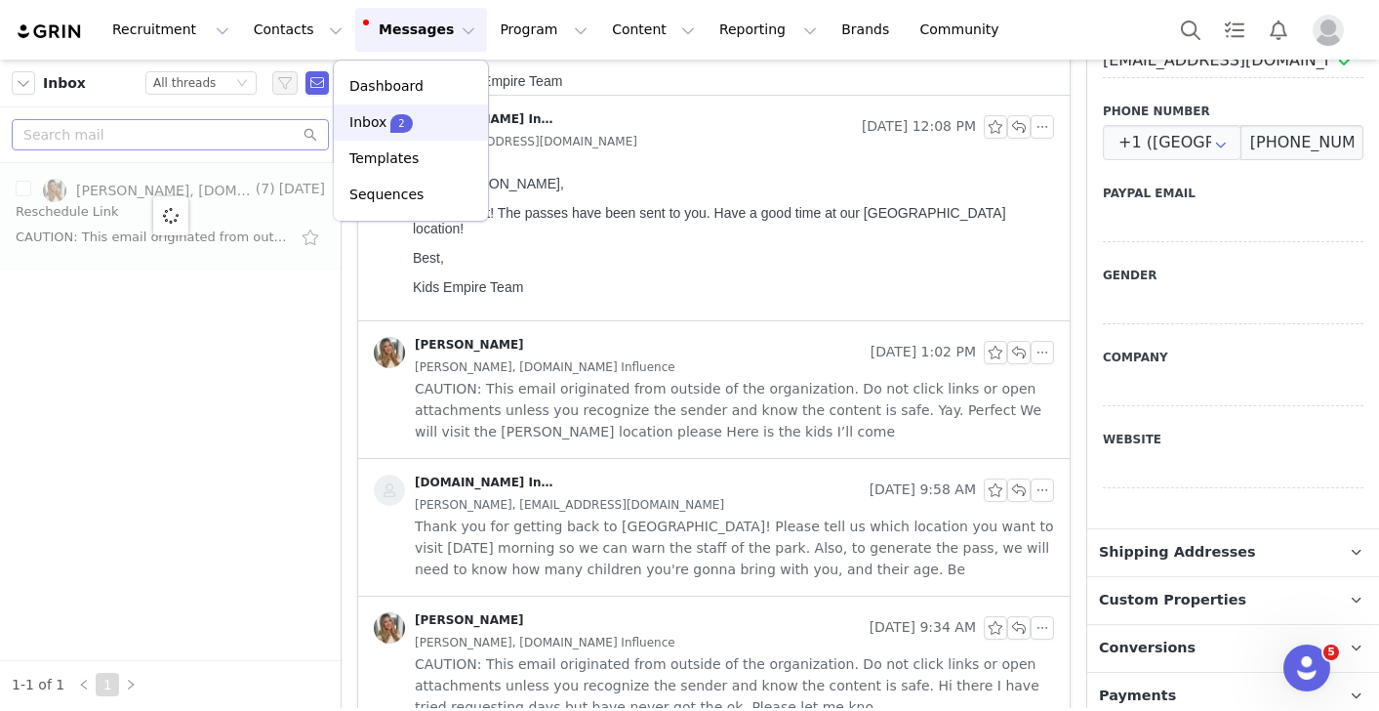
click at [398, 127] on p "2" at bounding box center [401, 123] width 6 height 15
